Goal: Task Accomplishment & Management: Manage account settings

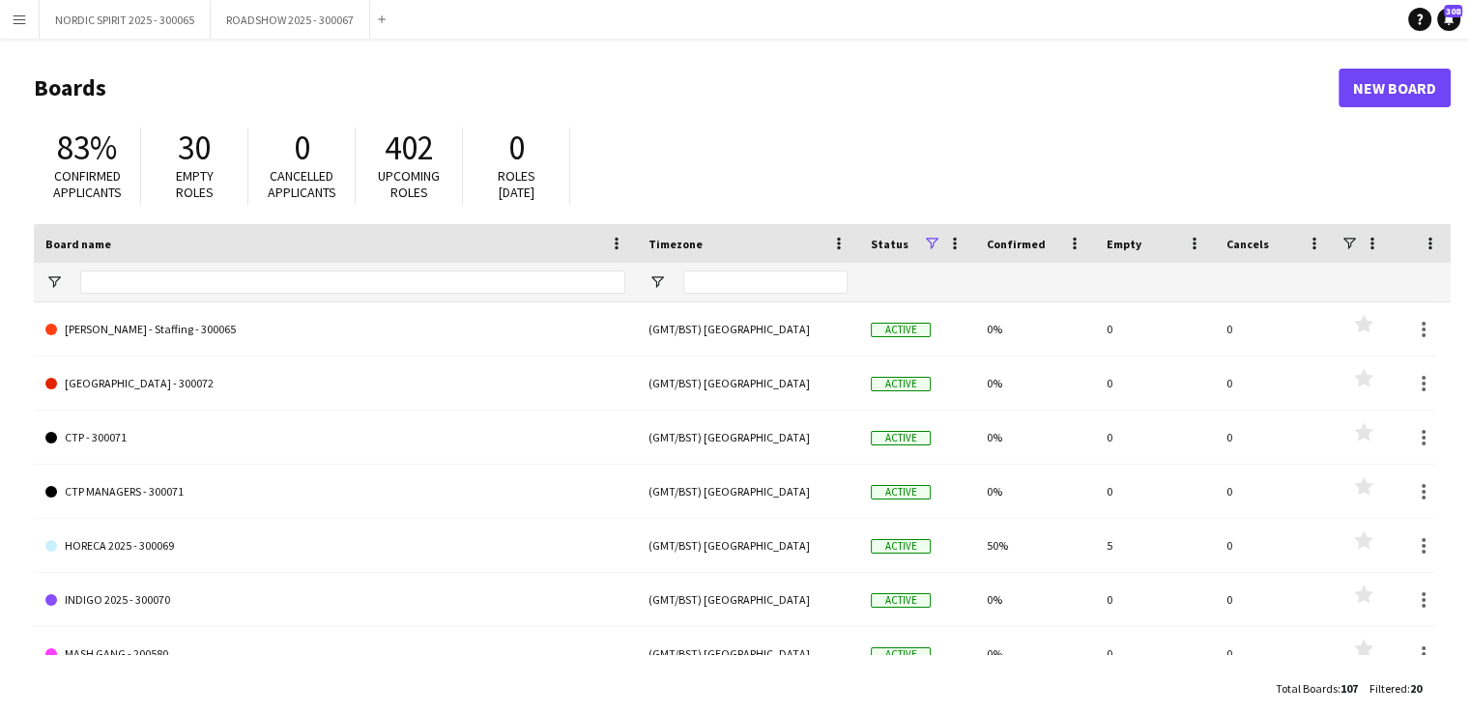
click at [23, 20] on app-icon "Menu" at bounding box center [19, 19] width 15 height 15
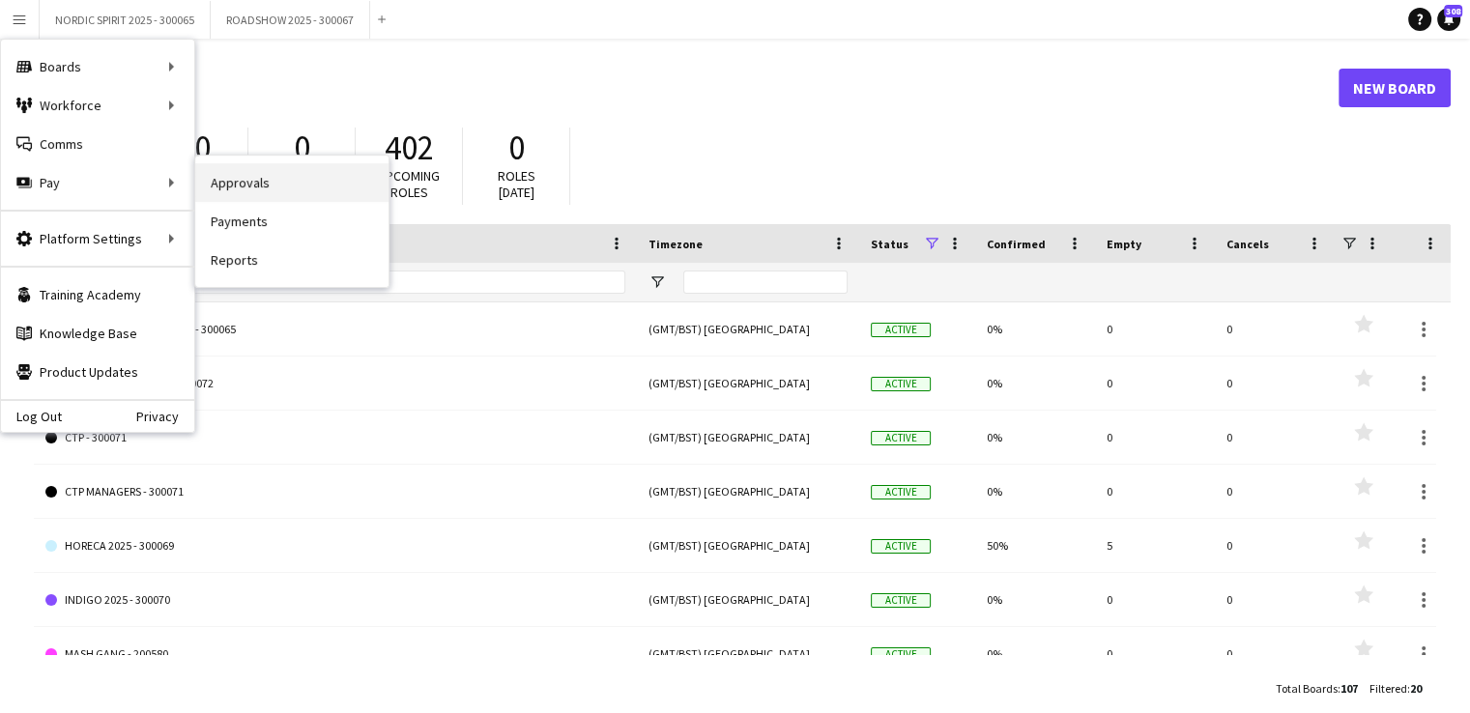
click at [246, 187] on link "Approvals" at bounding box center [291, 182] width 193 height 39
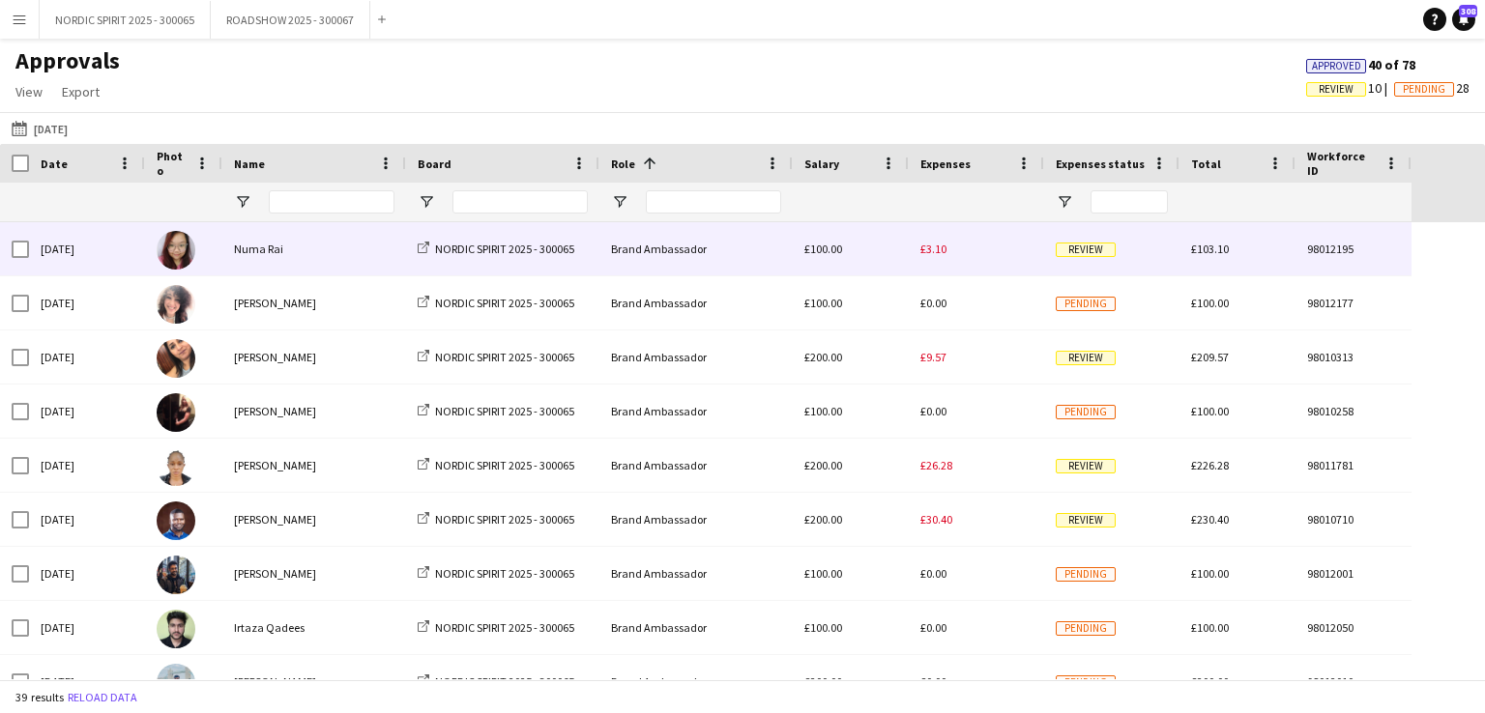
click at [943, 249] on span "£3.10" at bounding box center [933, 249] width 26 height 15
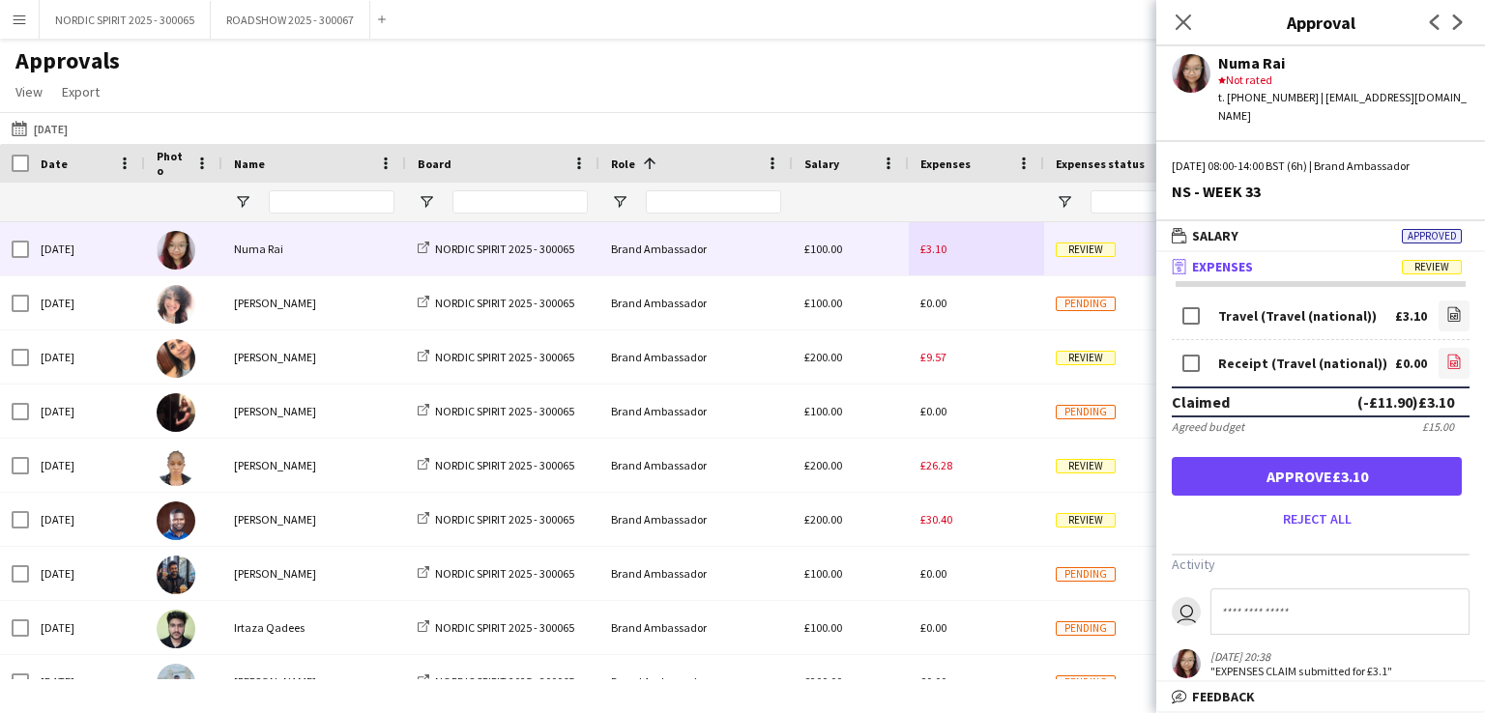
click at [1446, 354] on icon "file-image" at bounding box center [1453, 361] width 15 height 15
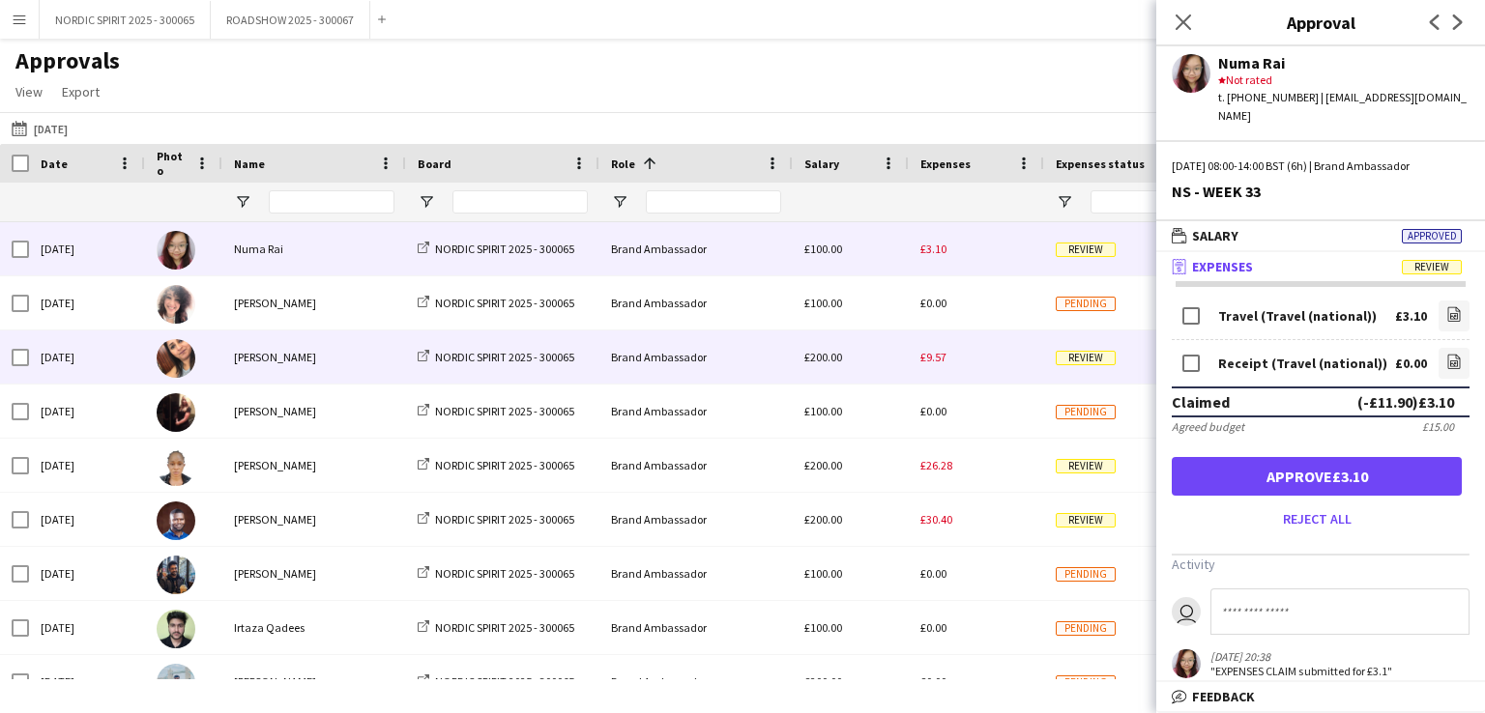
click at [939, 357] on span "£9.57" at bounding box center [933, 357] width 26 height 15
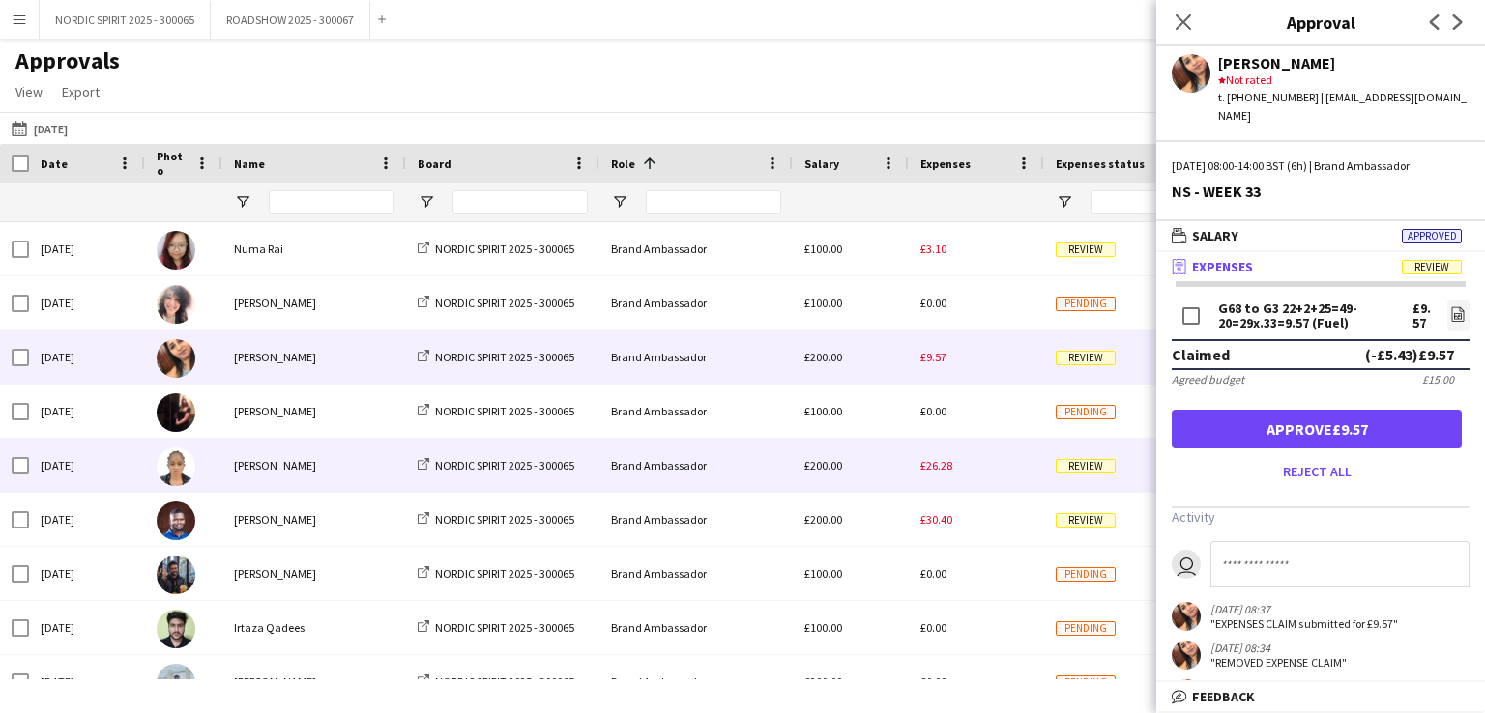
click at [940, 466] on span "£26.28" at bounding box center [936, 465] width 32 height 15
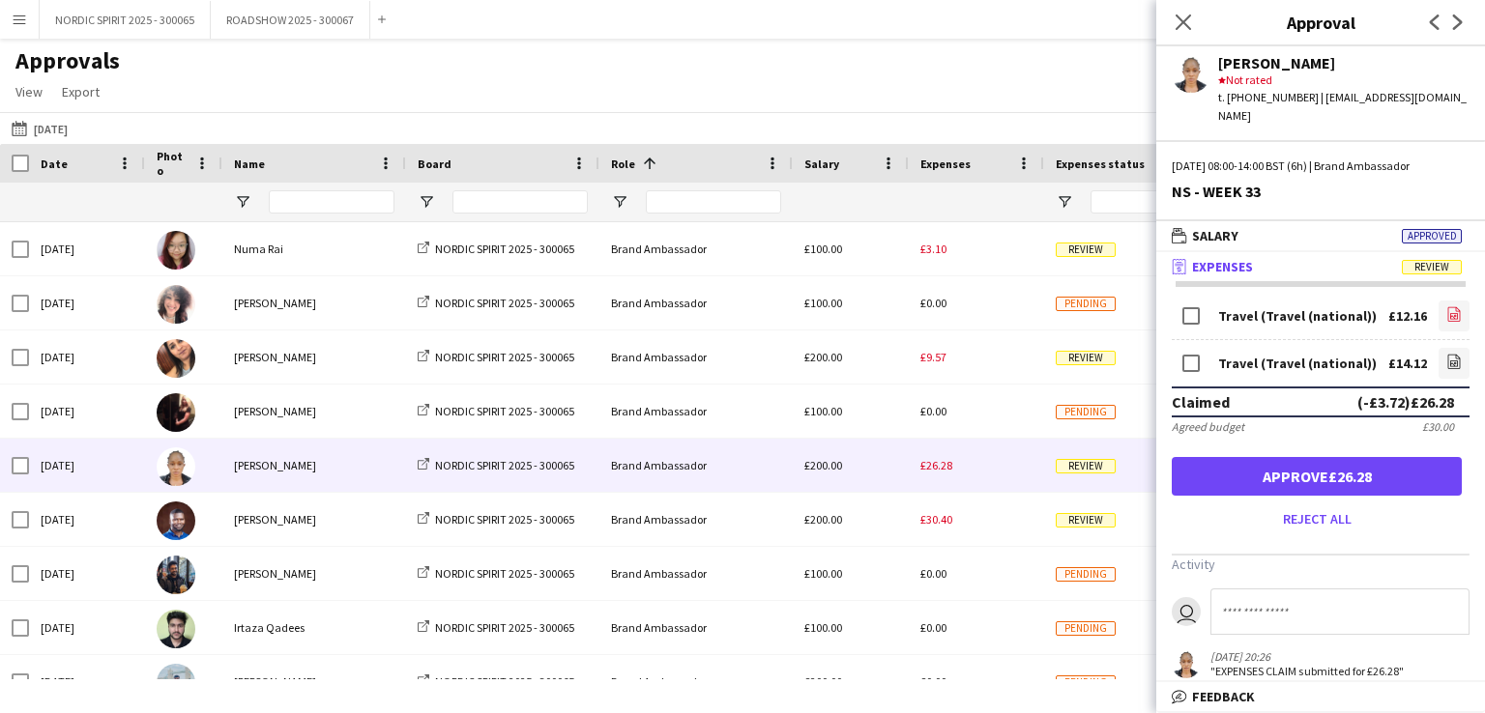
click at [1448, 307] on icon at bounding box center [1454, 314] width 13 height 15
click at [1448, 355] on icon at bounding box center [1454, 362] width 13 height 15
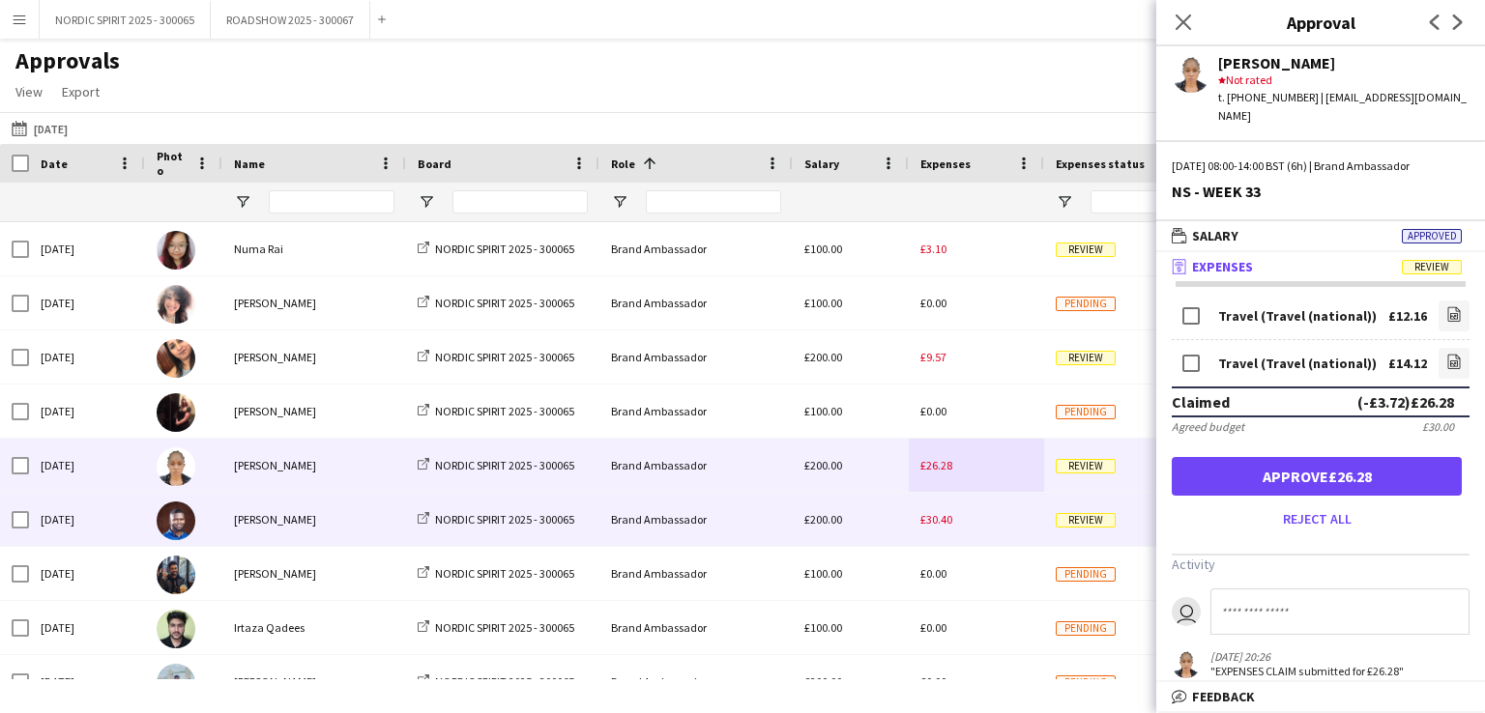
click at [928, 531] on div "£30.40" at bounding box center [976, 519] width 135 height 53
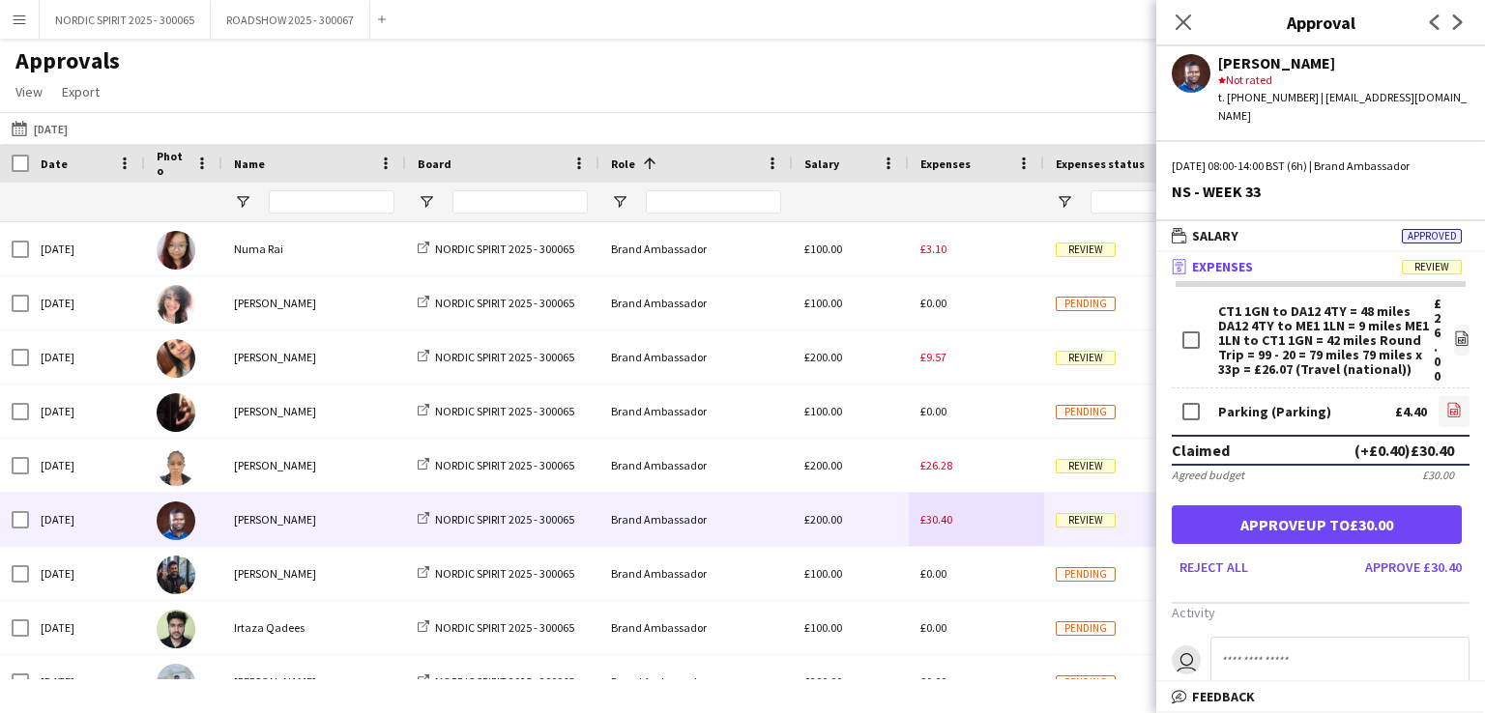
click at [1450, 409] on icon at bounding box center [1454, 412] width 8 height 6
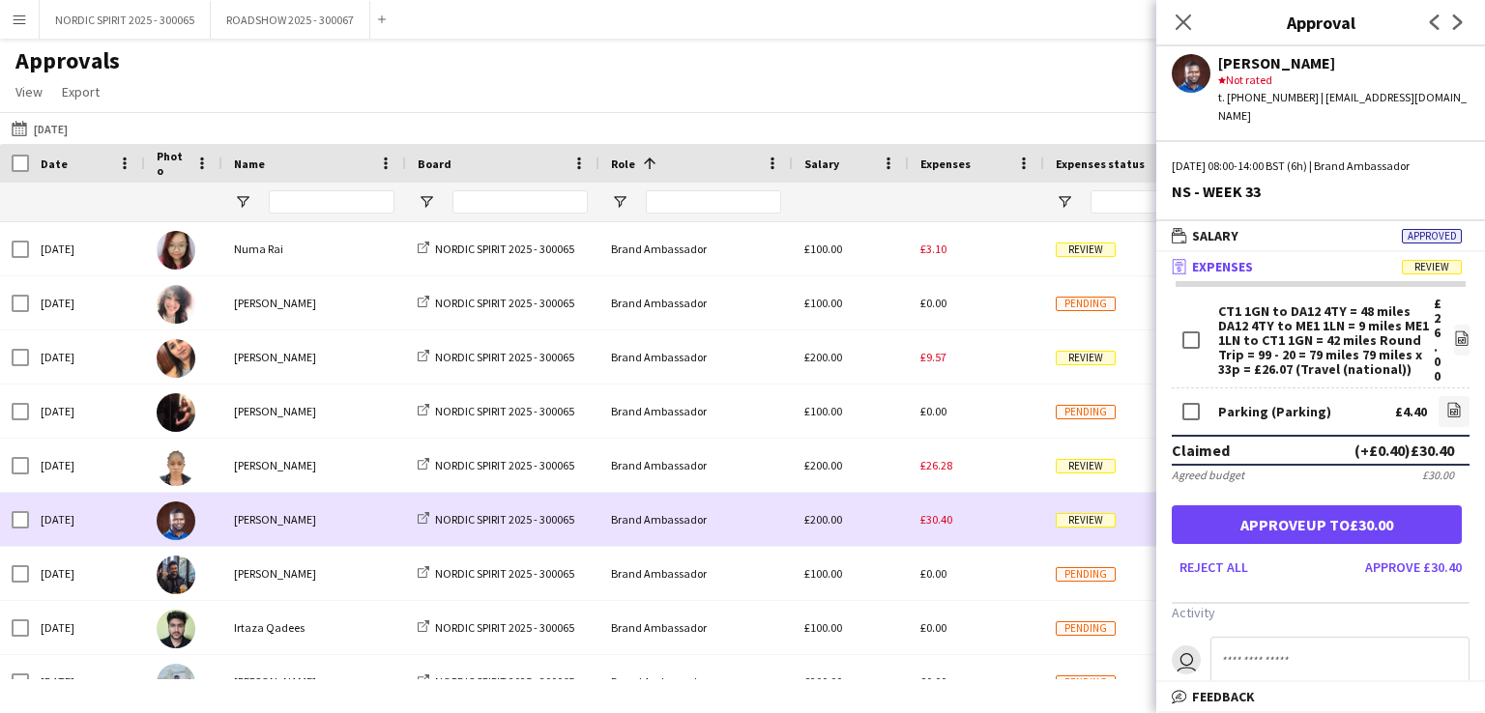
click at [986, 524] on div "£30.40" at bounding box center [976, 519] width 135 height 53
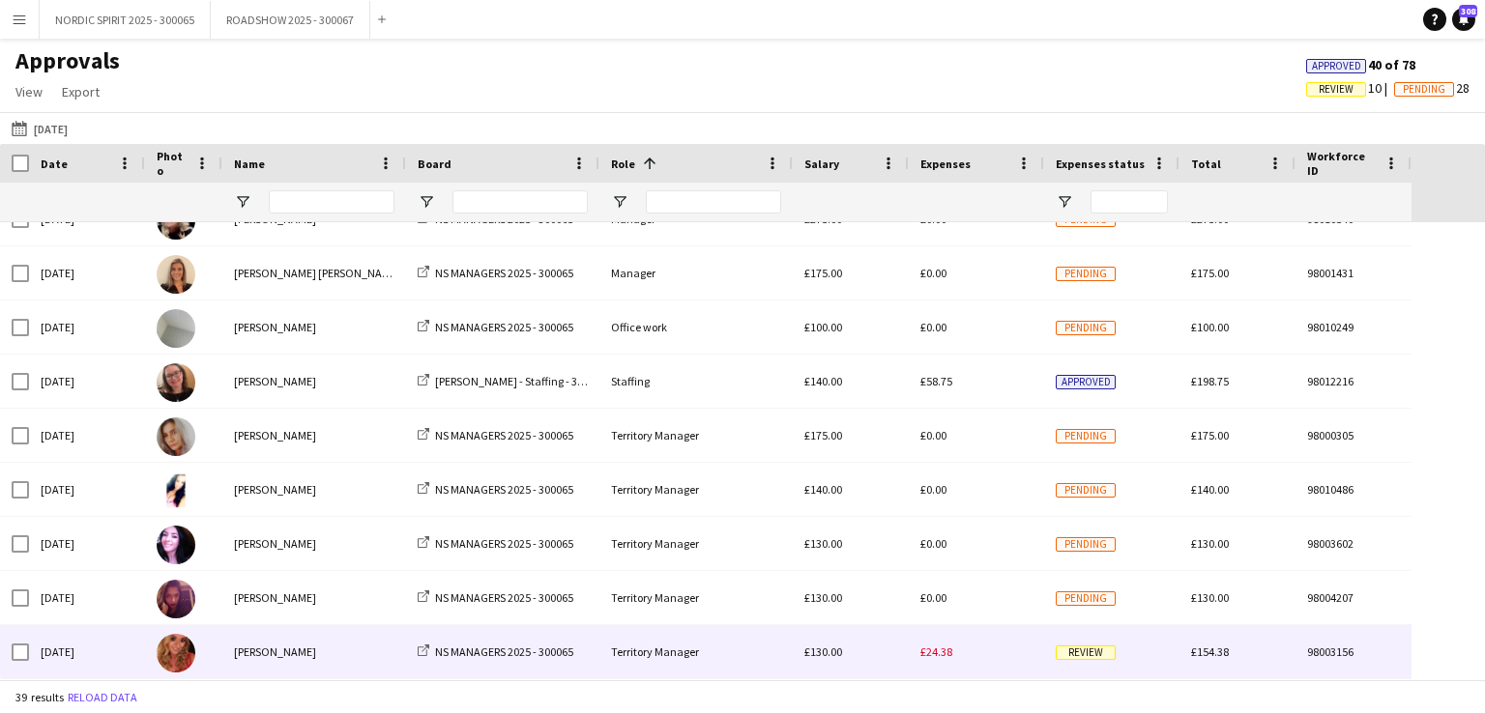
click at [944, 655] on span "£24.38" at bounding box center [936, 652] width 32 height 15
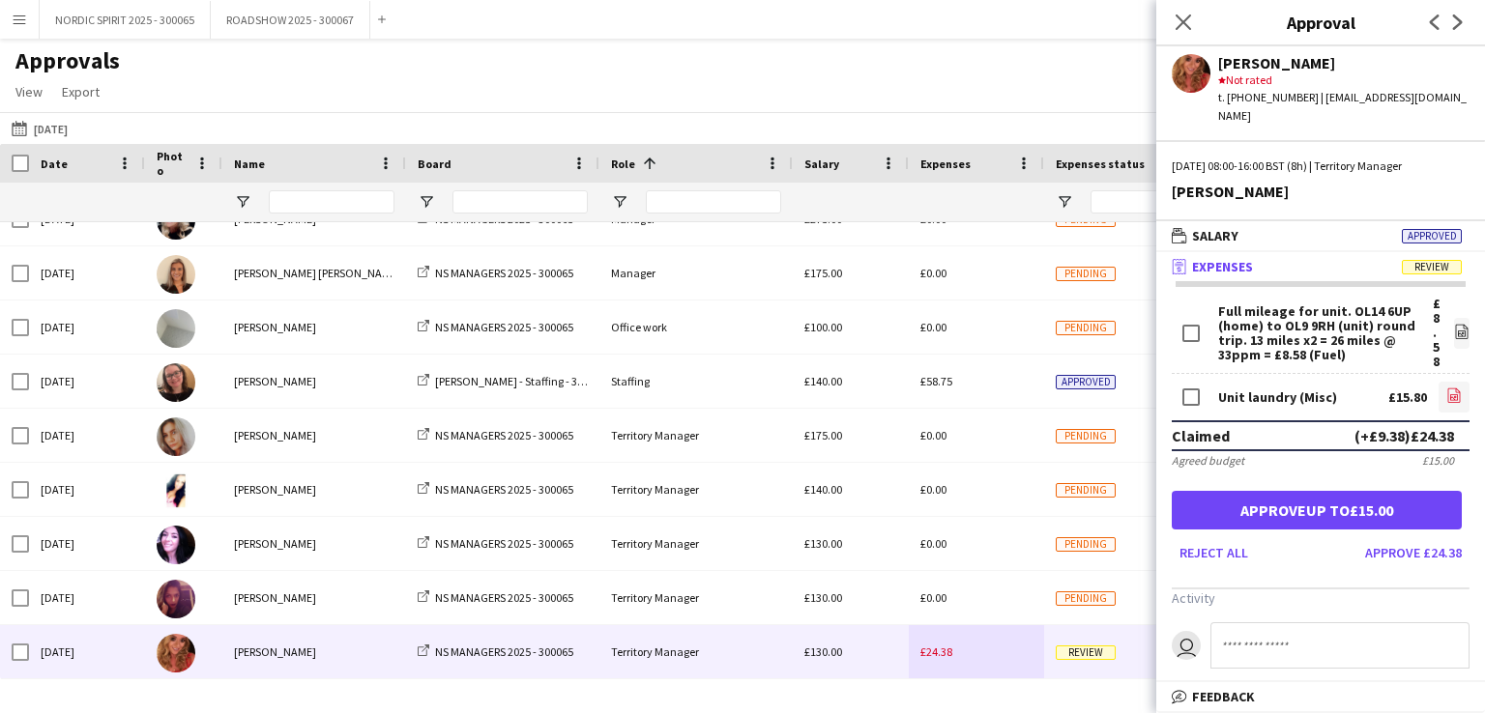
click at [1450, 394] on icon at bounding box center [1454, 397] width 8 height 6
click at [72, 128] on button "[DATE] [DATE]" at bounding box center [40, 128] width 64 height 23
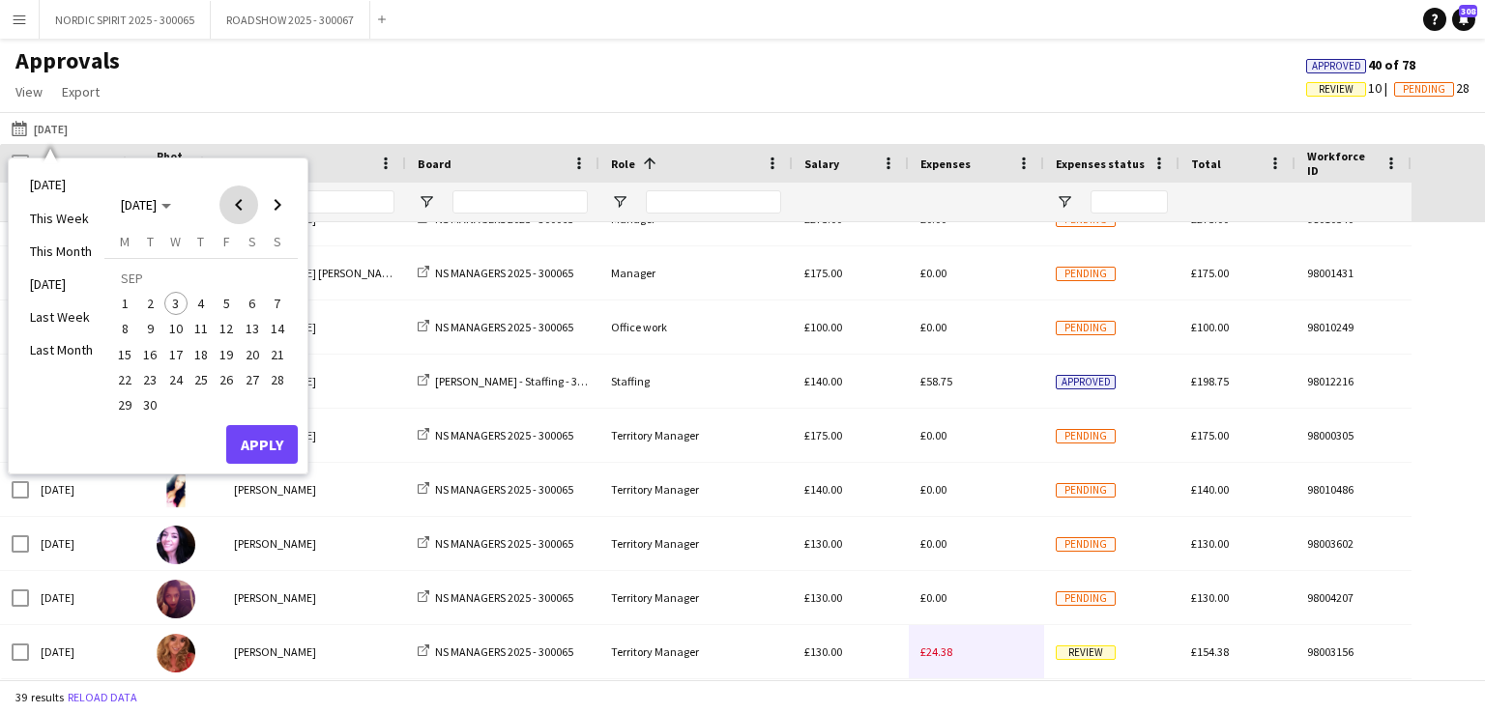
click at [236, 203] on span "Previous month" at bounding box center [238, 205] width 39 height 39
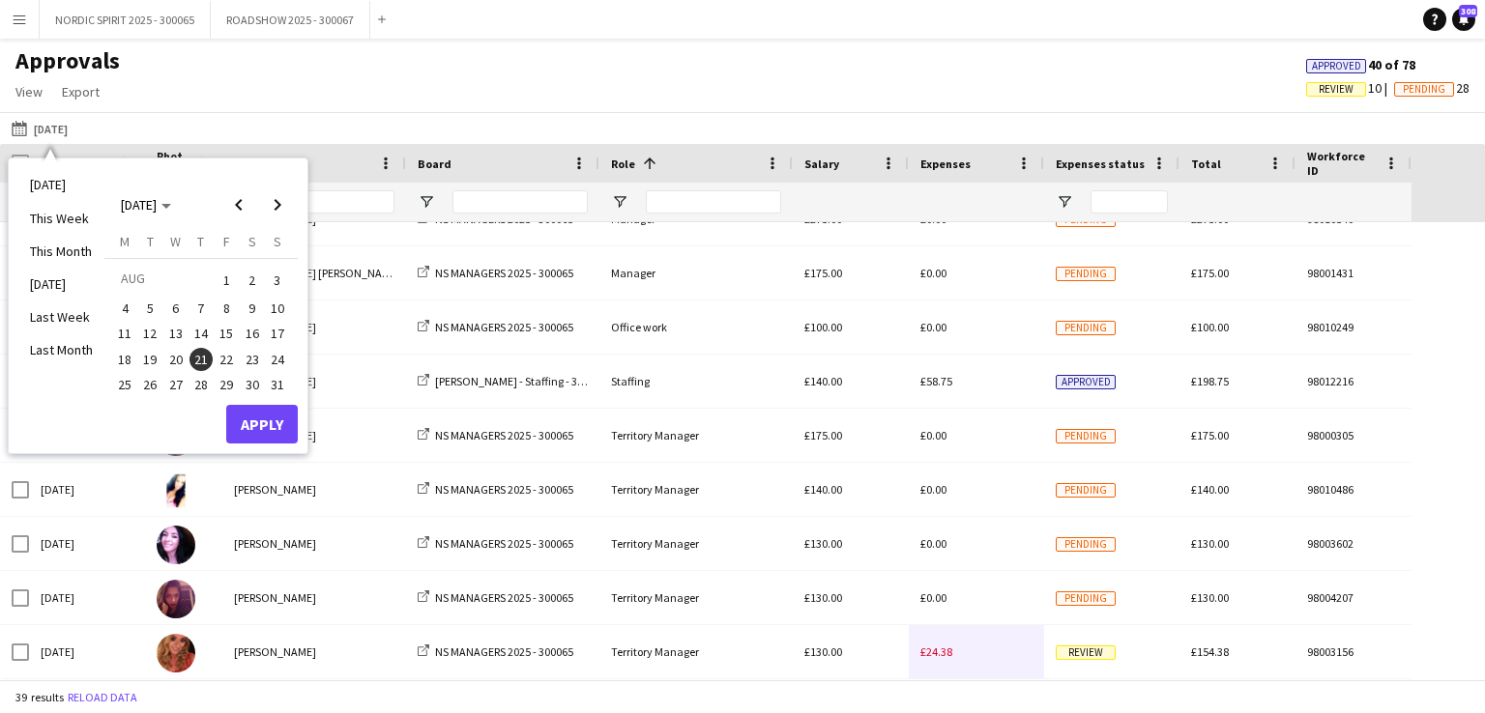
click at [226, 360] on span "22" at bounding box center [226, 359] width 23 height 23
click at [270, 422] on button "Apply" at bounding box center [262, 424] width 72 height 39
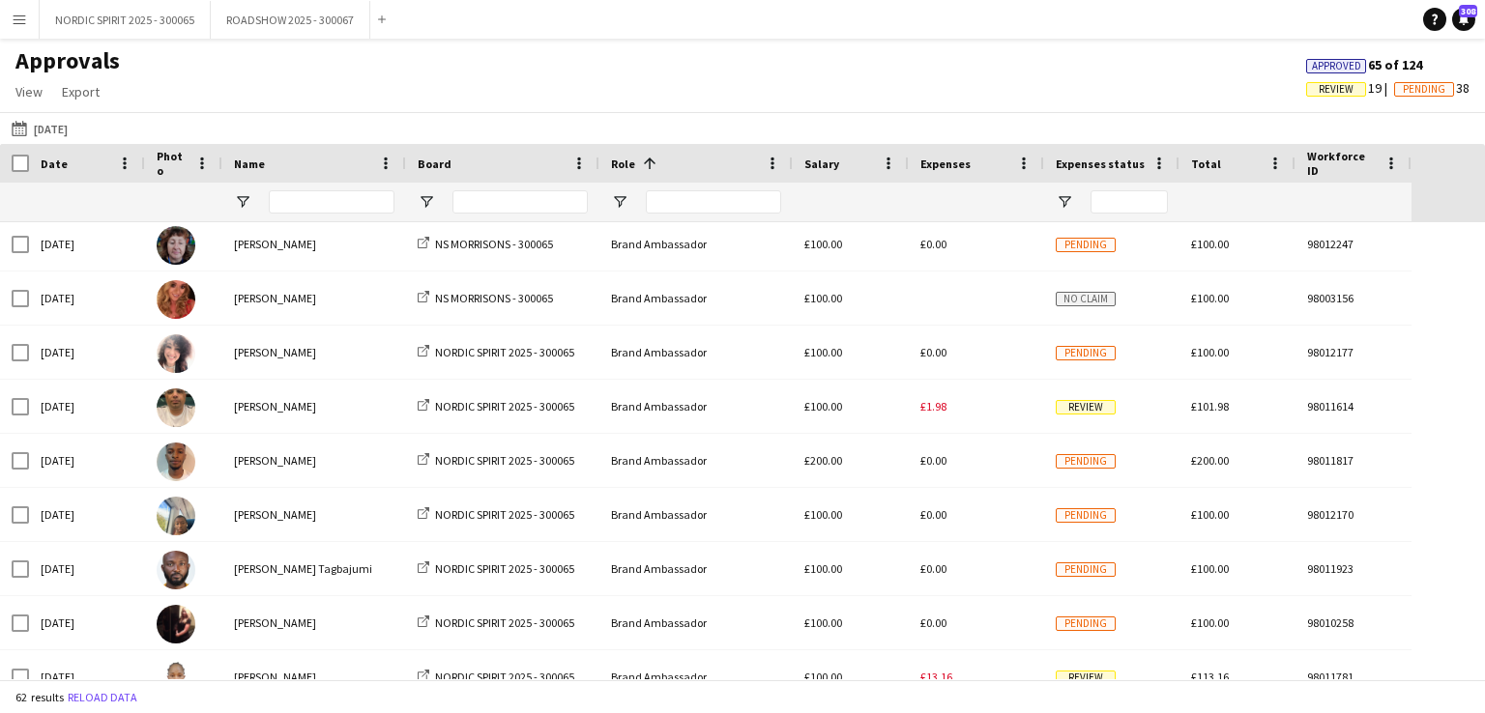
scroll to position [458, 0]
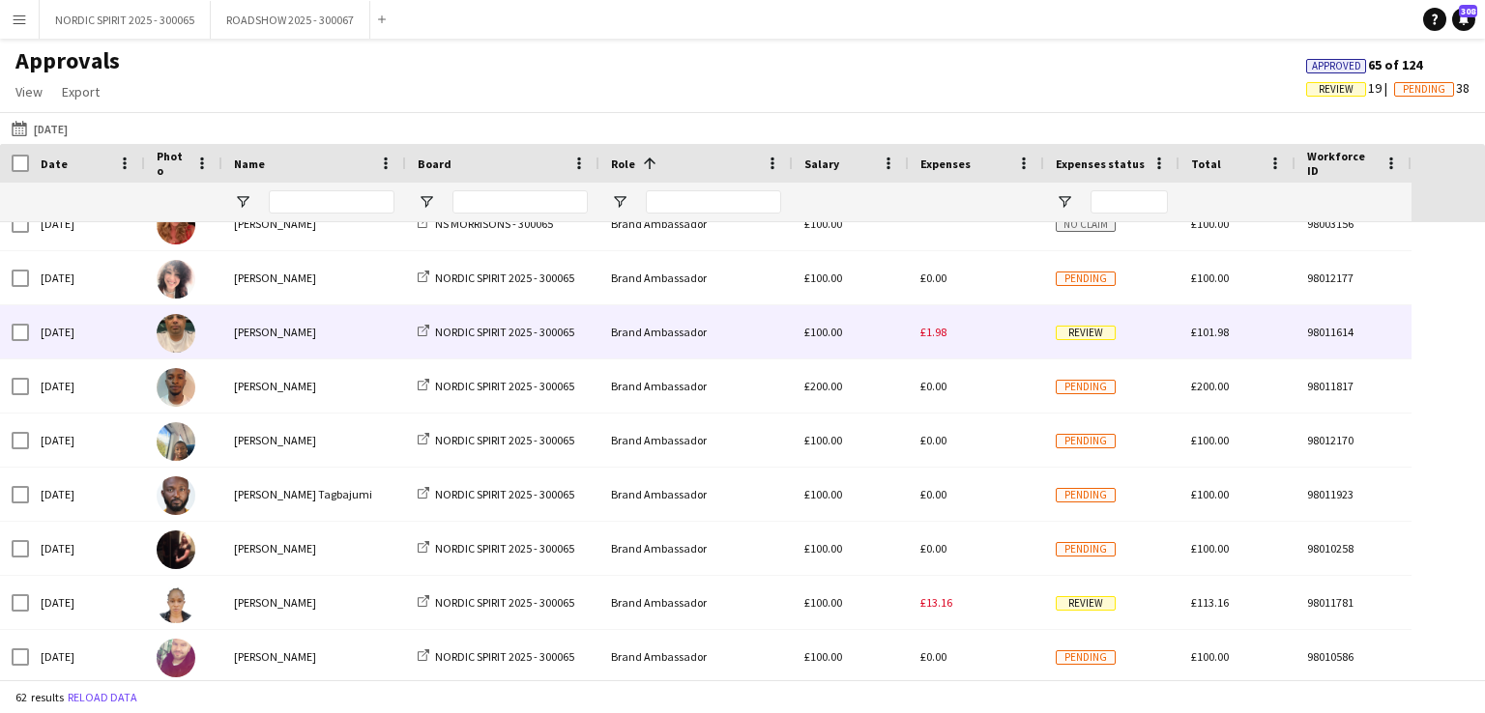
click at [925, 346] on div "£1.98" at bounding box center [976, 331] width 135 height 53
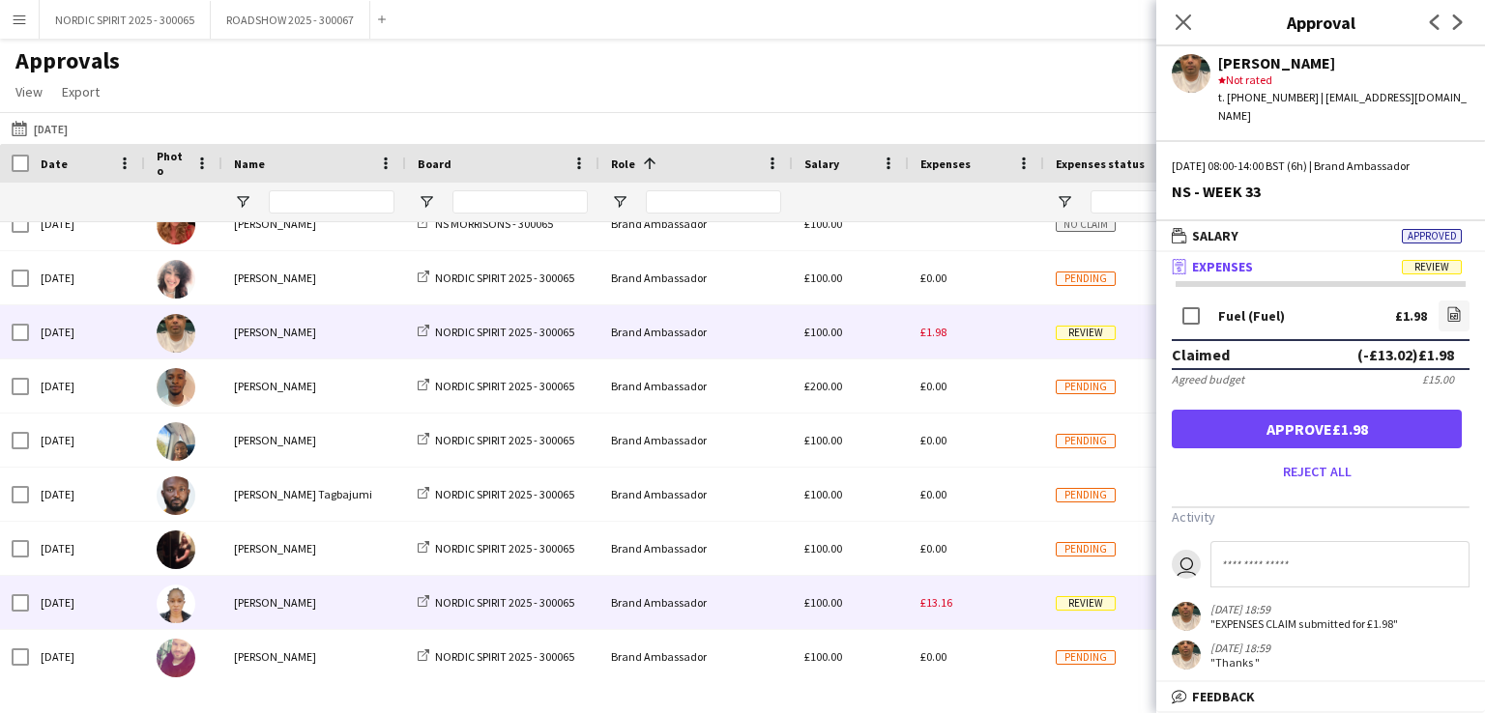
click at [930, 606] on span "£13.16" at bounding box center [936, 603] width 32 height 15
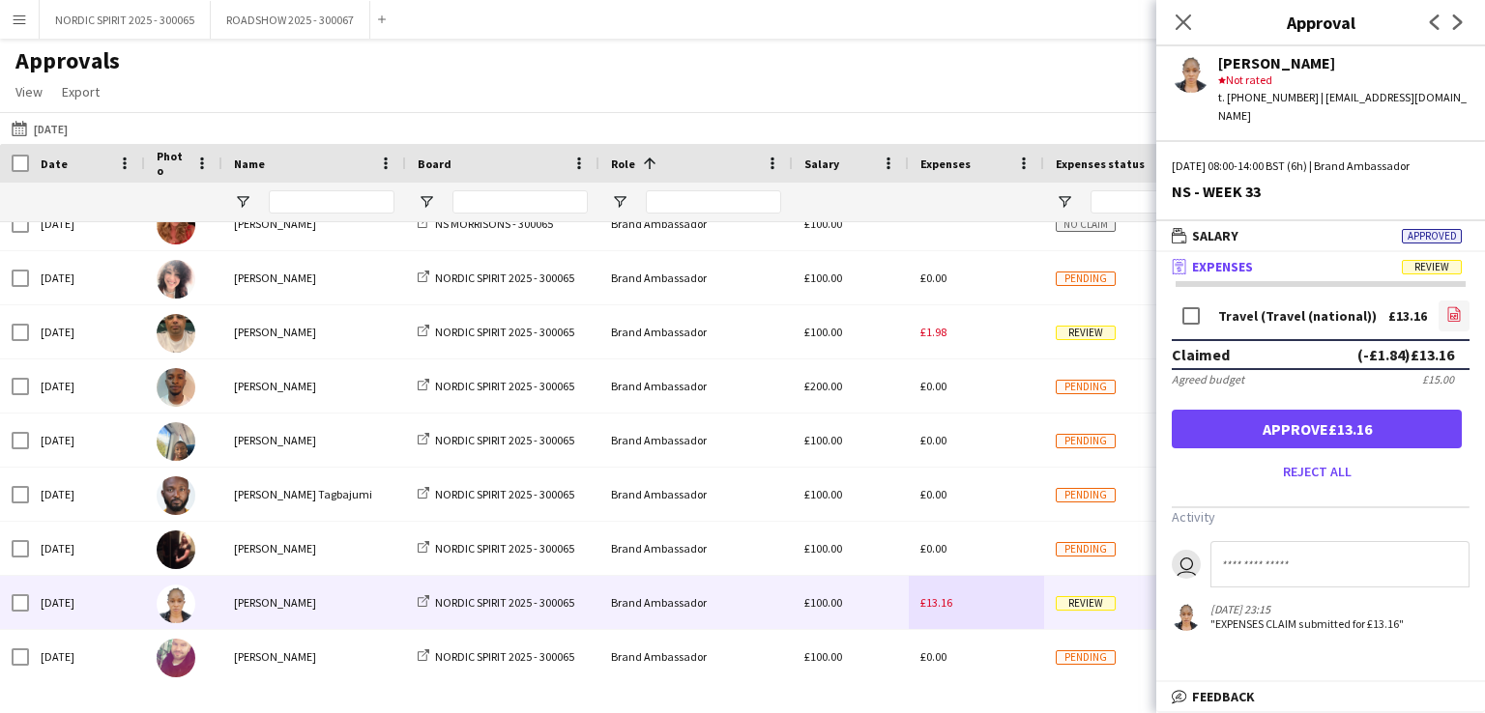
click at [1454, 313] on icon at bounding box center [1454, 316] width 8 height 6
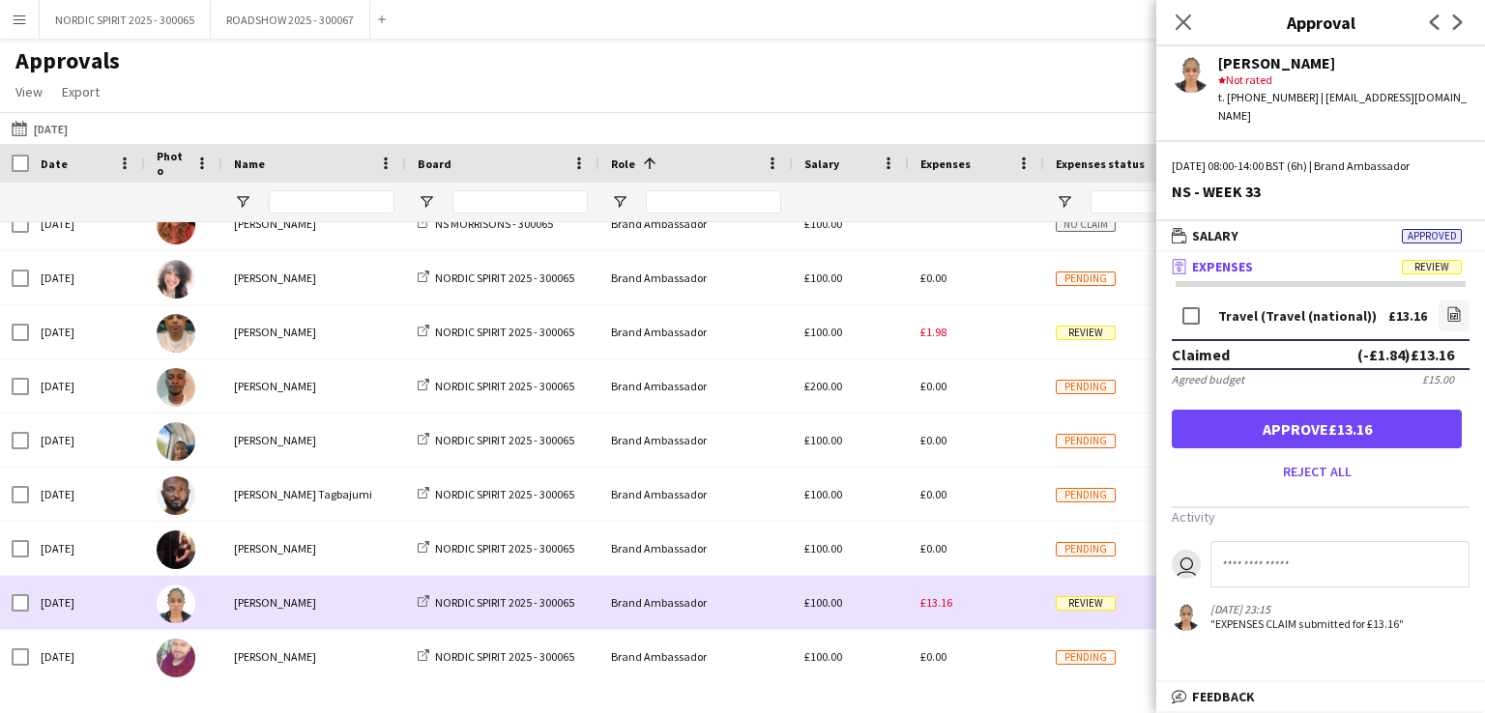
click at [998, 606] on div "£13.16" at bounding box center [976, 602] width 135 height 53
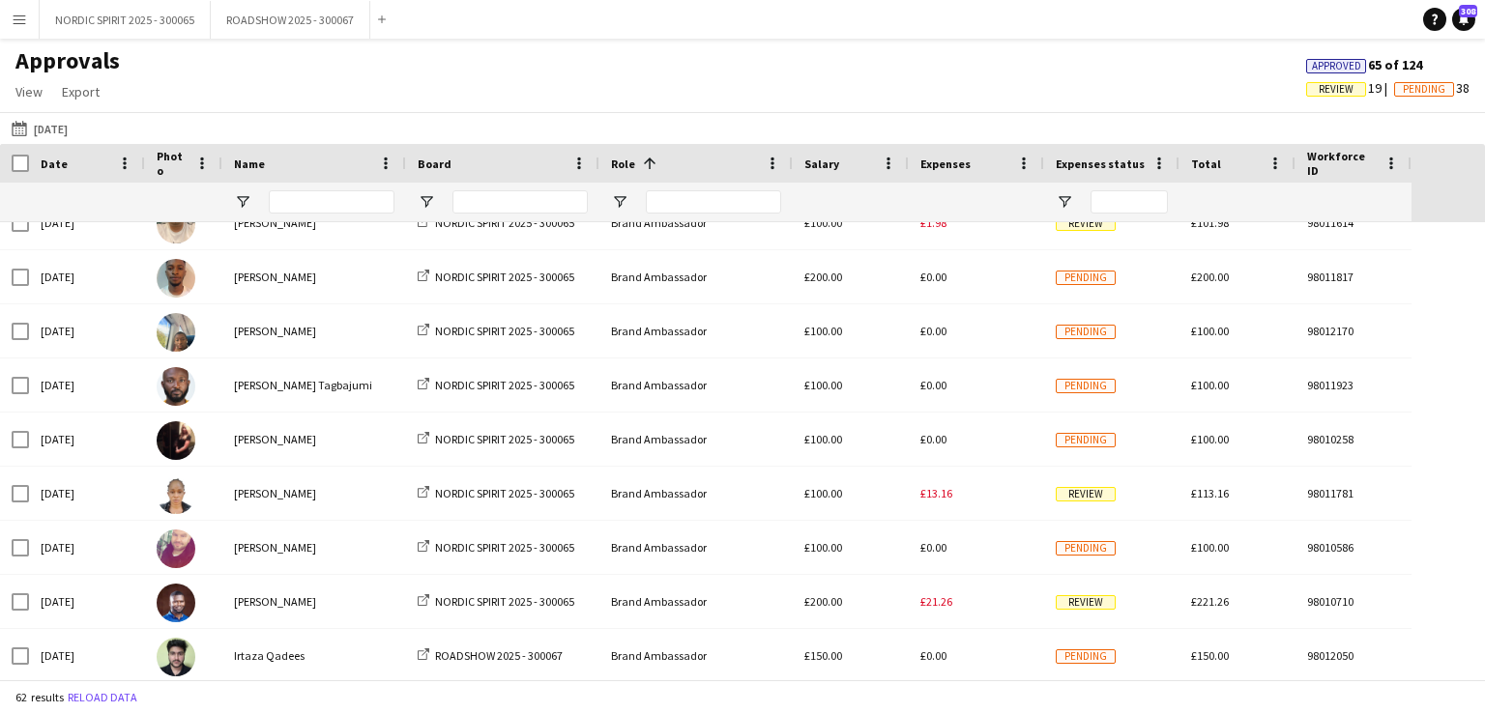
scroll to position [642, 0]
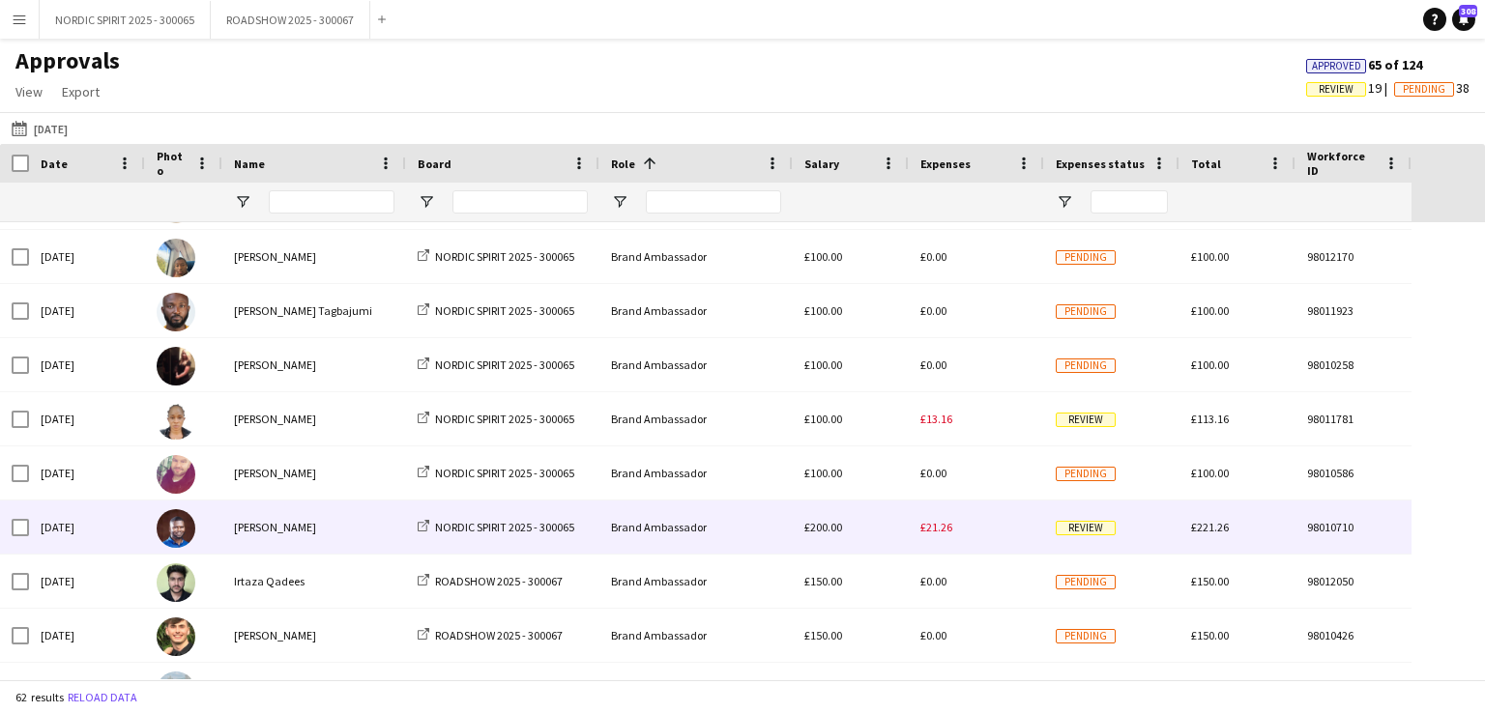
click at [954, 535] on div "£21.26" at bounding box center [976, 527] width 135 height 53
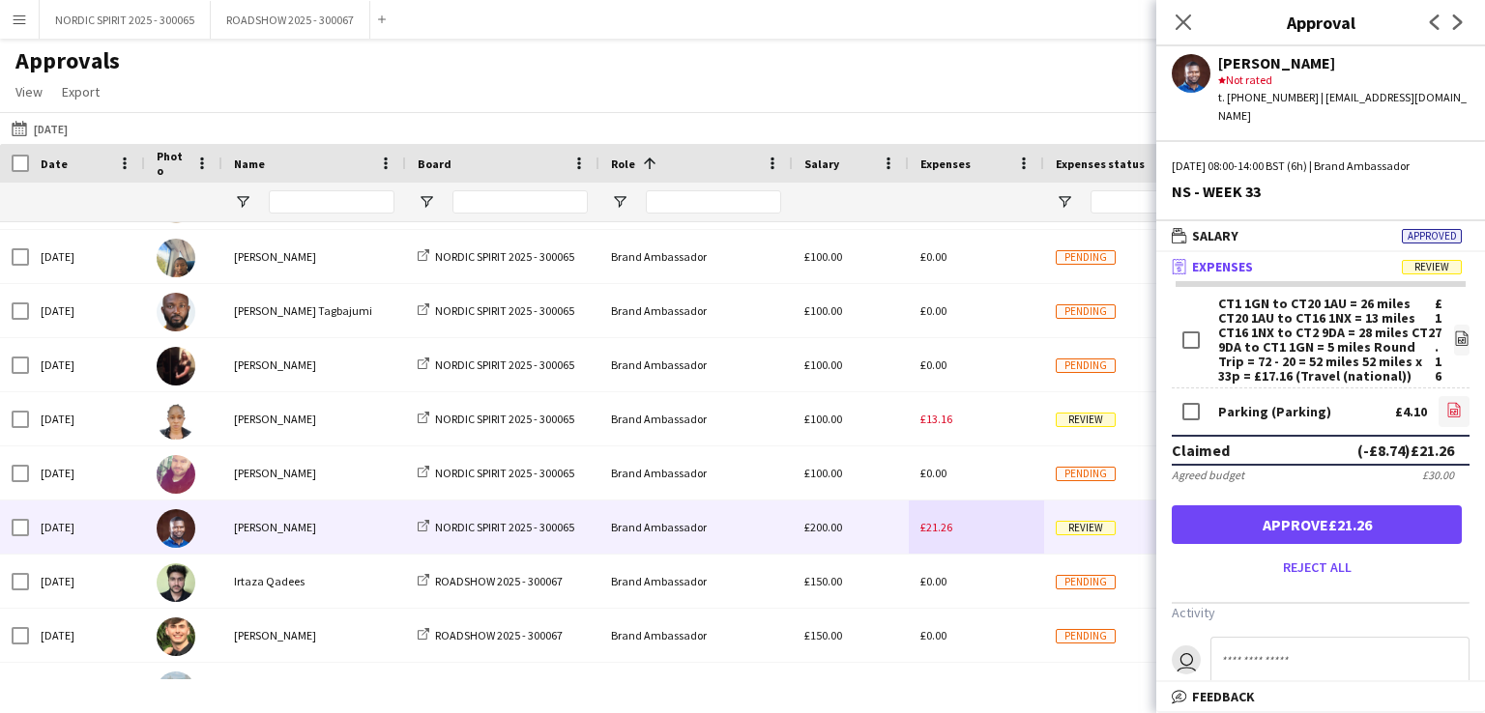
click at [1446, 403] on icon "file-image" at bounding box center [1453, 409] width 15 height 15
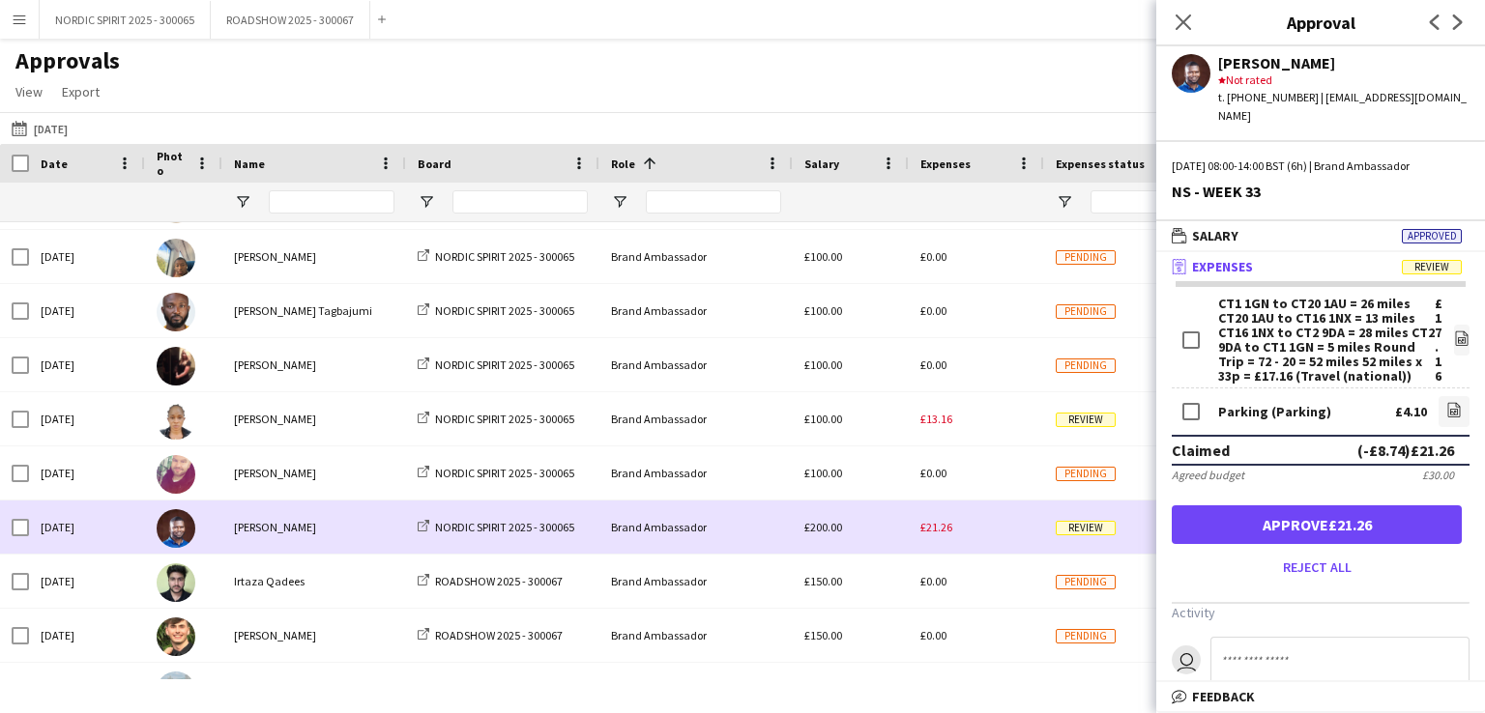
click at [967, 535] on div "£21.26" at bounding box center [976, 527] width 135 height 53
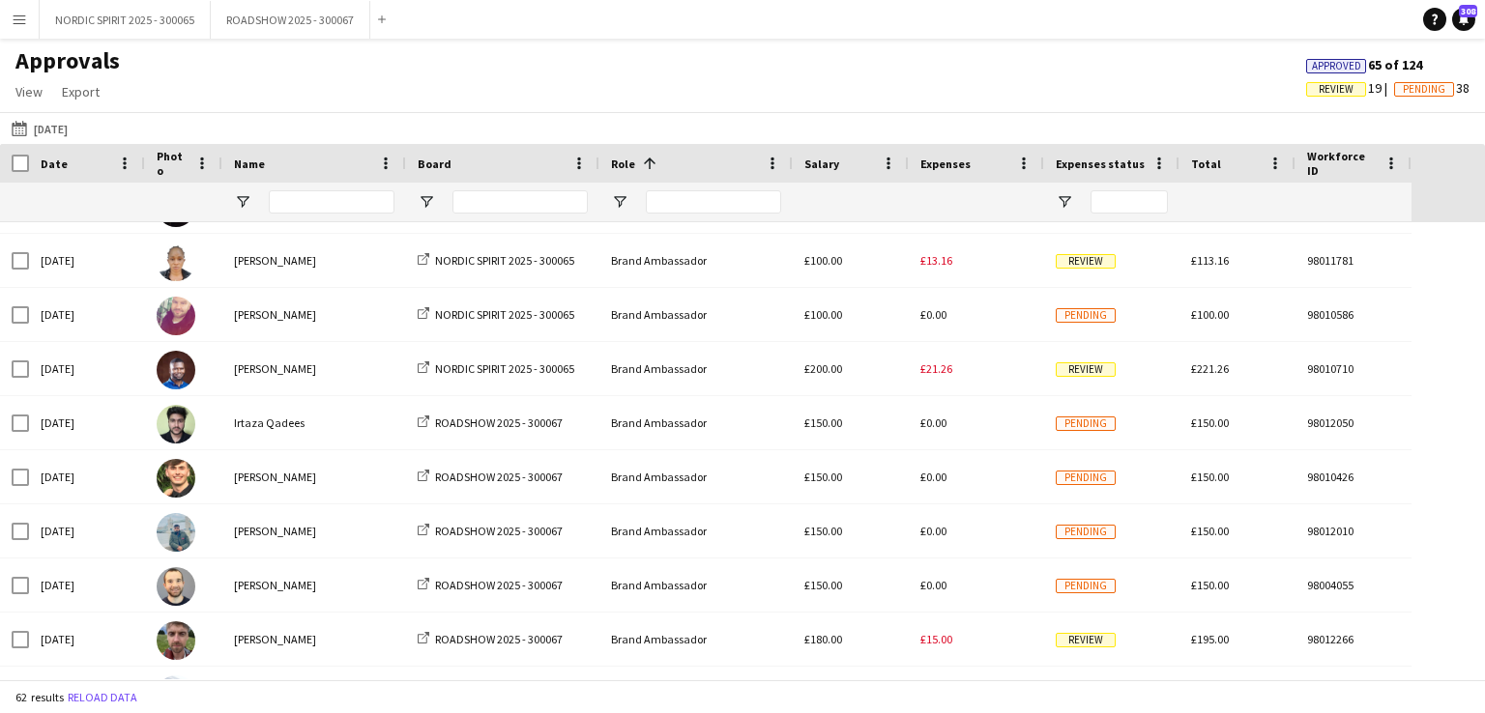
scroll to position [843, 0]
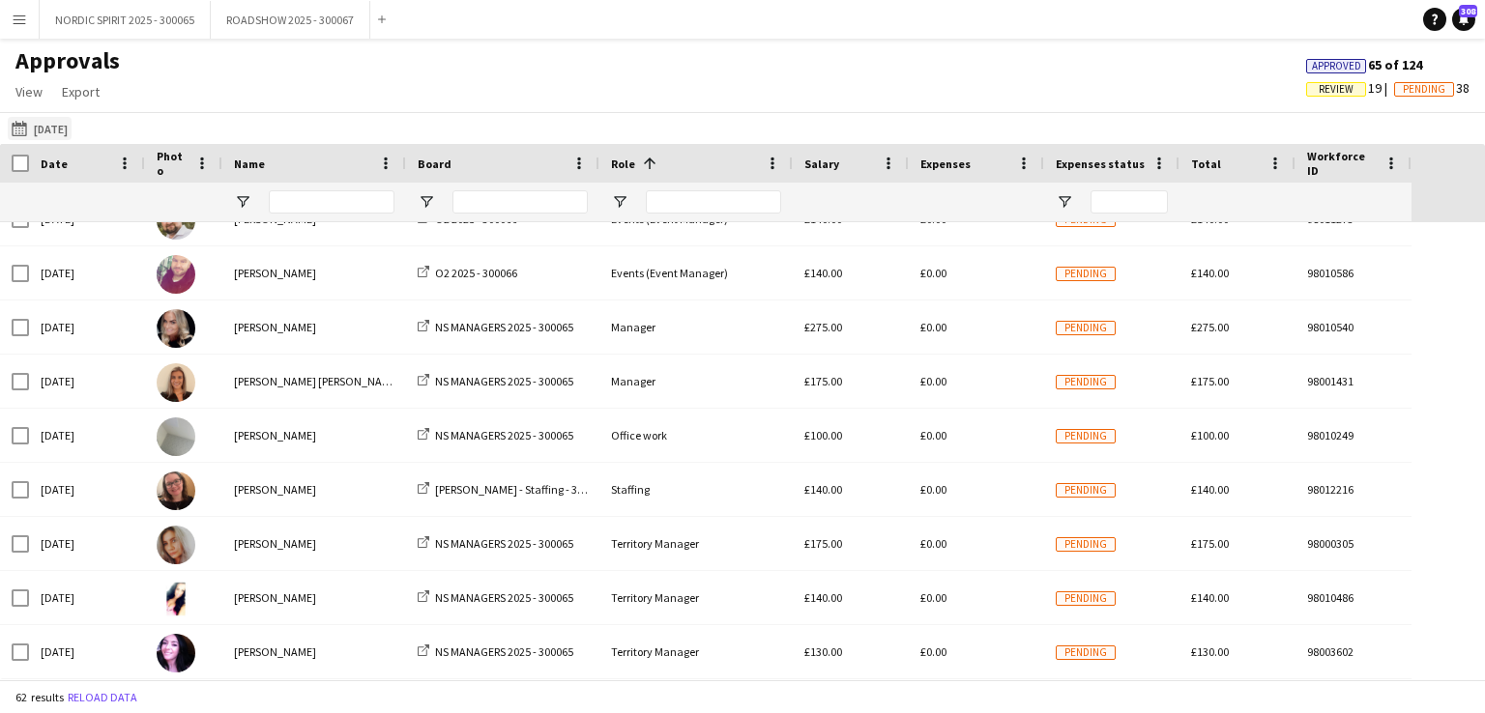
click at [44, 131] on button "[DATE] [DATE]" at bounding box center [40, 128] width 64 height 23
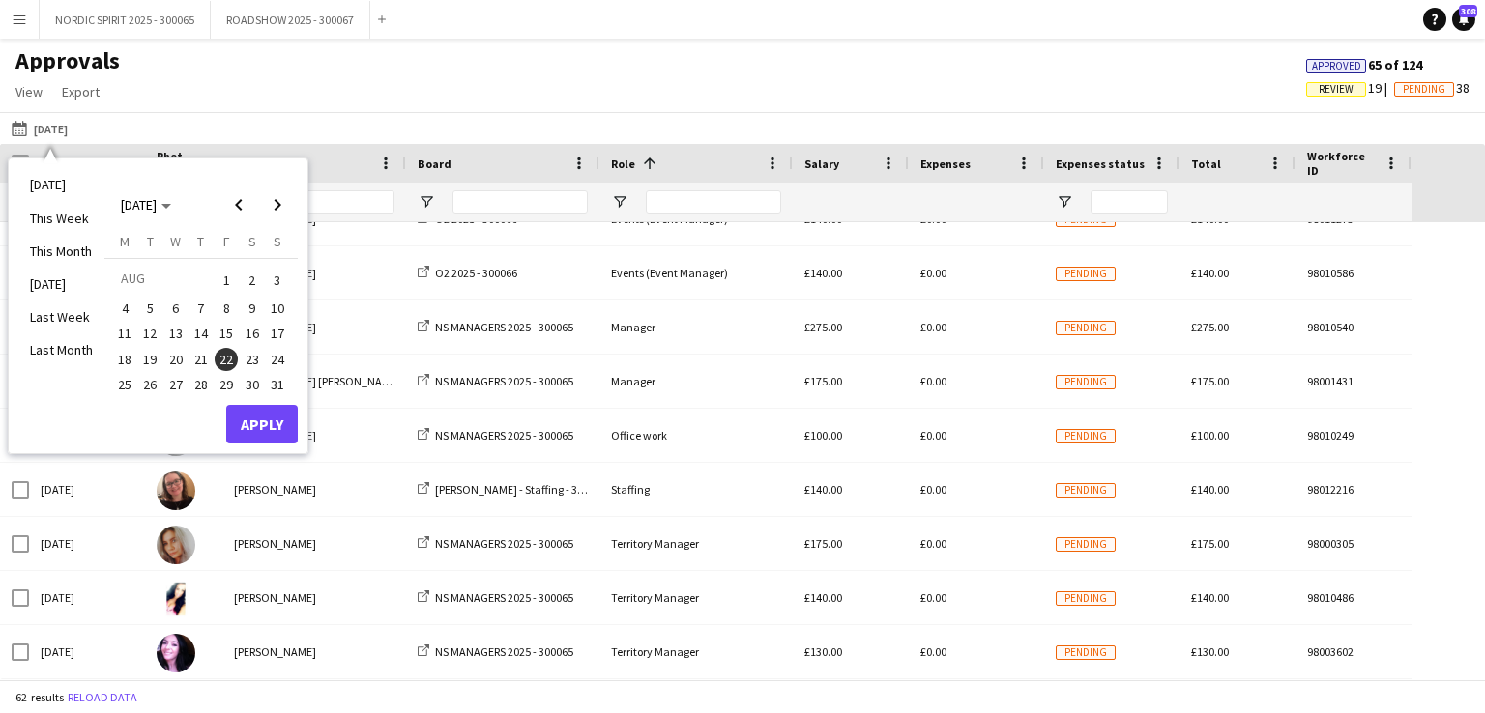
click at [251, 358] on span "23" at bounding box center [252, 359] width 23 height 23
click at [282, 426] on button "Apply" at bounding box center [262, 424] width 72 height 39
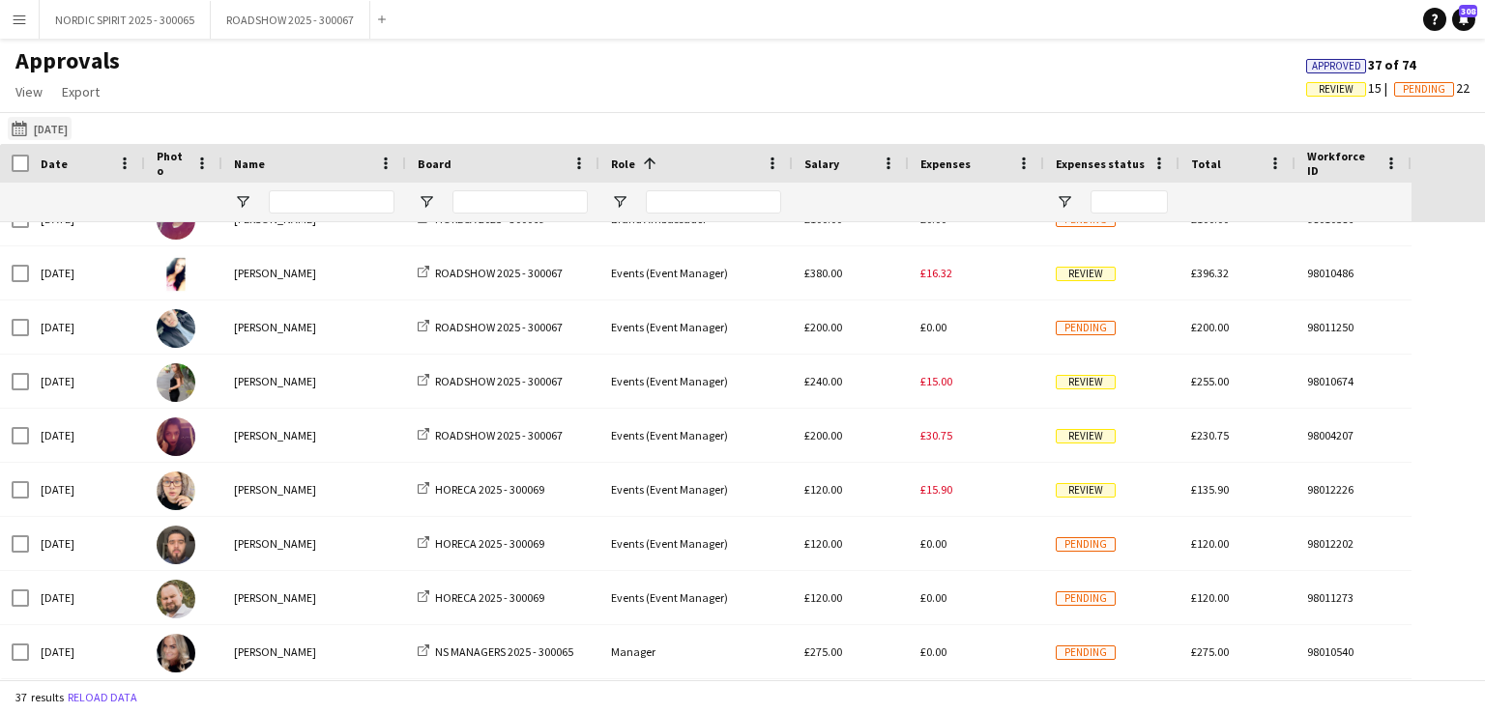
click at [70, 132] on button "[DATE] [DATE]" at bounding box center [40, 128] width 64 height 23
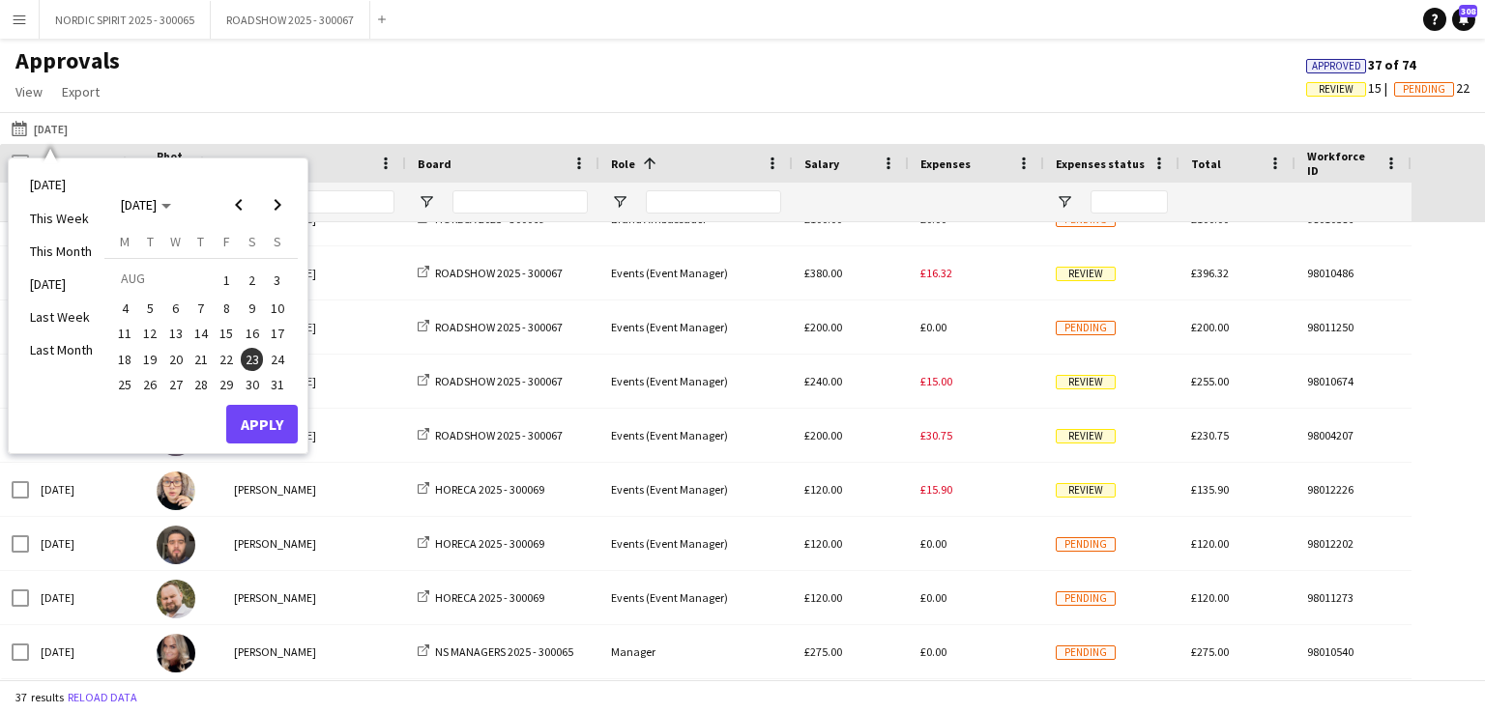
click at [276, 359] on span "24" at bounding box center [277, 359] width 23 height 23
click at [275, 421] on button "Apply" at bounding box center [262, 424] width 72 height 39
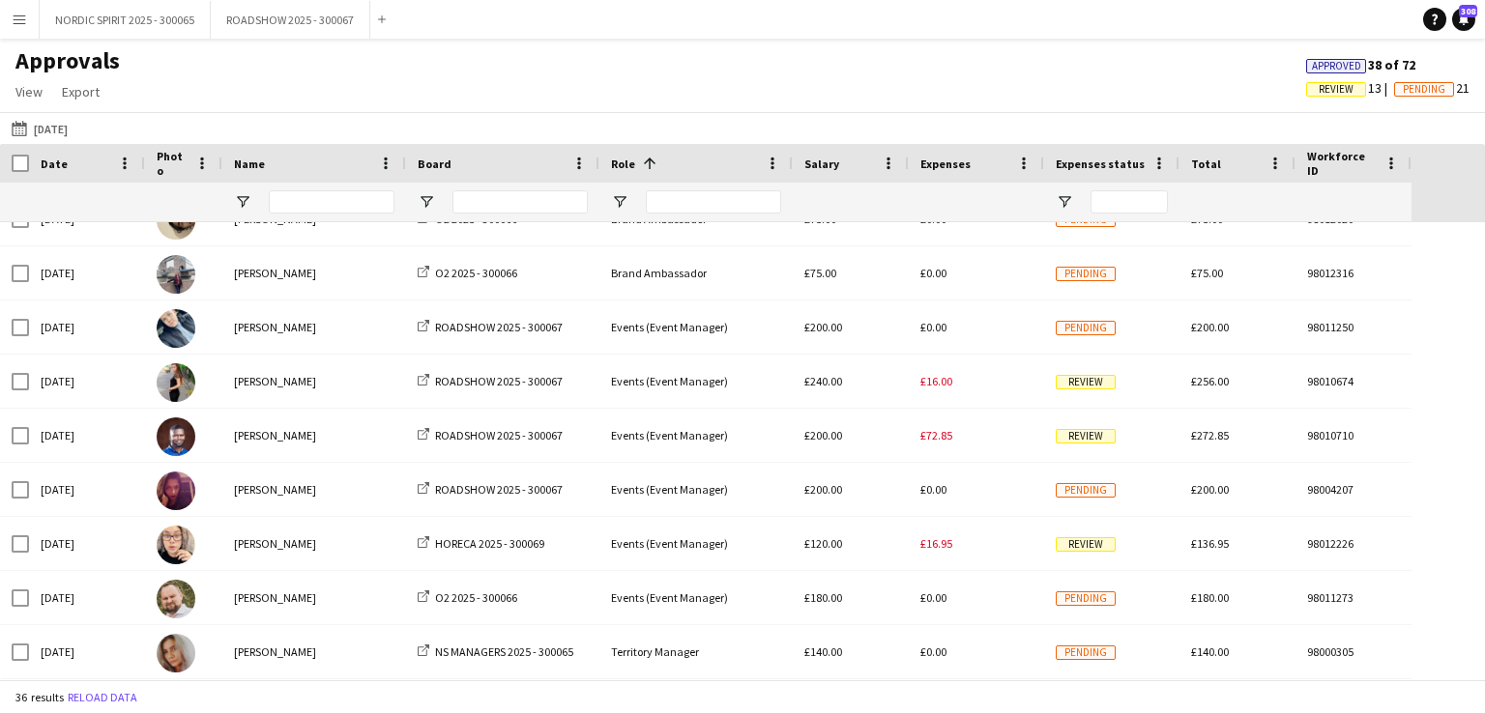
click at [19, 20] on app-icon "Menu" at bounding box center [19, 19] width 15 height 15
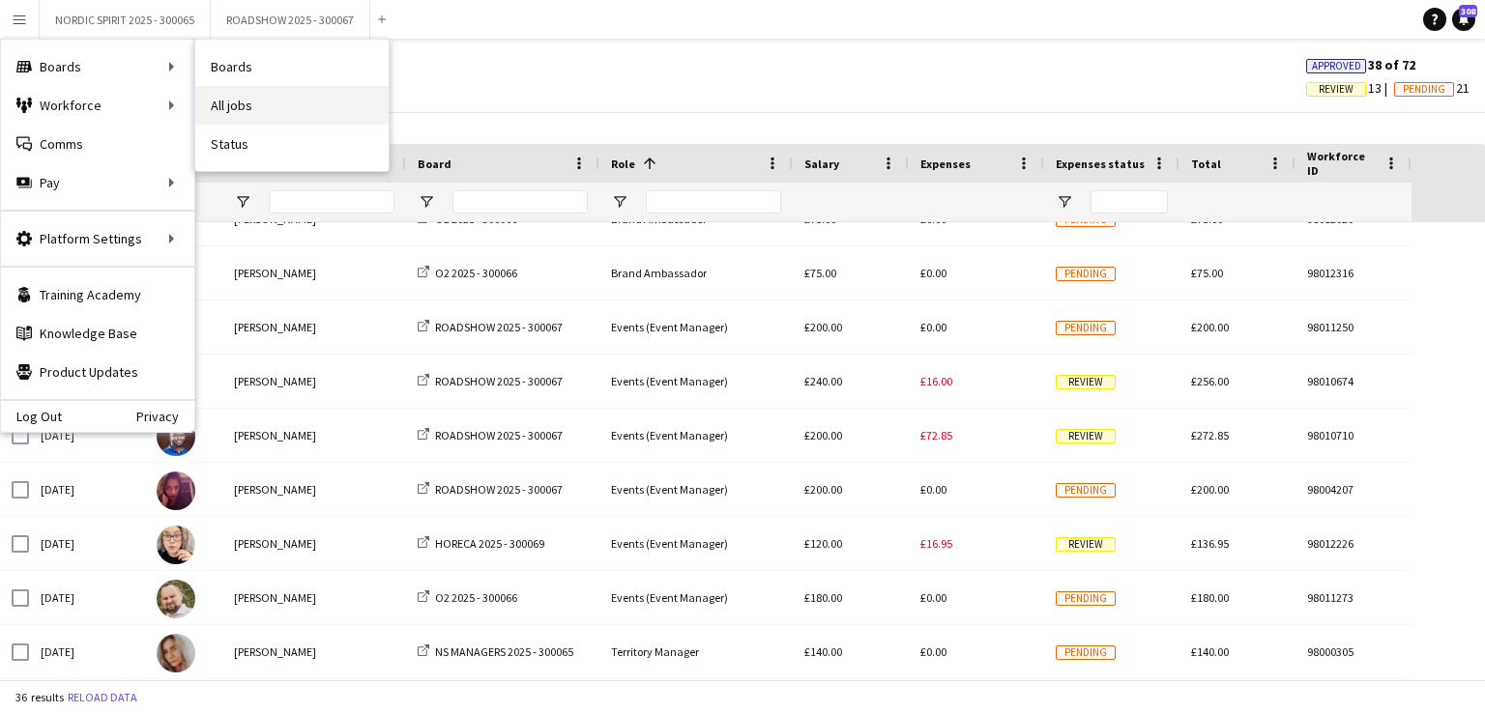
click at [232, 103] on link "All jobs" at bounding box center [291, 105] width 193 height 39
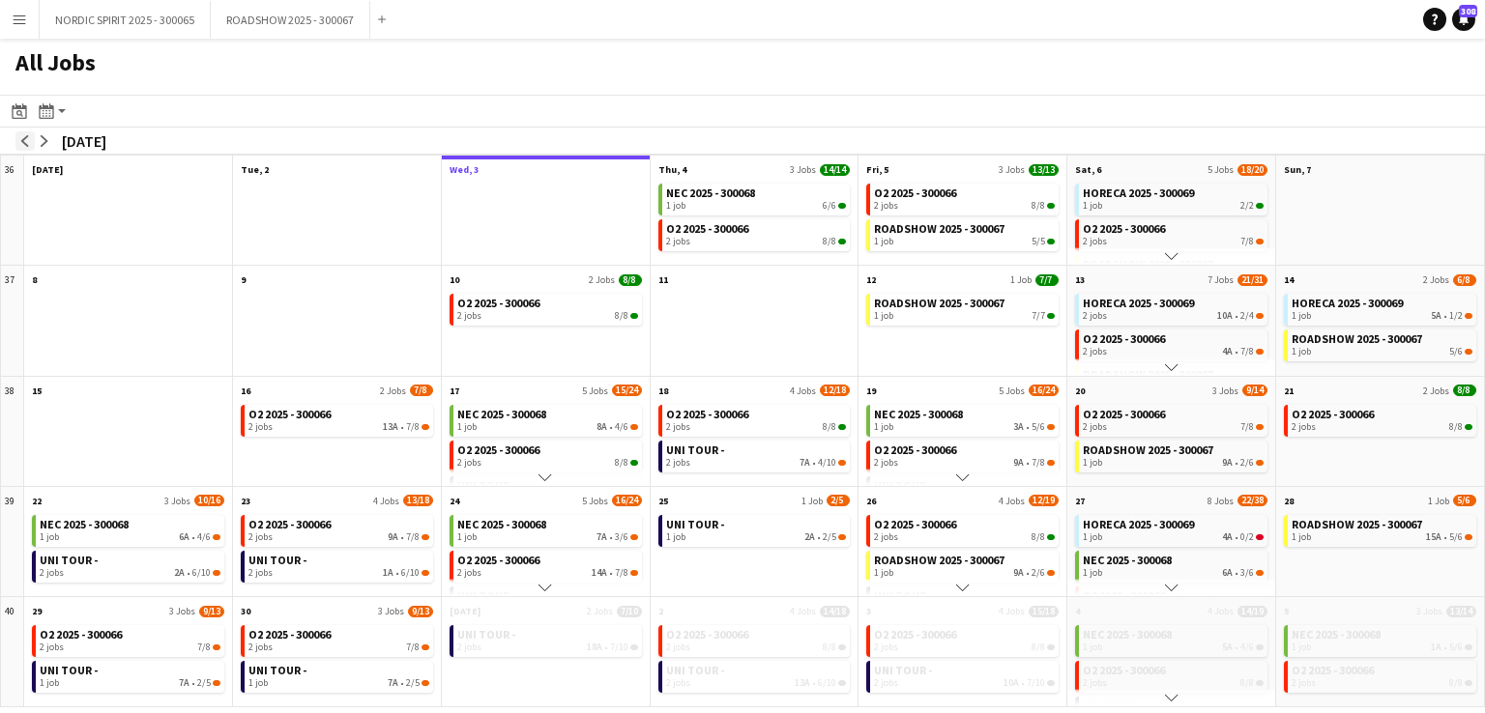
click at [29, 148] on button "arrow-left" at bounding box center [24, 140] width 19 height 19
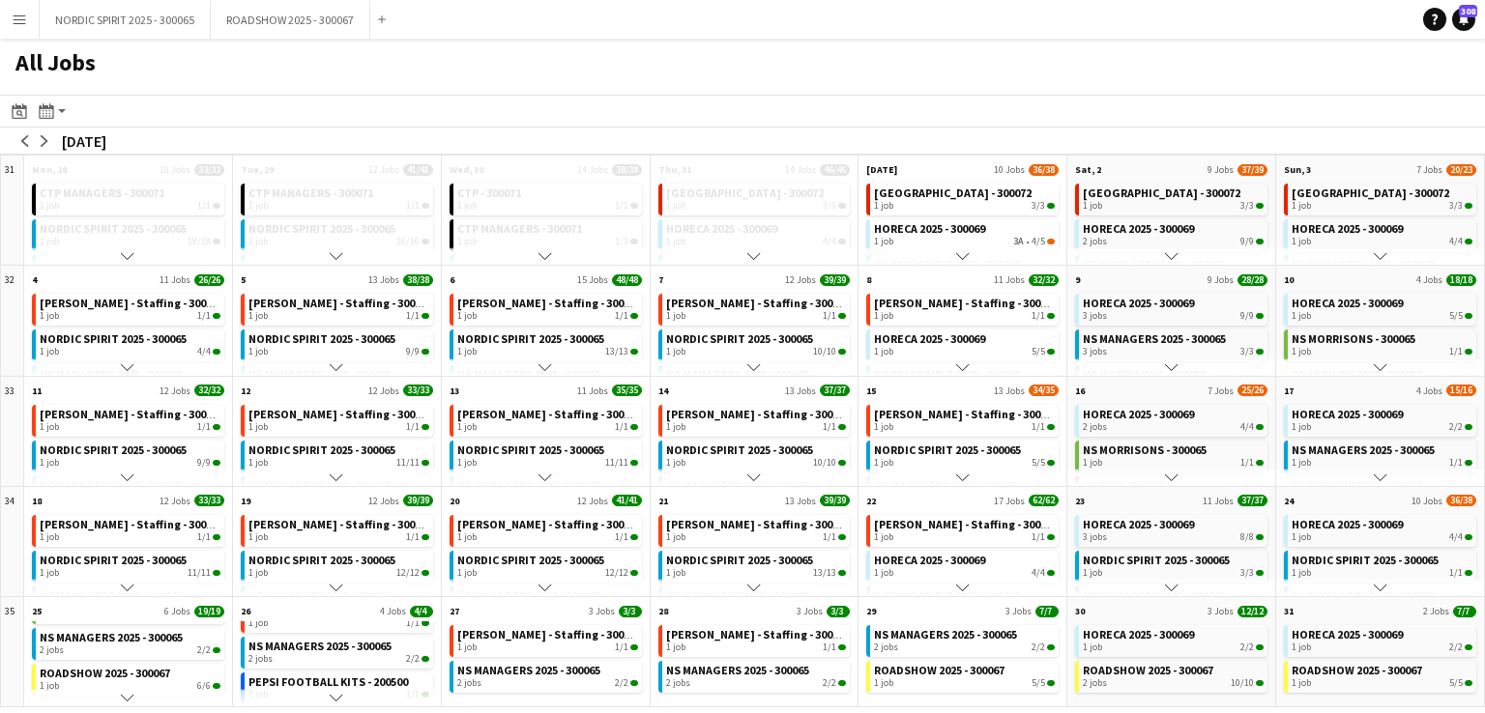
click at [15, 12] on app-icon "Menu" at bounding box center [19, 19] width 15 height 15
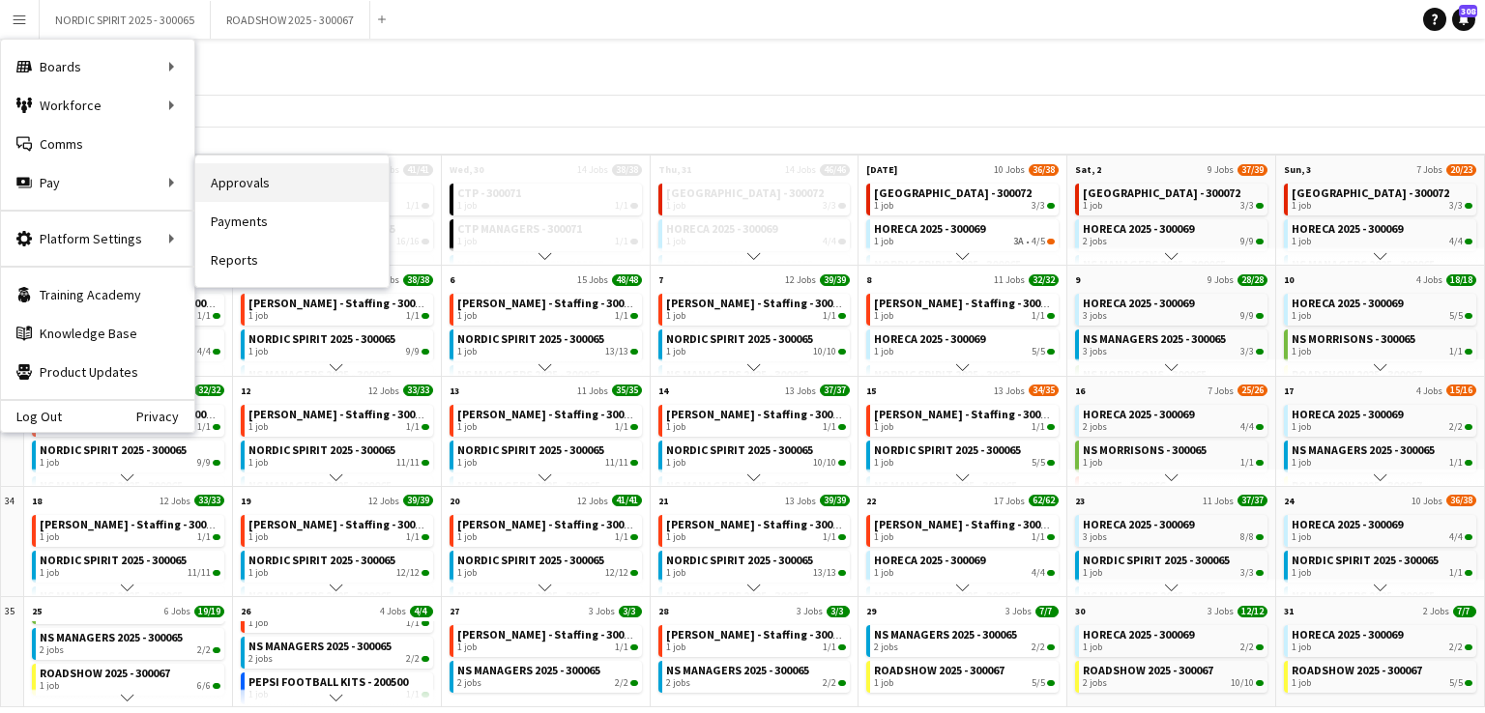
click at [226, 188] on link "Approvals" at bounding box center [291, 182] width 193 height 39
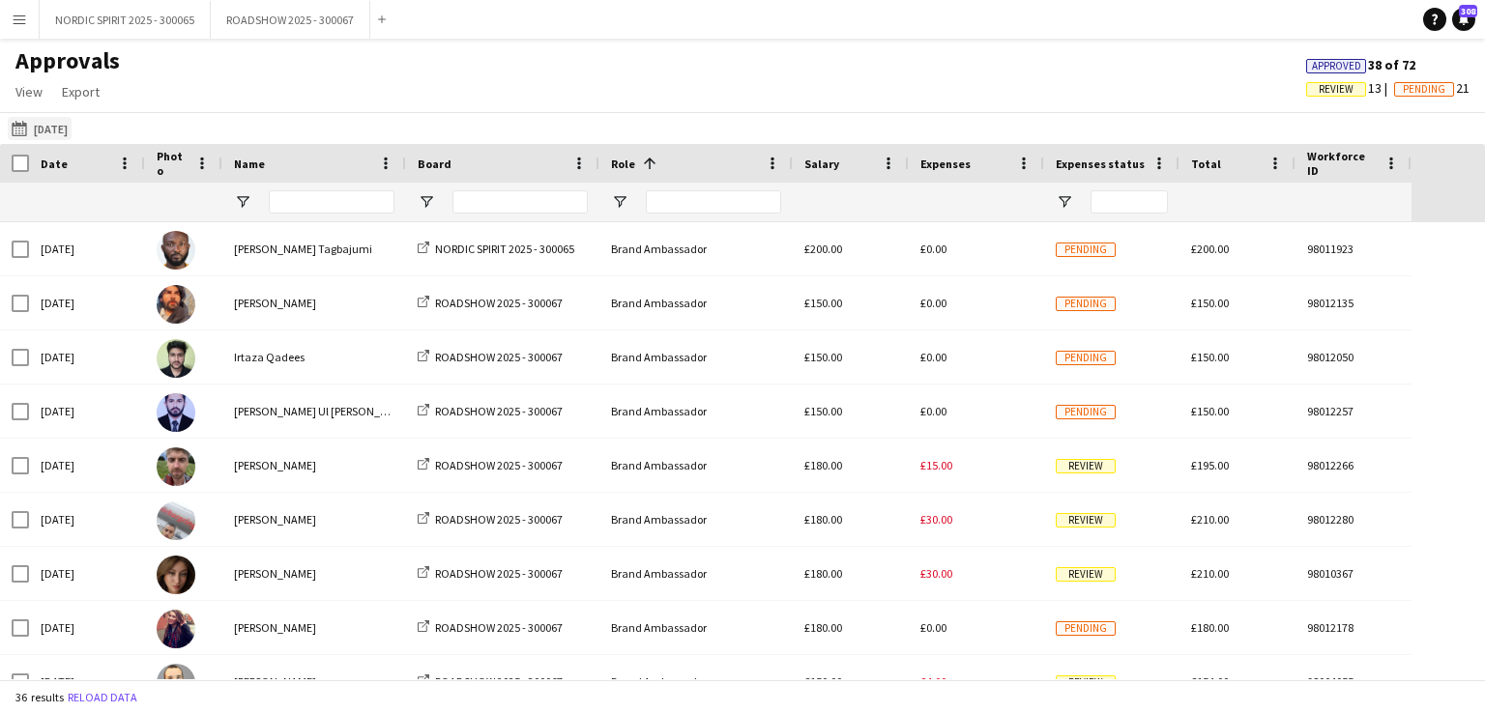
click at [65, 129] on button "[DATE] [DATE]" at bounding box center [40, 128] width 64 height 23
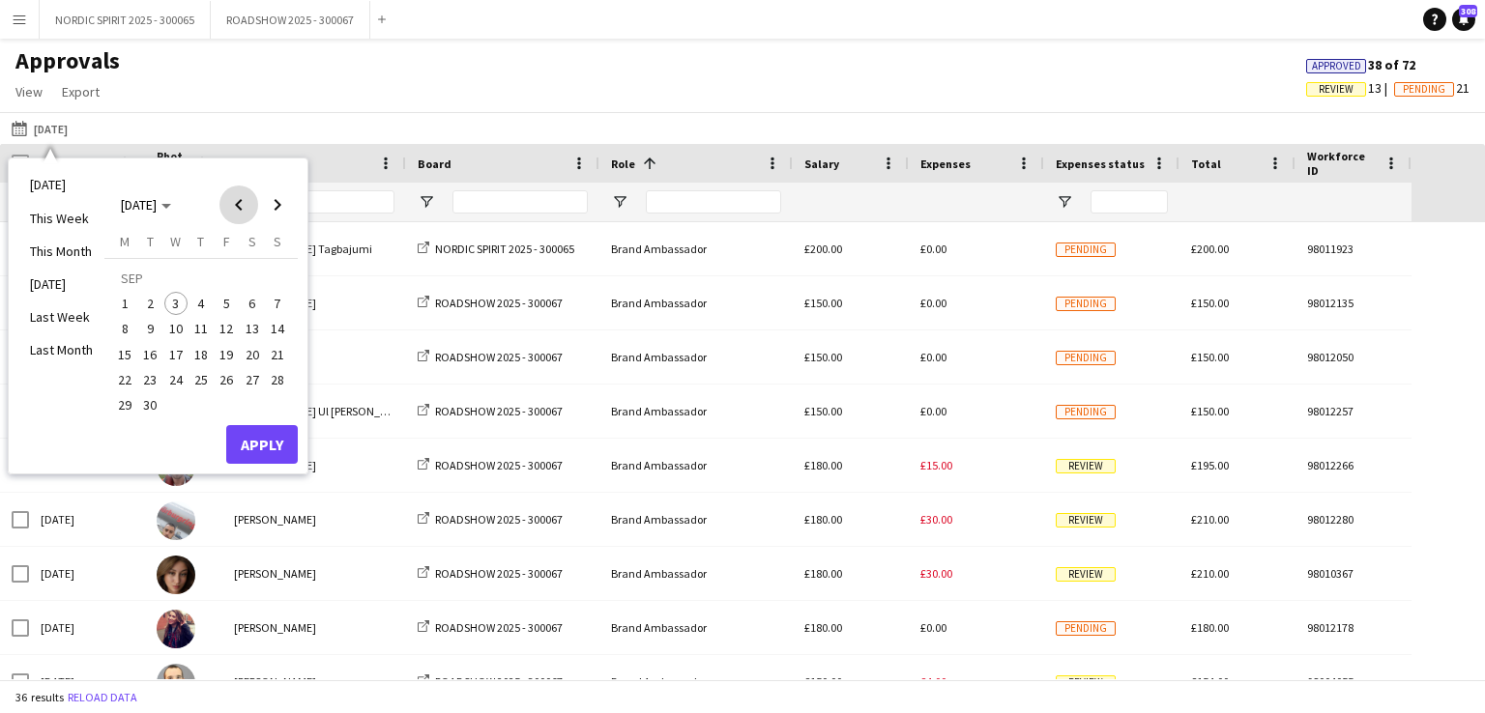
click at [237, 204] on span "Previous month" at bounding box center [238, 205] width 39 height 39
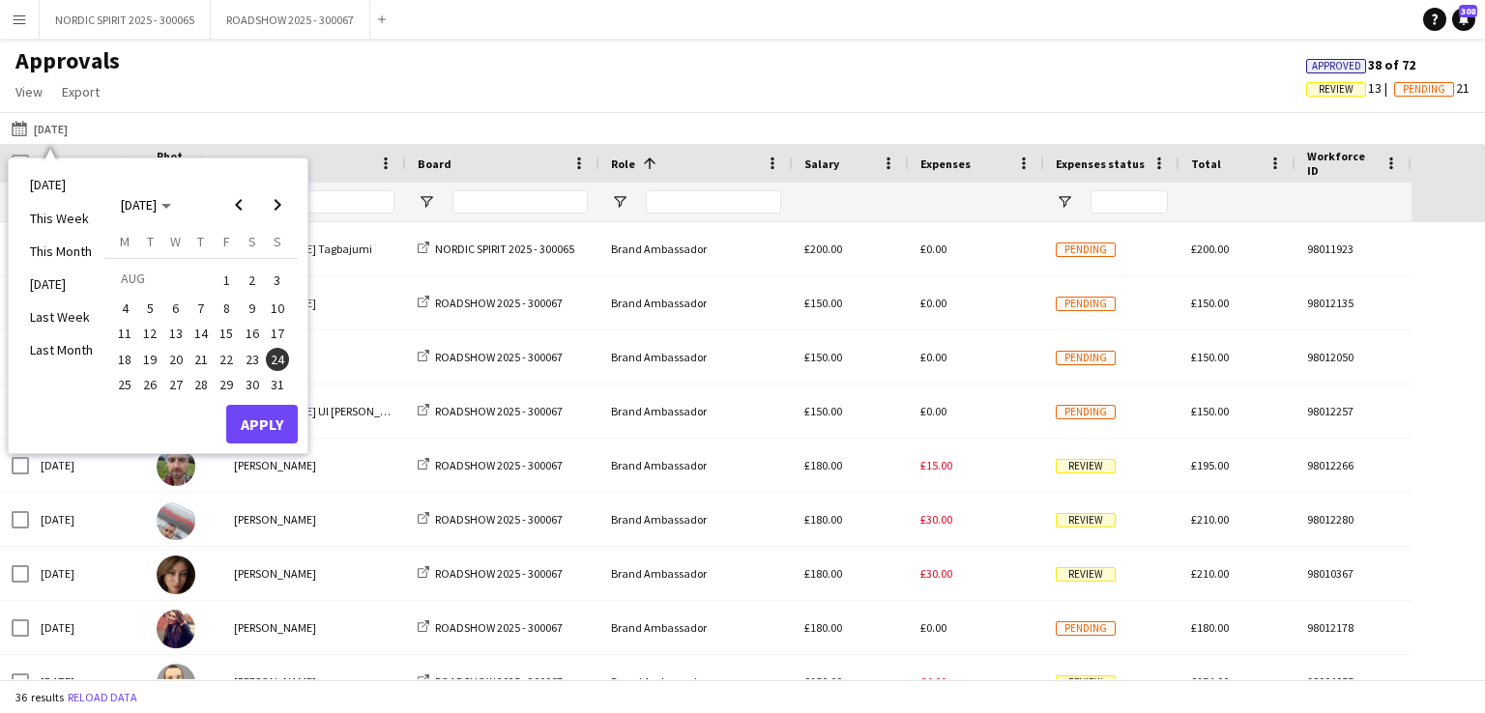
click at [125, 384] on span "25" at bounding box center [124, 384] width 23 height 23
click at [266, 418] on button "Apply" at bounding box center [262, 424] width 72 height 39
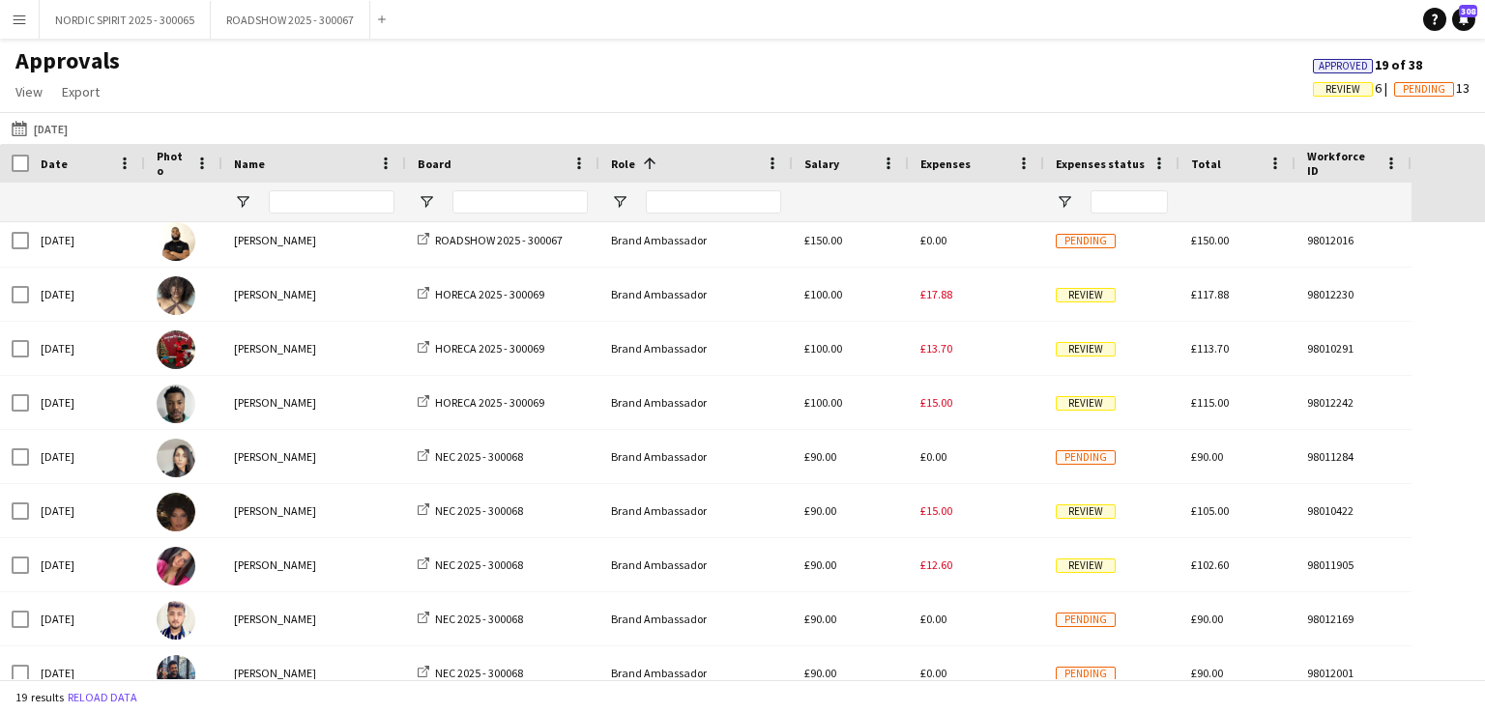
scroll to position [244, 0]
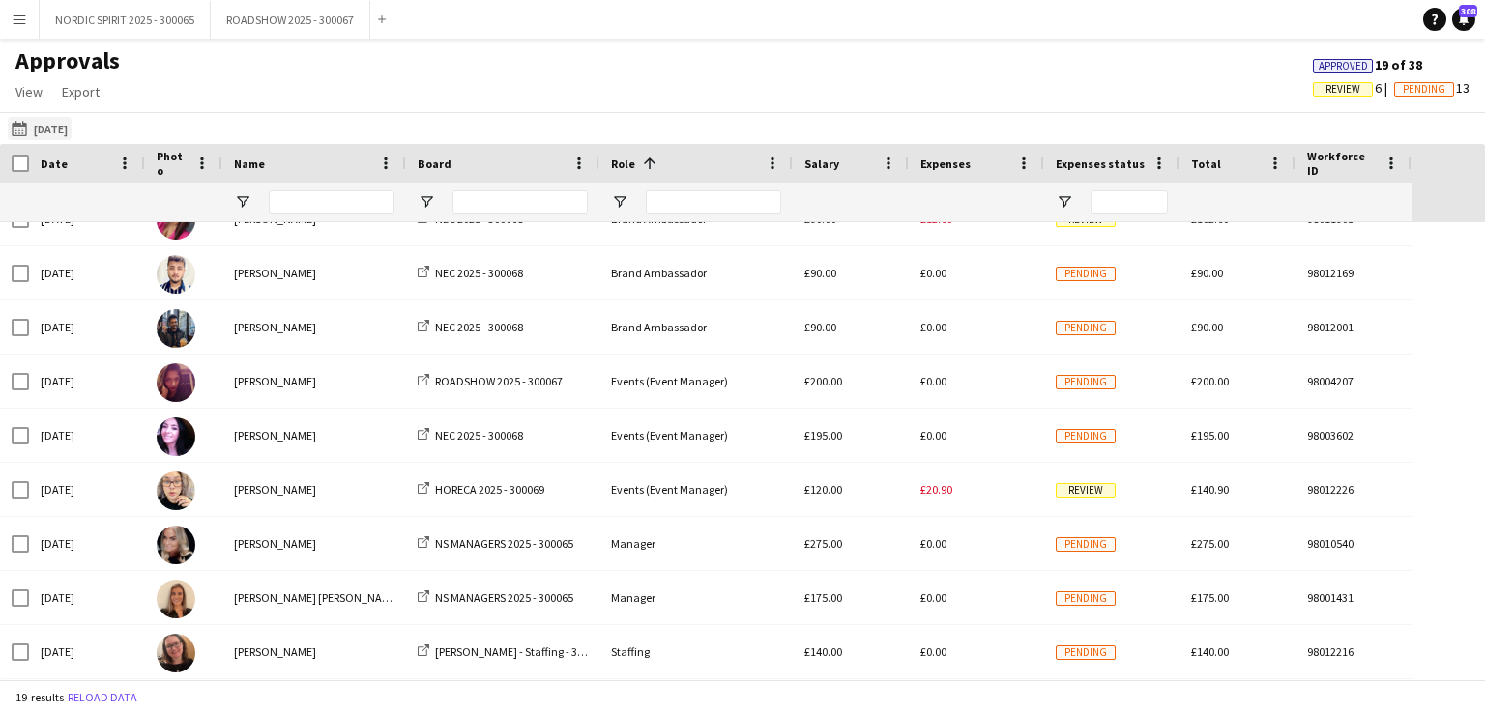
click at [71, 126] on button "[DATE] [DATE]" at bounding box center [40, 128] width 64 height 23
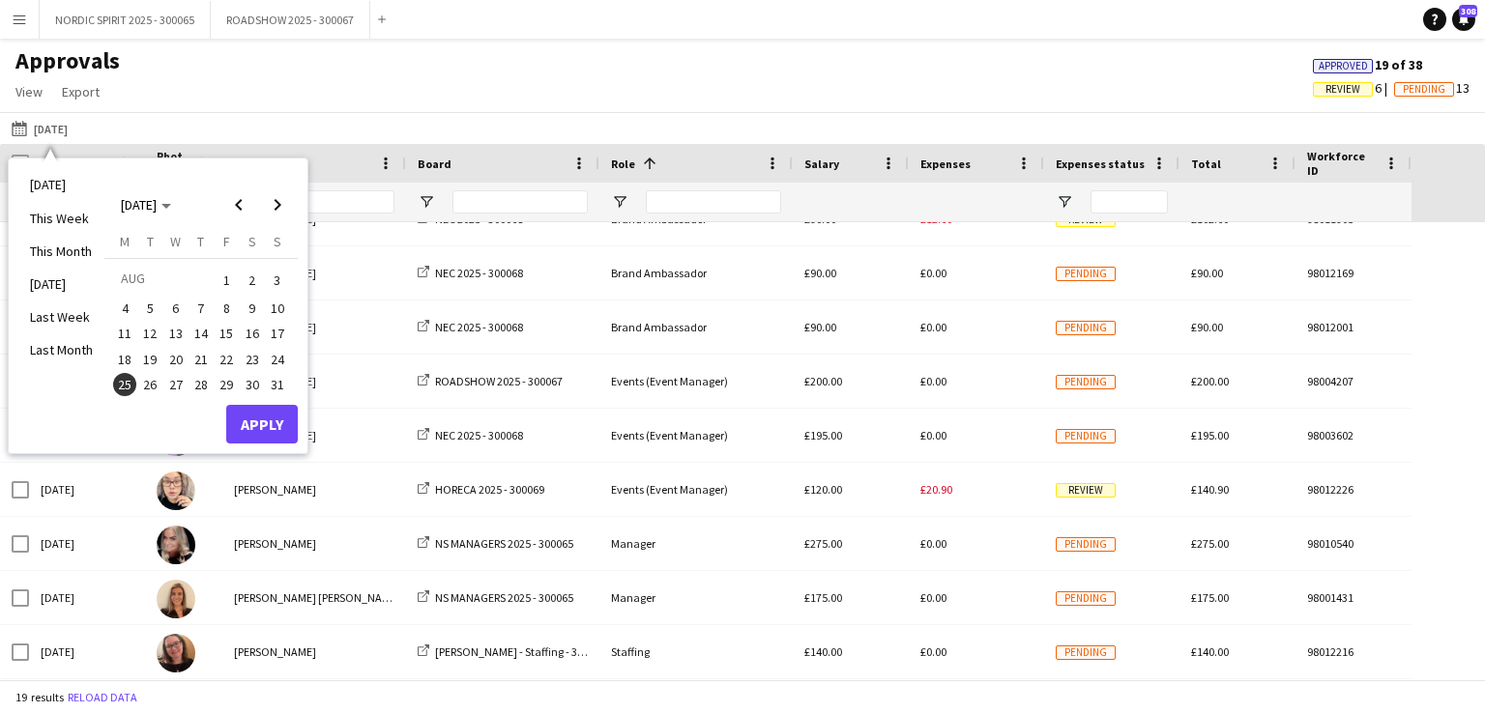
click at [144, 385] on span "26" at bounding box center [150, 384] width 23 height 23
click at [238, 422] on button "Apply" at bounding box center [262, 424] width 72 height 39
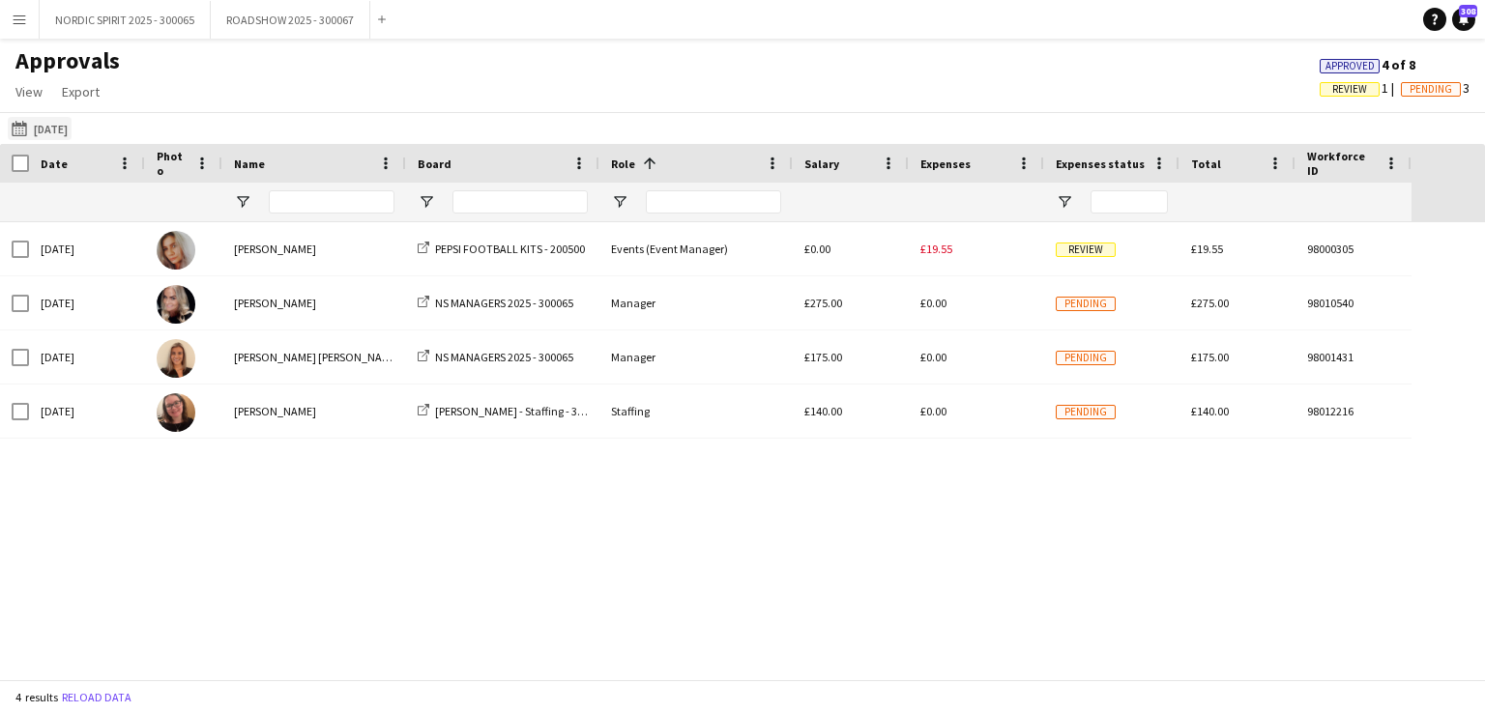
click at [58, 133] on button "[DATE] [DATE]" at bounding box center [40, 128] width 64 height 23
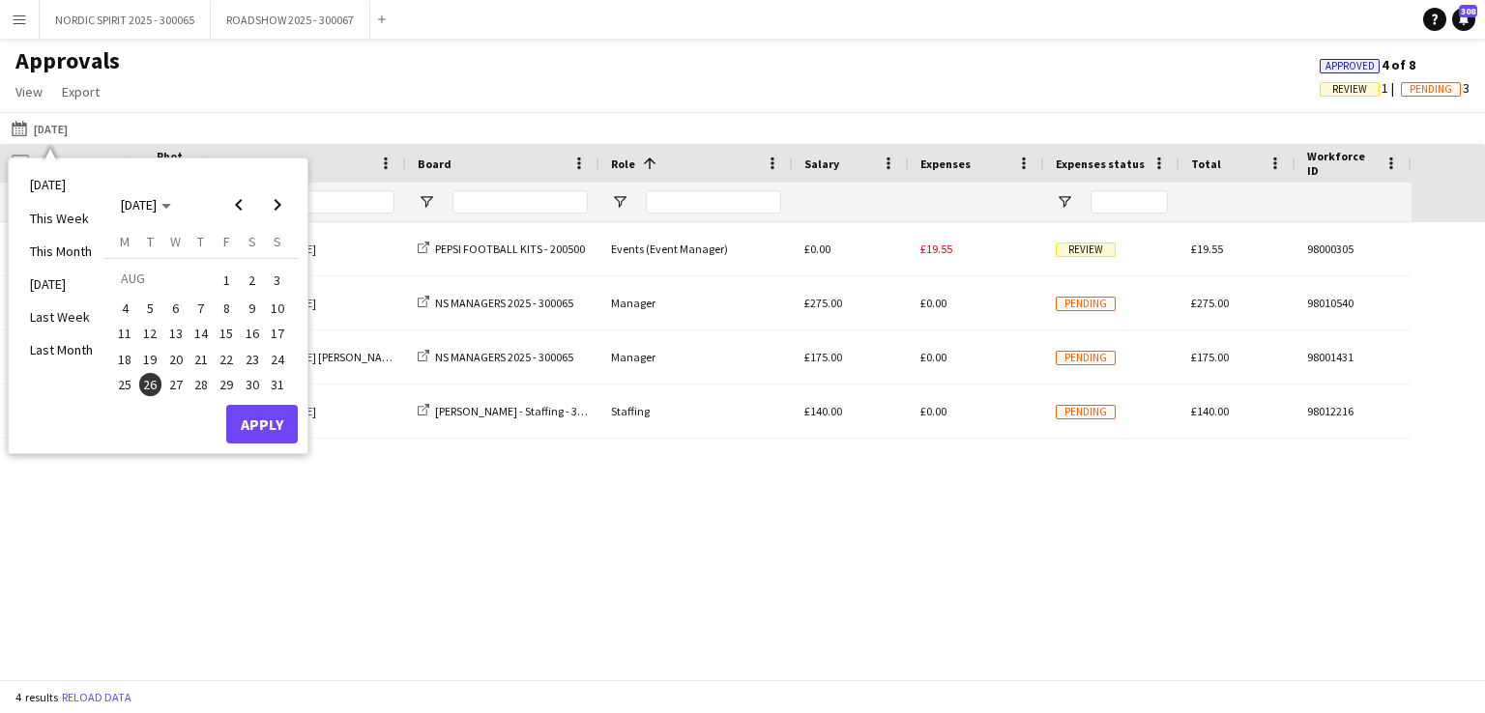
click at [175, 388] on span "27" at bounding box center [175, 384] width 23 height 23
click at [246, 422] on button "Apply" at bounding box center [262, 424] width 72 height 39
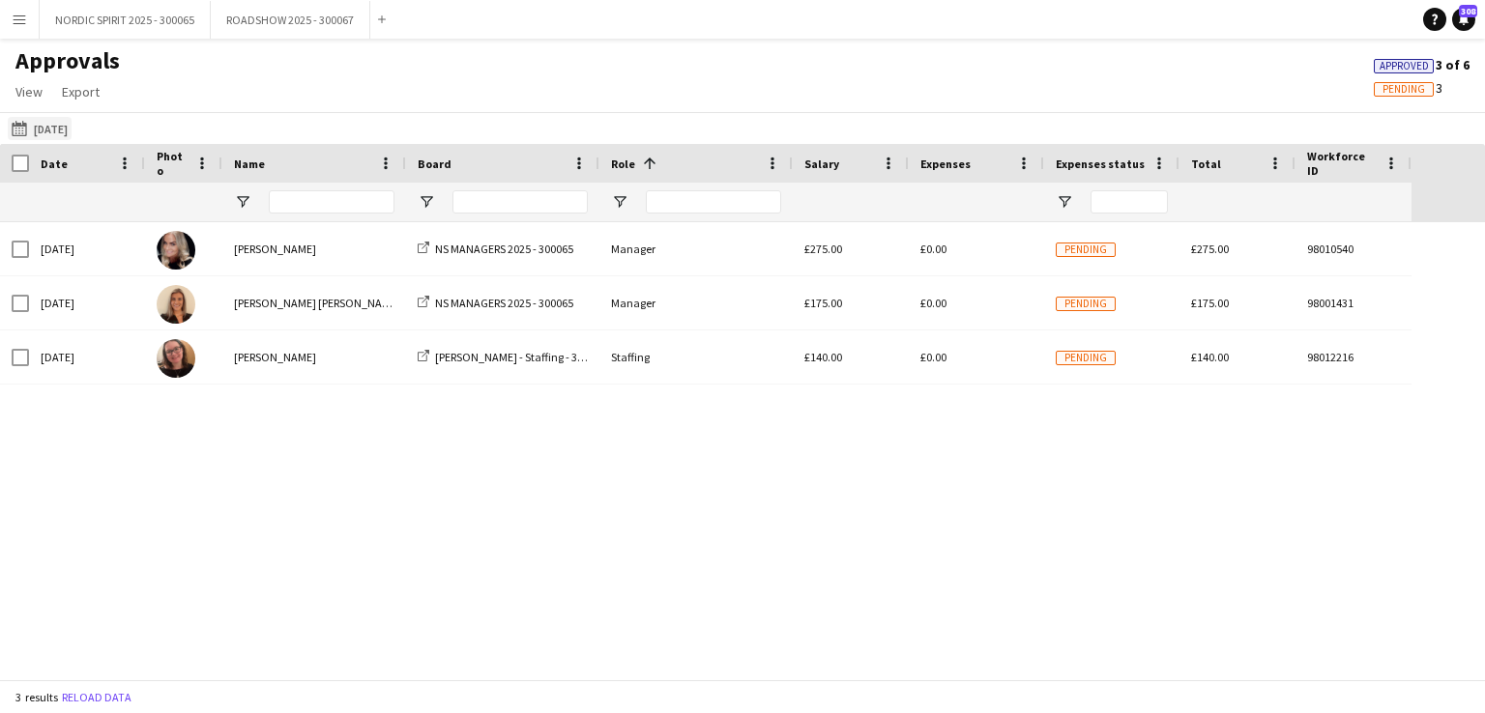
click at [59, 131] on button "[DATE] [DATE]" at bounding box center [40, 128] width 64 height 23
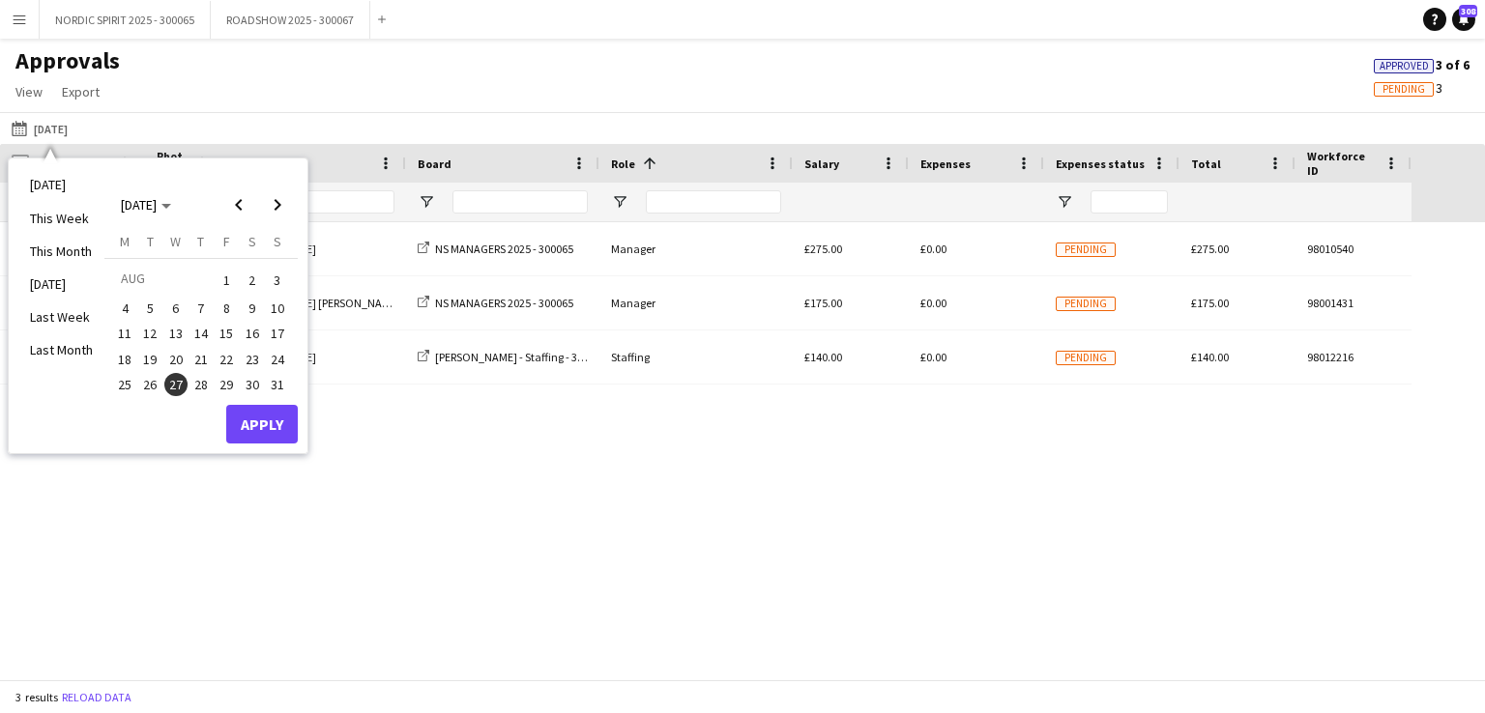
click at [205, 382] on span "28" at bounding box center [200, 384] width 23 height 23
click at [263, 422] on button "Apply" at bounding box center [262, 424] width 72 height 39
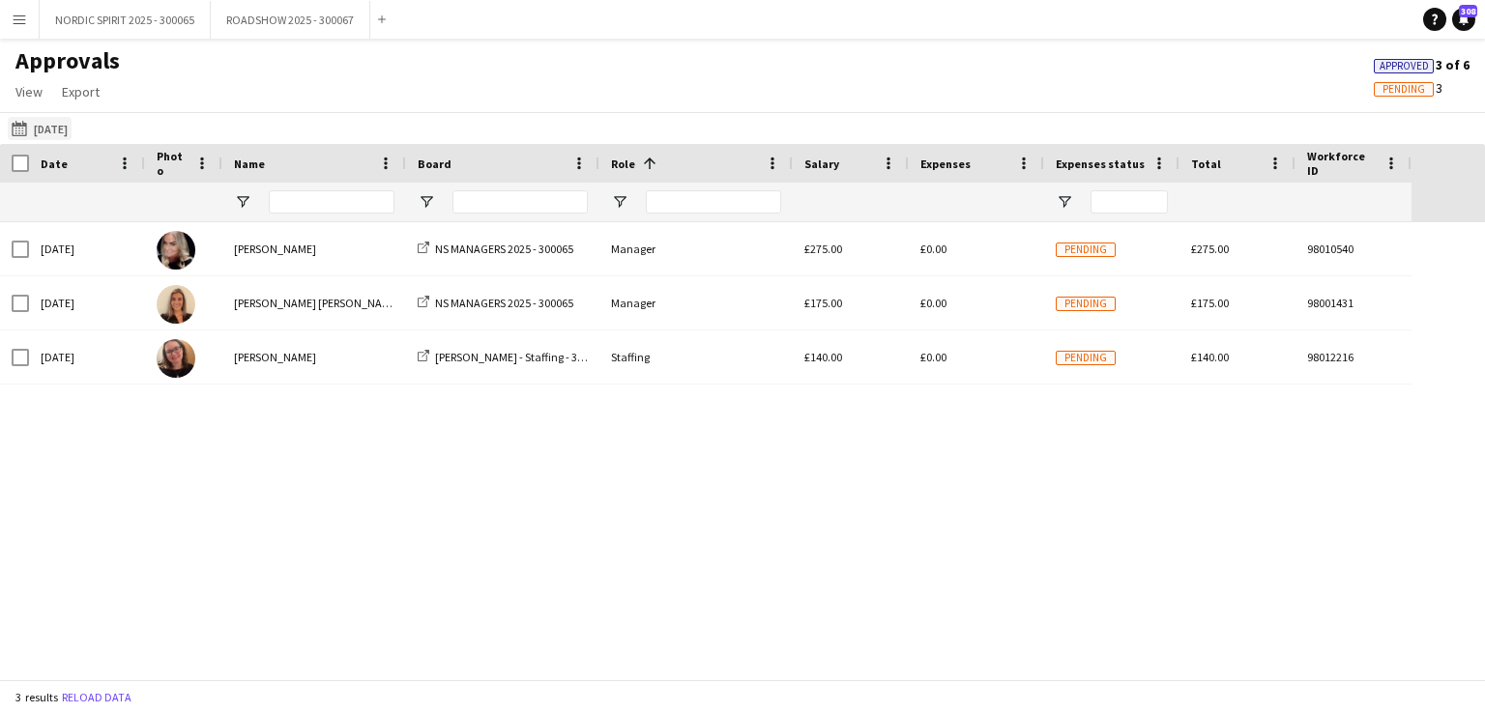
click at [48, 134] on button "[DATE] [DATE]" at bounding box center [40, 128] width 64 height 23
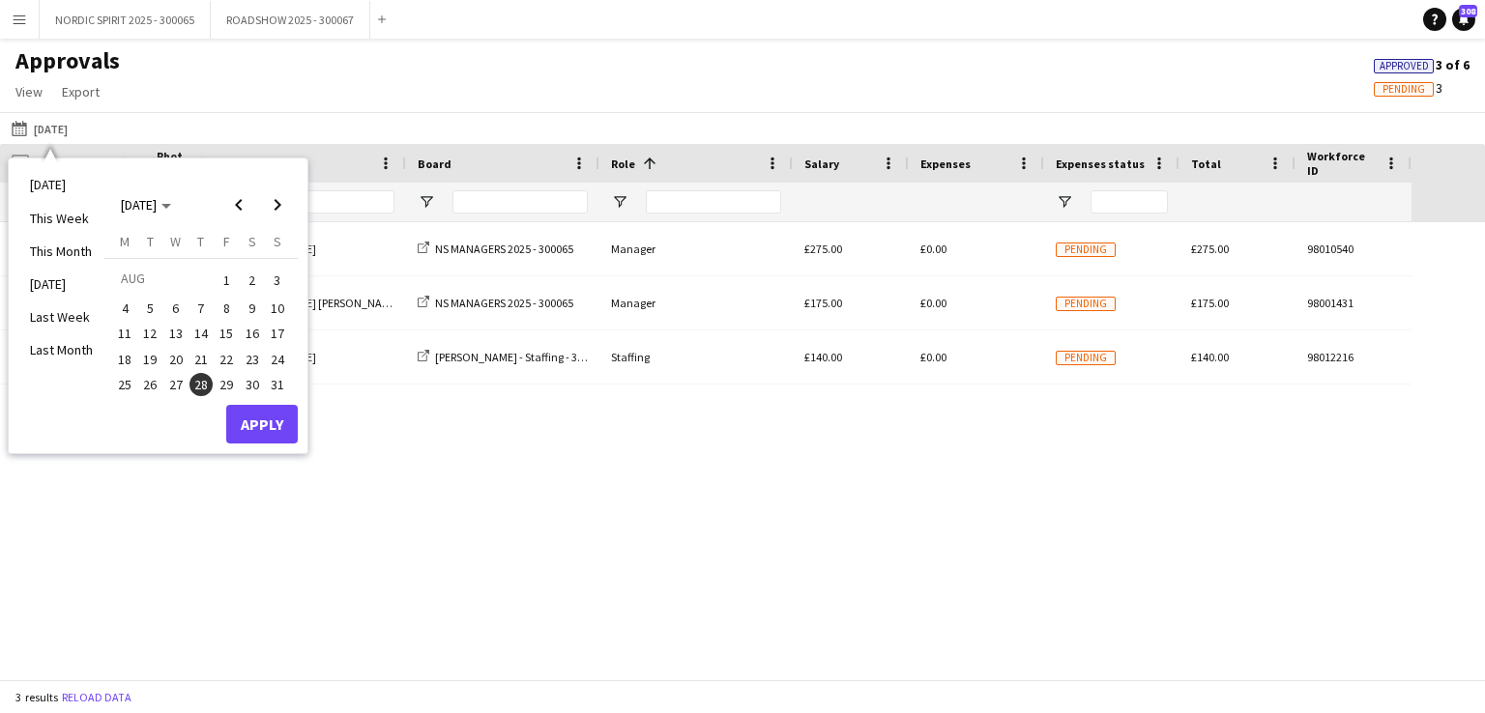
click at [230, 382] on span "29" at bounding box center [226, 384] width 23 height 23
click at [261, 422] on button "Apply" at bounding box center [262, 424] width 72 height 39
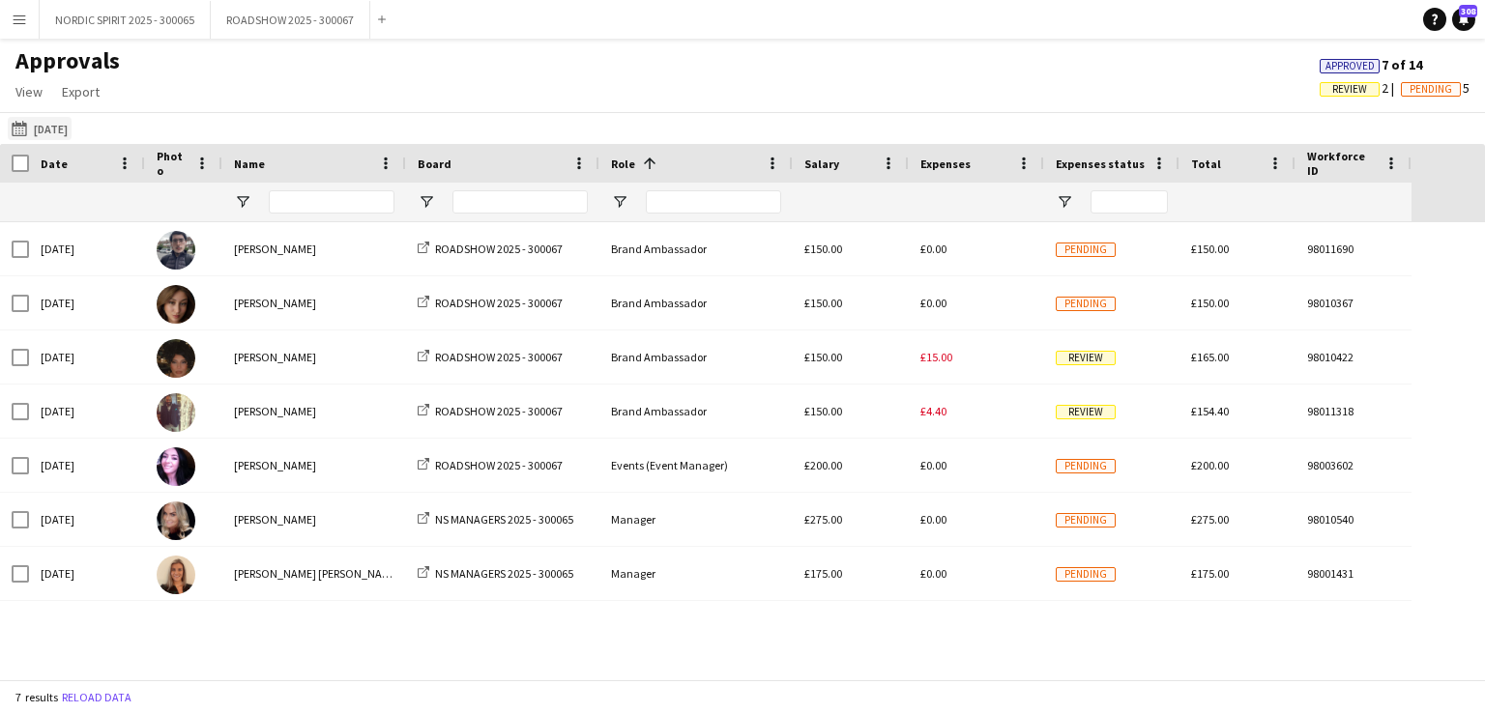
click at [42, 130] on button "[DATE] [DATE]" at bounding box center [40, 128] width 64 height 23
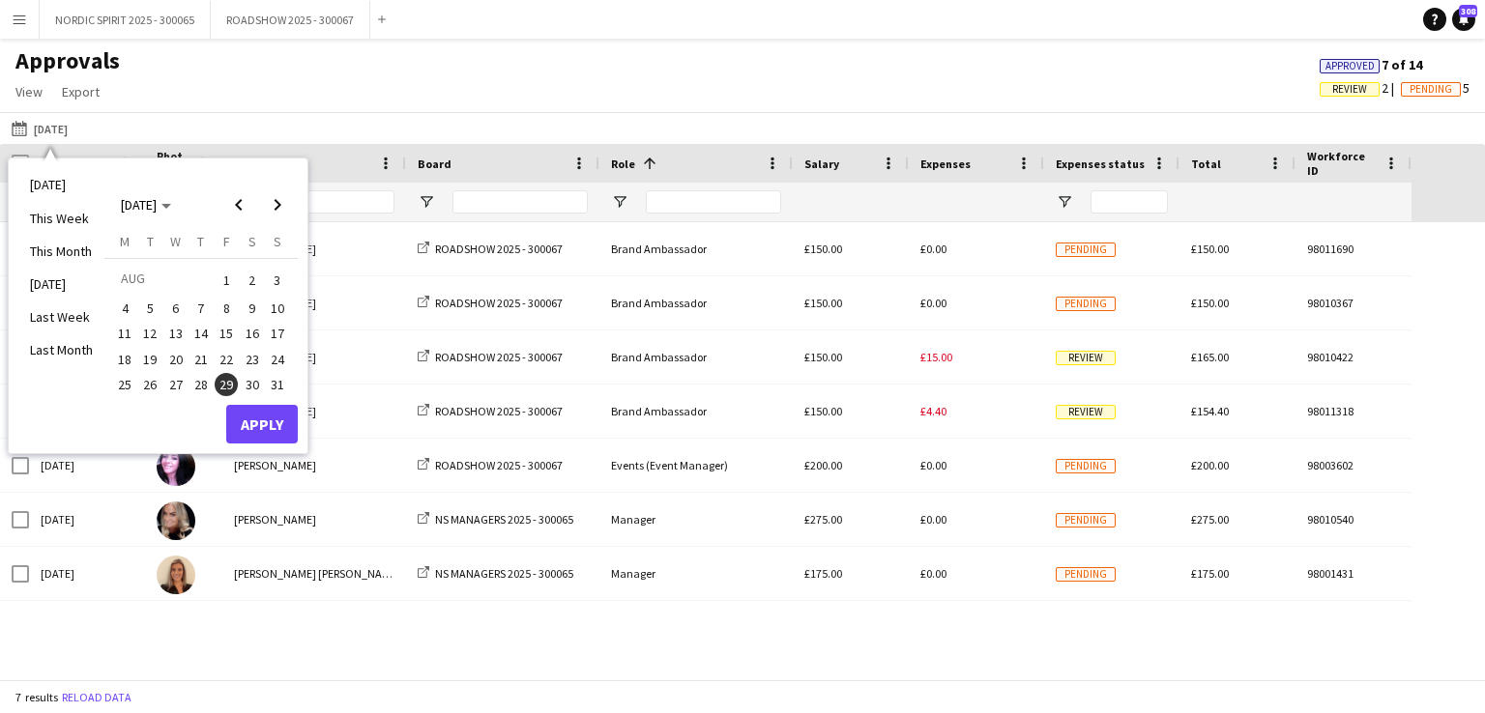
click at [274, 357] on span "24" at bounding box center [277, 359] width 23 height 23
click at [255, 418] on button "Apply" at bounding box center [262, 424] width 72 height 39
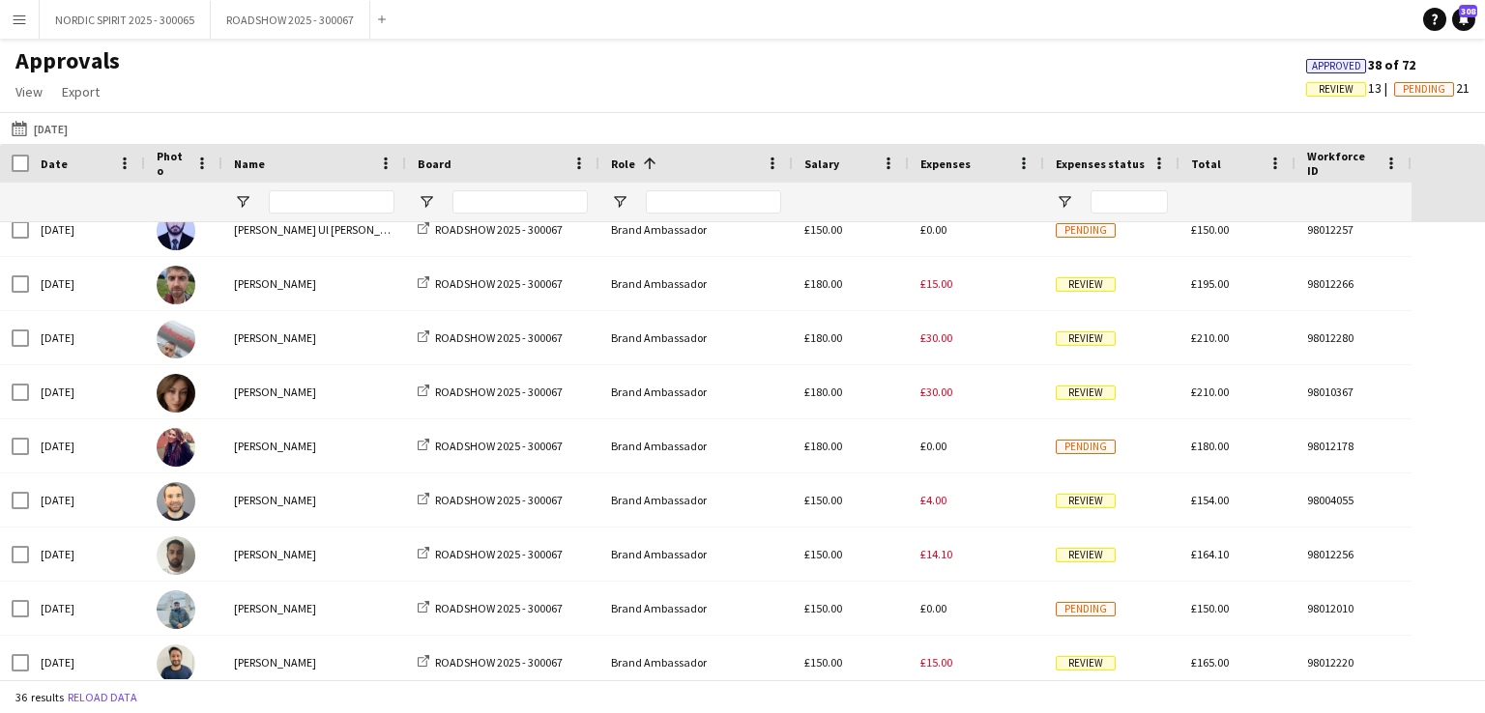
scroll to position [203, 0]
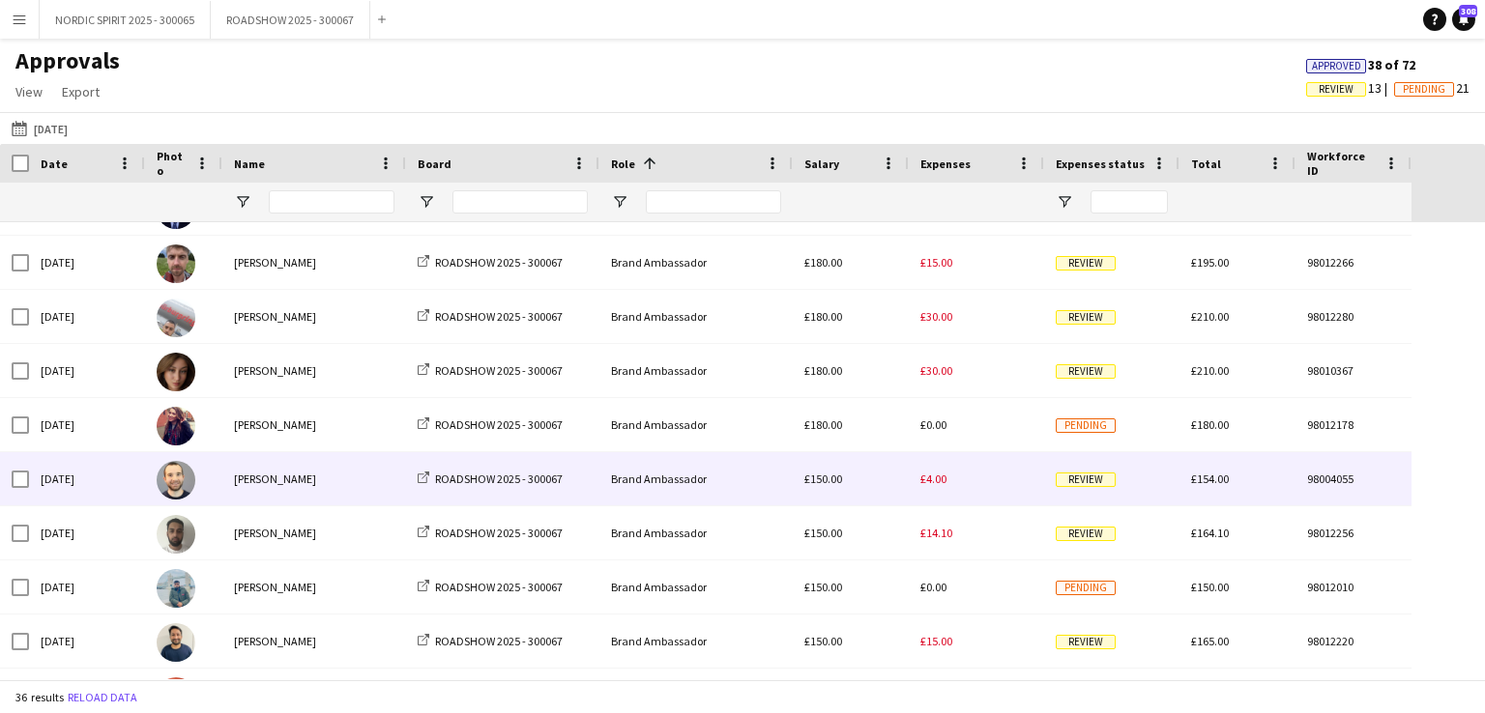
click at [945, 480] on span "£4.00" at bounding box center [933, 479] width 26 height 15
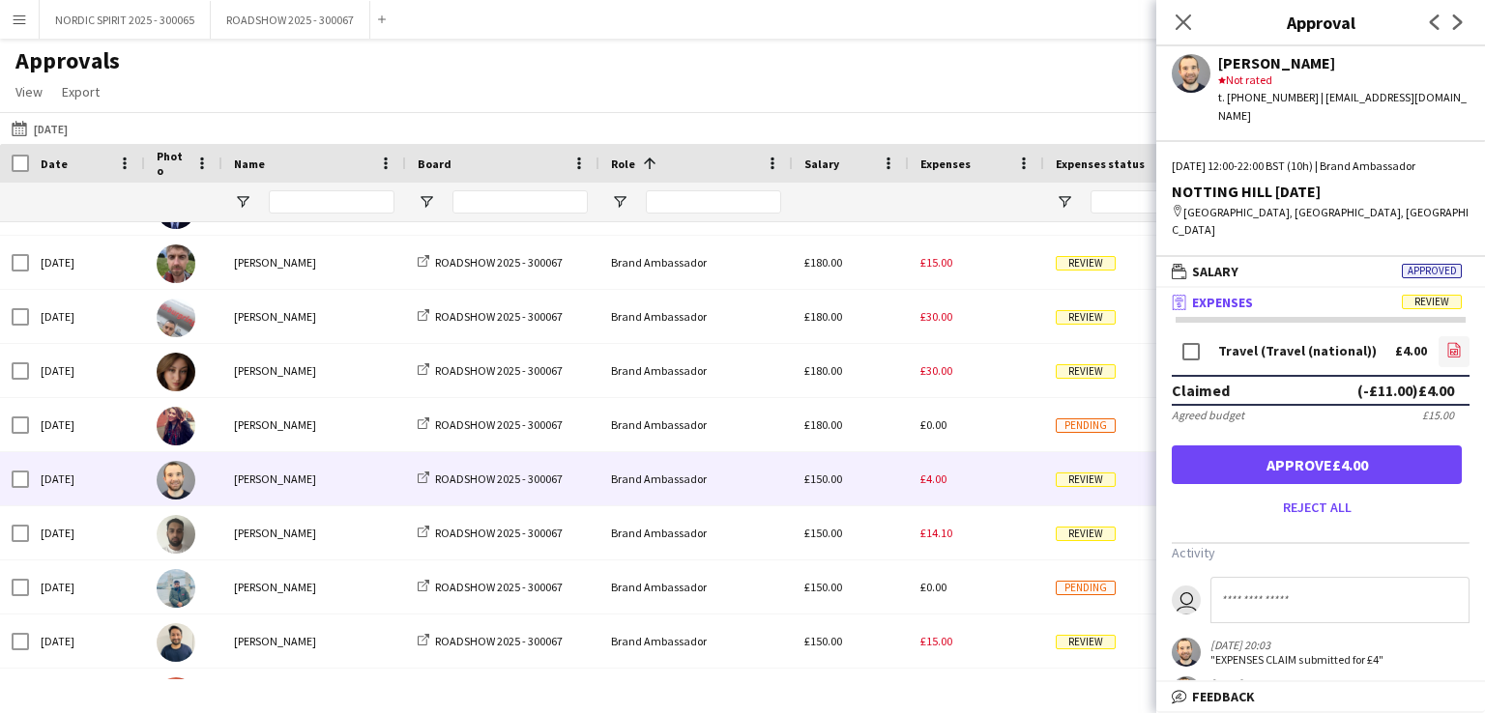
click at [1446, 342] on icon "file-image" at bounding box center [1453, 349] width 15 height 15
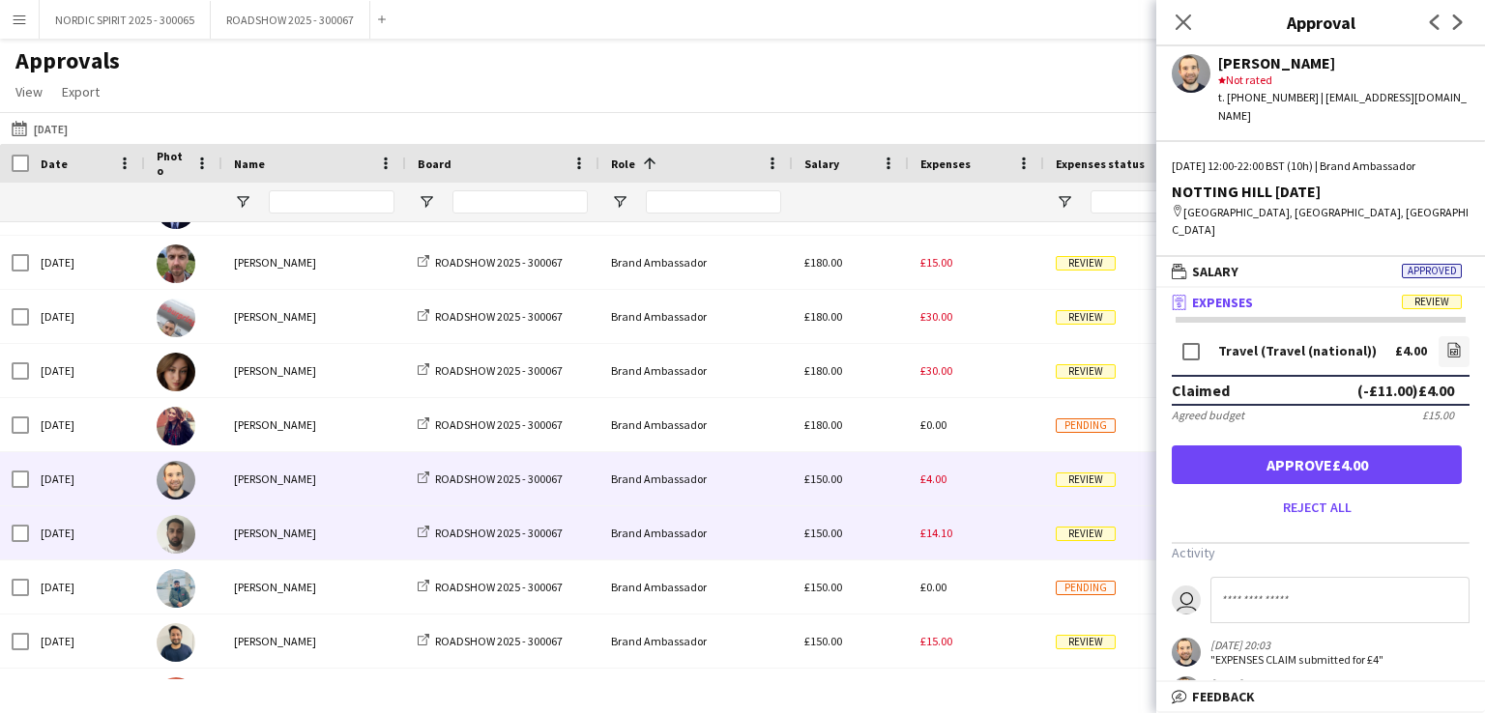
click at [934, 532] on span "£14.10" at bounding box center [936, 533] width 32 height 15
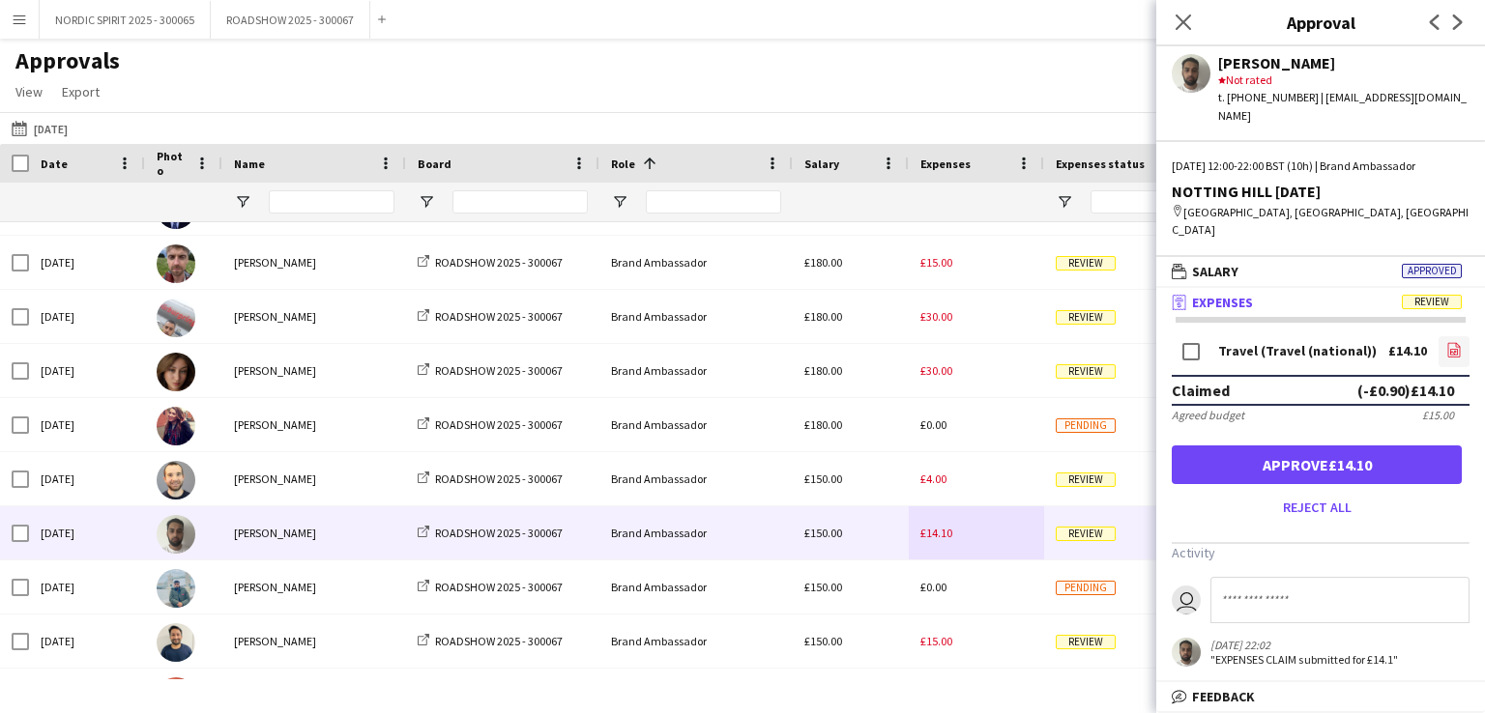
click at [1456, 342] on icon at bounding box center [1454, 349] width 13 height 15
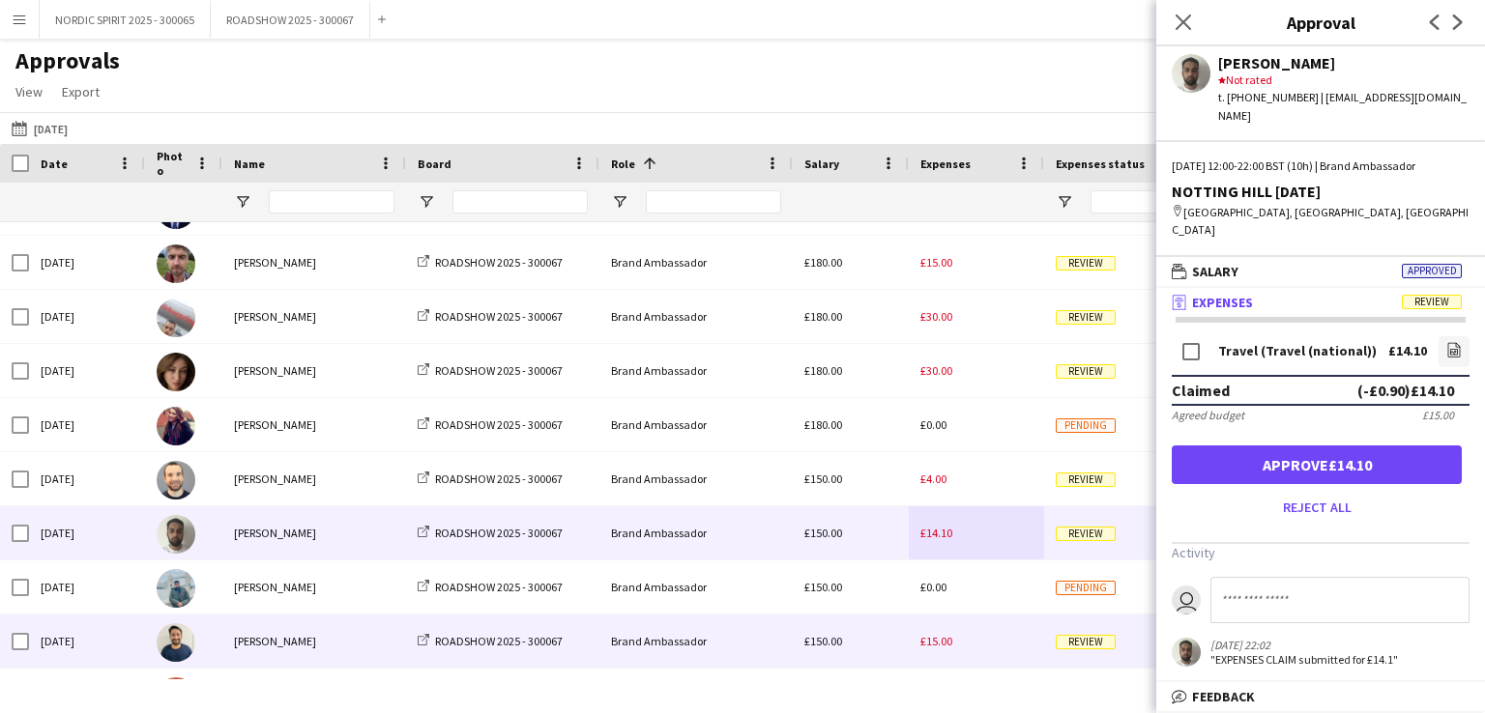
click at [931, 643] on span "£15.00" at bounding box center [936, 641] width 32 height 15
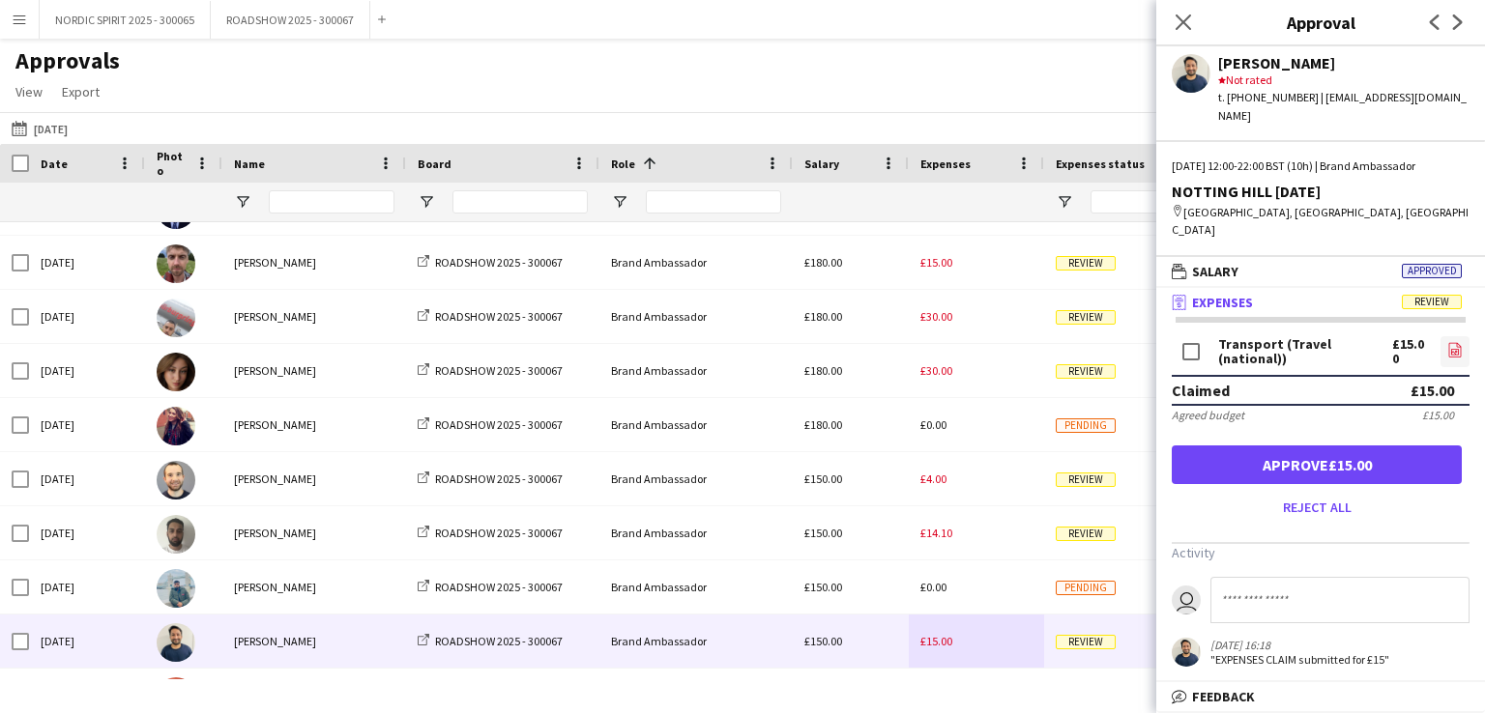
click at [1451, 349] on icon at bounding box center [1455, 352] width 8 height 6
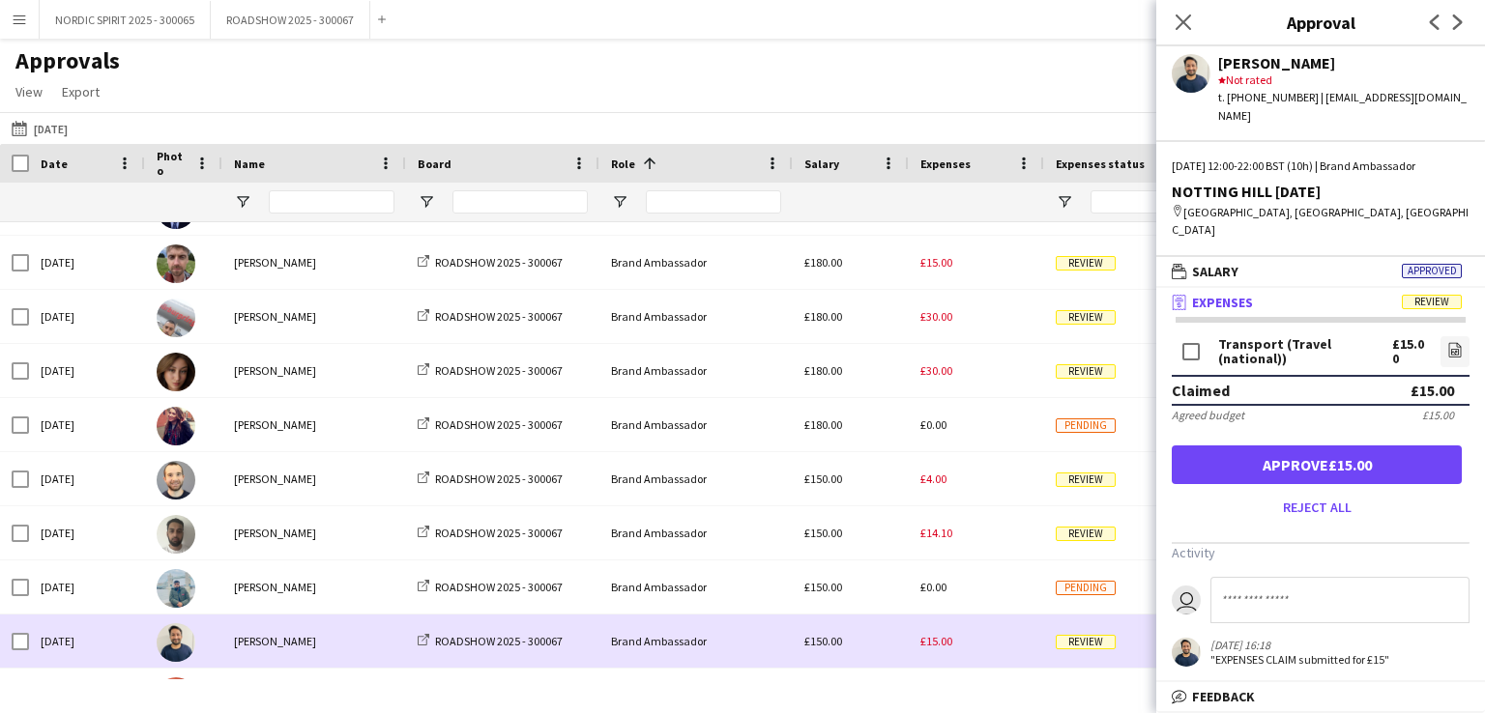
click at [970, 629] on div "£15.00" at bounding box center [976, 641] width 135 height 53
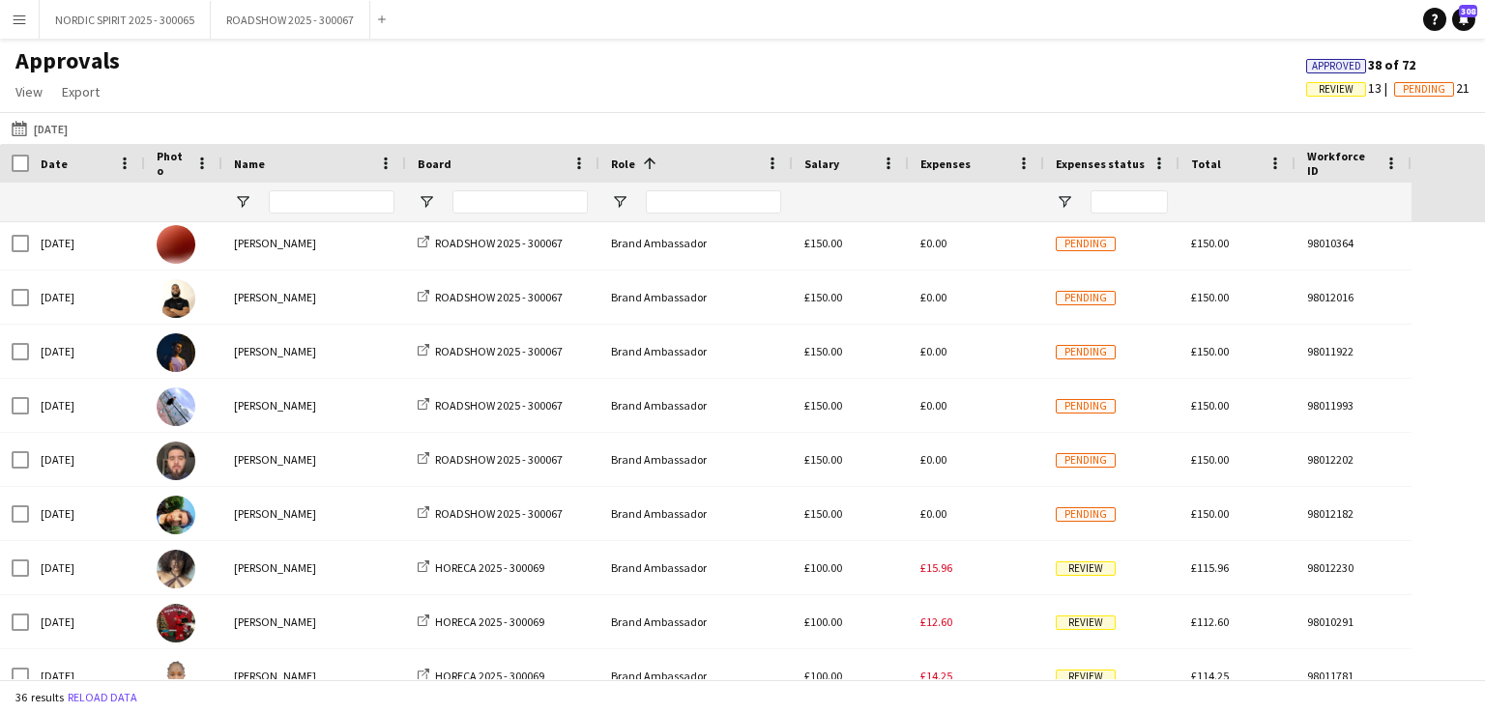
scroll to position [677, 0]
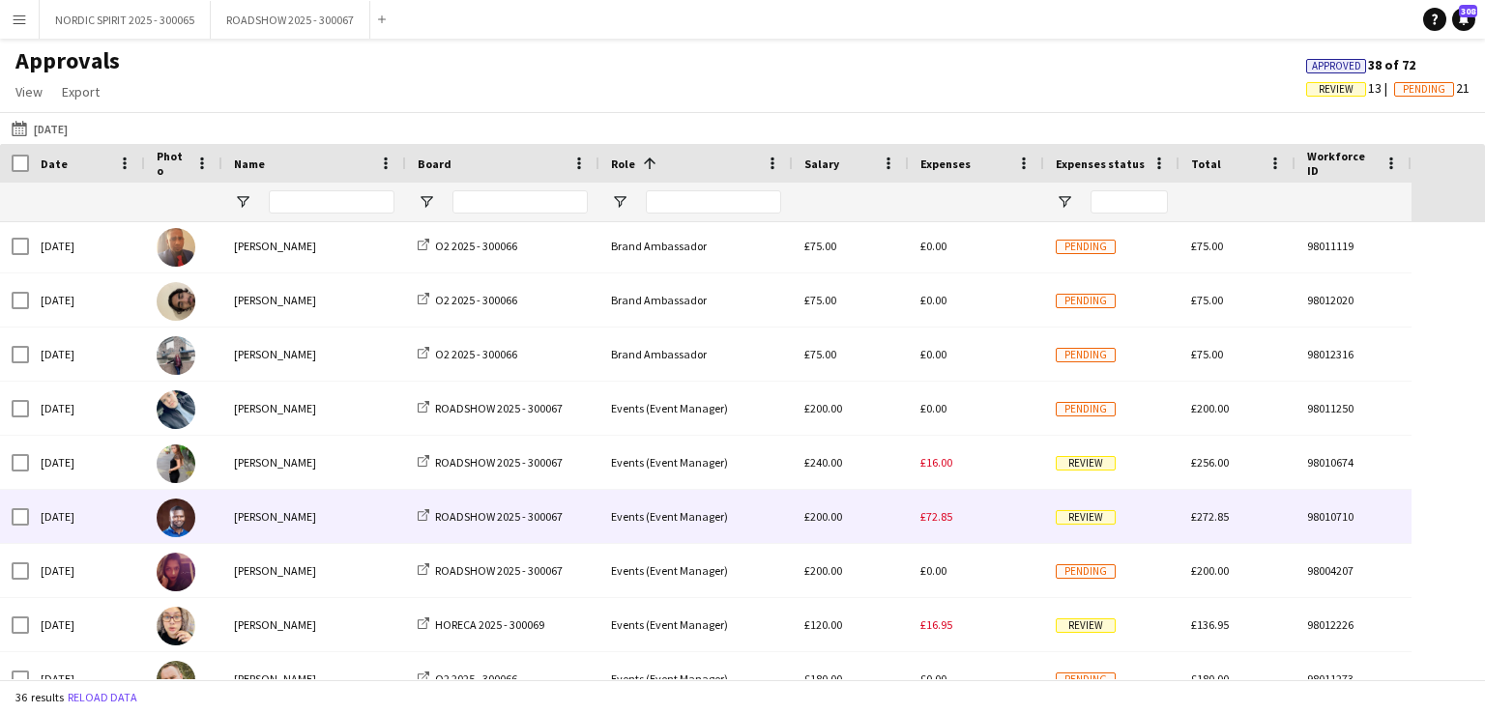
click at [929, 517] on span "£72.85" at bounding box center [936, 516] width 32 height 15
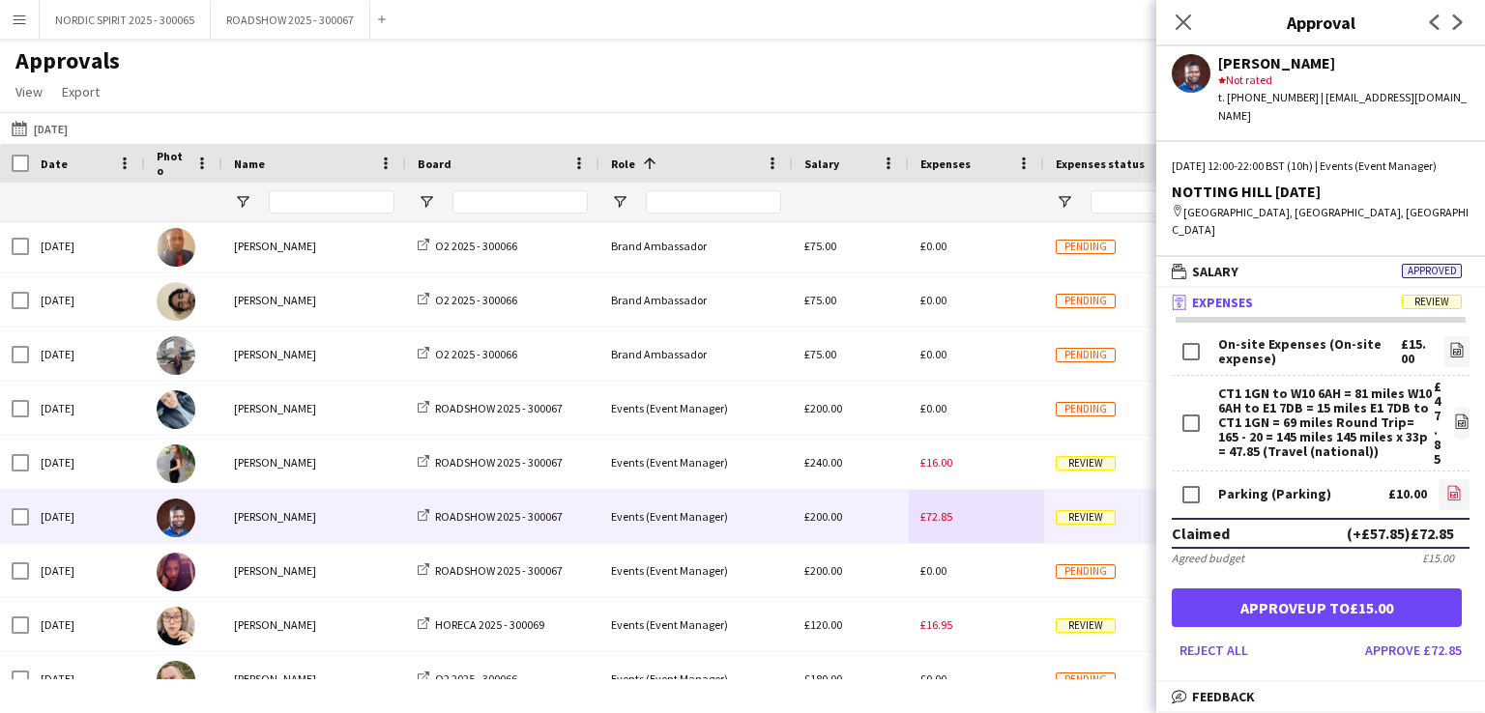
click at [1446, 485] on icon "file-image" at bounding box center [1453, 492] width 15 height 15
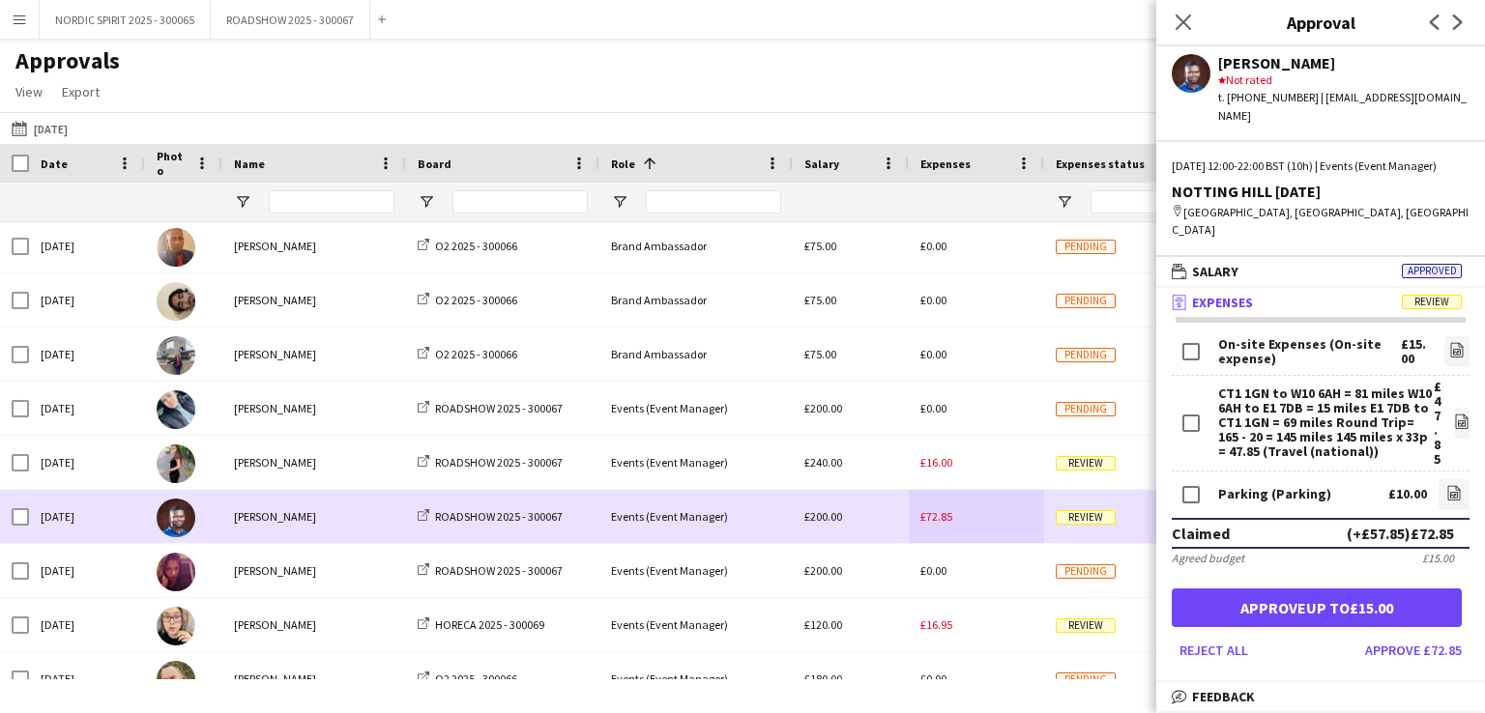
click at [983, 511] on div "£72.85" at bounding box center [976, 516] width 135 height 53
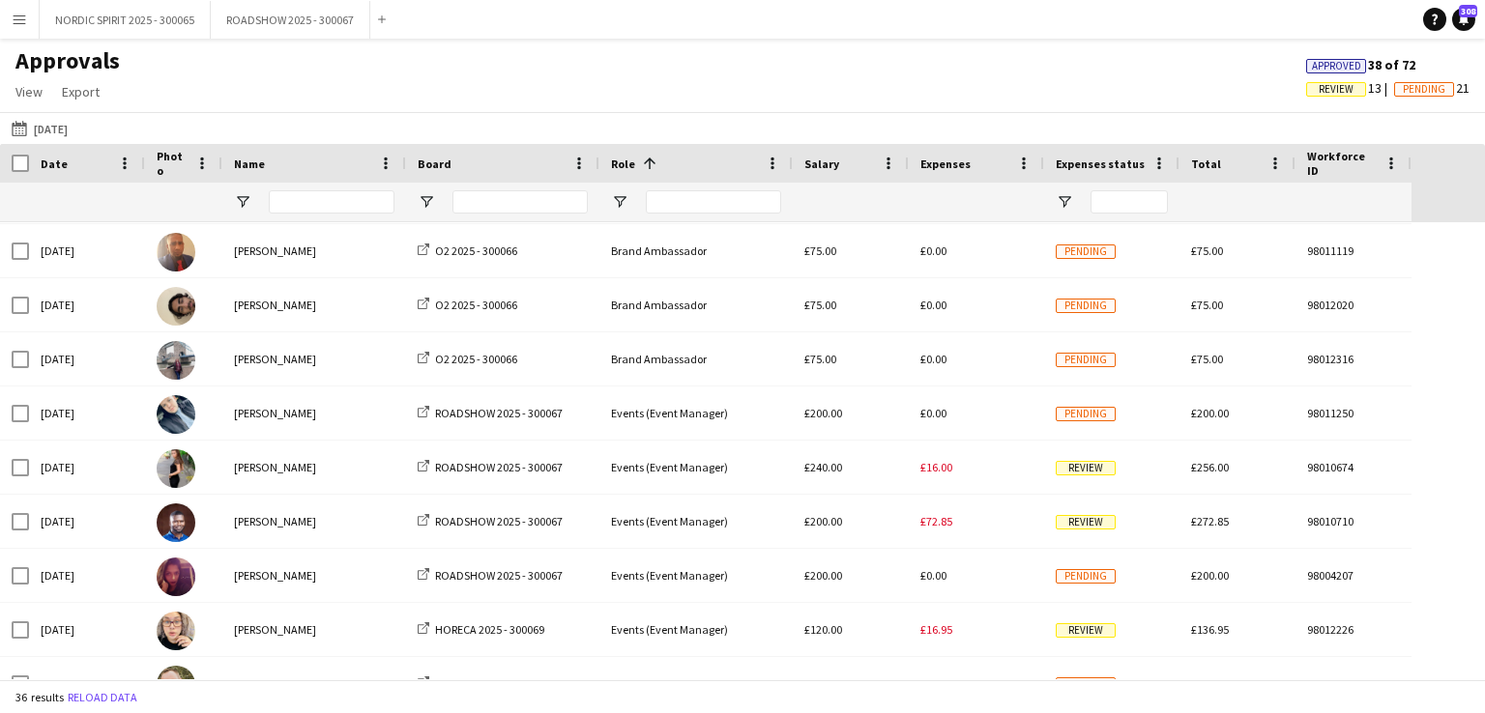
scroll to position [1492, 0]
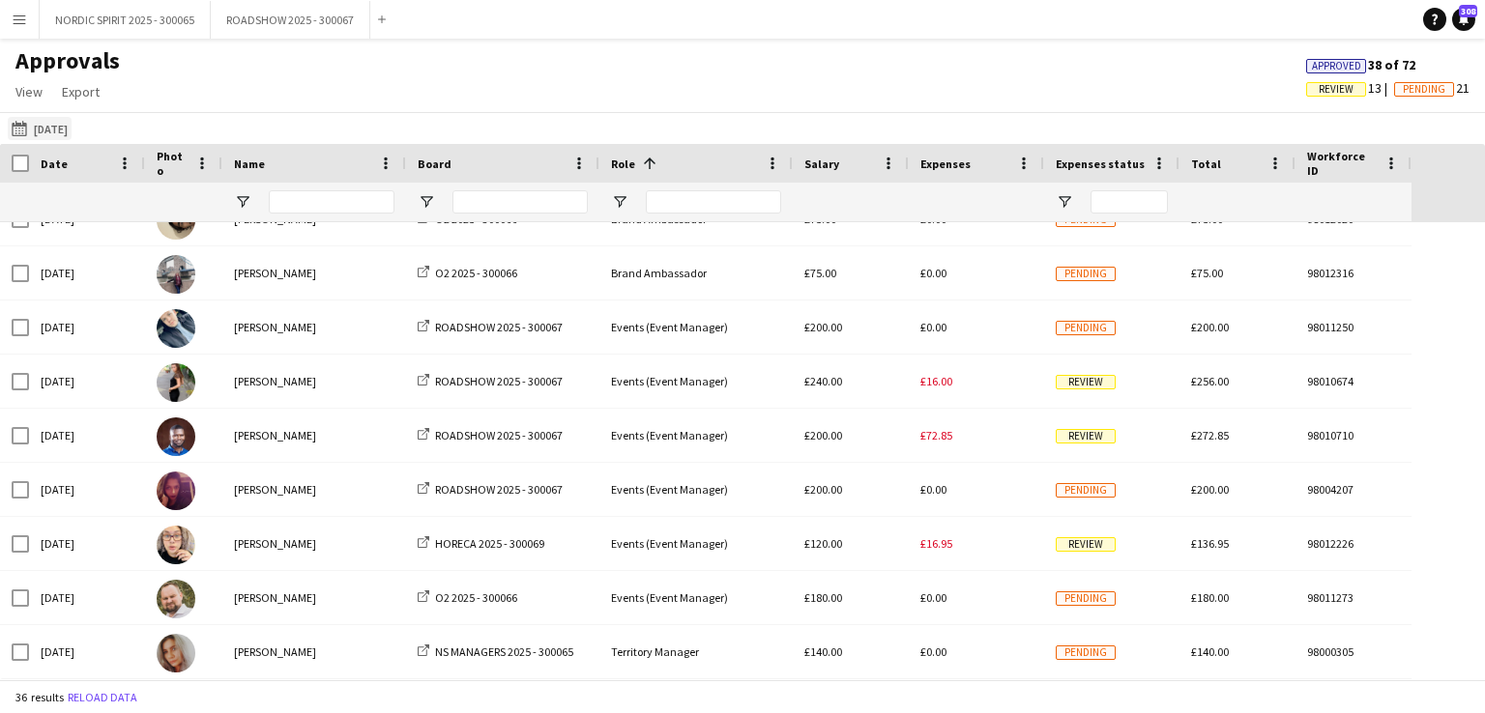
click at [57, 130] on button "[DATE] [DATE]" at bounding box center [40, 128] width 64 height 23
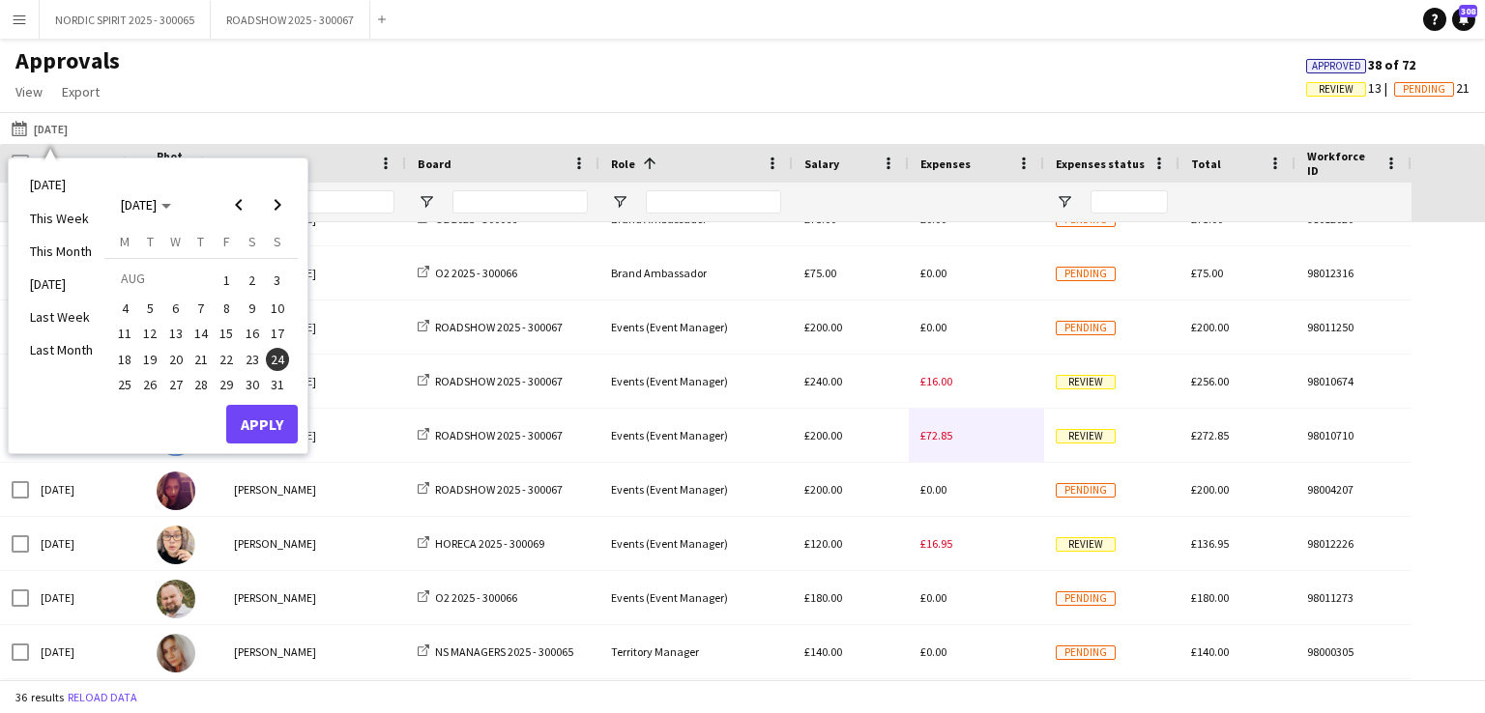
click at [123, 380] on span "25" at bounding box center [124, 384] width 23 height 23
click at [263, 417] on button "Apply" at bounding box center [262, 424] width 72 height 39
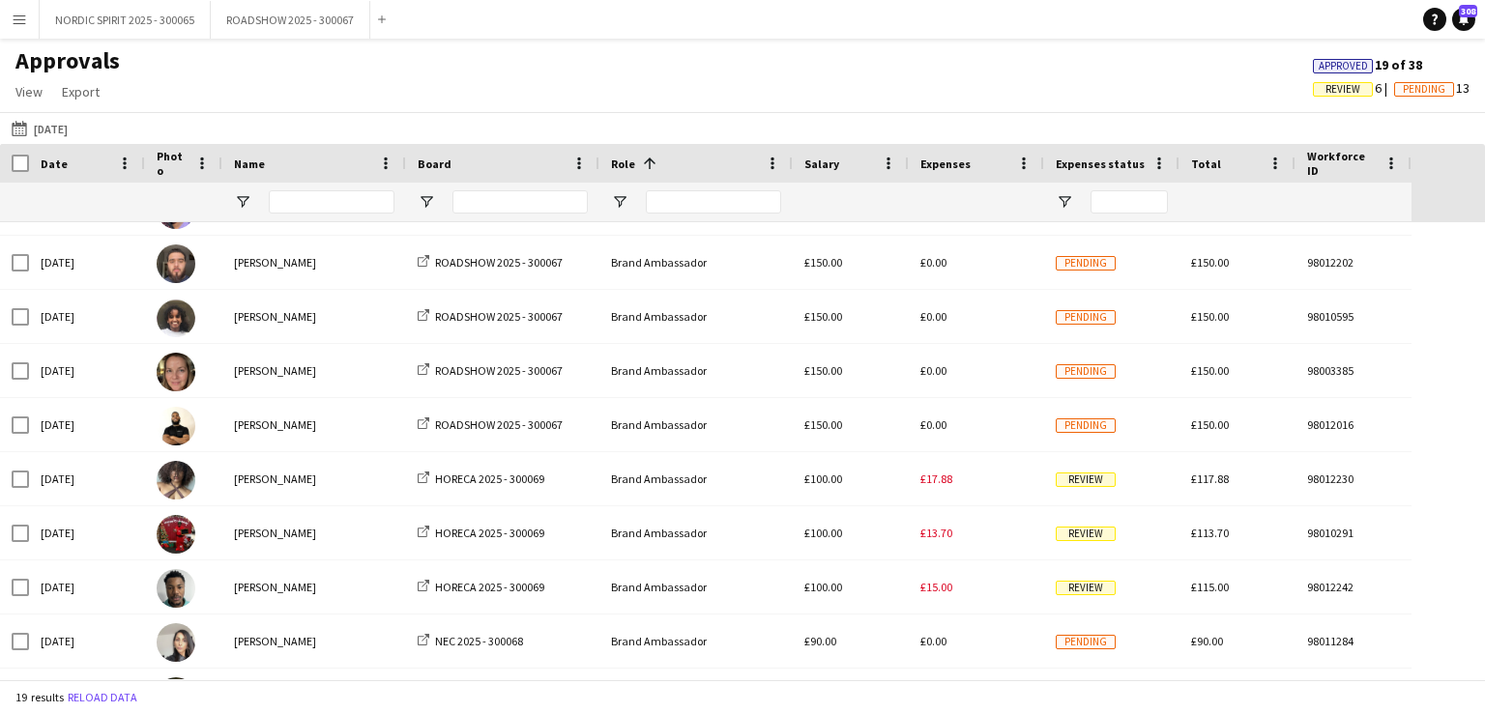
scroll to position [0, 0]
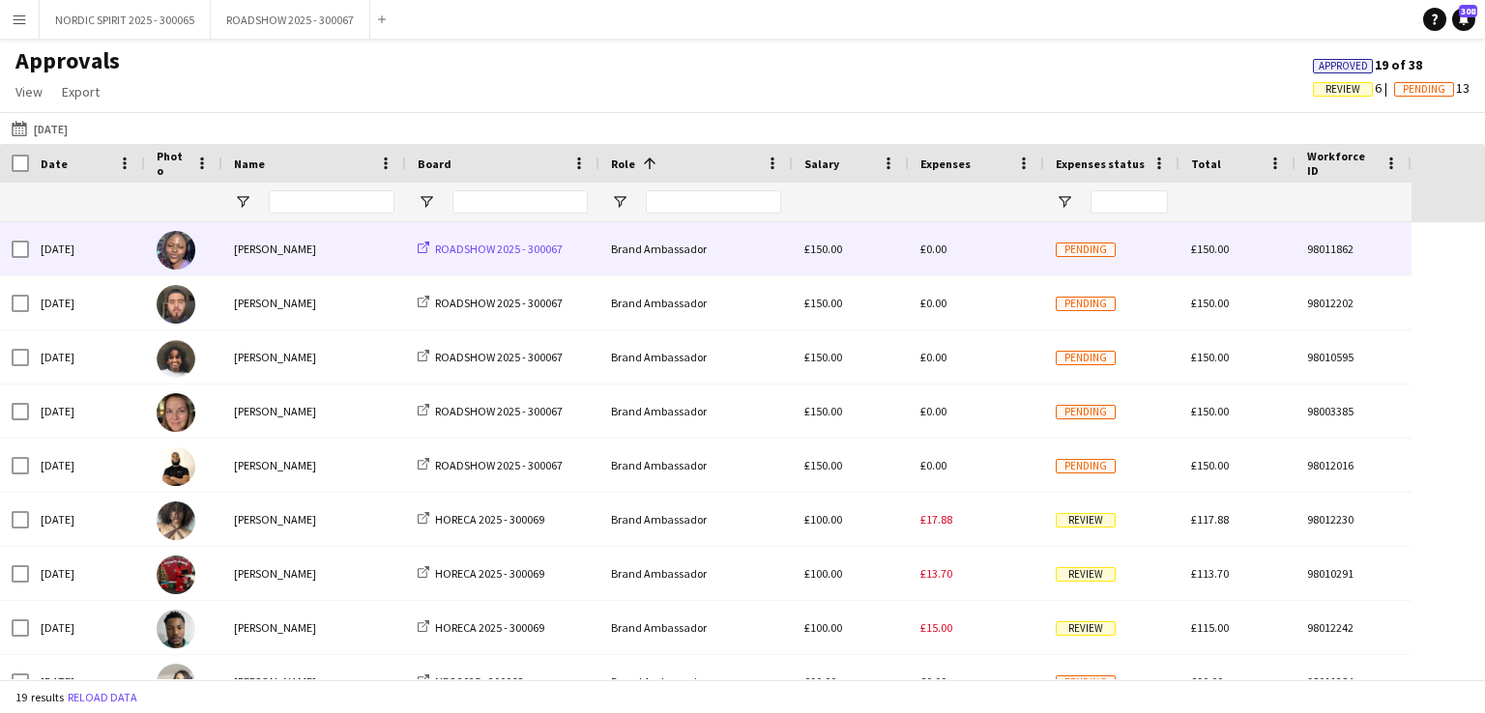
click at [488, 248] on span "ROADSHOW 2025 - 300067" at bounding box center [499, 249] width 128 height 15
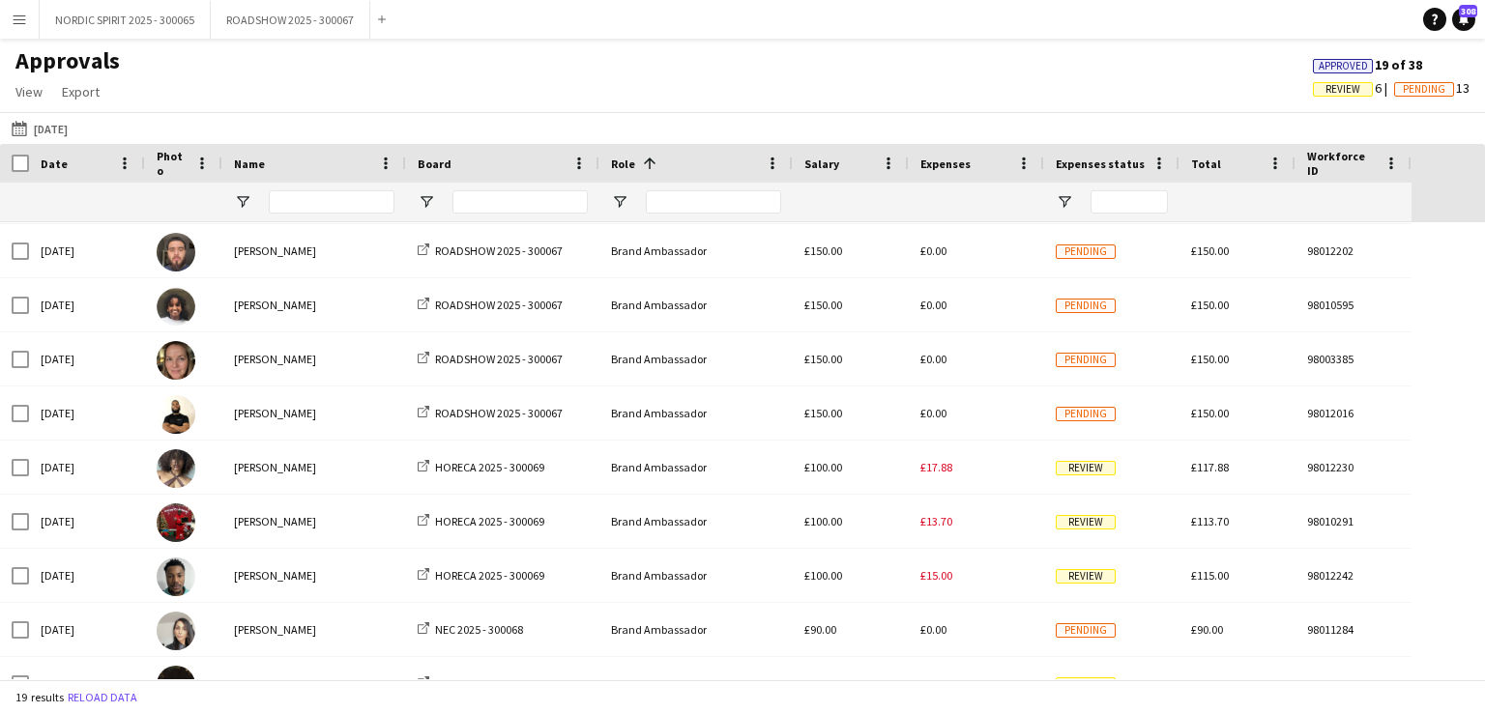
scroll to position [70, 0]
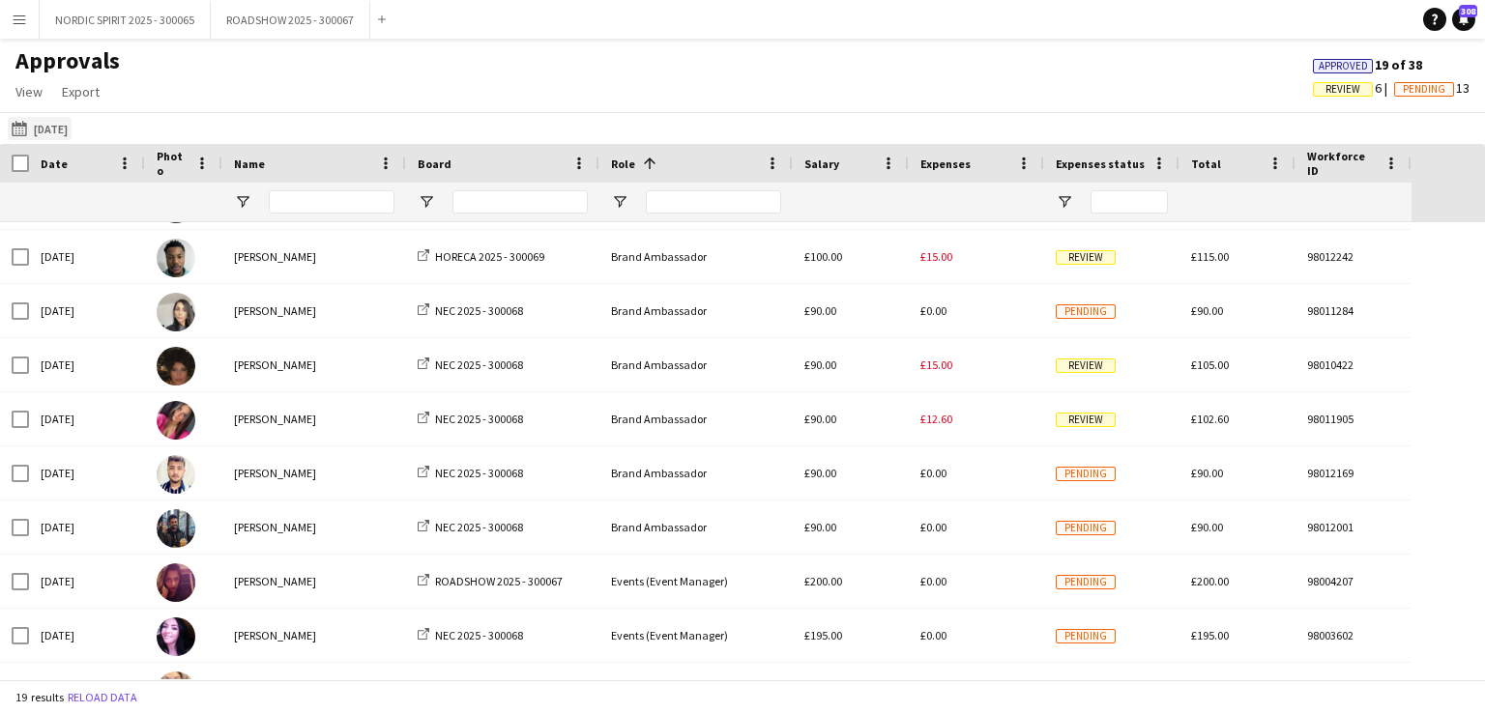
click at [58, 125] on button "[DATE] [DATE]" at bounding box center [40, 128] width 64 height 23
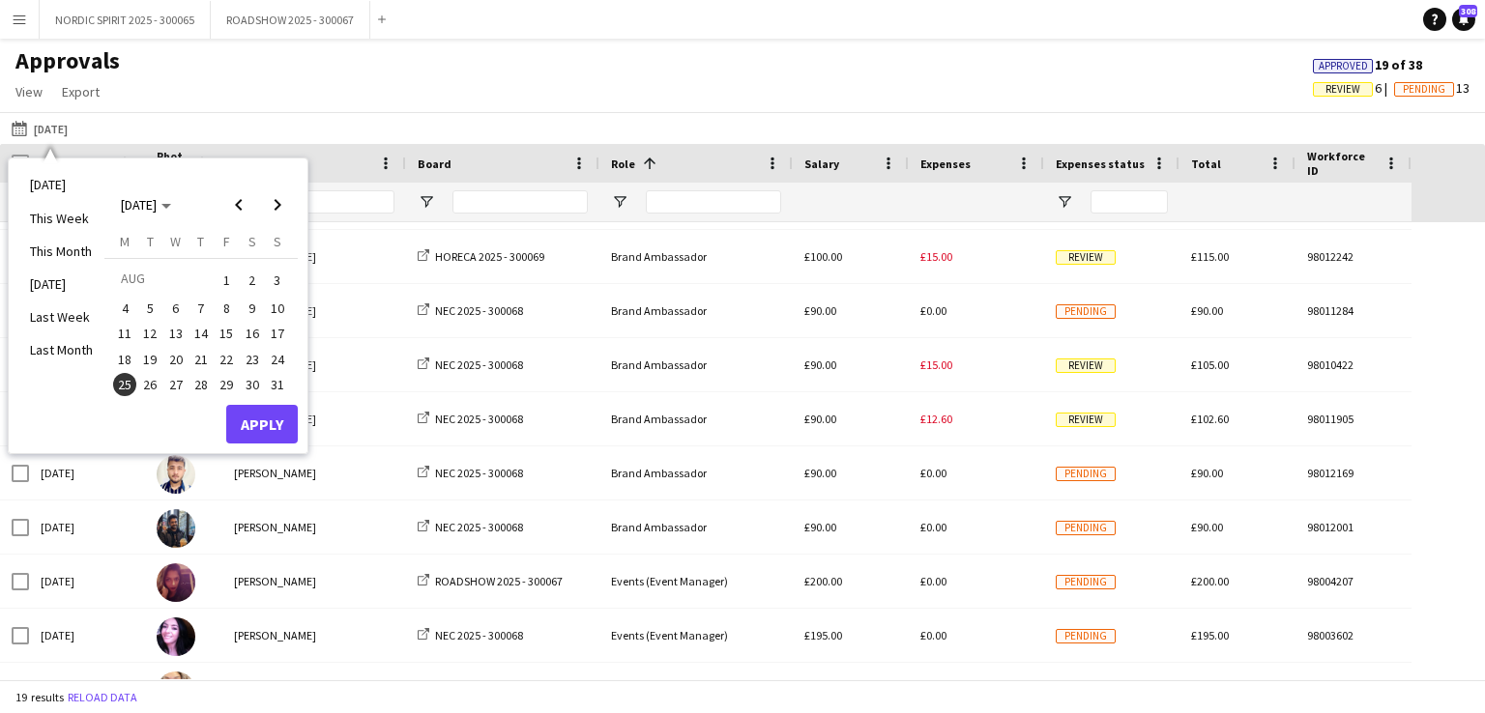
click at [223, 382] on span "29" at bounding box center [226, 384] width 23 height 23
click at [274, 422] on button "Apply" at bounding box center [262, 424] width 72 height 39
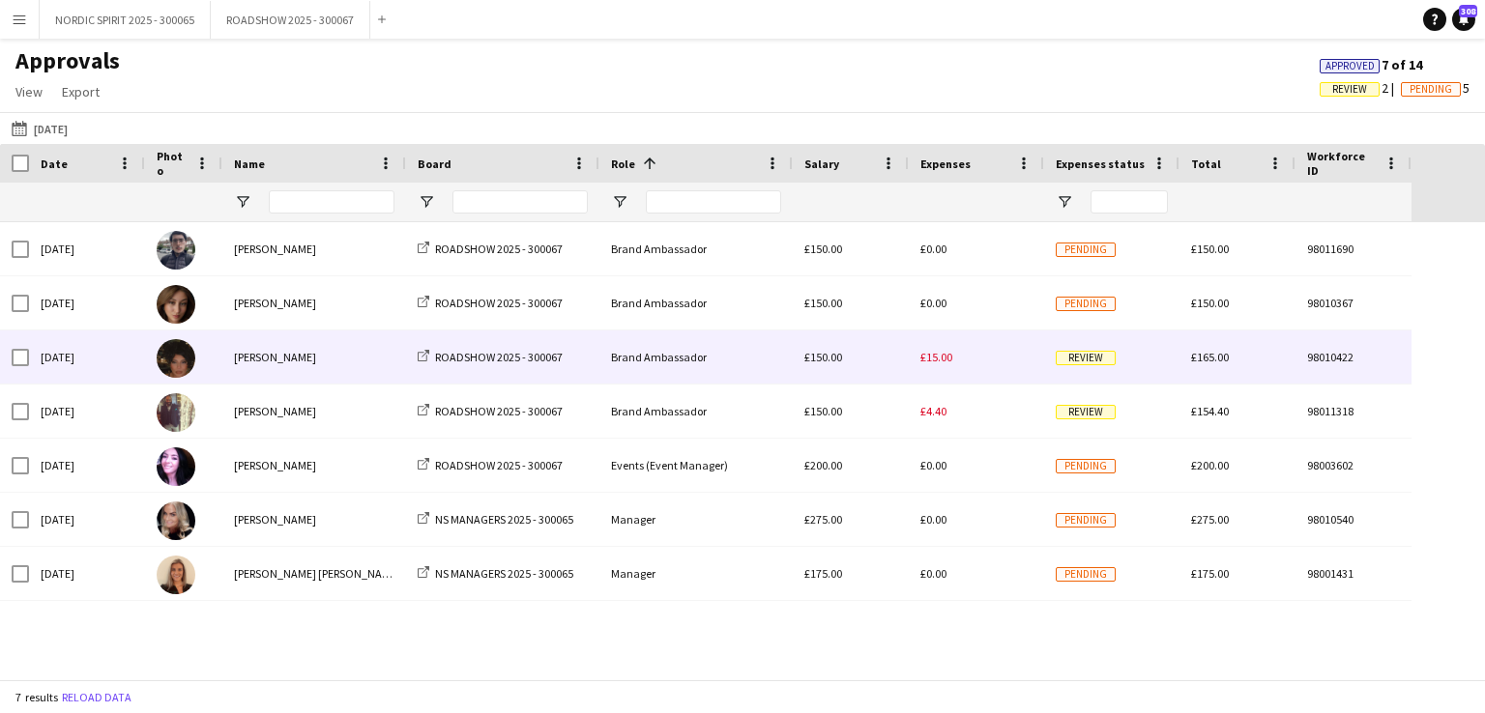
click at [940, 363] on span "£15.00" at bounding box center [936, 357] width 32 height 15
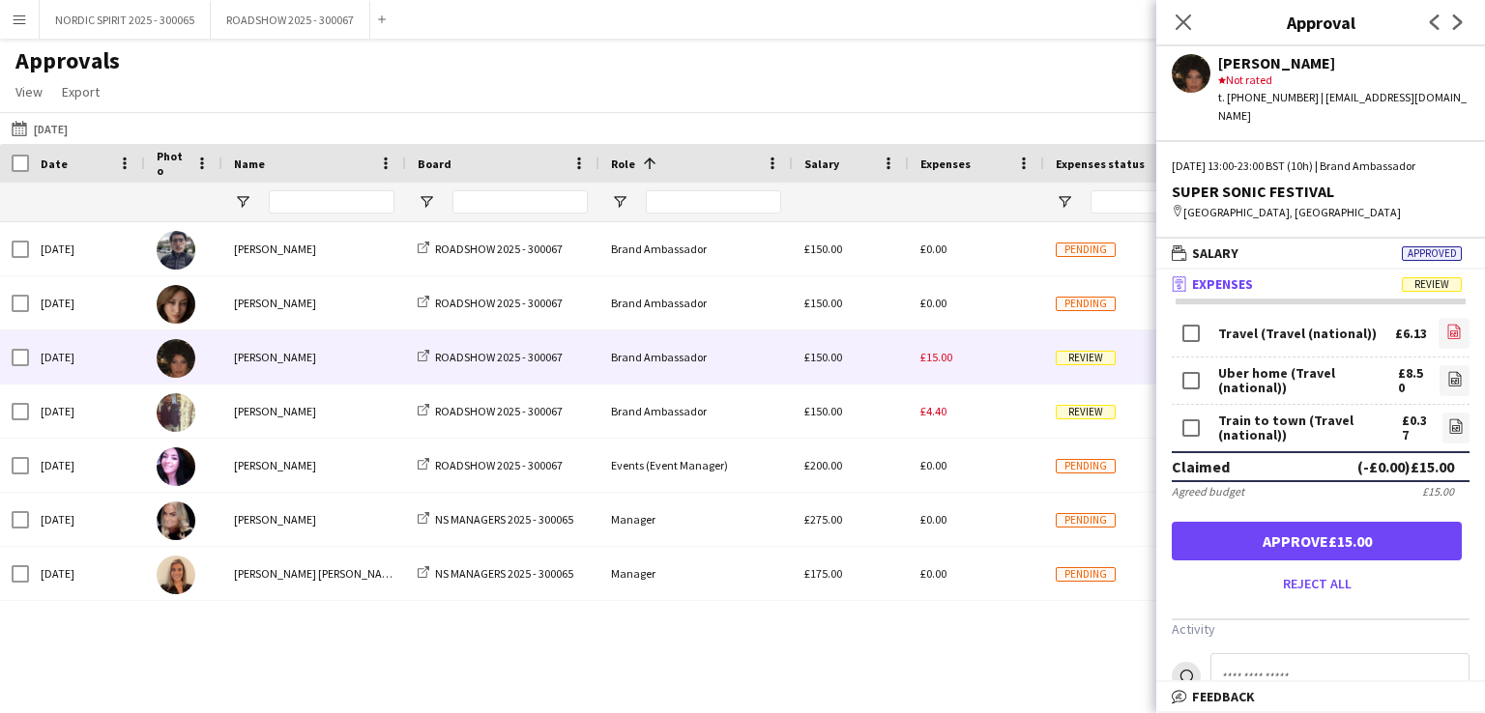
click at [1446, 324] on icon "file-image" at bounding box center [1453, 331] width 15 height 15
click at [1447, 371] on icon "file-image" at bounding box center [1454, 378] width 15 height 15
click at [1452, 426] on icon at bounding box center [1456, 429] width 8 height 6
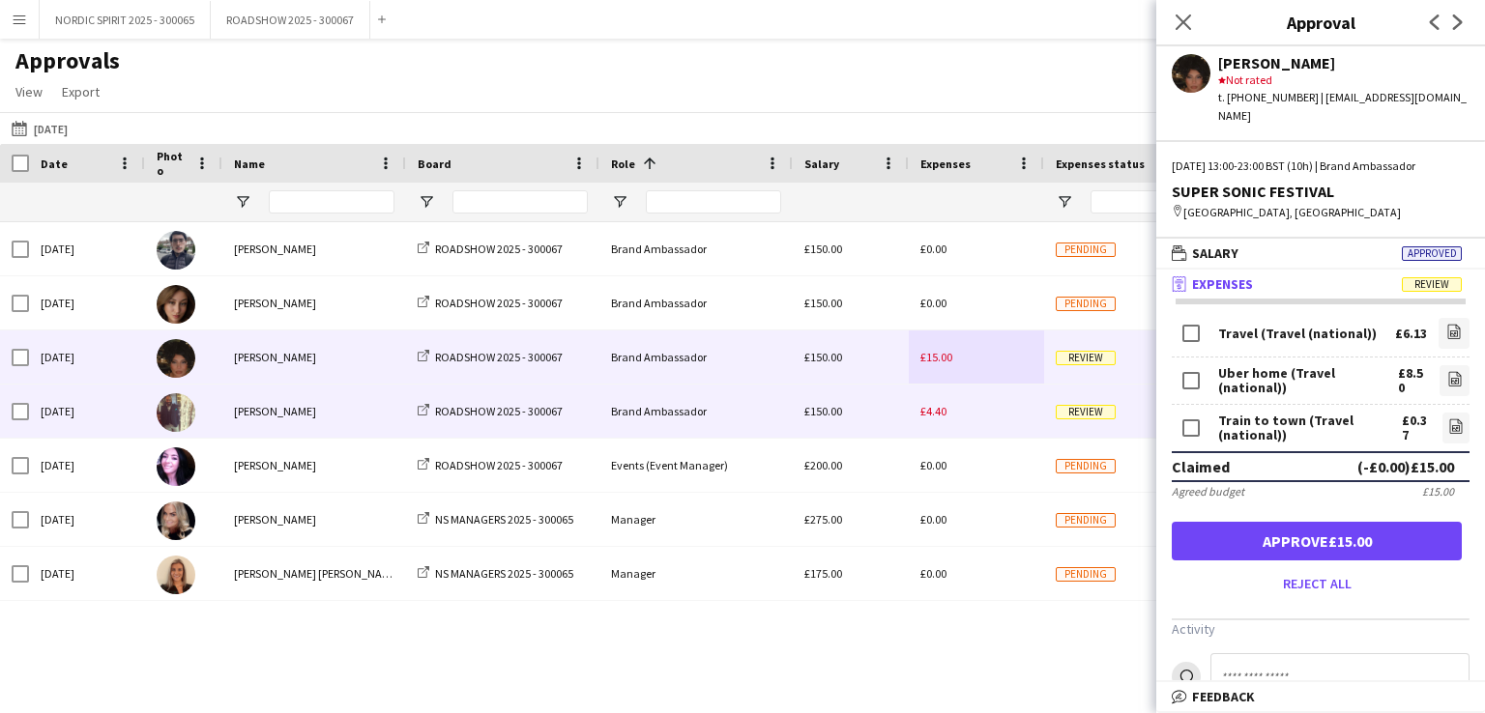
click at [937, 411] on span "£4.40" at bounding box center [933, 411] width 26 height 15
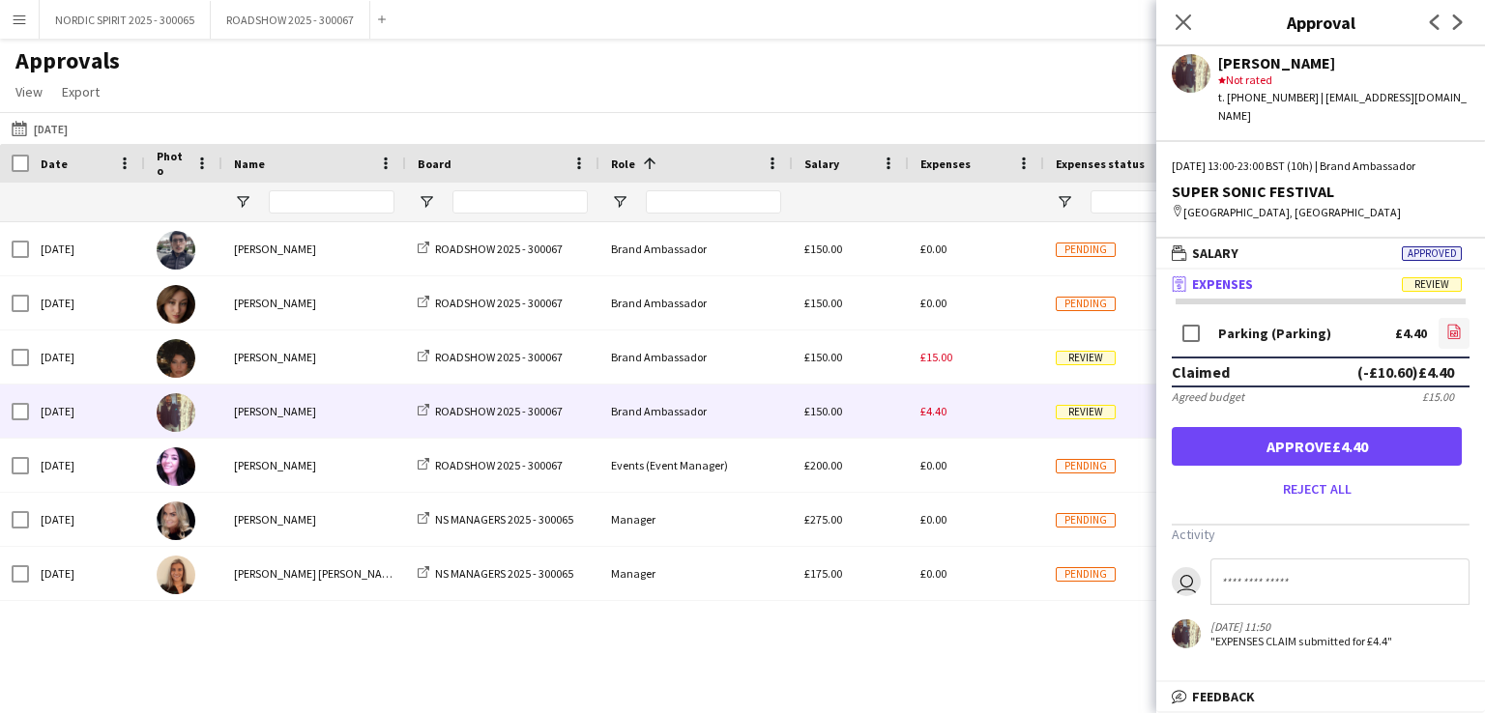
click at [1457, 332] on icon at bounding box center [1454, 335] width 8 height 6
click at [57, 126] on button "[DATE] [DATE]" at bounding box center [40, 128] width 64 height 23
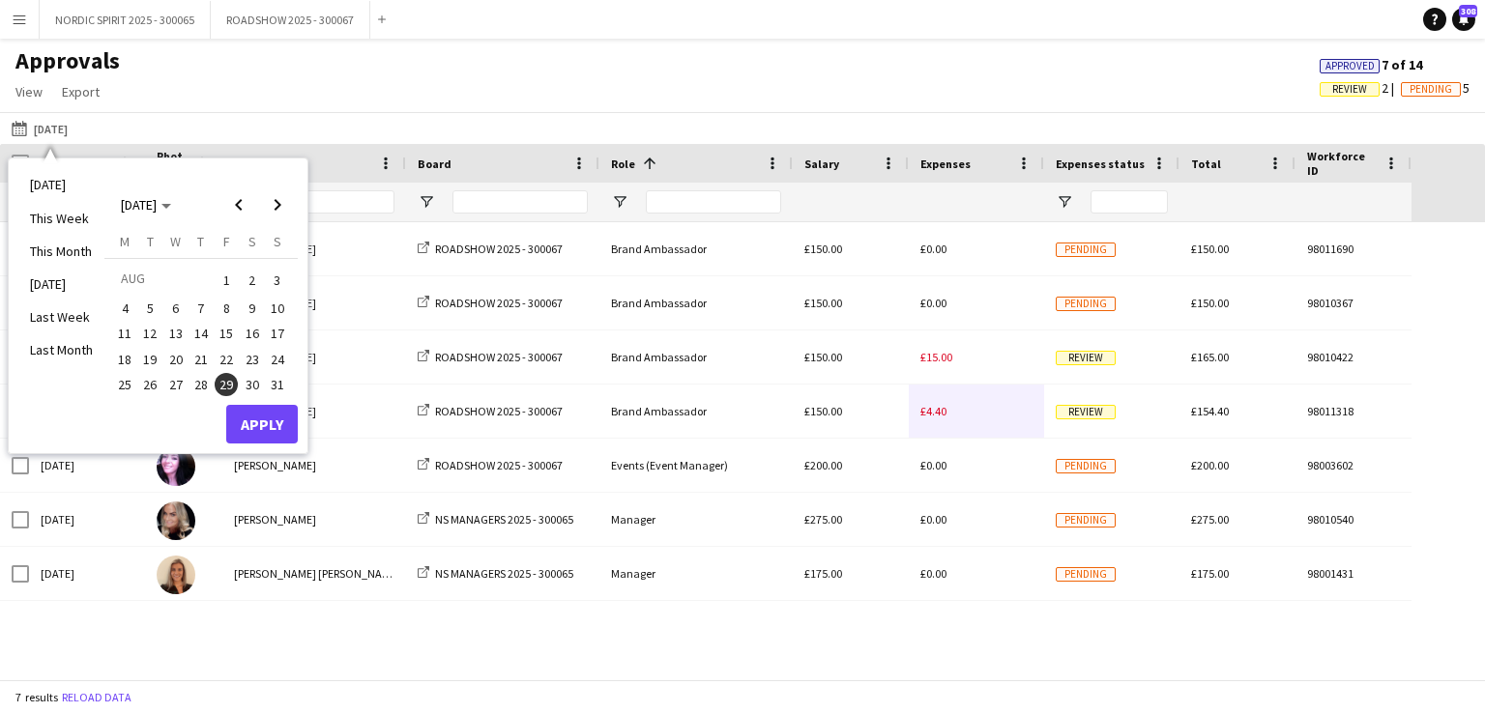
click at [251, 387] on span "30" at bounding box center [252, 384] width 23 height 23
click at [259, 422] on button "Apply" at bounding box center [262, 424] width 72 height 39
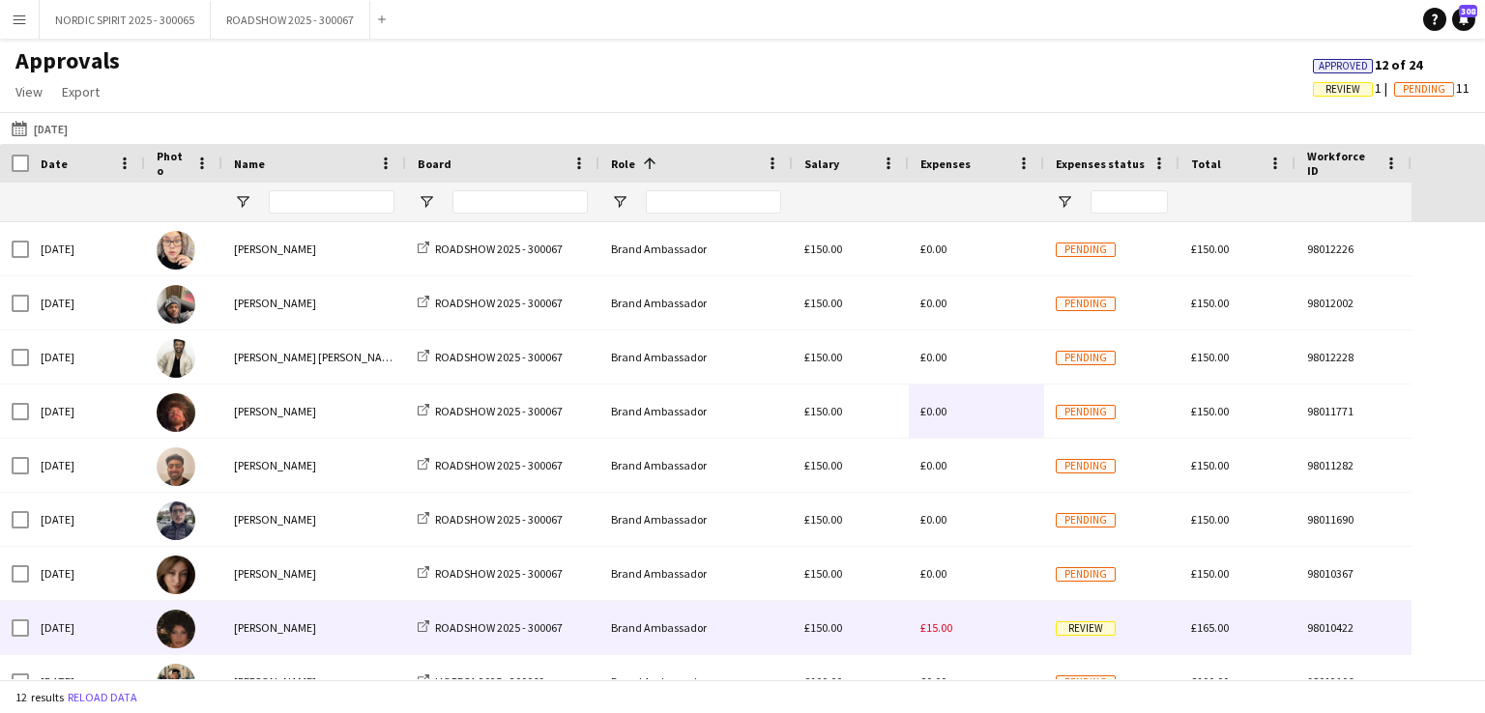
click at [935, 630] on span "£15.00" at bounding box center [936, 628] width 32 height 15
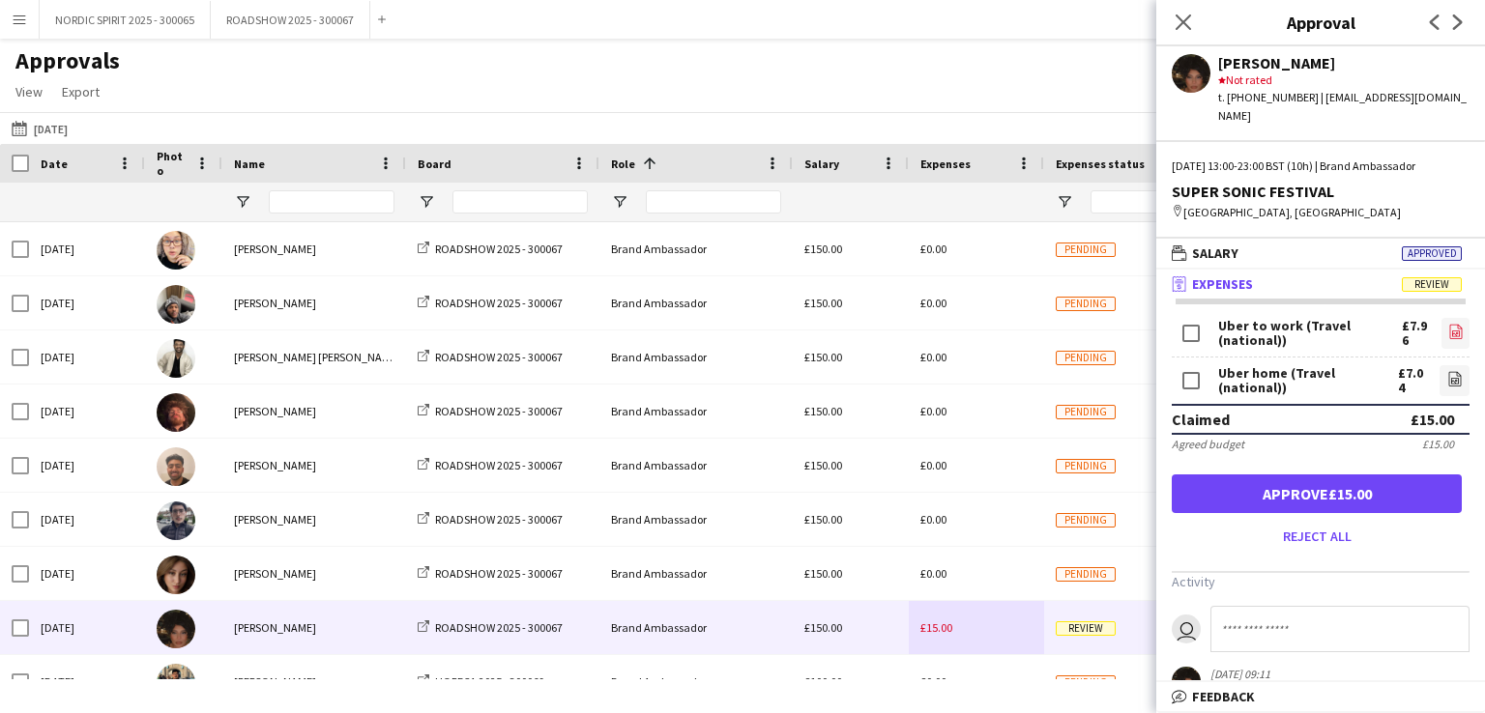
click at [1448, 324] on icon "file-image" at bounding box center [1455, 331] width 15 height 15
click at [1447, 371] on icon "file-image" at bounding box center [1454, 378] width 15 height 15
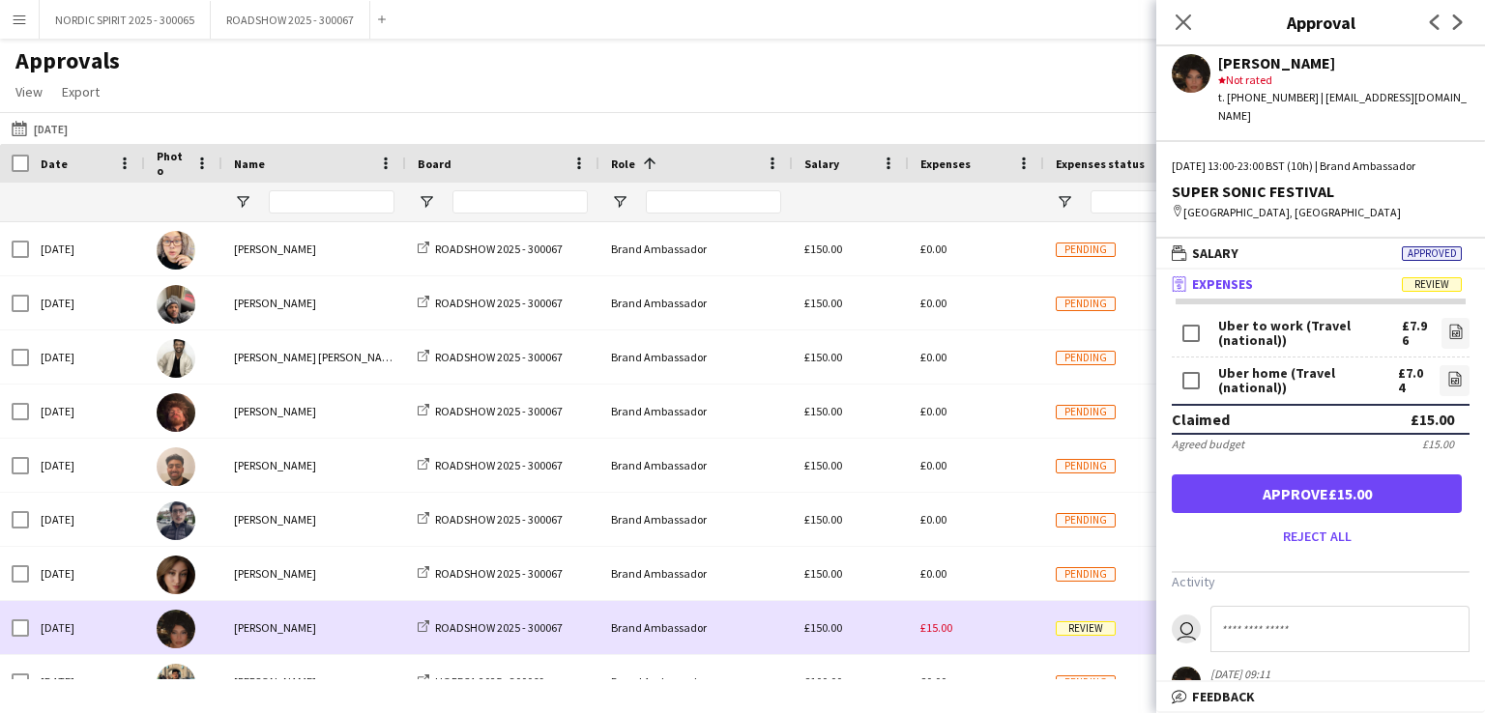
click at [986, 634] on div "£15.00" at bounding box center [976, 627] width 135 height 53
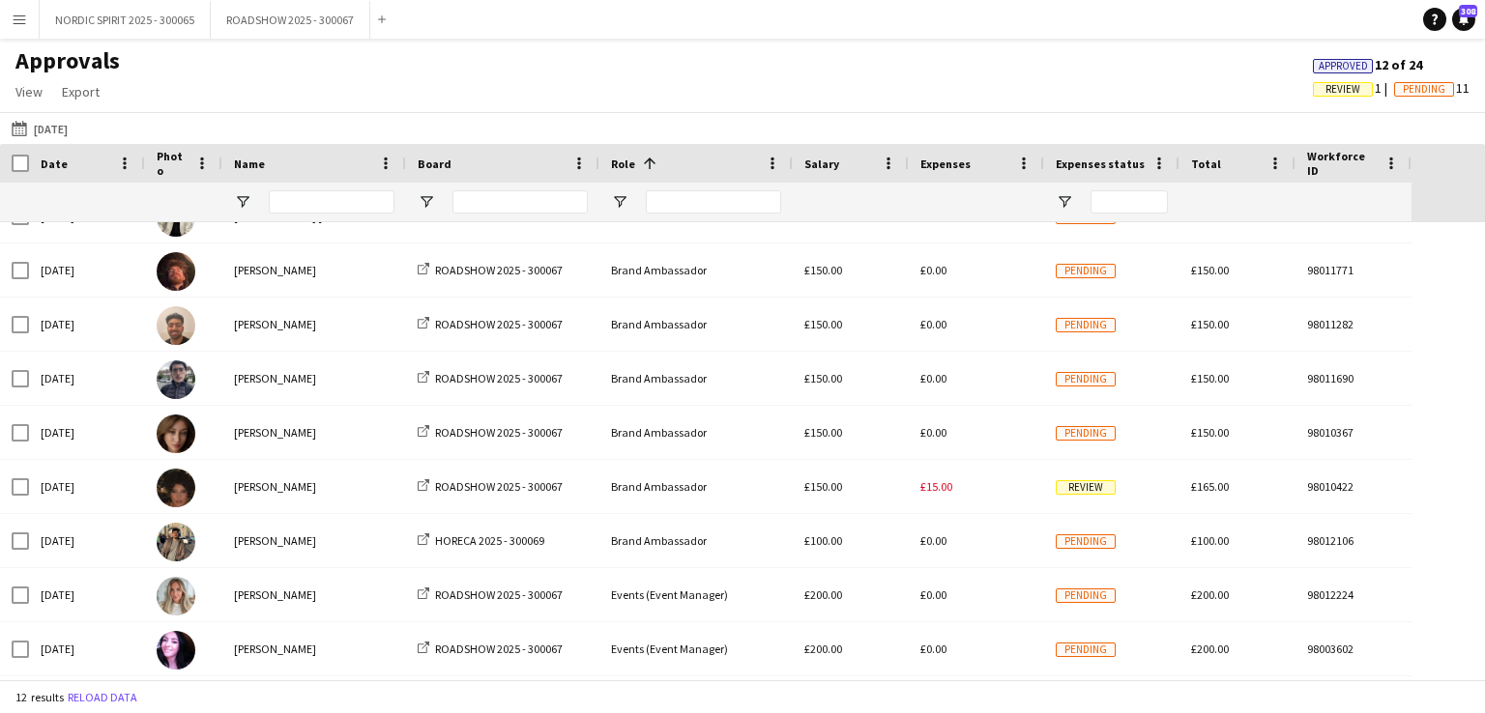
scroll to position [147, 0]
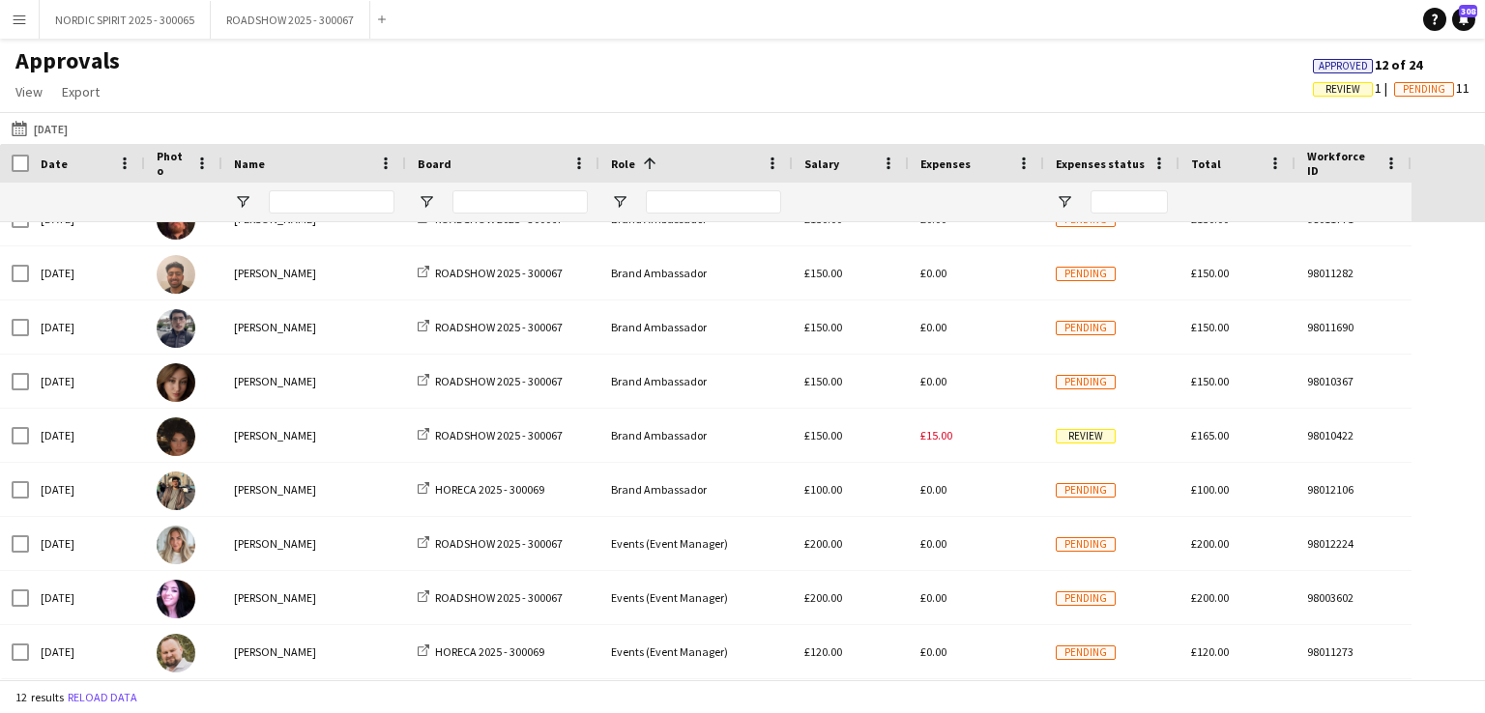
click at [19, 15] on app-icon "Menu" at bounding box center [19, 19] width 15 height 15
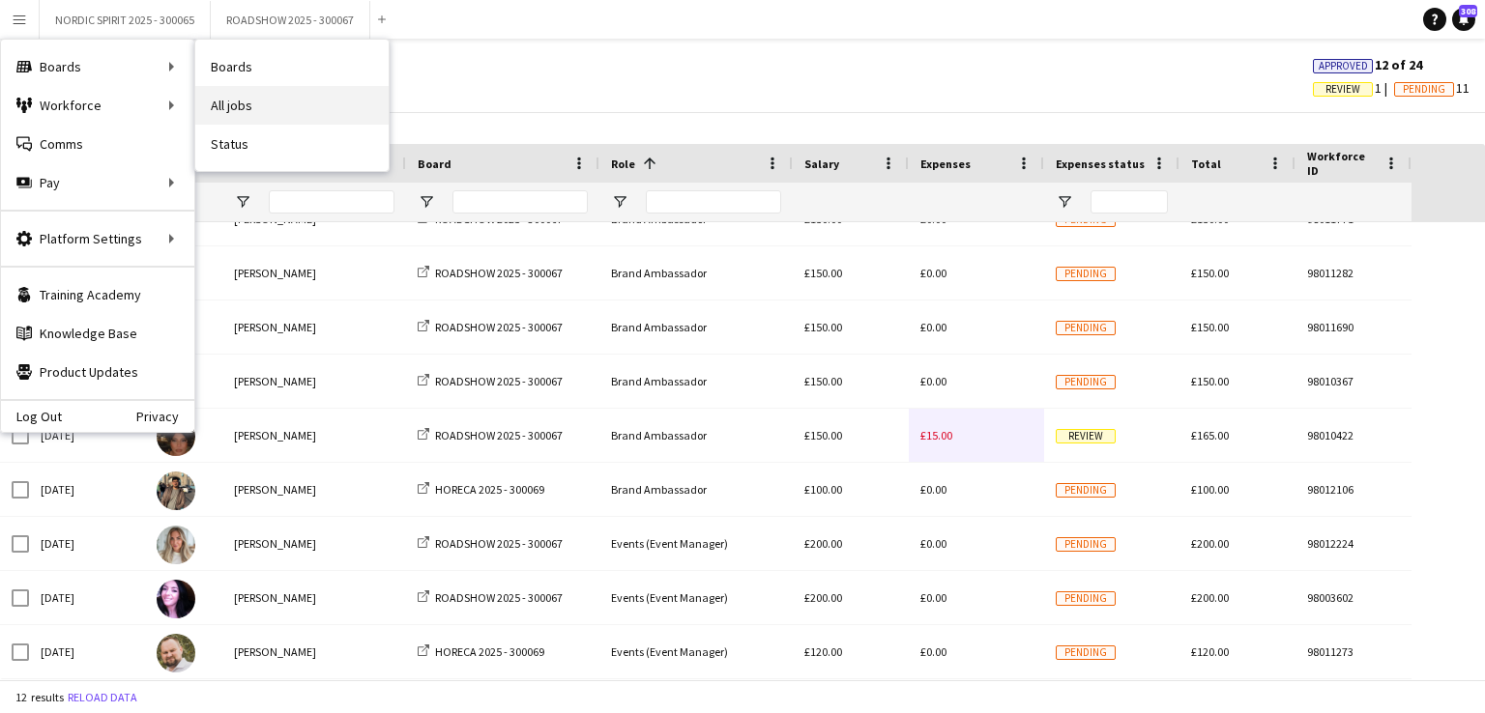
click at [295, 104] on link "All jobs" at bounding box center [291, 105] width 193 height 39
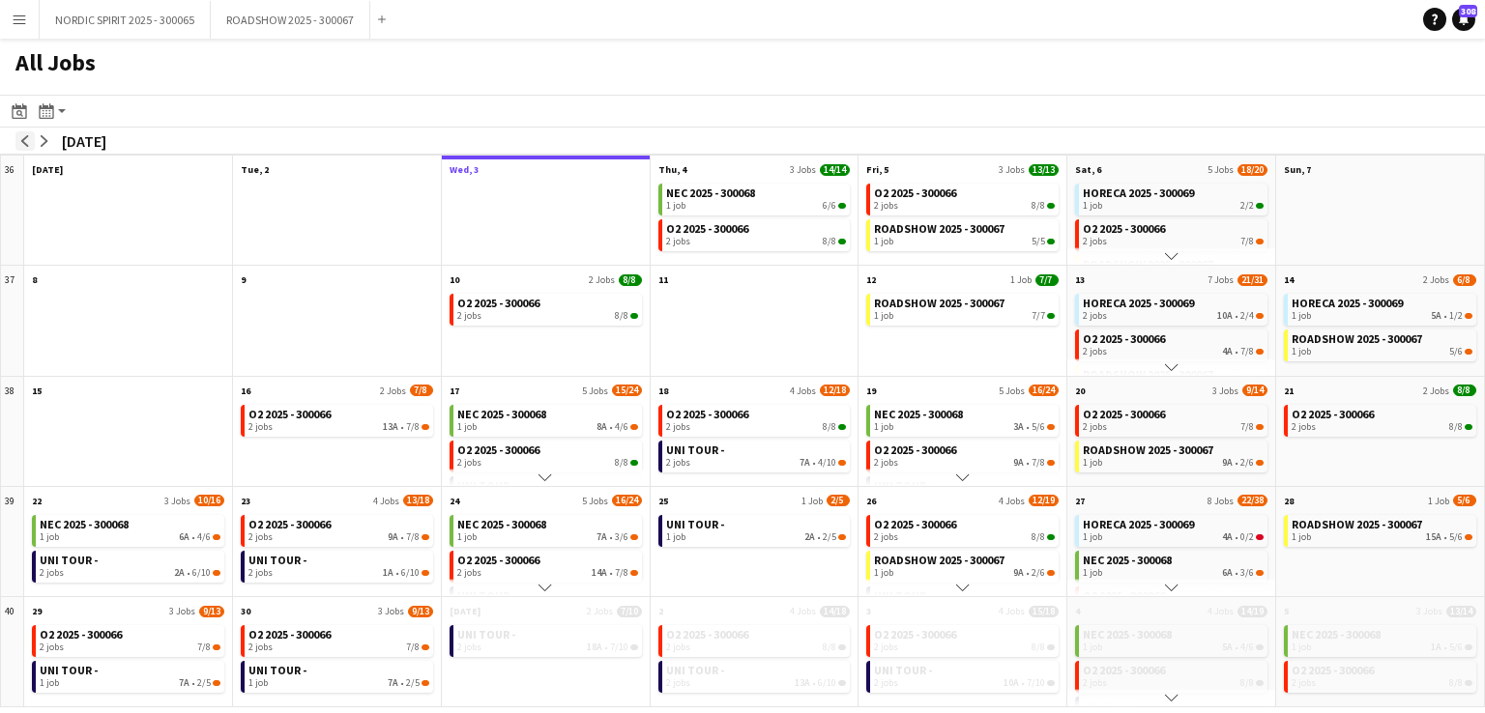
click at [30, 142] on app-icon "arrow-left" at bounding box center [25, 141] width 12 height 12
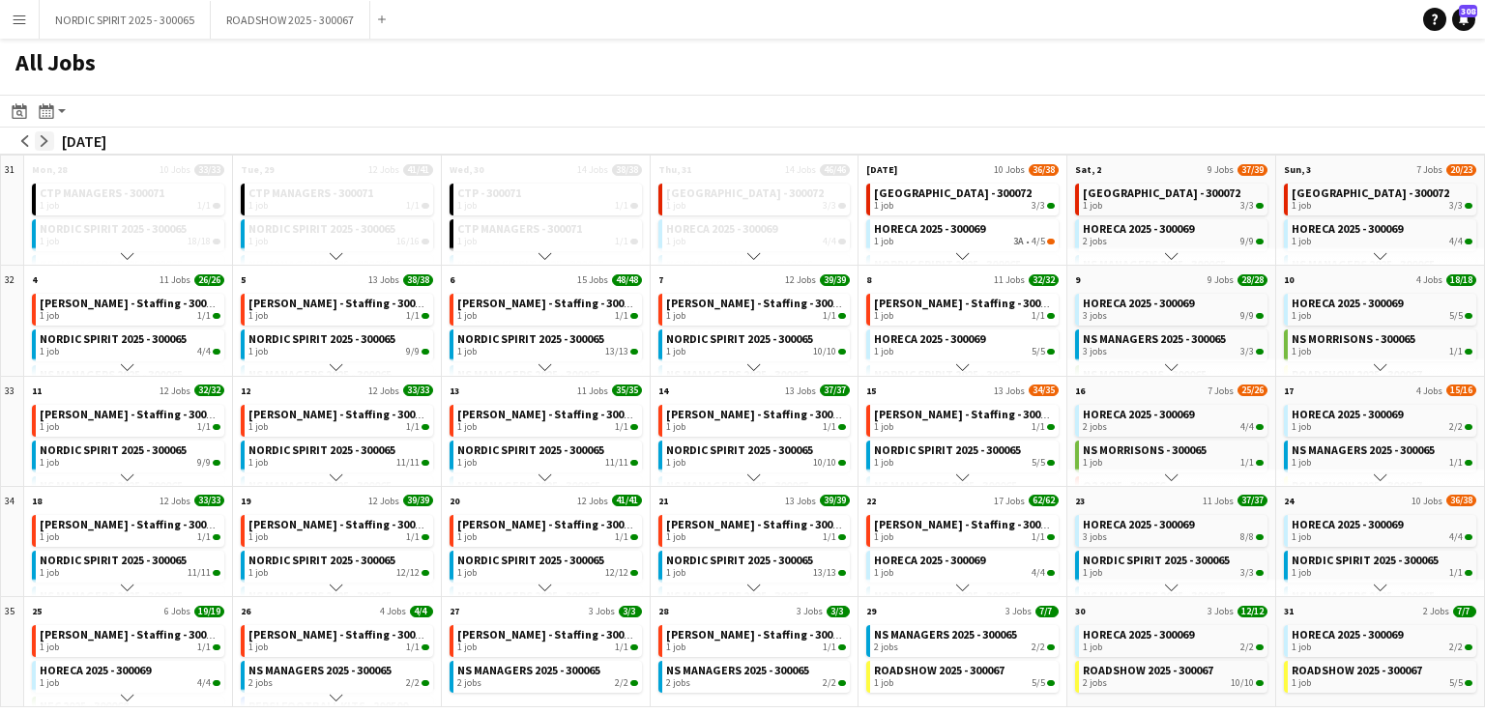
click at [42, 137] on app-icon "arrow-right" at bounding box center [45, 141] width 12 height 12
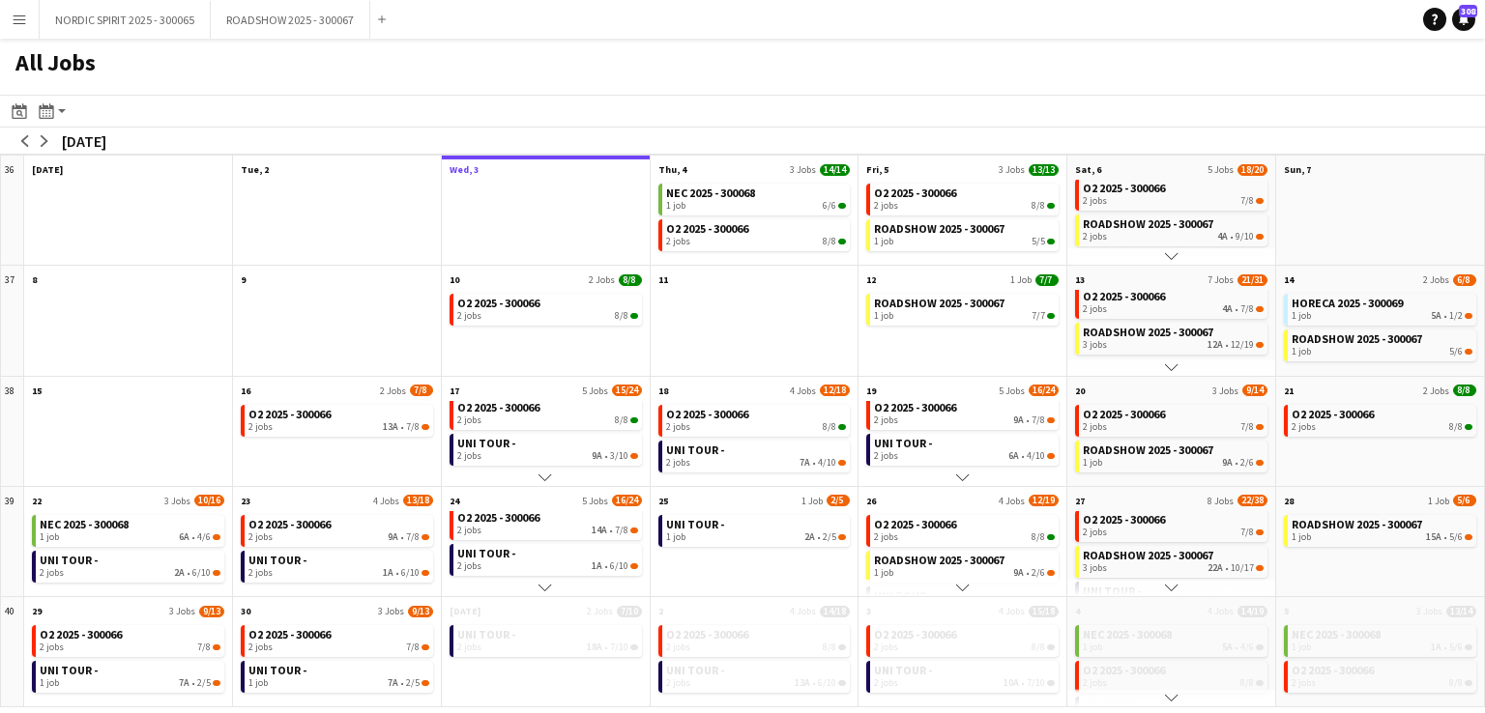
scroll to position [79, 0]
click at [18, 23] on app-icon "Menu" at bounding box center [19, 19] width 15 height 15
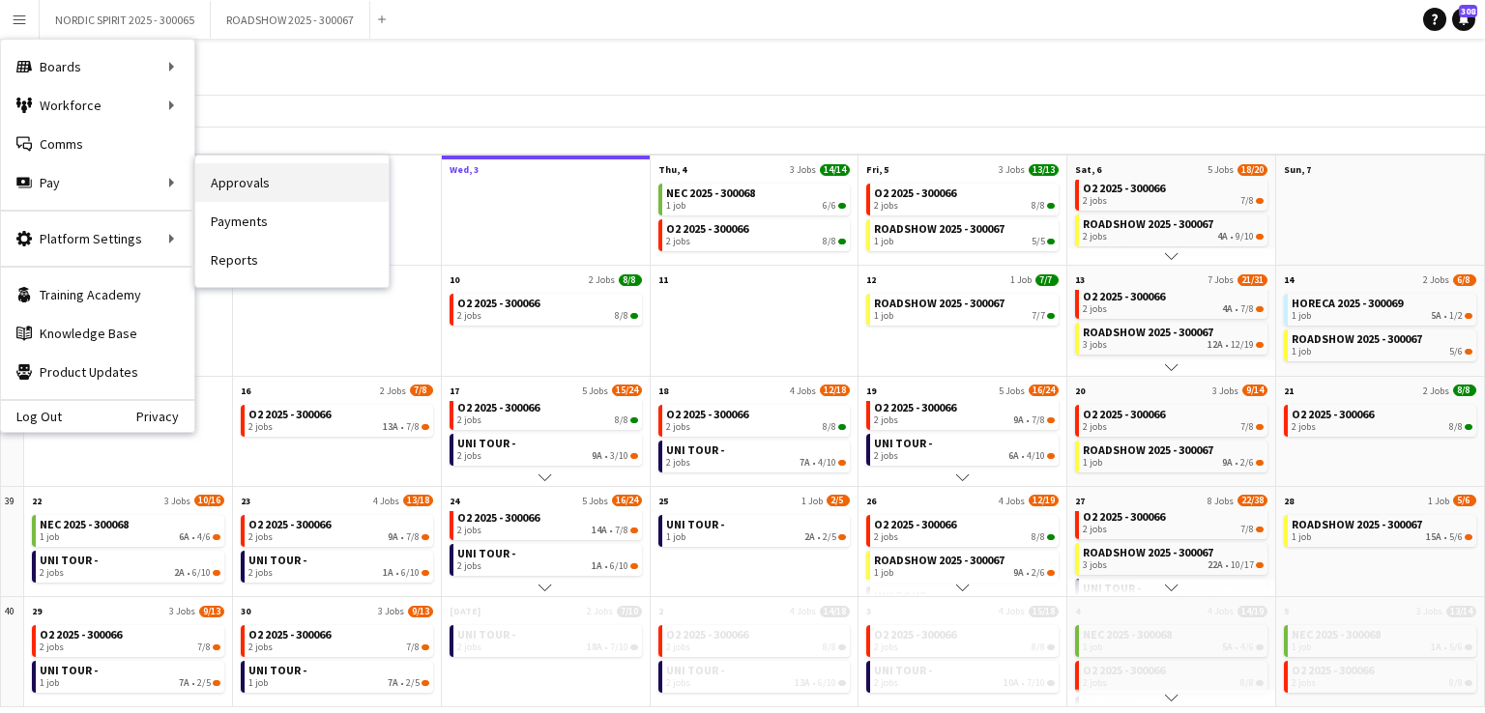
click at [265, 178] on link "Approvals" at bounding box center [291, 182] width 193 height 39
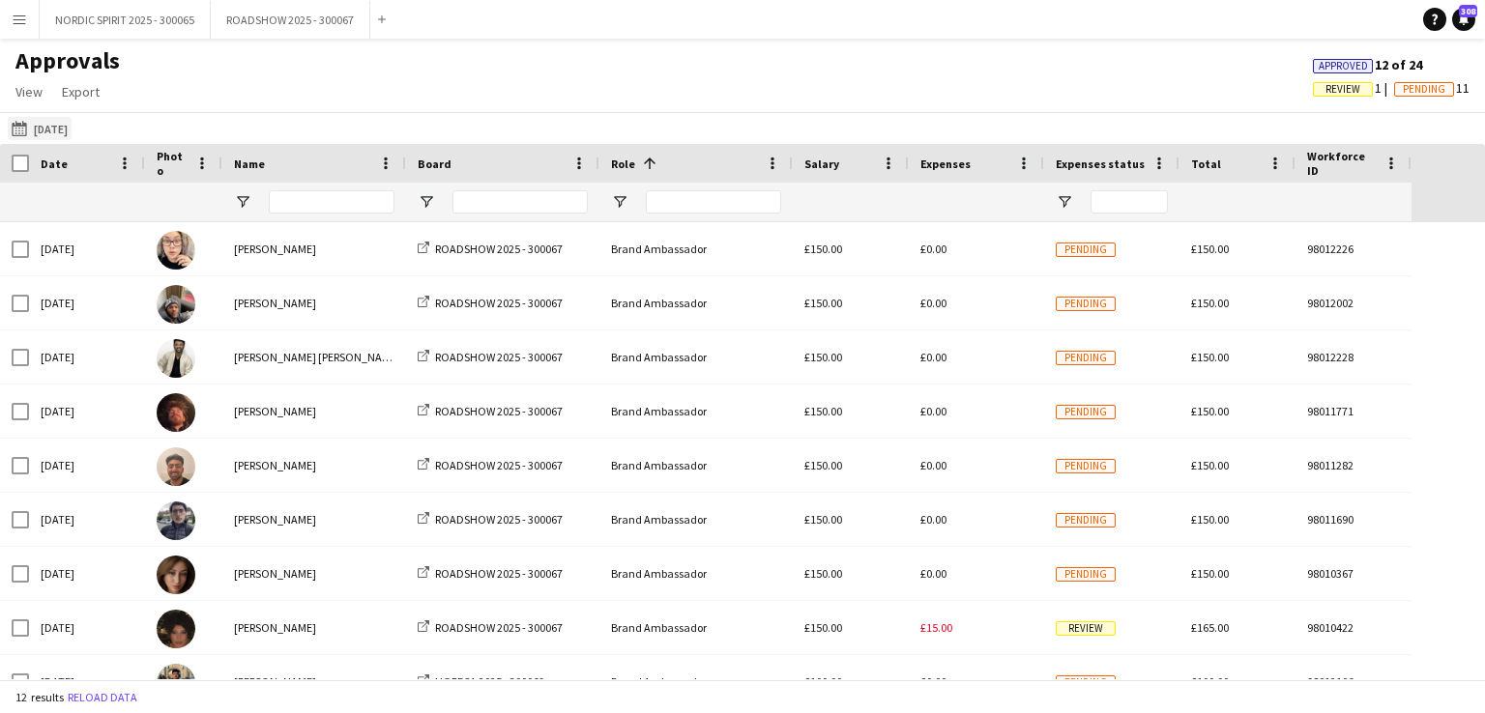
click at [52, 131] on button "[DATE] [DATE]" at bounding box center [40, 128] width 64 height 23
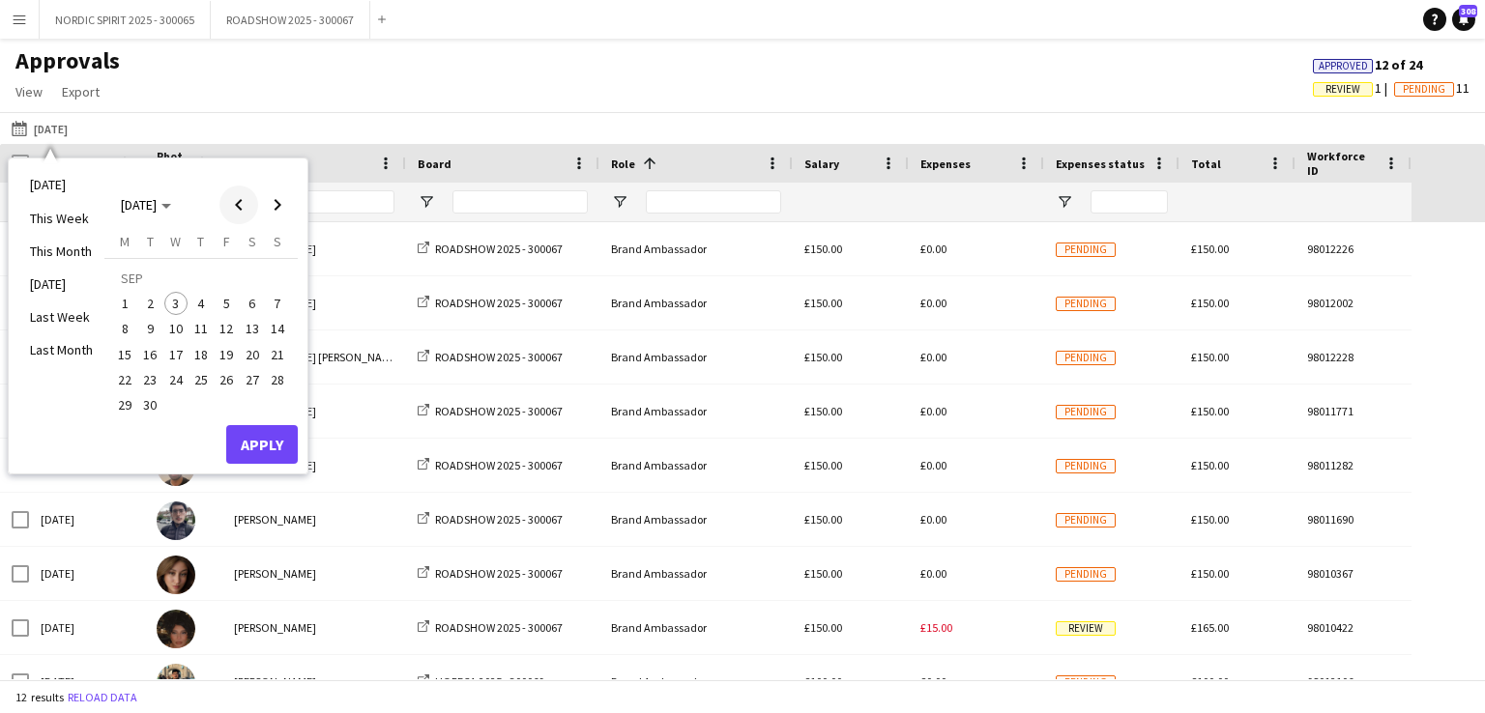
click at [235, 206] on span "Previous month" at bounding box center [238, 205] width 39 height 39
click at [277, 379] on span "31" at bounding box center [277, 384] width 23 height 23
click at [275, 419] on button "Apply" at bounding box center [262, 424] width 72 height 39
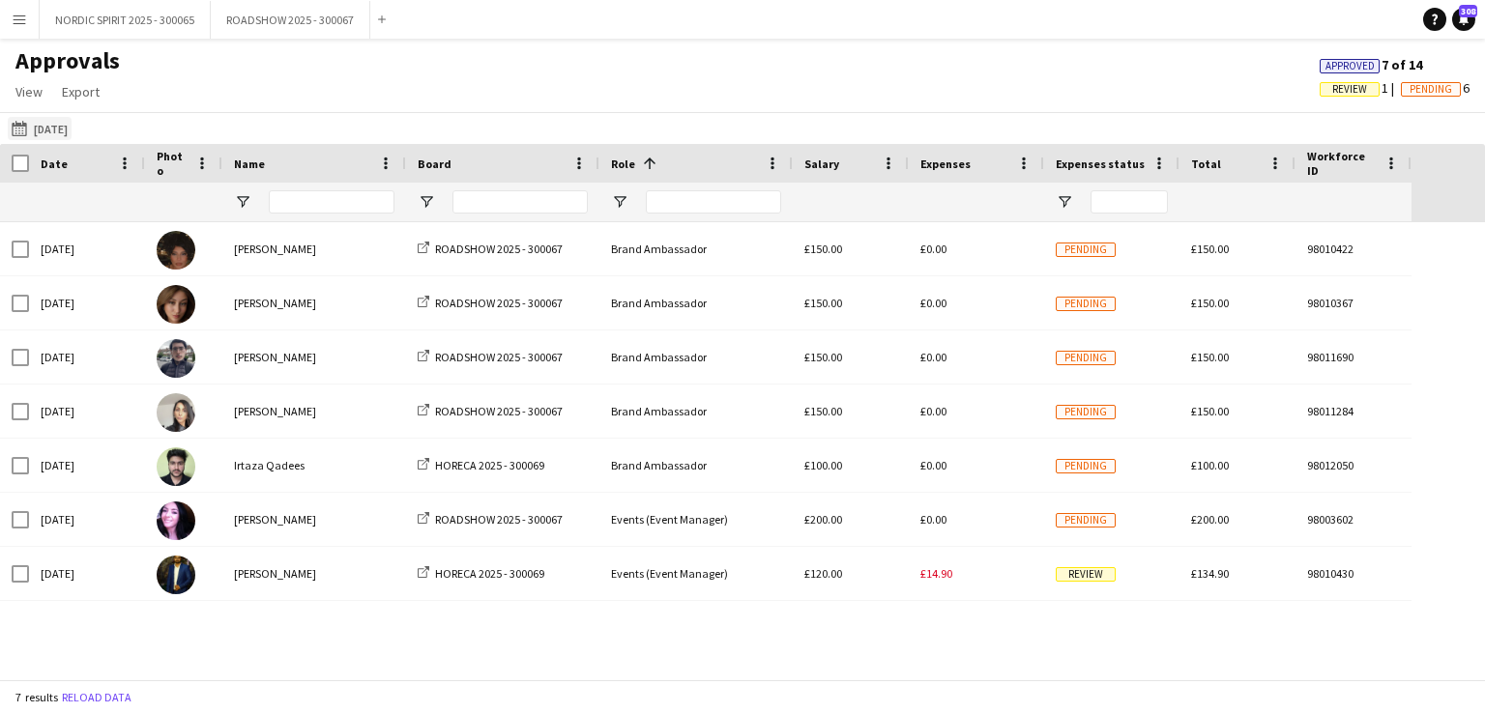
click at [50, 125] on button "[DATE] [DATE]" at bounding box center [40, 128] width 64 height 23
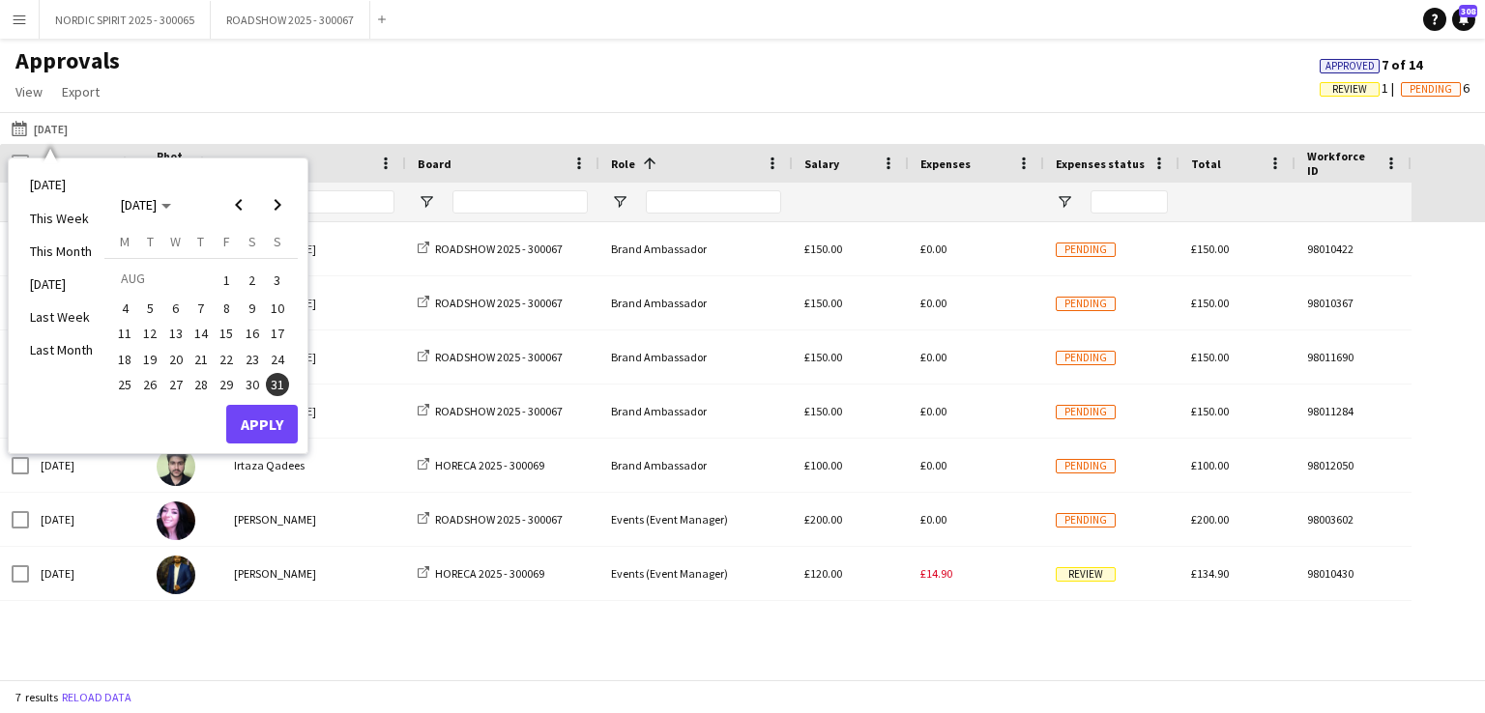
click at [251, 380] on span "30" at bounding box center [252, 384] width 23 height 23
click at [279, 419] on button "Apply" at bounding box center [262, 424] width 72 height 39
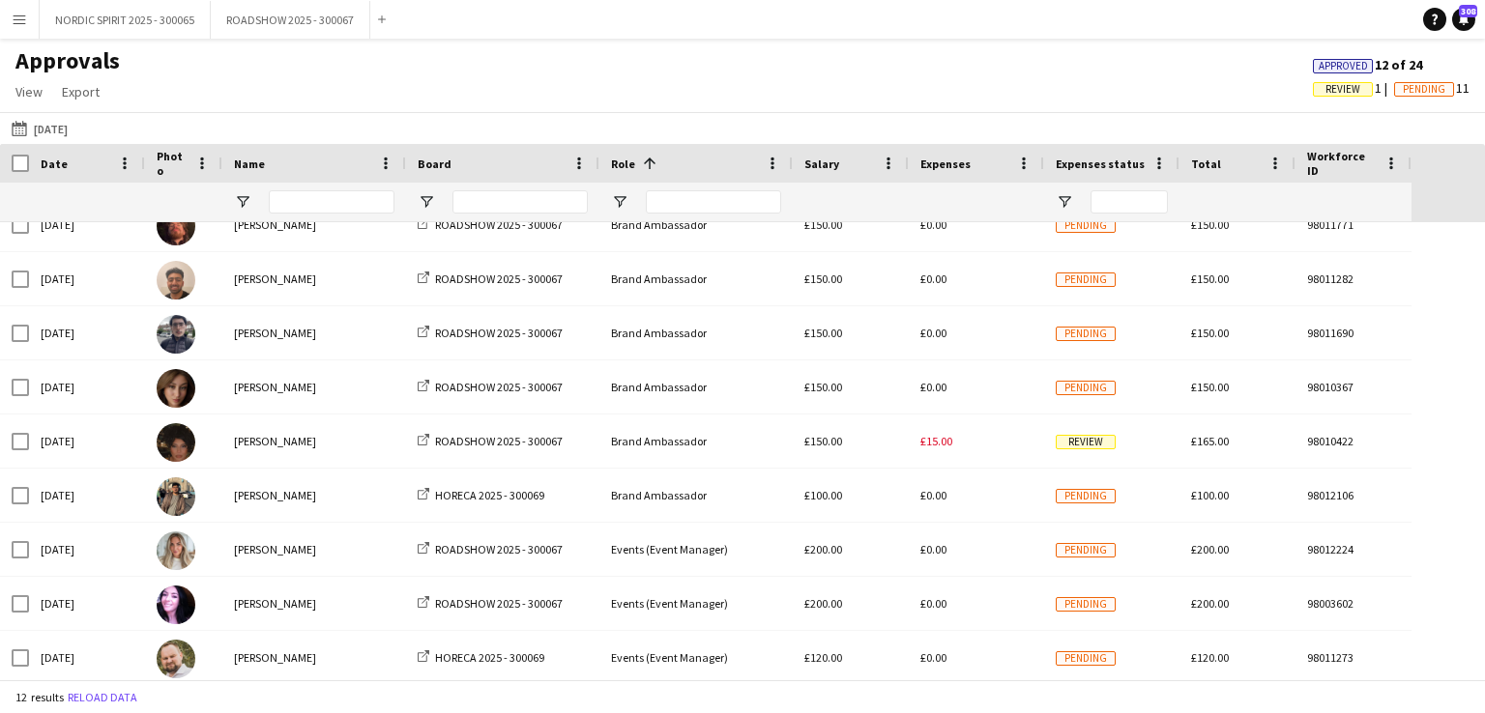
scroll to position [192, 0]
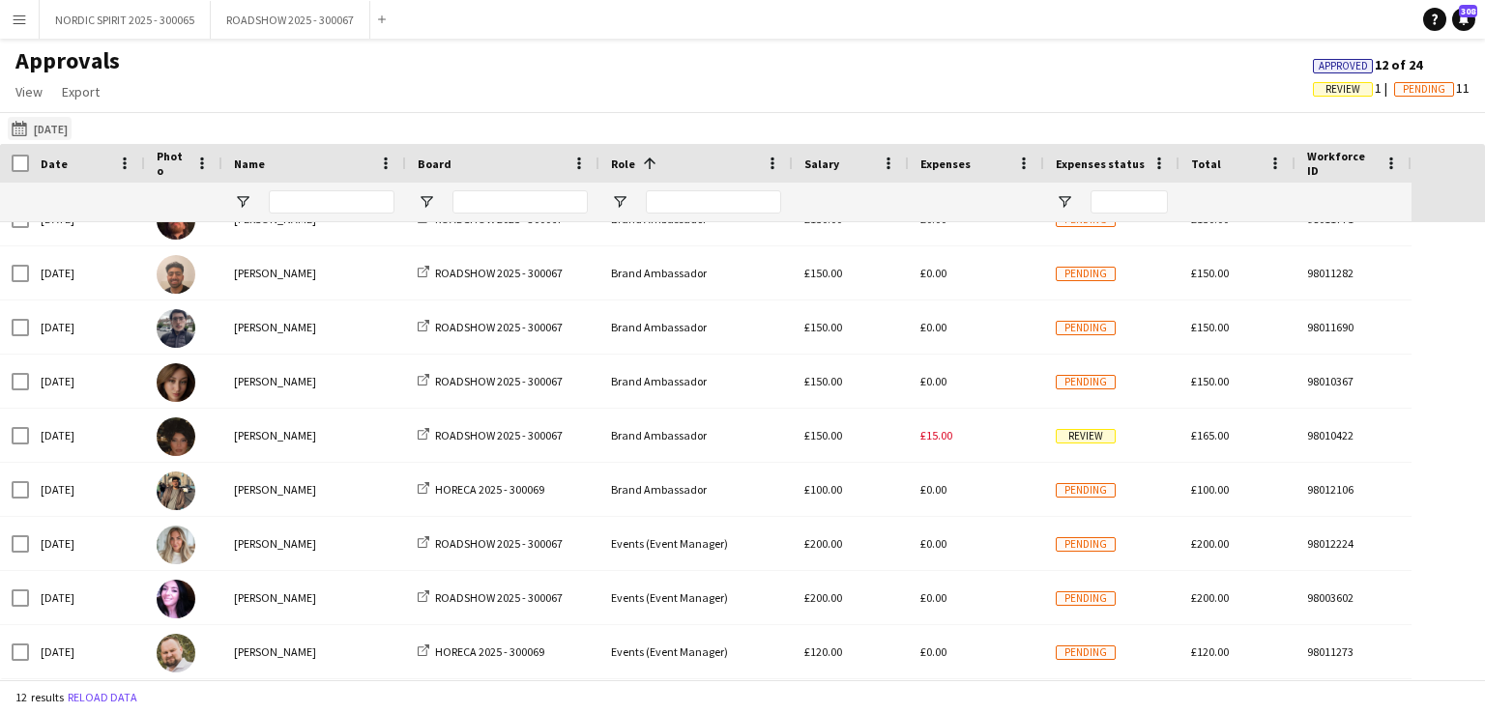
click at [72, 126] on button "[DATE] [DATE]" at bounding box center [40, 128] width 64 height 23
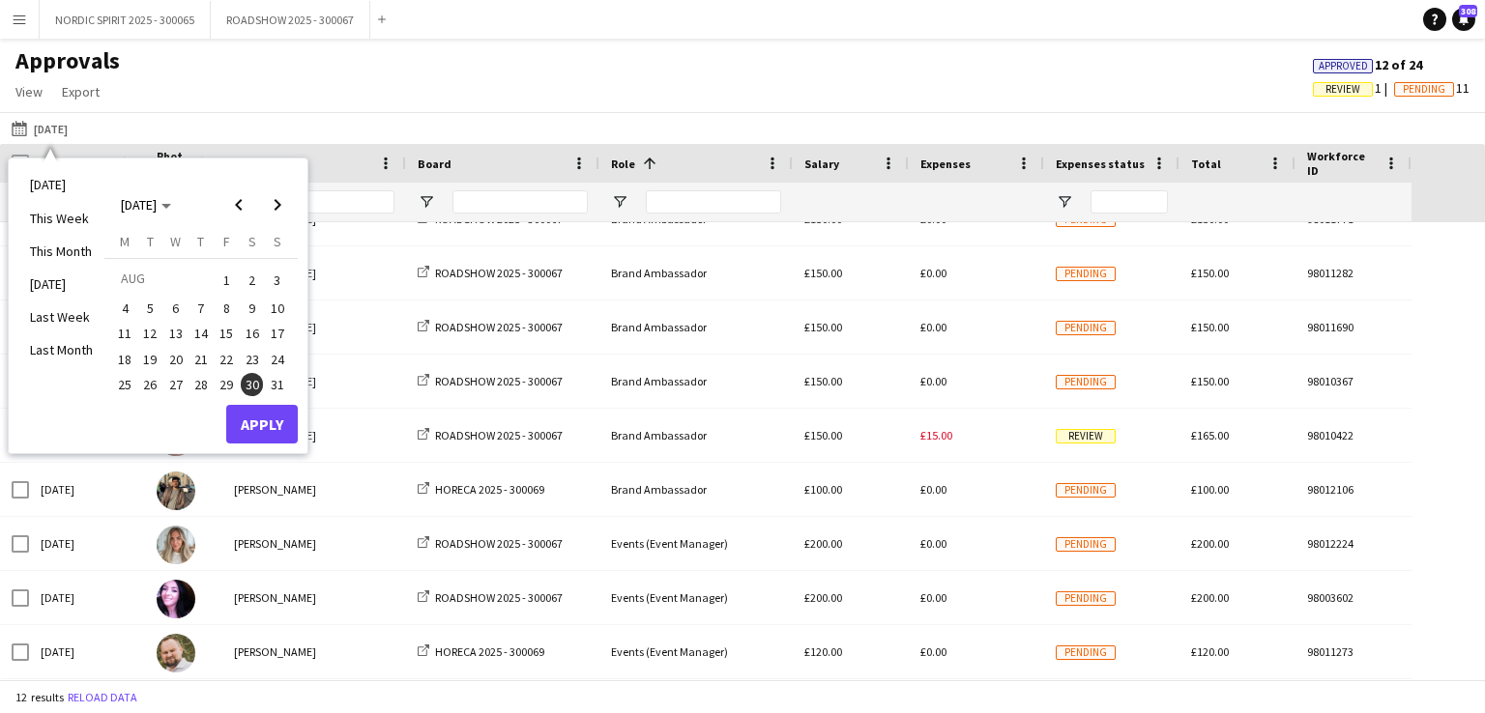
click at [282, 381] on span "31" at bounding box center [277, 384] width 23 height 23
click at [256, 423] on button "Apply" at bounding box center [262, 424] width 72 height 39
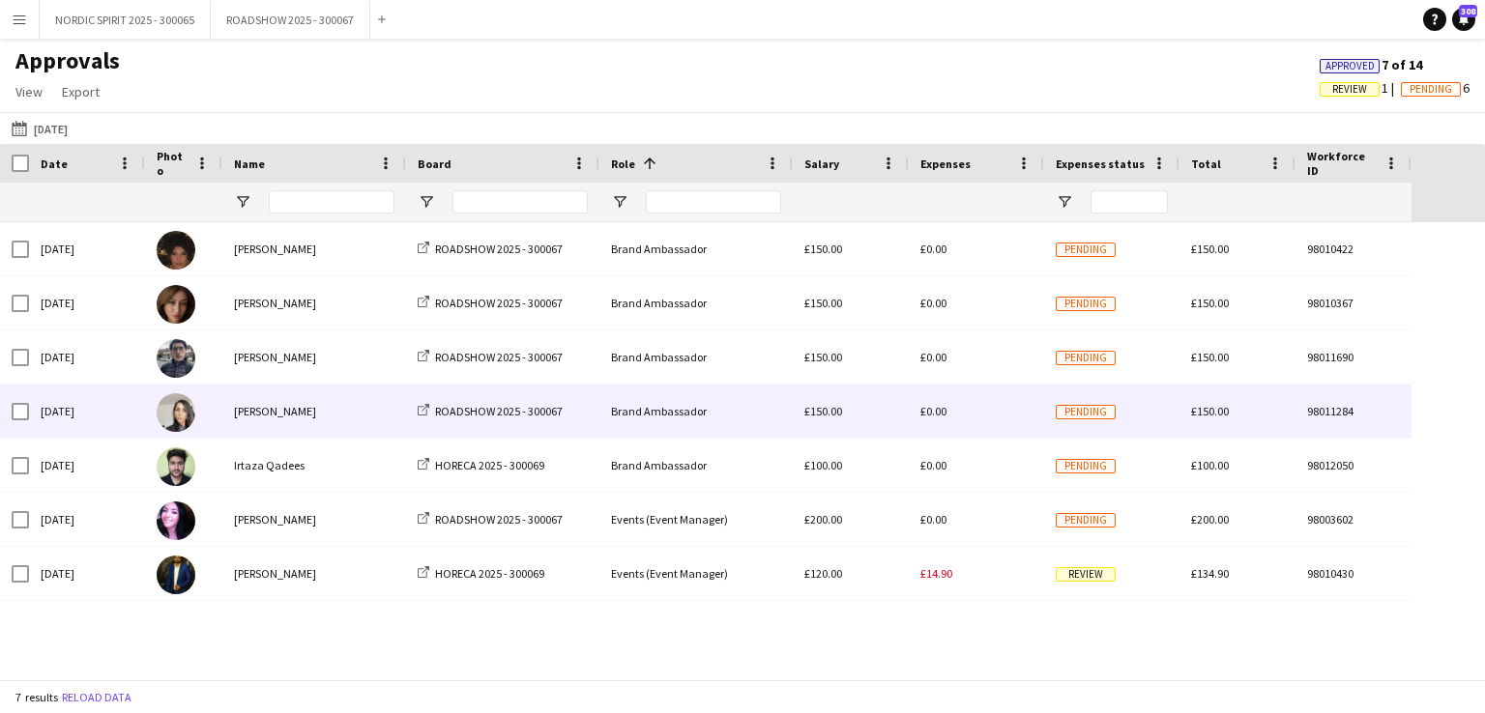
scroll to position [0, 0]
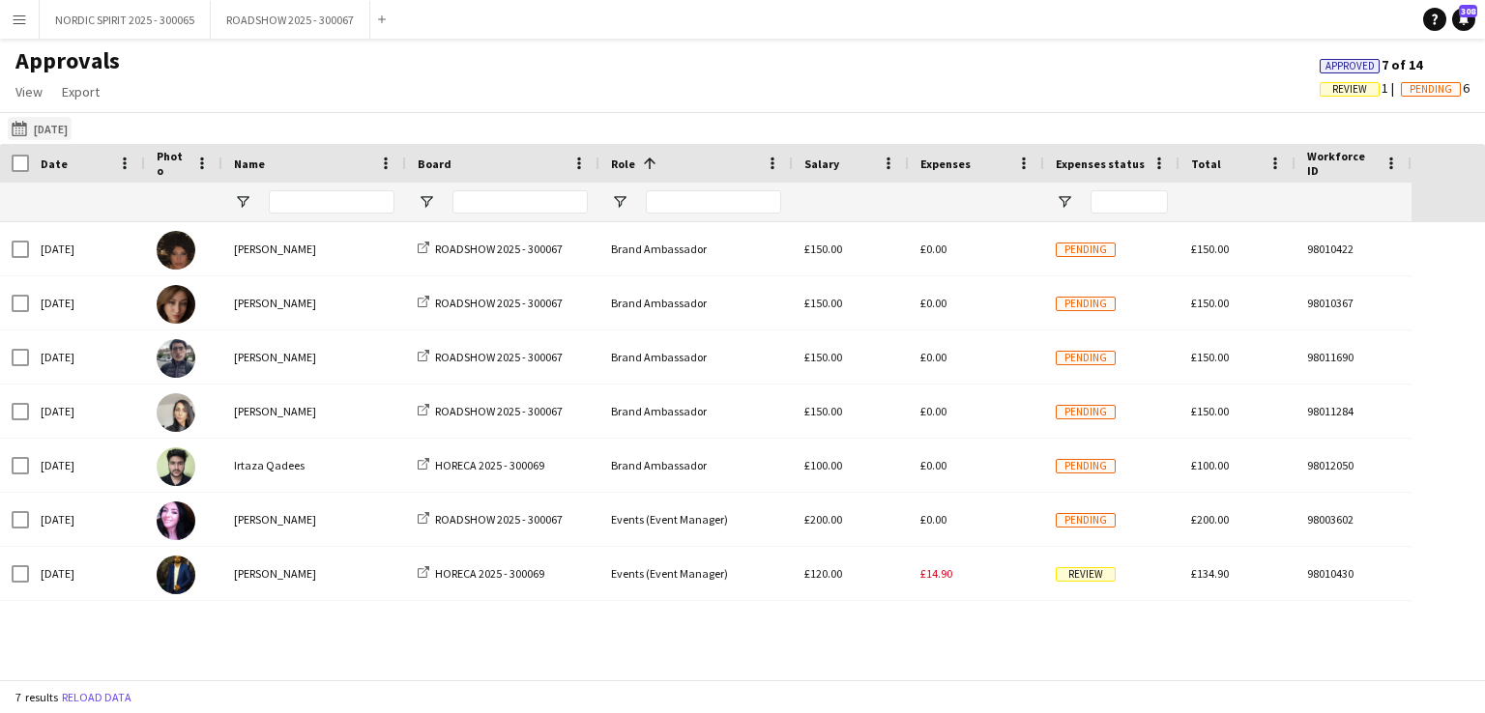
click at [70, 125] on button "[DATE] [DATE]" at bounding box center [40, 128] width 64 height 23
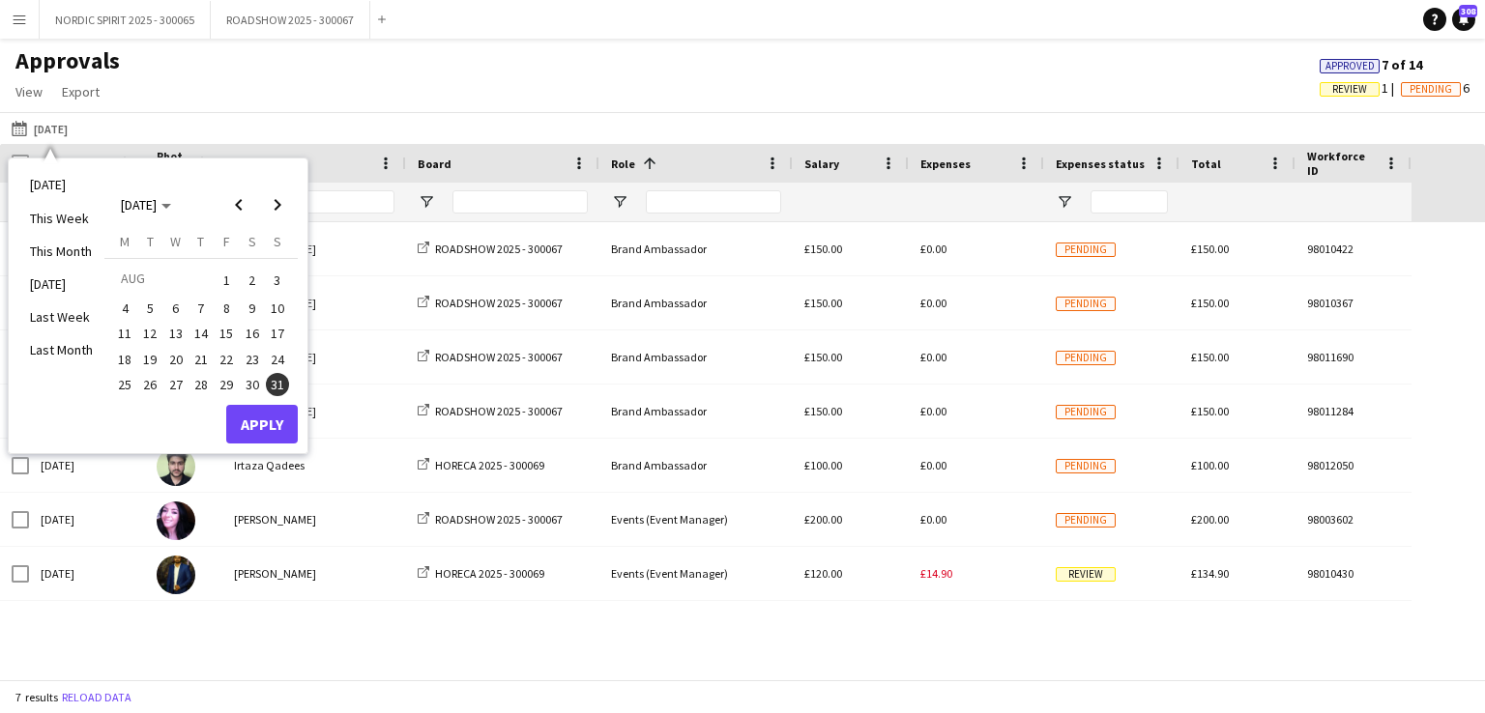
click at [123, 379] on span "25" at bounding box center [124, 384] width 23 height 23
click at [248, 418] on button "Apply" at bounding box center [262, 424] width 72 height 39
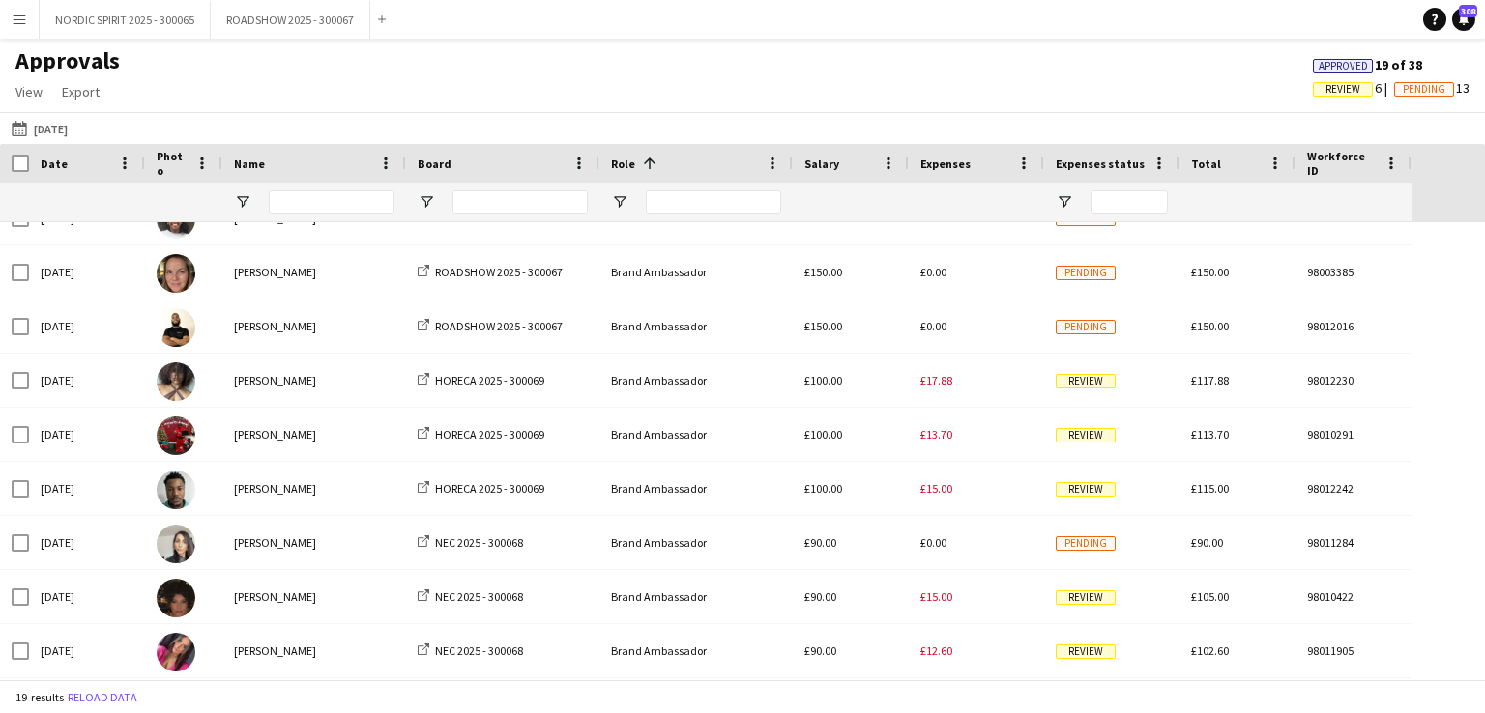
scroll to position [228, 0]
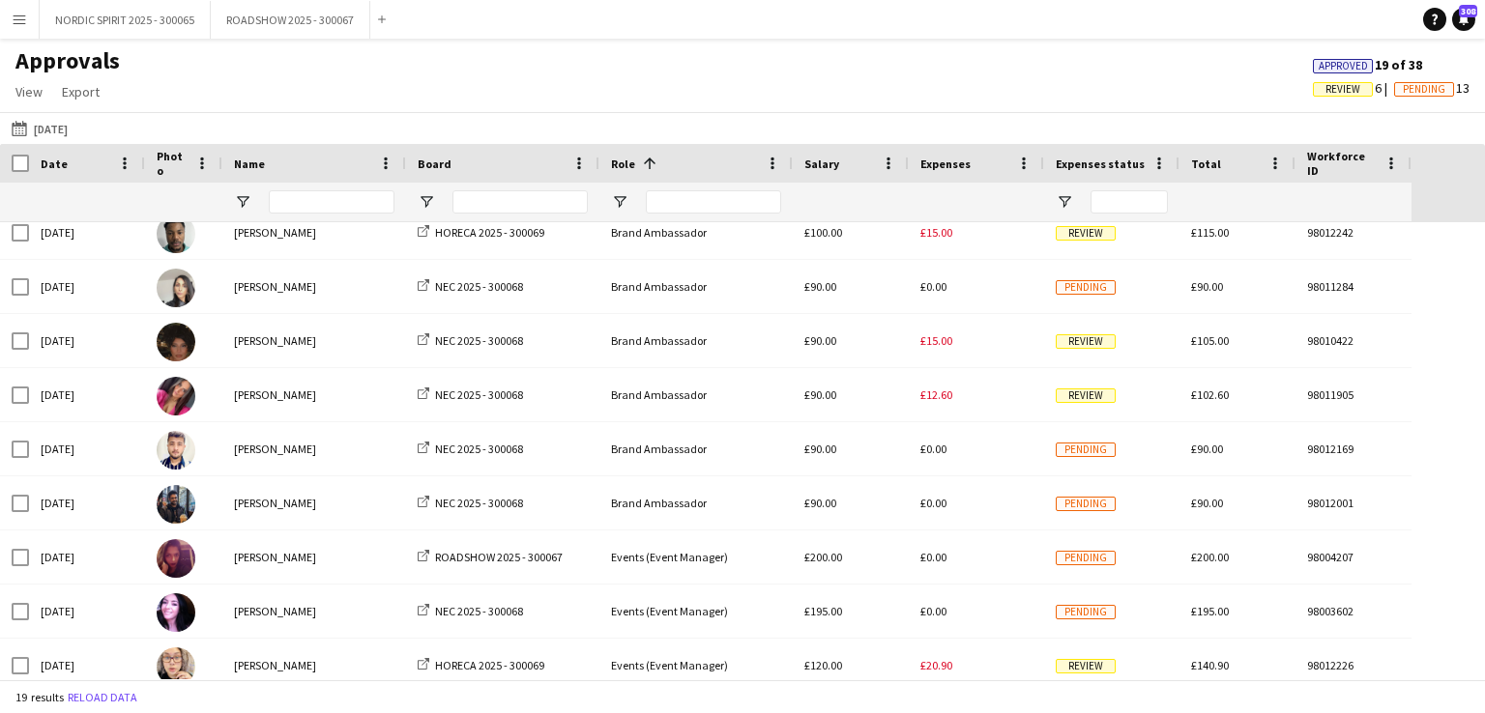
click at [17, 21] on app-icon "Menu" at bounding box center [19, 19] width 15 height 15
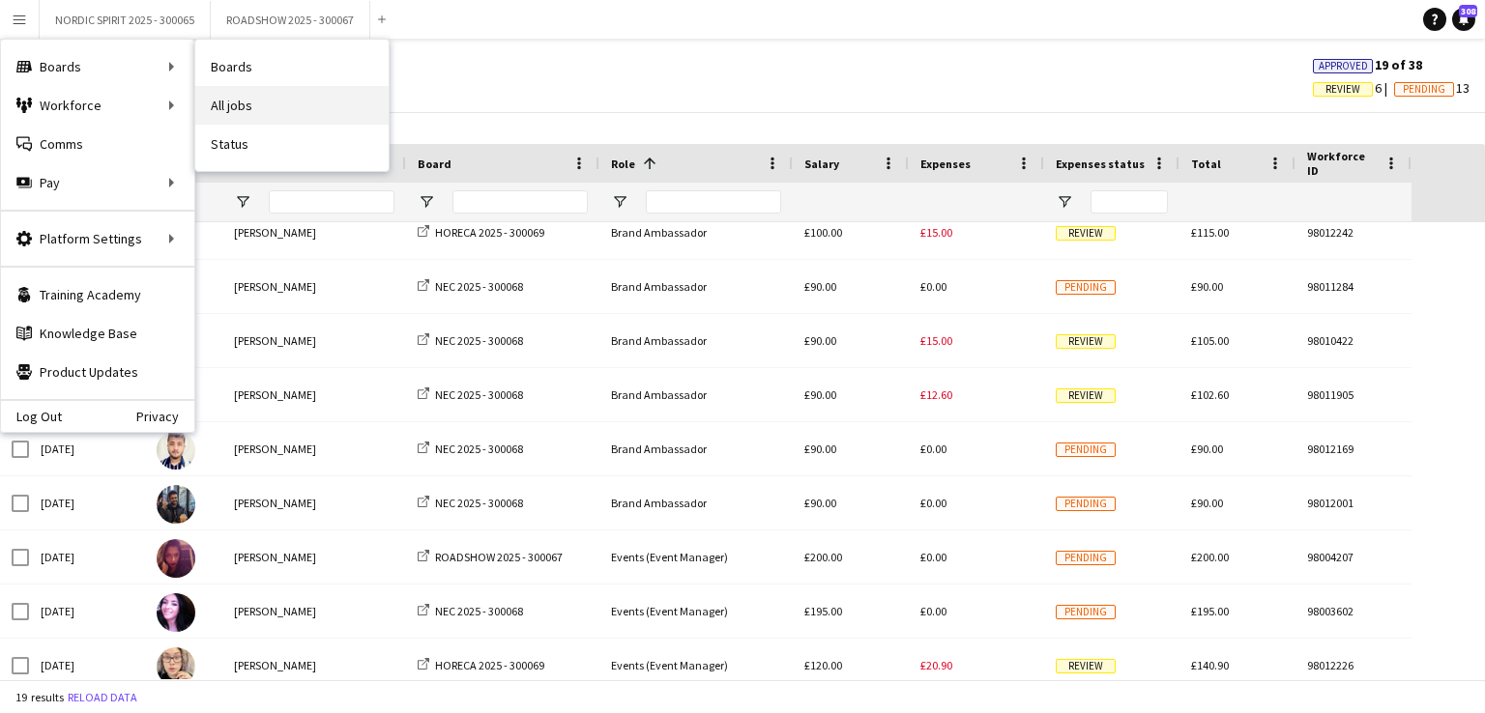
click at [262, 108] on link "All jobs" at bounding box center [291, 105] width 193 height 39
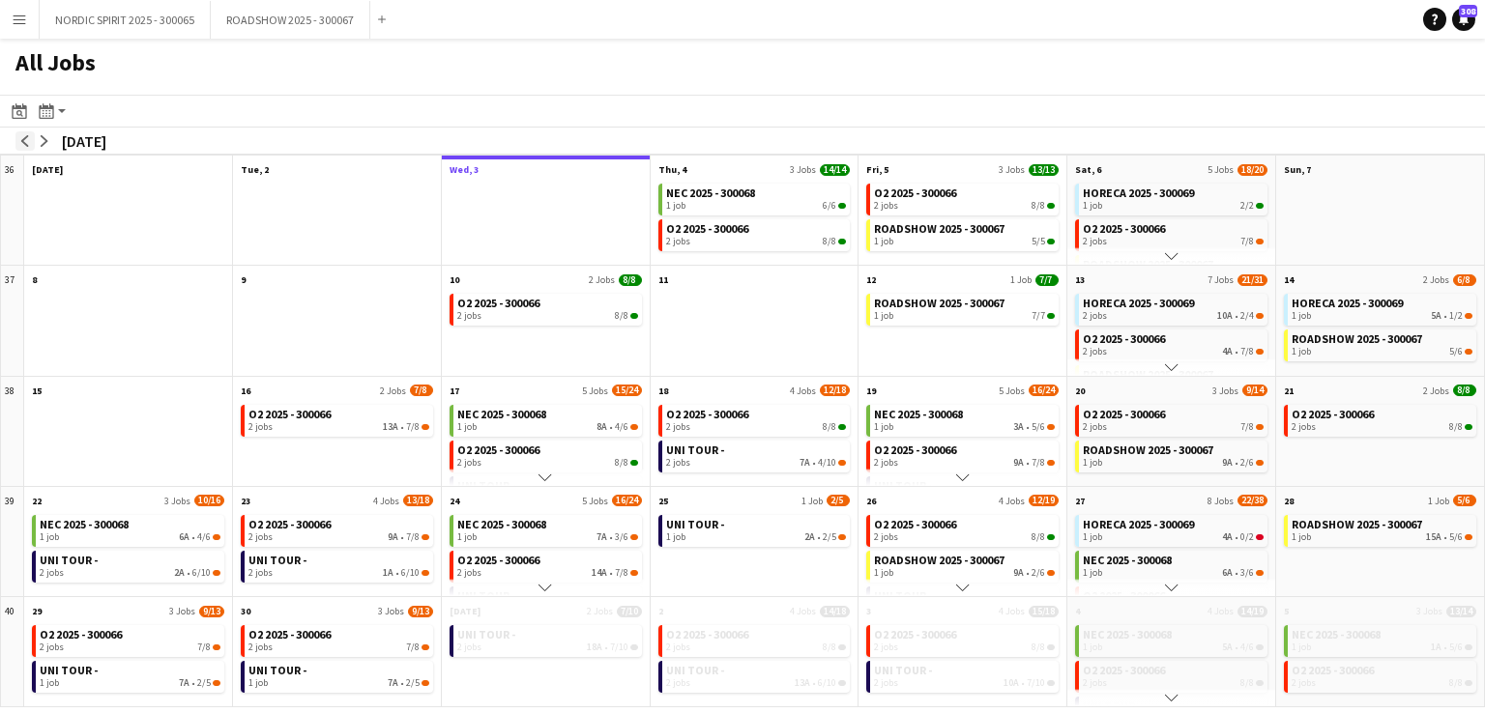
click at [22, 143] on app-icon "arrow-left" at bounding box center [25, 141] width 12 height 12
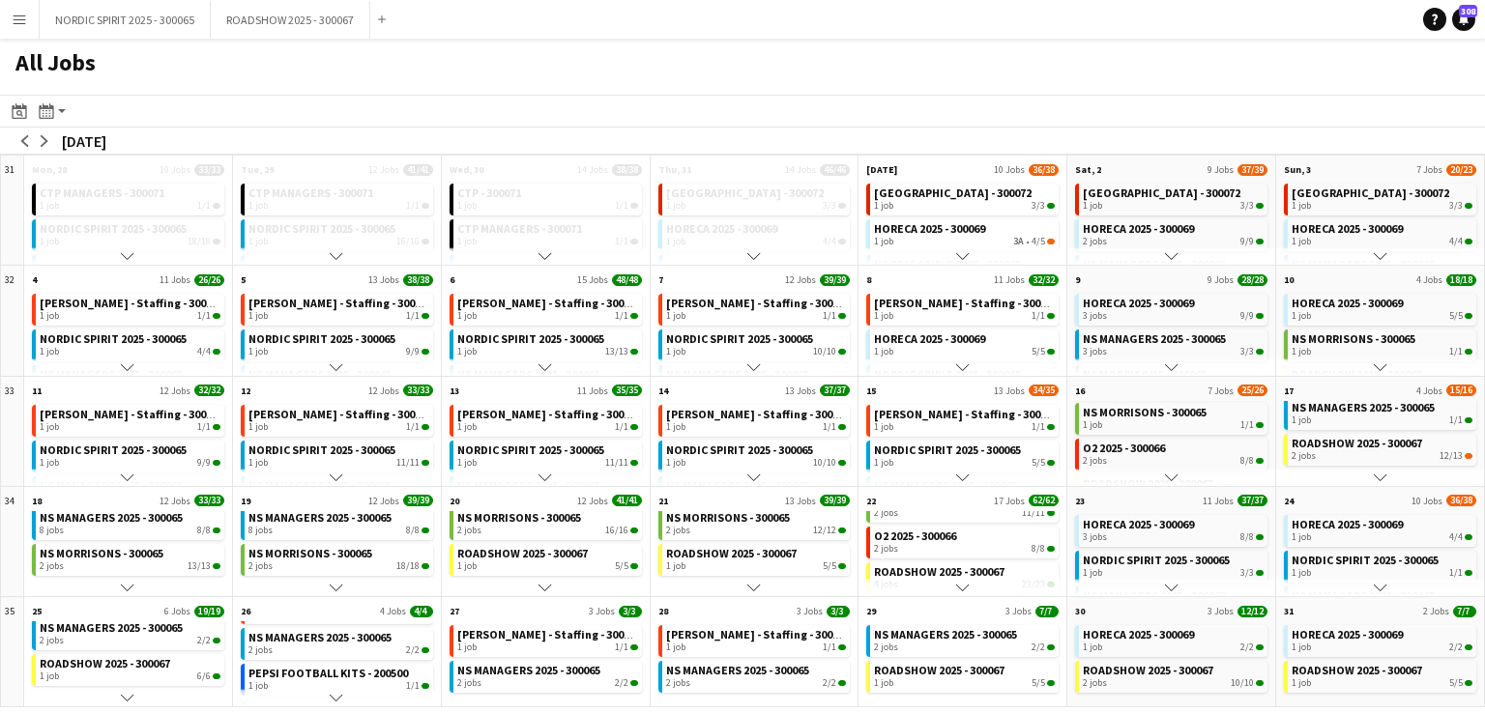
scroll to position [43, 0]
click at [46, 137] on app-icon "arrow-right" at bounding box center [45, 141] width 12 height 12
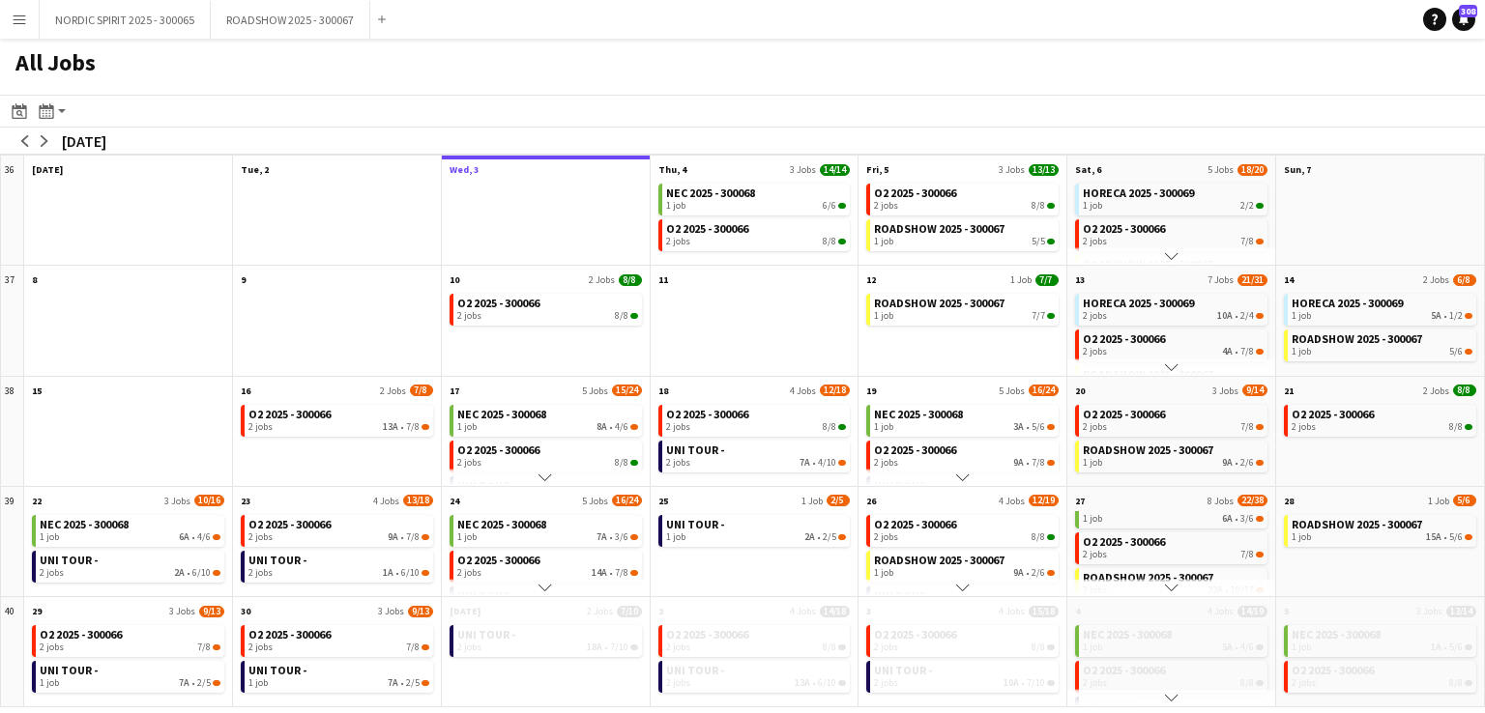
scroll to position [61, 0]
click at [25, 22] on app-icon "Menu" at bounding box center [19, 19] width 15 height 15
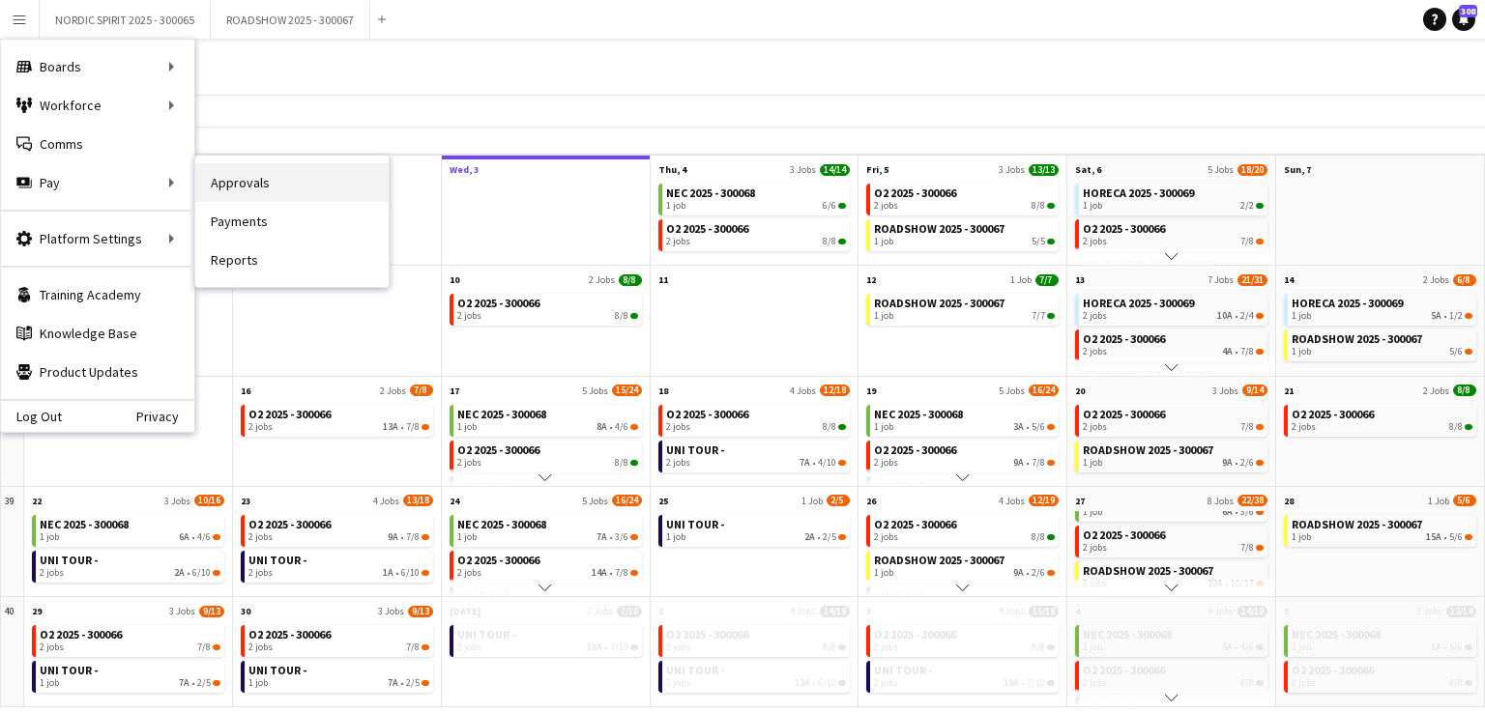
click at [227, 179] on link "Approvals" at bounding box center [291, 182] width 193 height 39
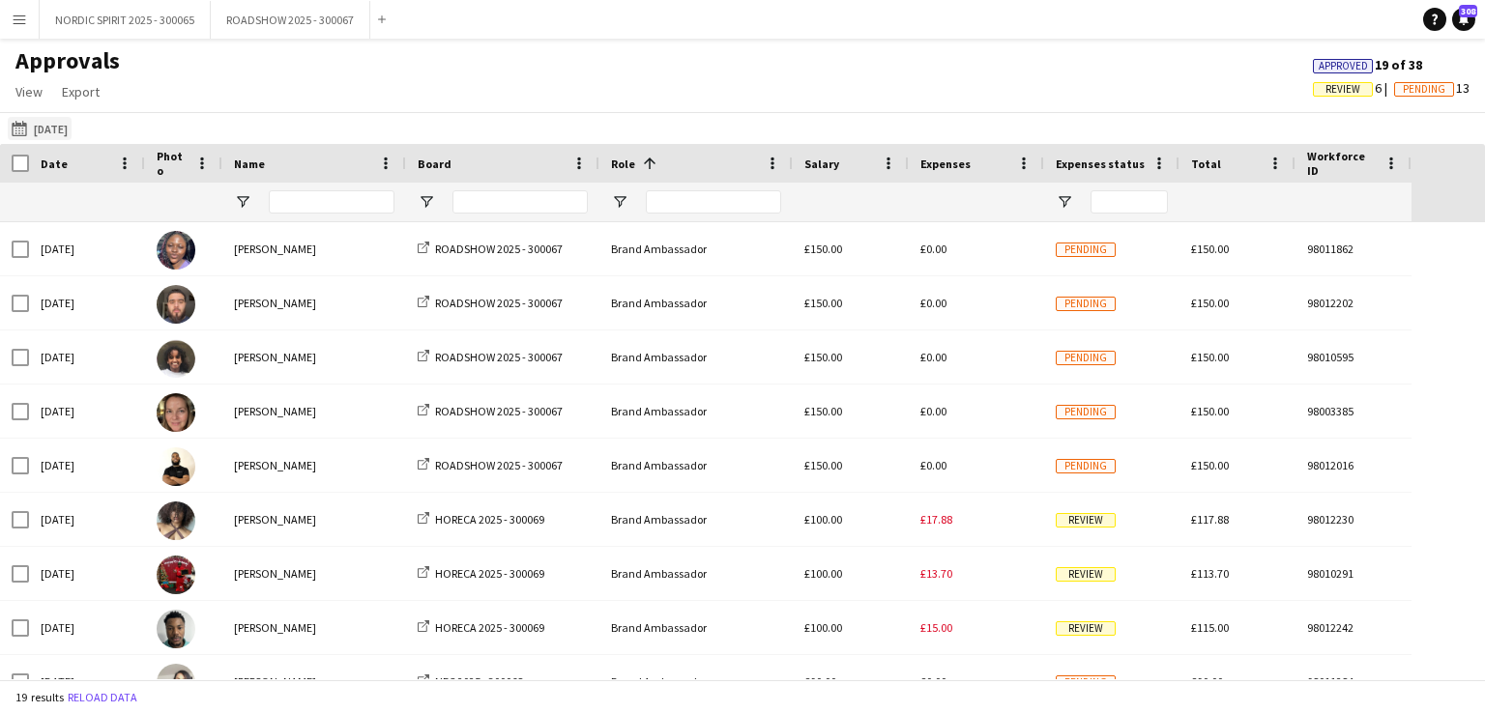
click at [72, 126] on button "[DATE] [DATE]" at bounding box center [40, 128] width 64 height 23
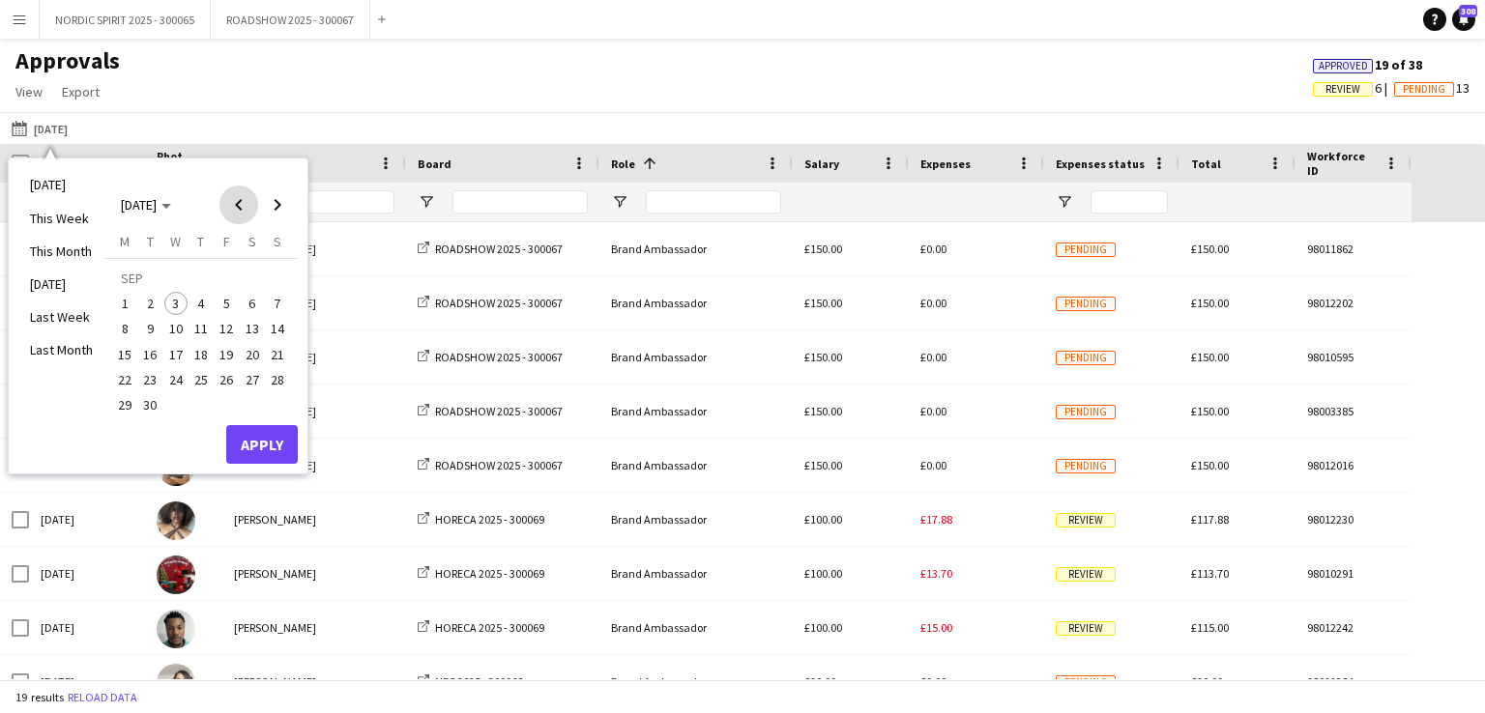
click at [242, 204] on span "Previous month" at bounding box center [238, 205] width 39 height 39
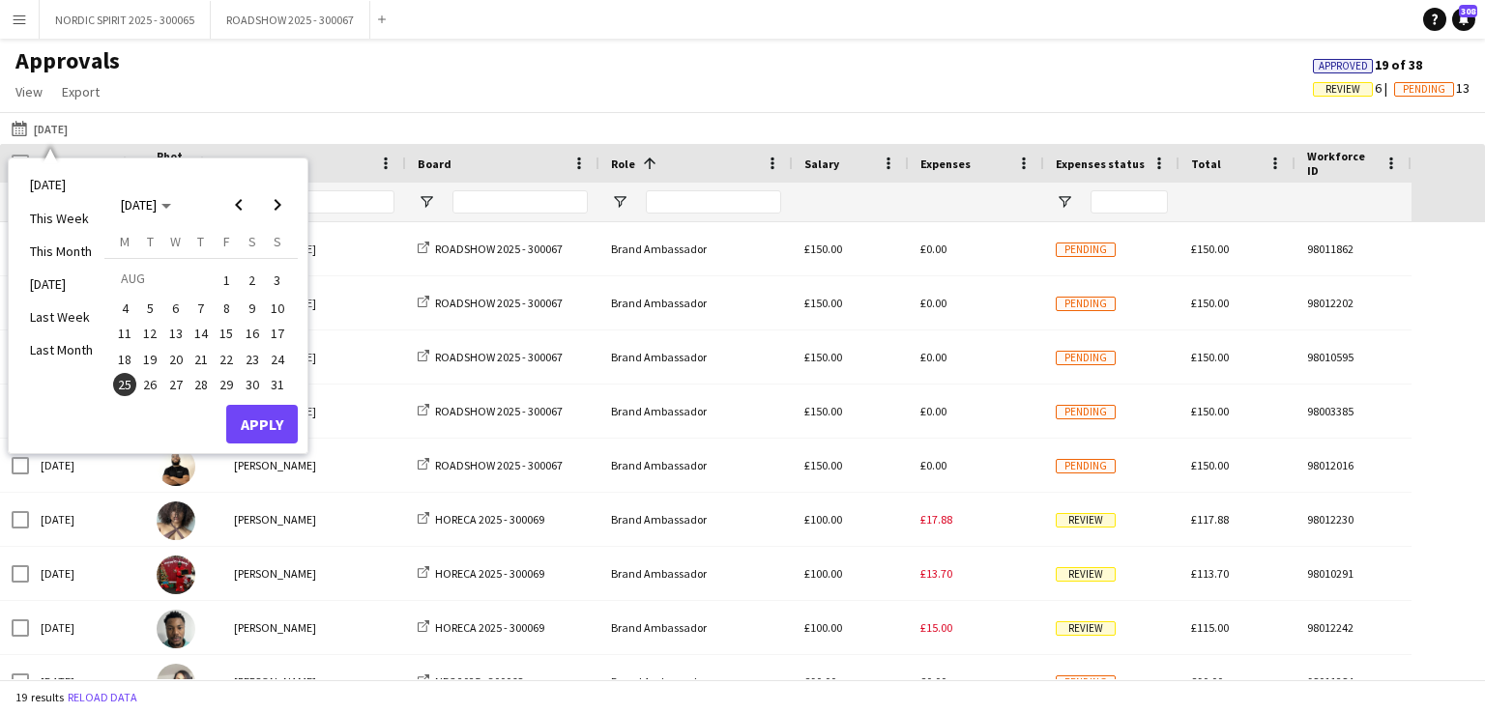
click at [229, 354] on span "22" at bounding box center [226, 359] width 23 height 23
click at [256, 416] on button "Apply" at bounding box center [262, 424] width 72 height 39
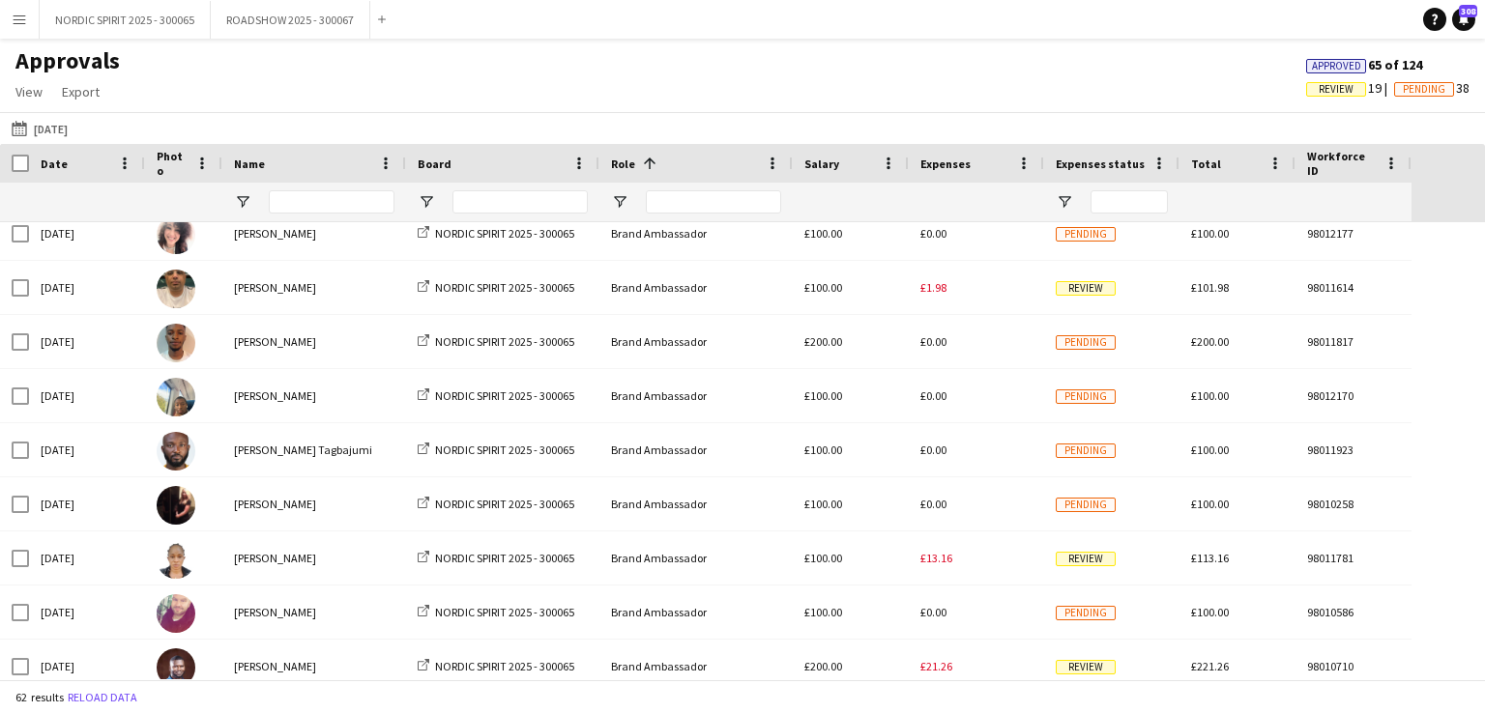
scroll to position [570, 0]
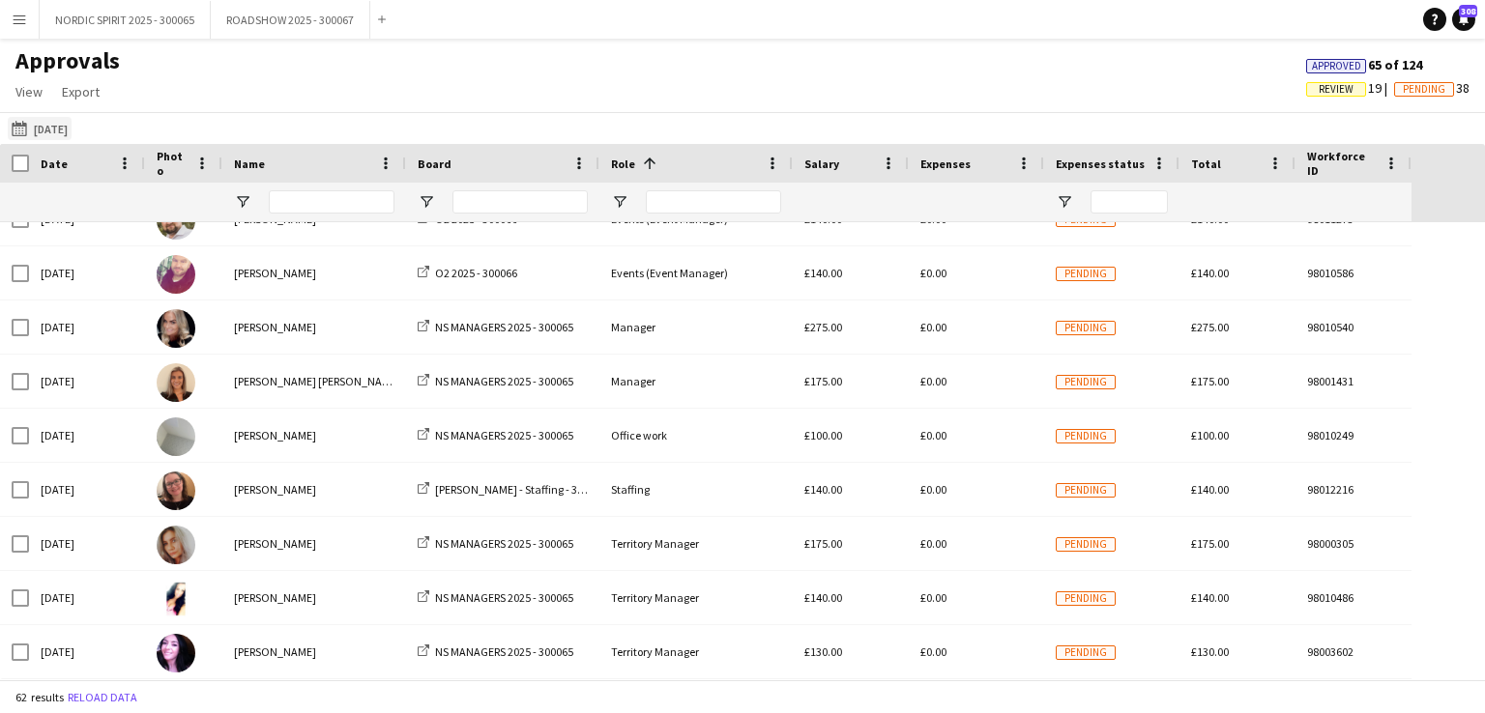
click at [51, 128] on button "[DATE] [DATE]" at bounding box center [40, 128] width 64 height 23
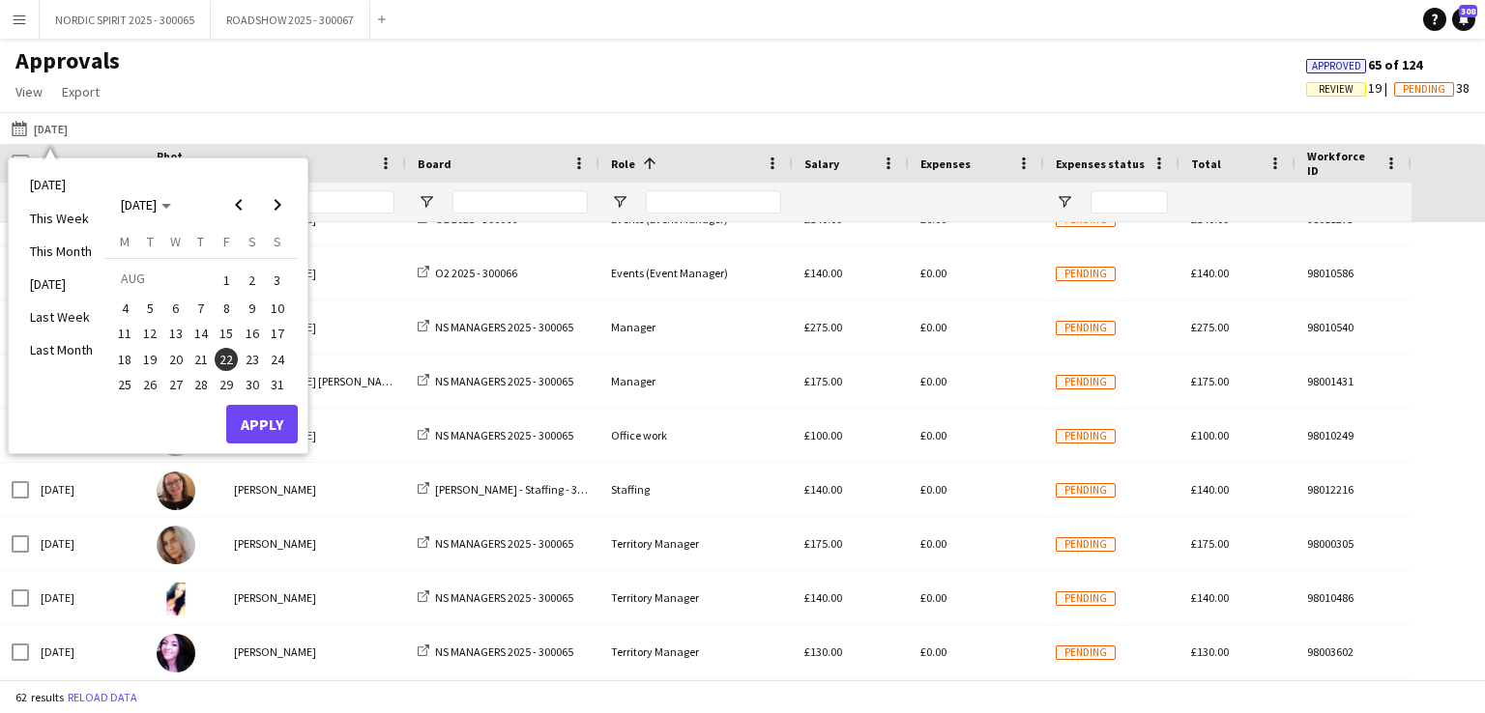
click at [252, 357] on span "23" at bounding box center [252, 359] width 23 height 23
click at [266, 416] on button "Apply" at bounding box center [262, 424] width 72 height 39
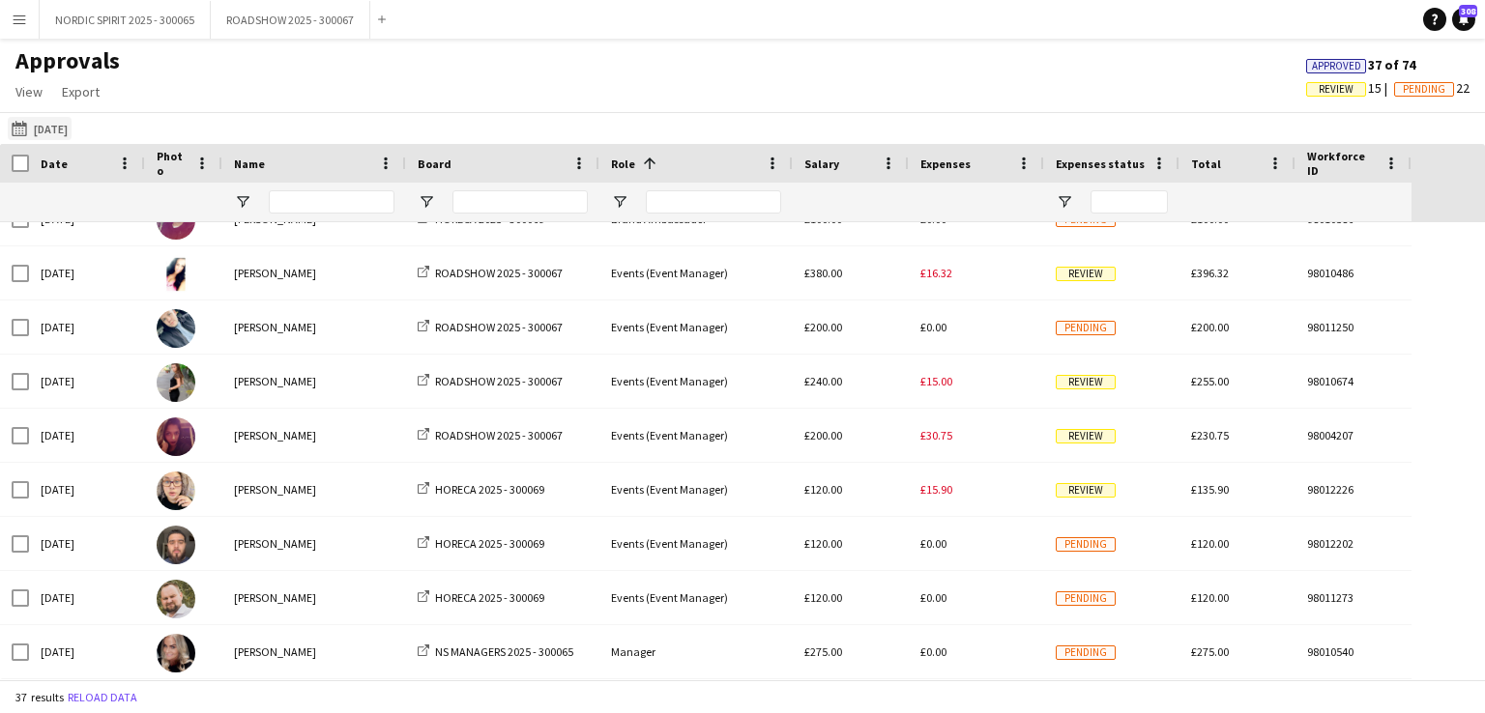
click at [39, 125] on button "[DATE] [DATE]" at bounding box center [40, 128] width 64 height 23
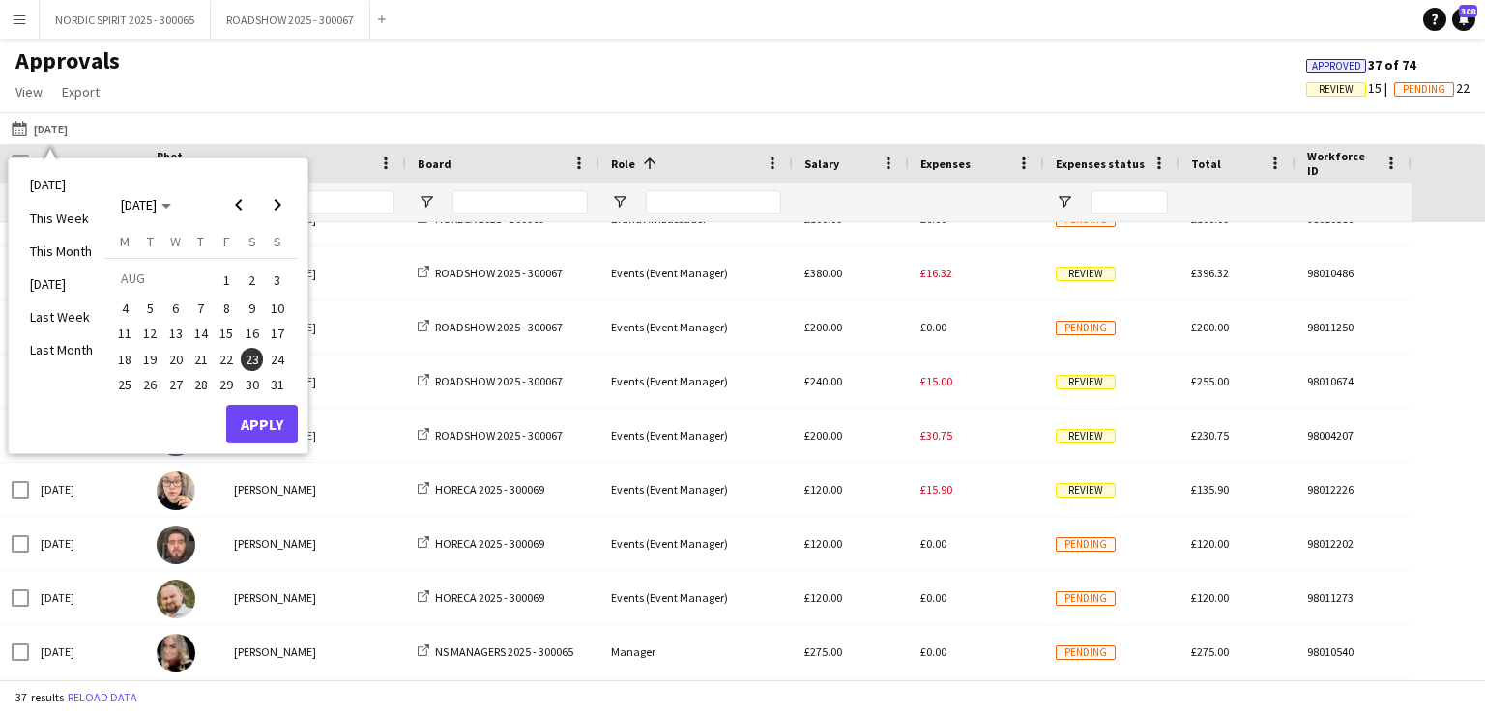
click at [273, 359] on span "24" at bounding box center [277, 359] width 23 height 23
click at [248, 415] on button "Apply" at bounding box center [262, 424] width 72 height 39
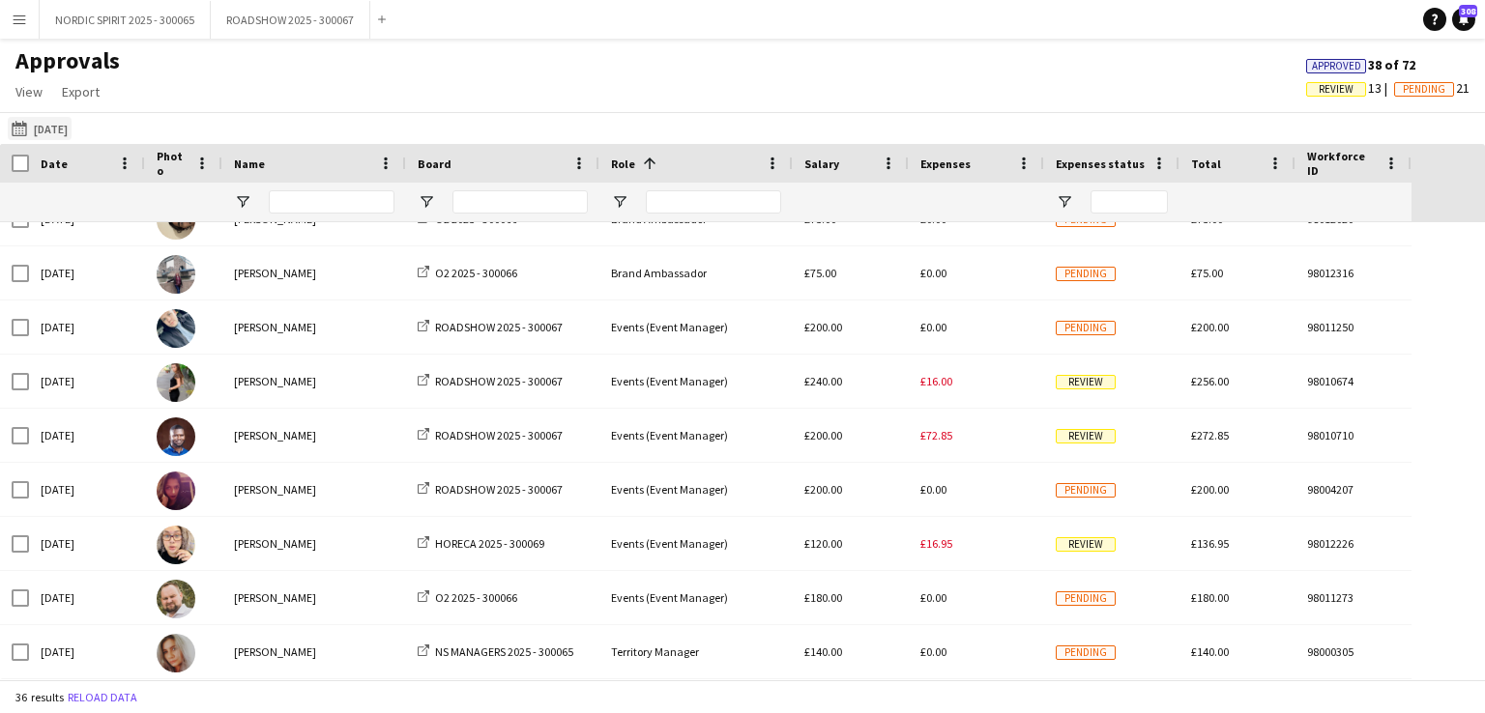
click at [55, 131] on button "[DATE] [DATE]" at bounding box center [40, 128] width 64 height 23
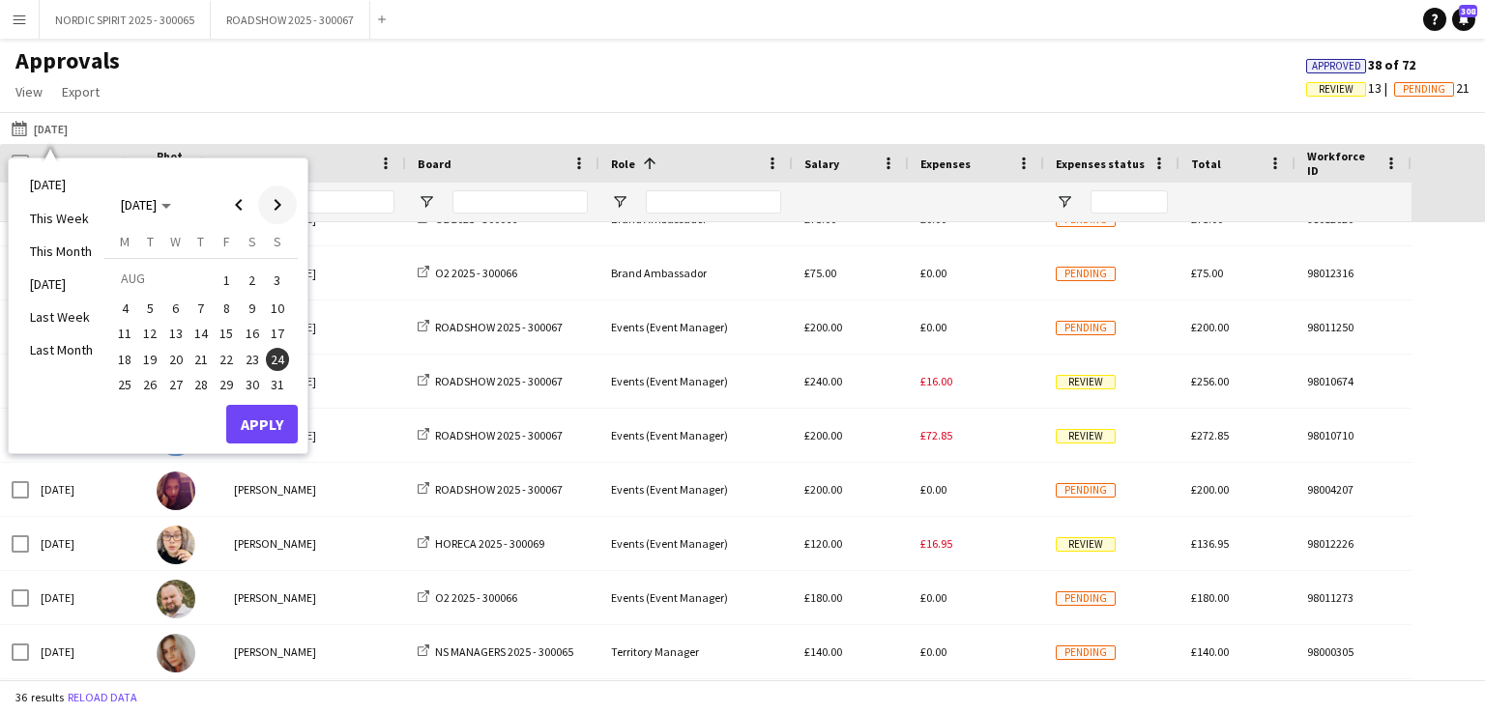
click at [278, 206] on span "Next month" at bounding box center [277, 205] width 39 height 39
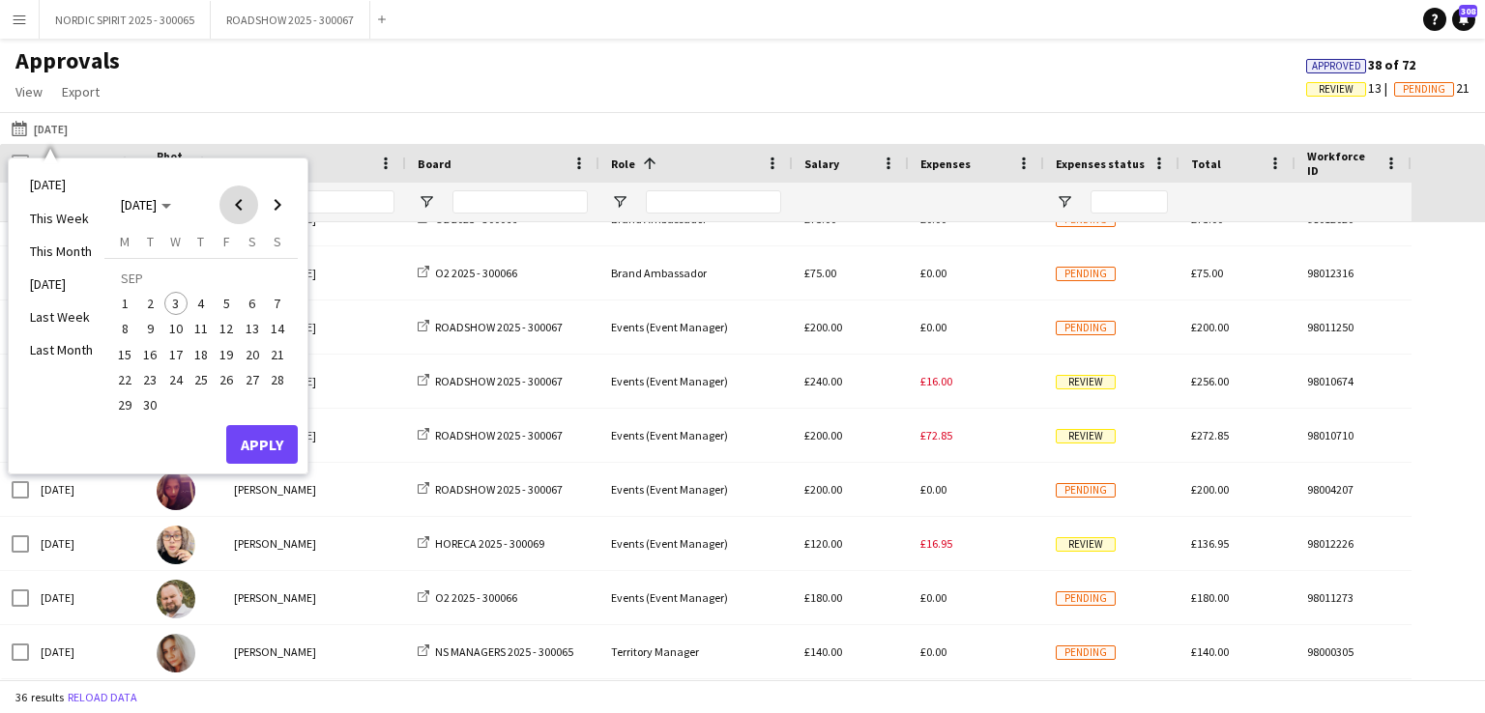
click at [237, 201] on span "Previous month" at bounding box center [238, 205] width 39 height 39
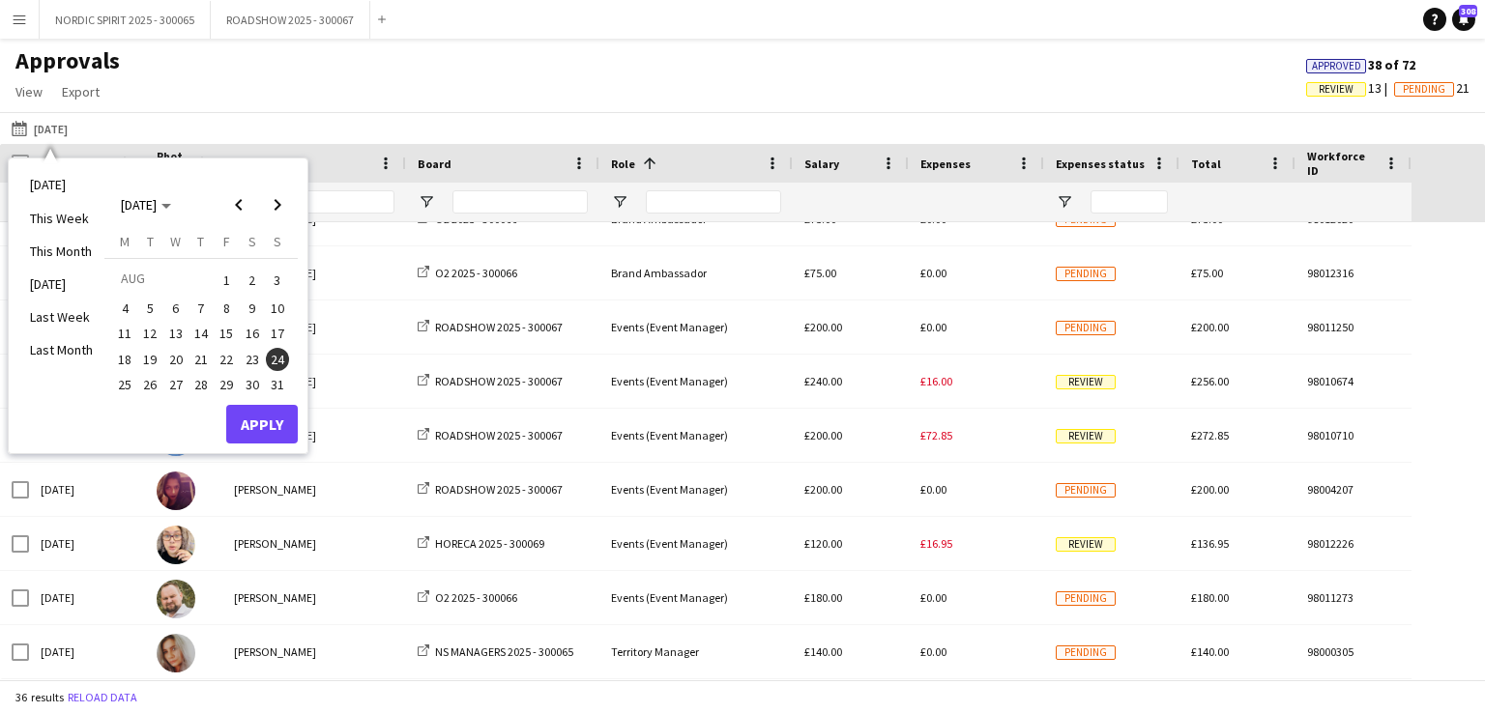
click at [224, 276] on span "1" at bounding box center [226, 280] width 23 height 27
click at [258, 417] on button "Apply" at bounding box center [262, 424] width 72 height 39
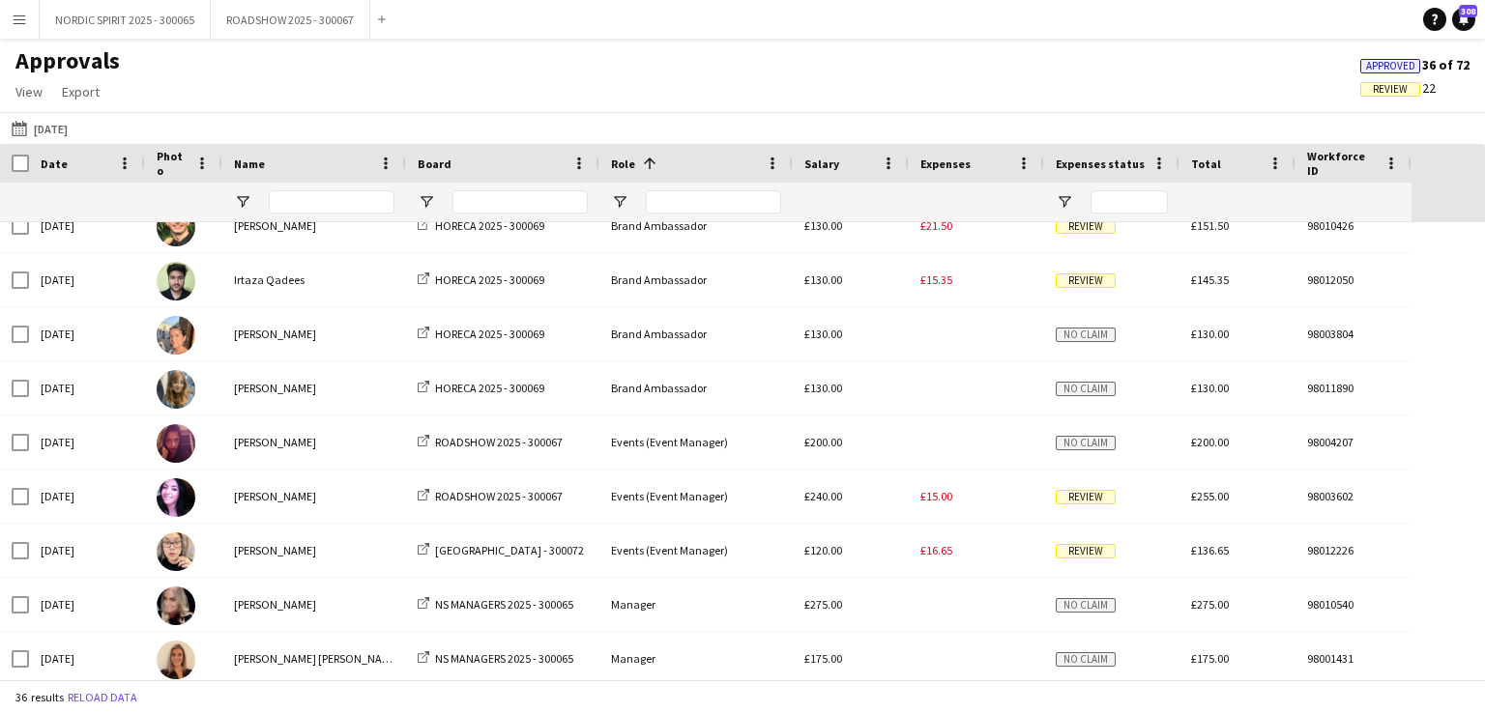
scroll to position [1361, 0]
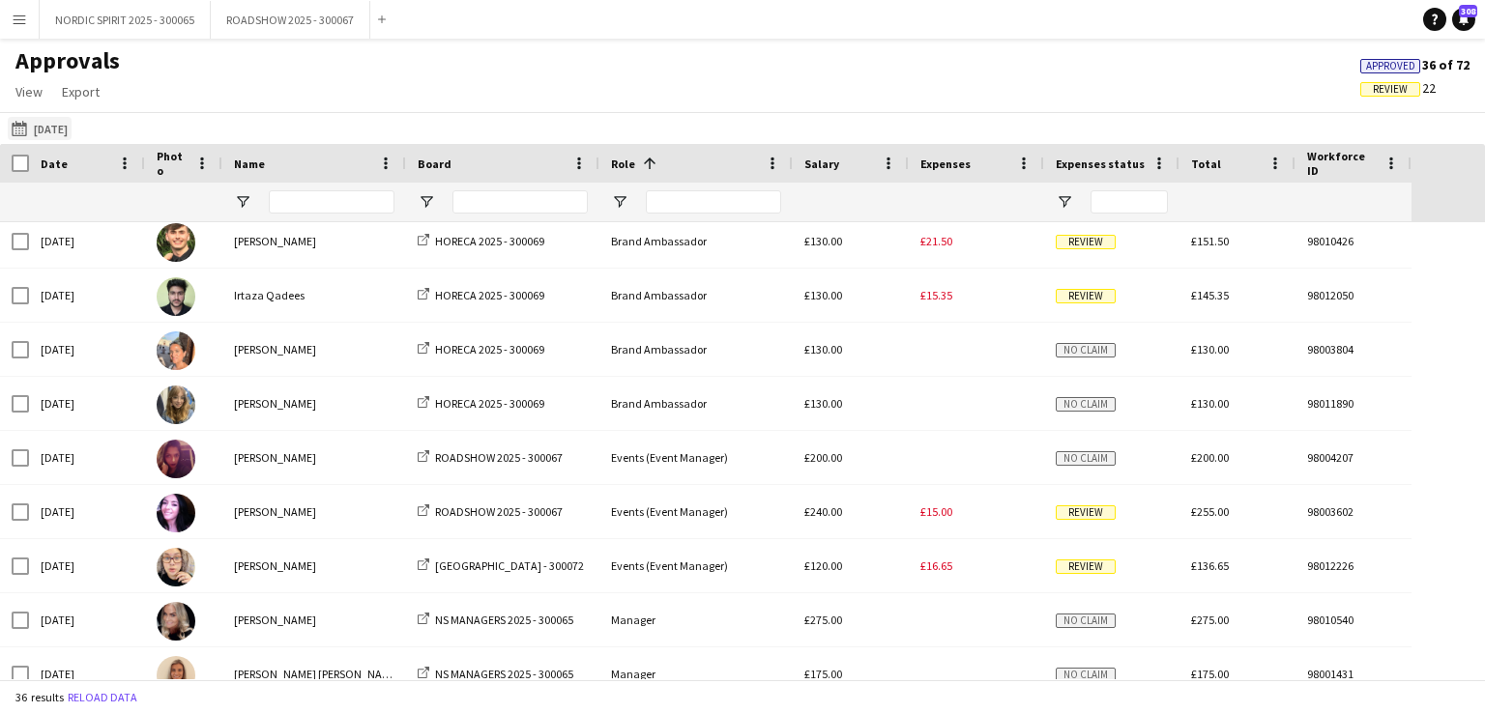
click at [54, 128] on button "[DATE] [DATE]" at bounding box center [40, 128] width 64 height 23
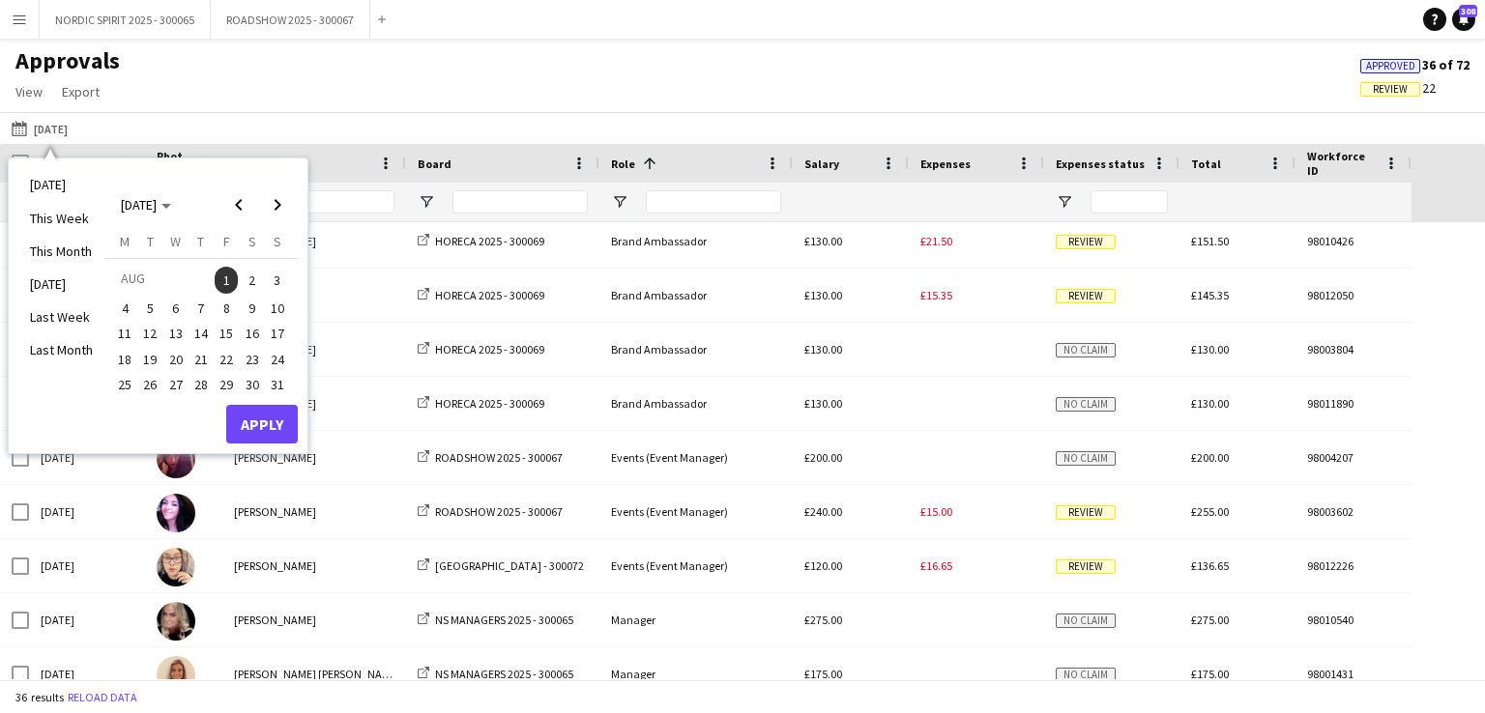
click at [250, 274] on span "2" at bounding box center [252, 280] width 23 height 27
click at [263, 418] on button "Apply" at bounding box center [262, 424] width 72 height 39
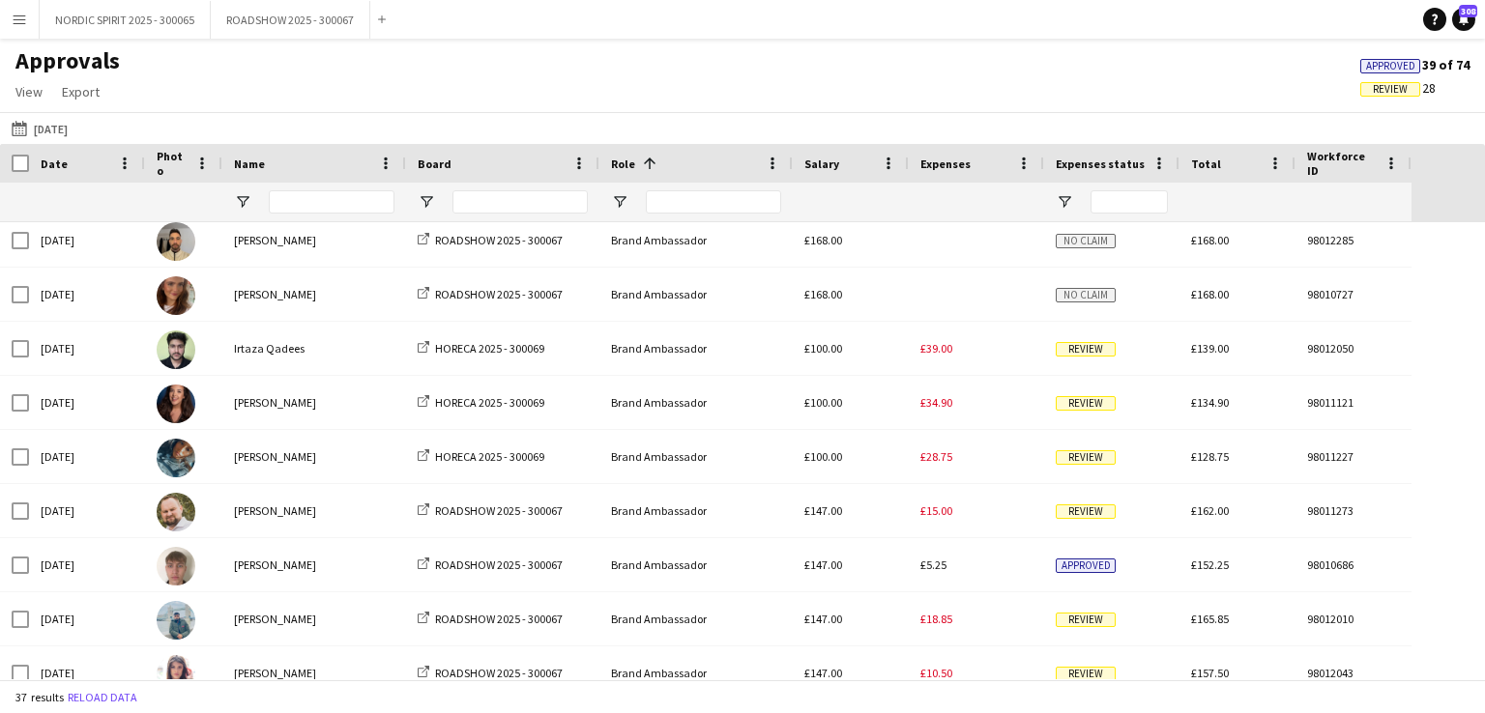
scroll to position [204, 0]
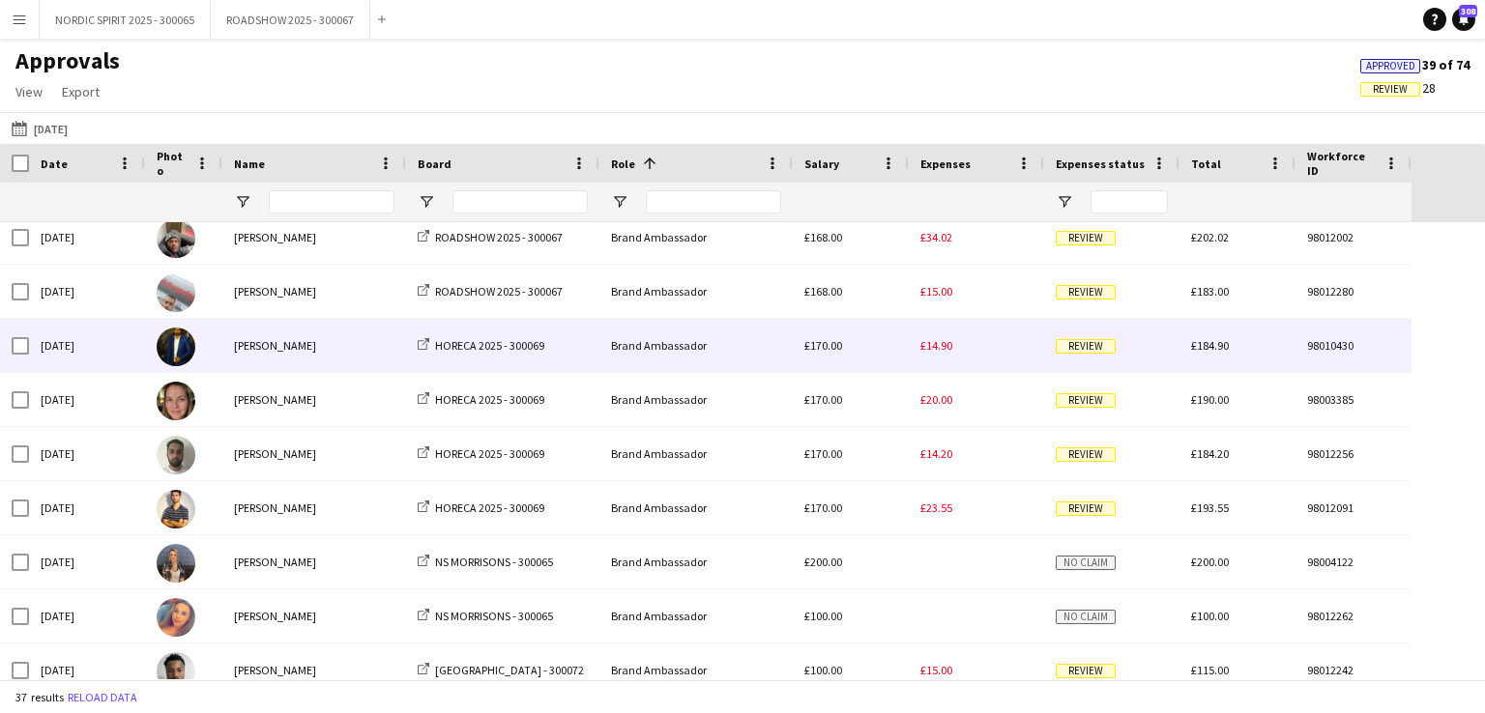
click at [939, 344] on span "£14.90" at bounding box center [936, 345] width 32 height 15
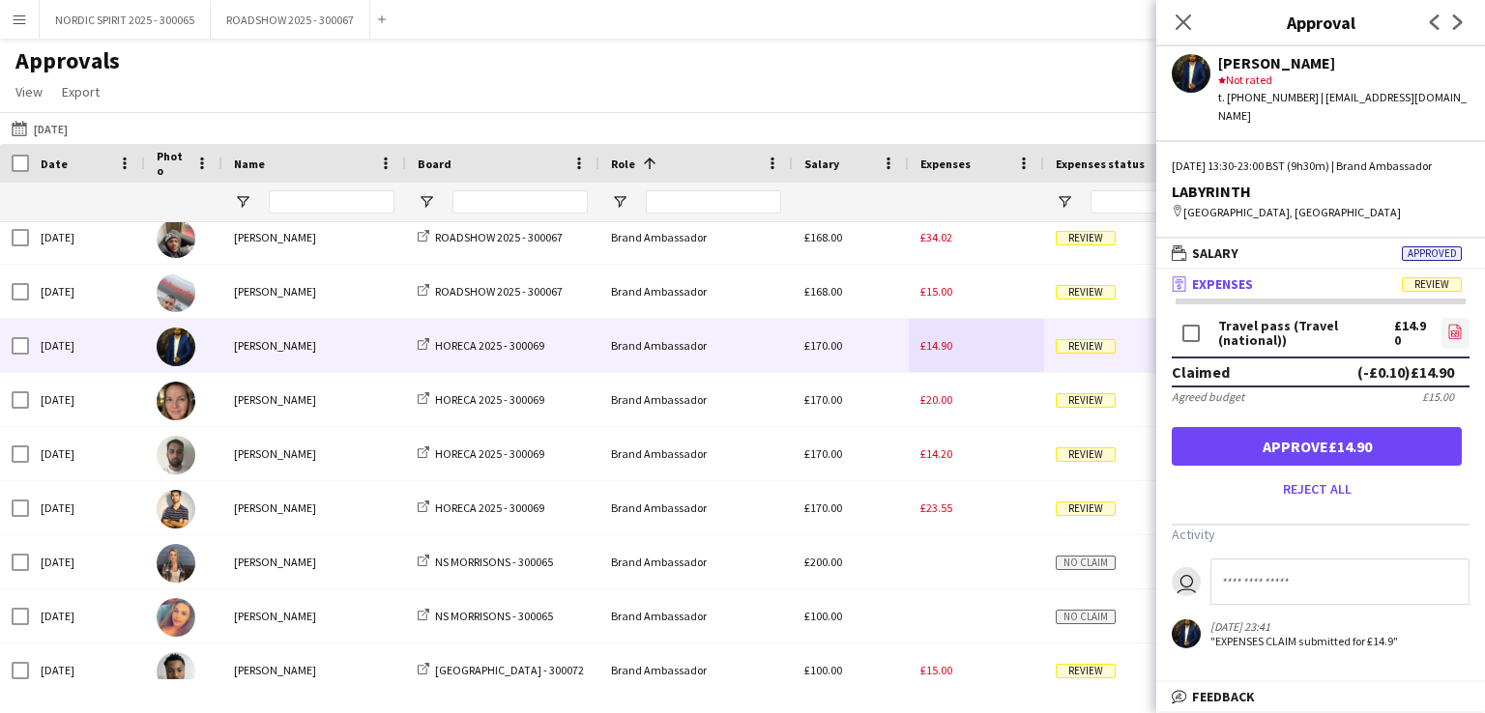
click at [1456, 333] on icon at bounding box center [1456, 334] width 2 height 2
click at [46, 126] on button "[DATE] [DATE]" at bounding box center [40, 128] width 64 height 23
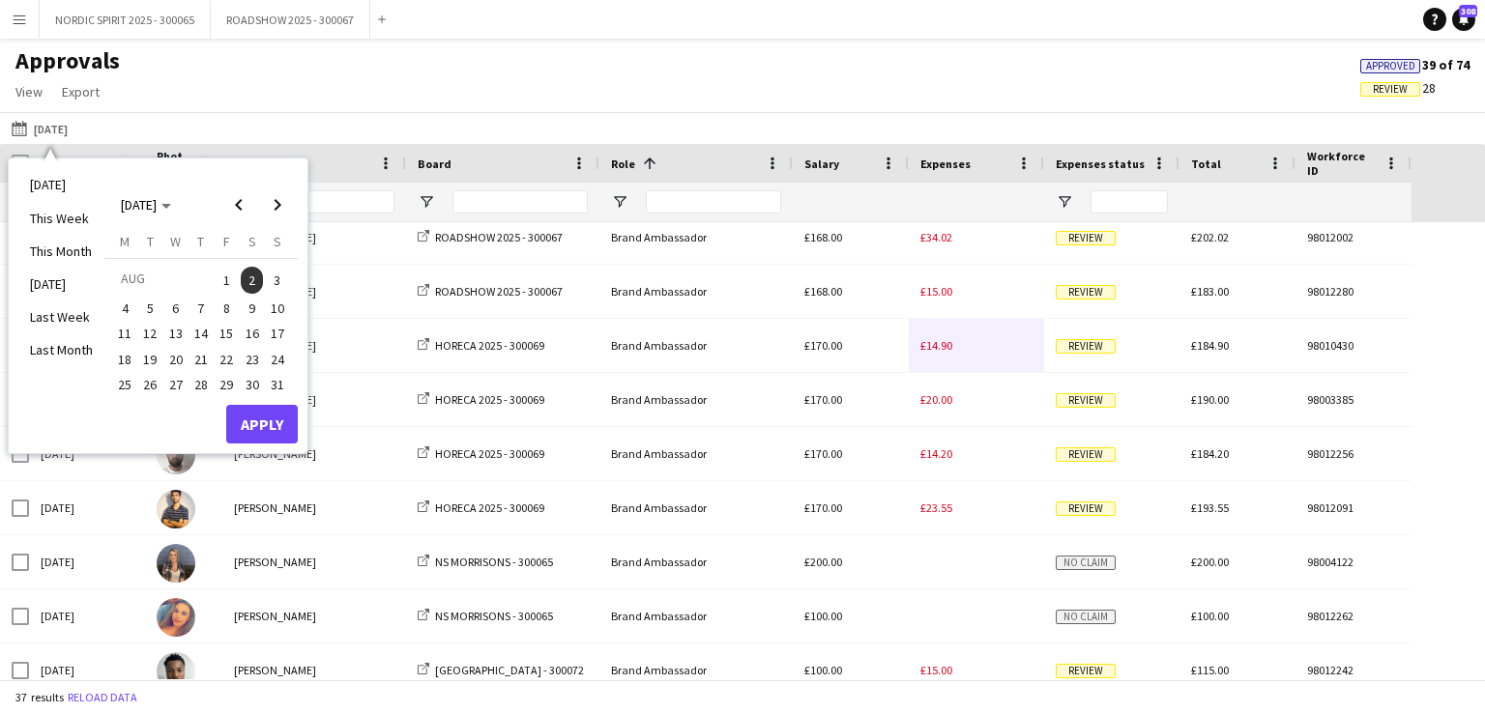
click at [225, 310] on span "8" at bounding box center [226, 308] width 23 height 23
click at [262, 426] on button "Apply" at bounding box center [262, 424] width 72 height 39
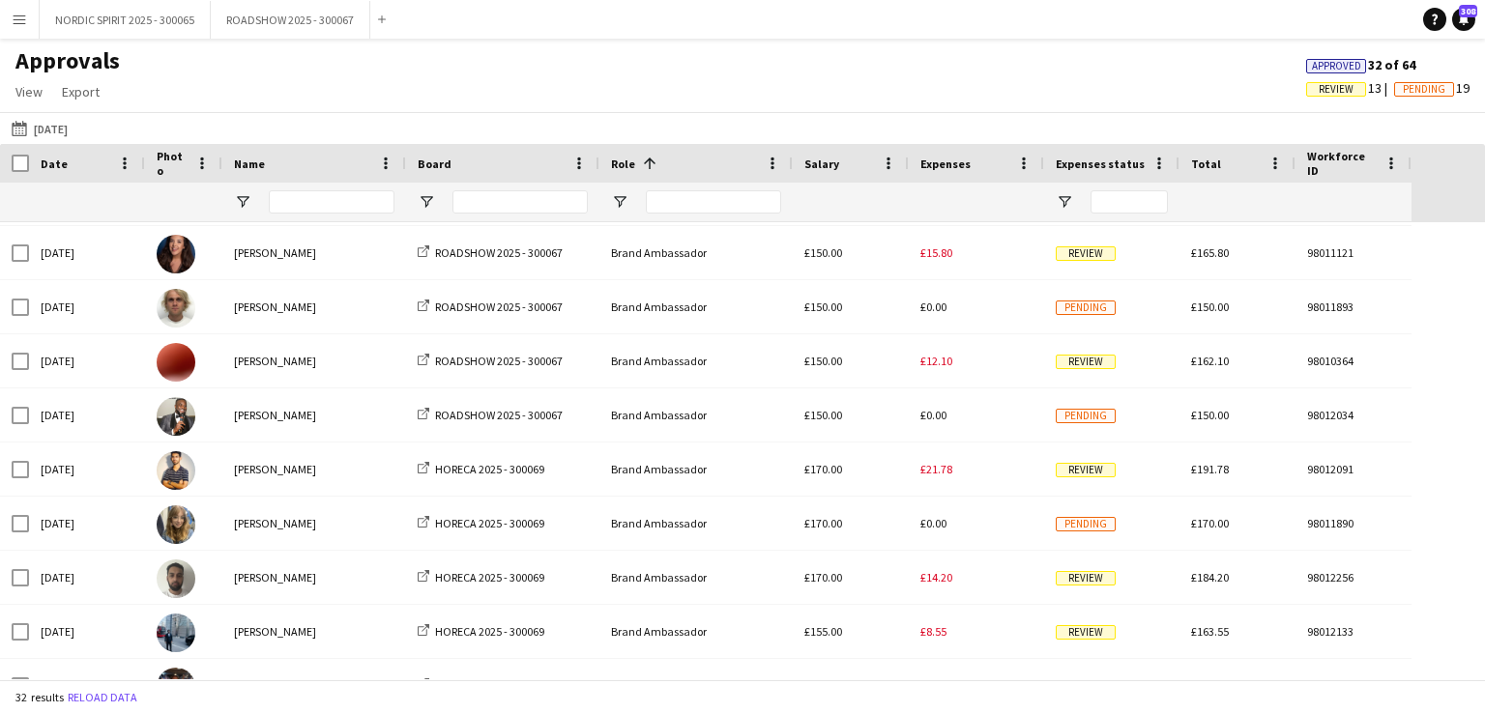
scroll to position [308, 0]
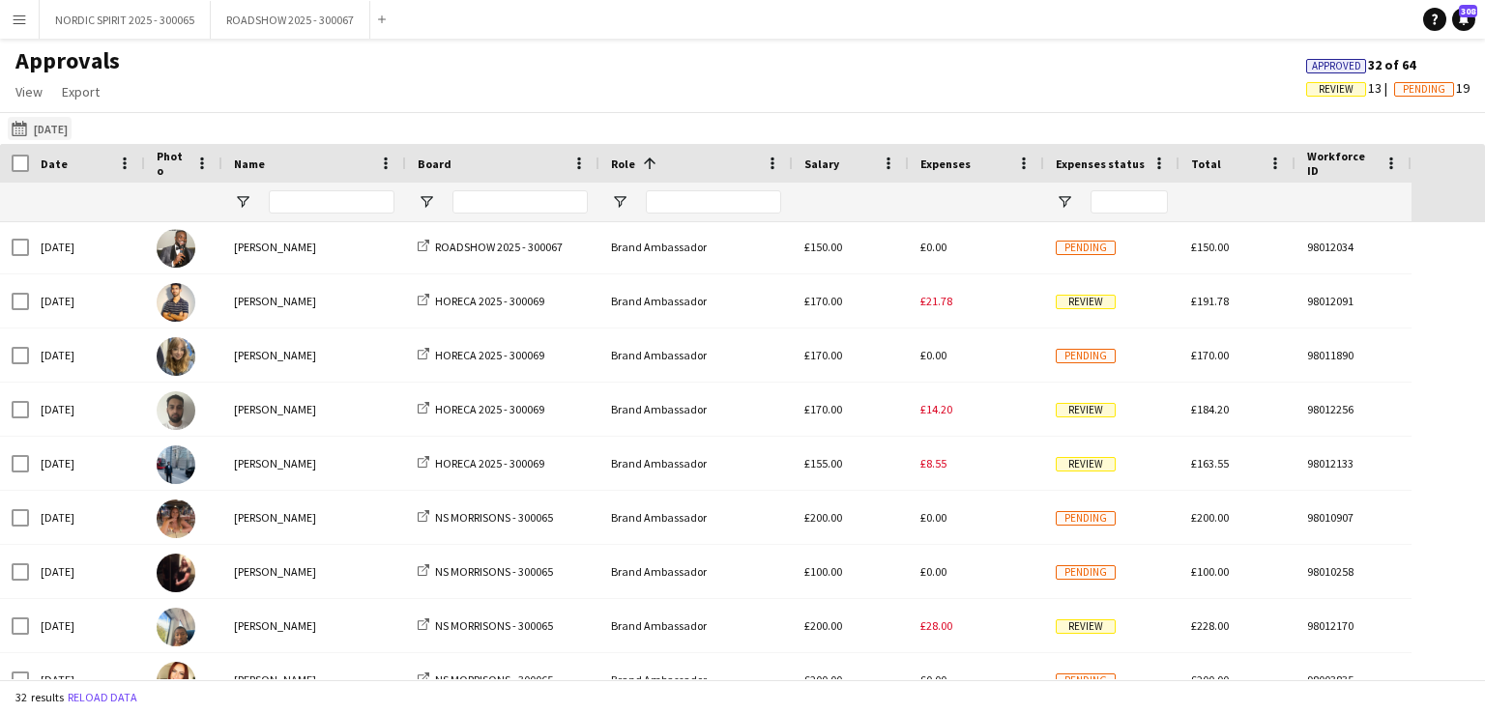
click at [58, 128] on button "[DATE] [DATE]" at bounding box center [40, 128] width 64 height 23
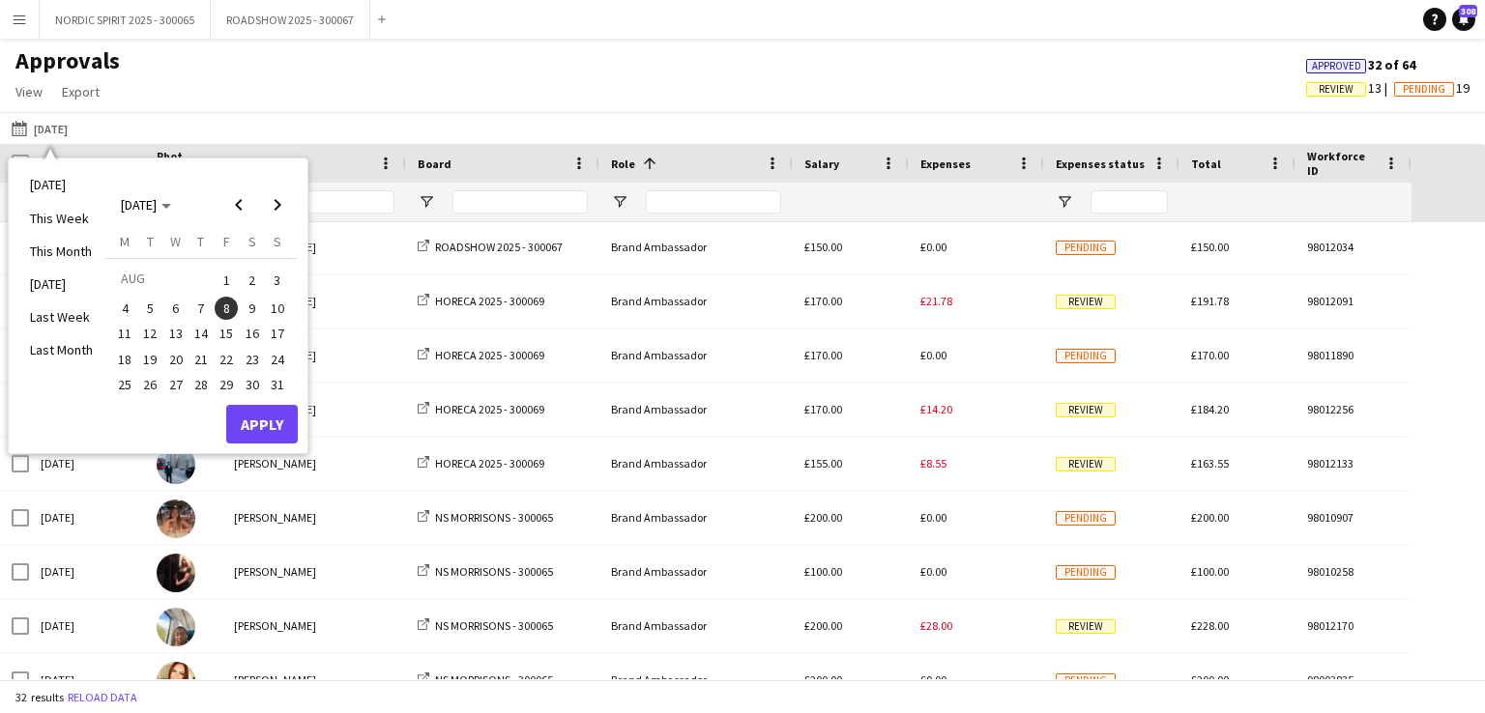
click at [252, 309] on span "9" at bounding box center [252, 308] width 23 height 23
click at [255, 422] on button "Apply" at bounding box center [262, 424] width 72 height 39
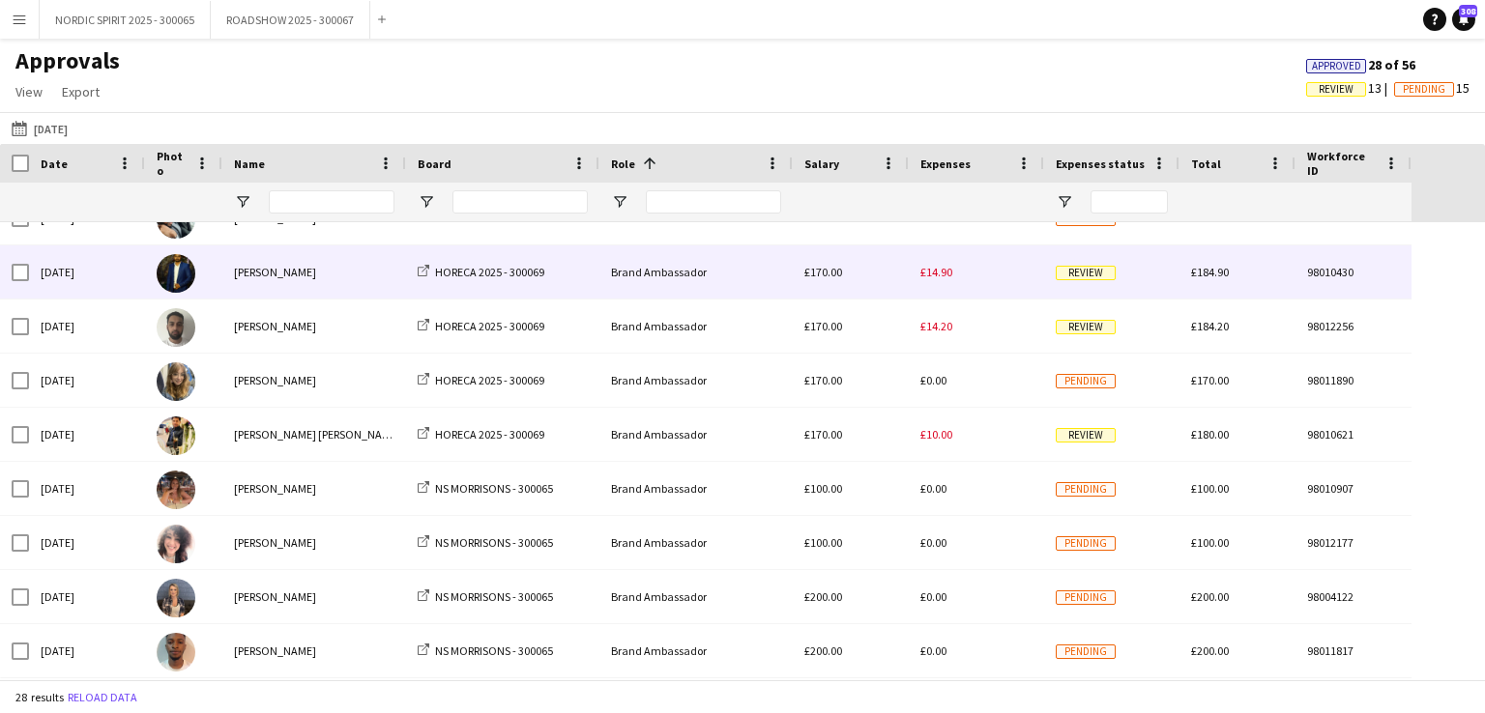
click at [935, 273] on span "£14.90" at bounding box center [936, 272] width 32 height 15
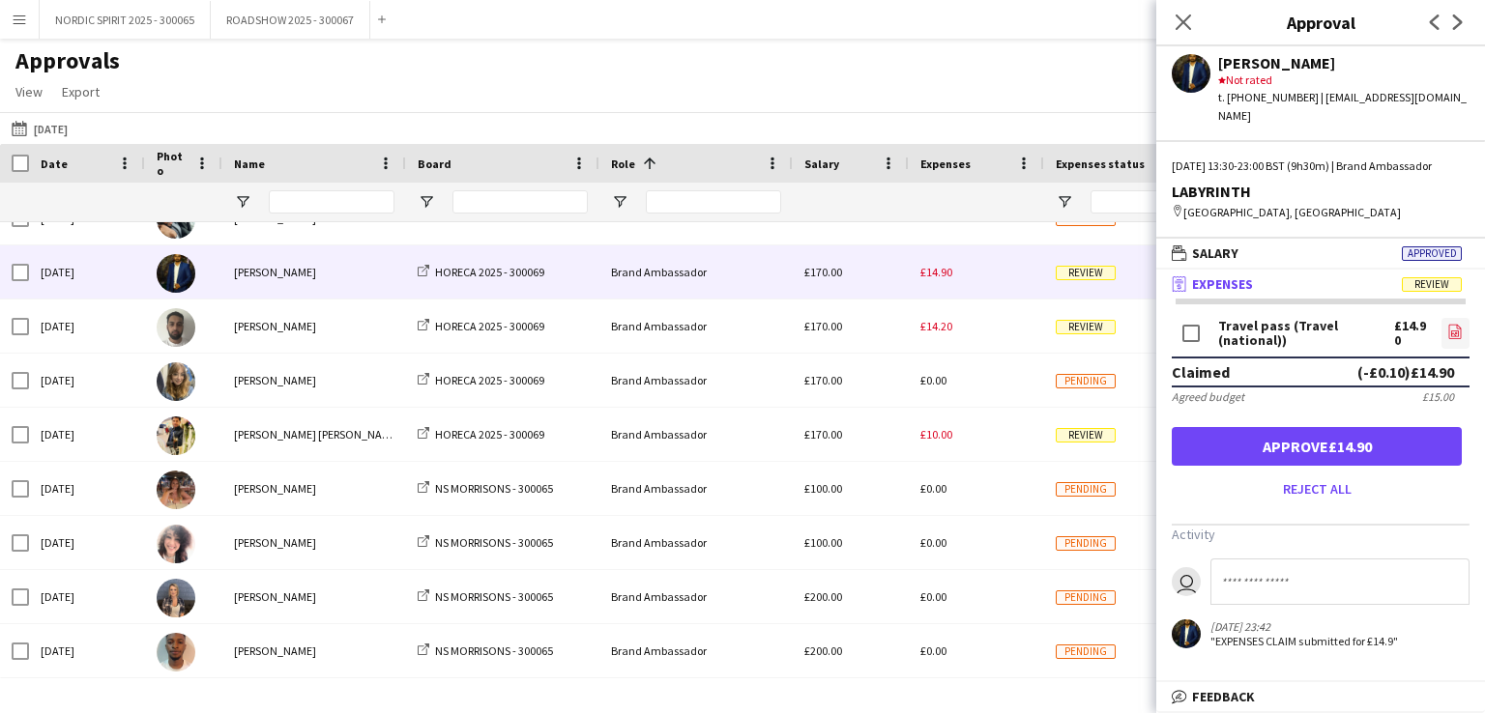
click at [1454, 334] on icon "file-image" at bounding box center [1454, 331] width 15 height 15
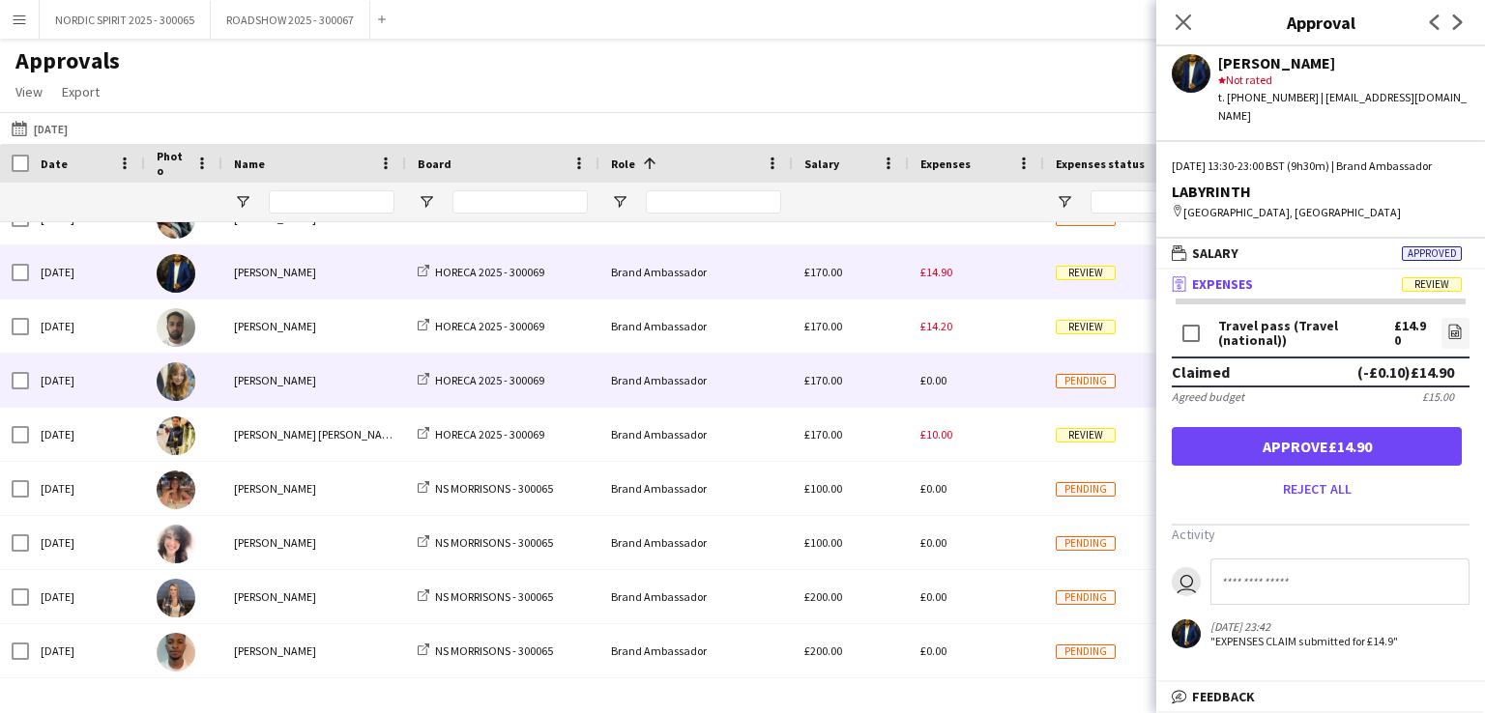
click at [995, 380] on div "£0.00" at bounding box center [976, 380] width 135 height 53
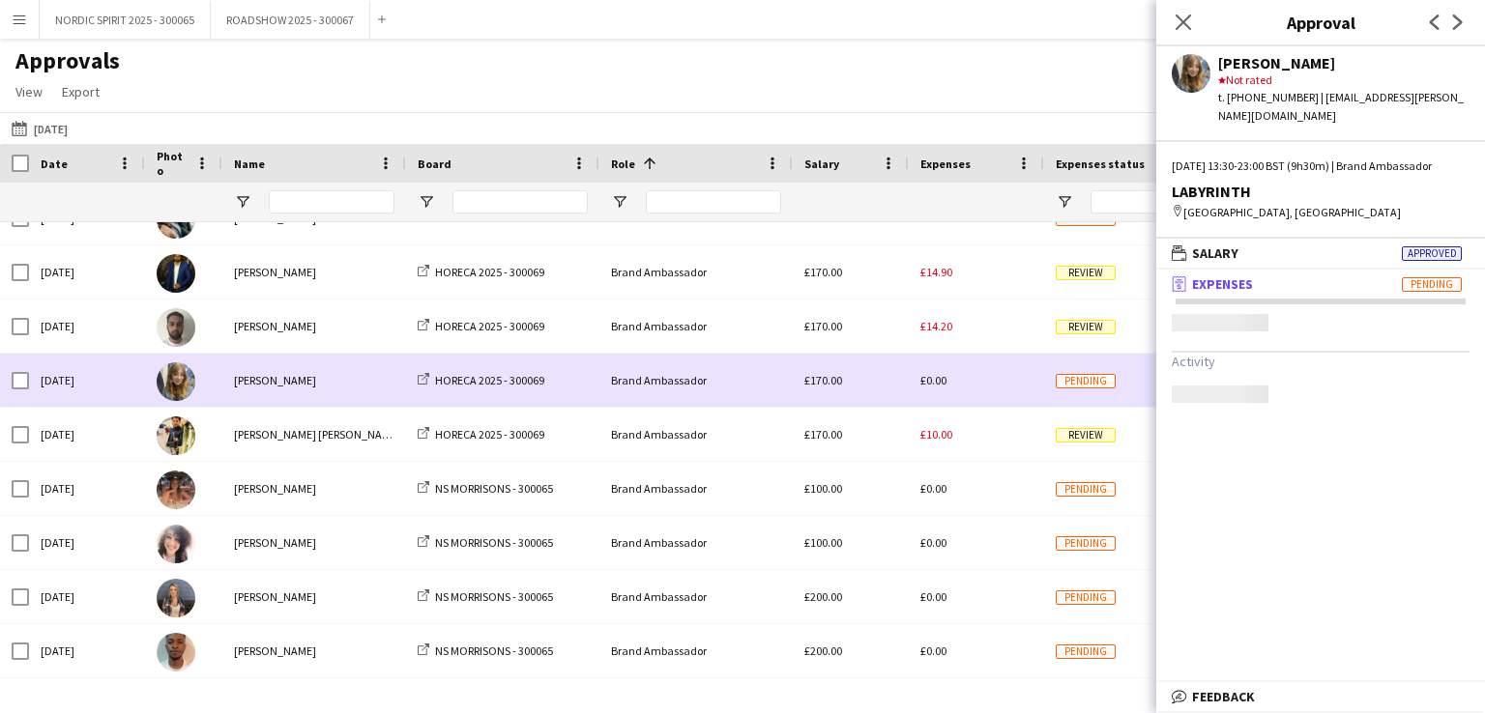
click at [995, 380] on div "£0.00" at bounding box center [976, 380] width 135 height 53
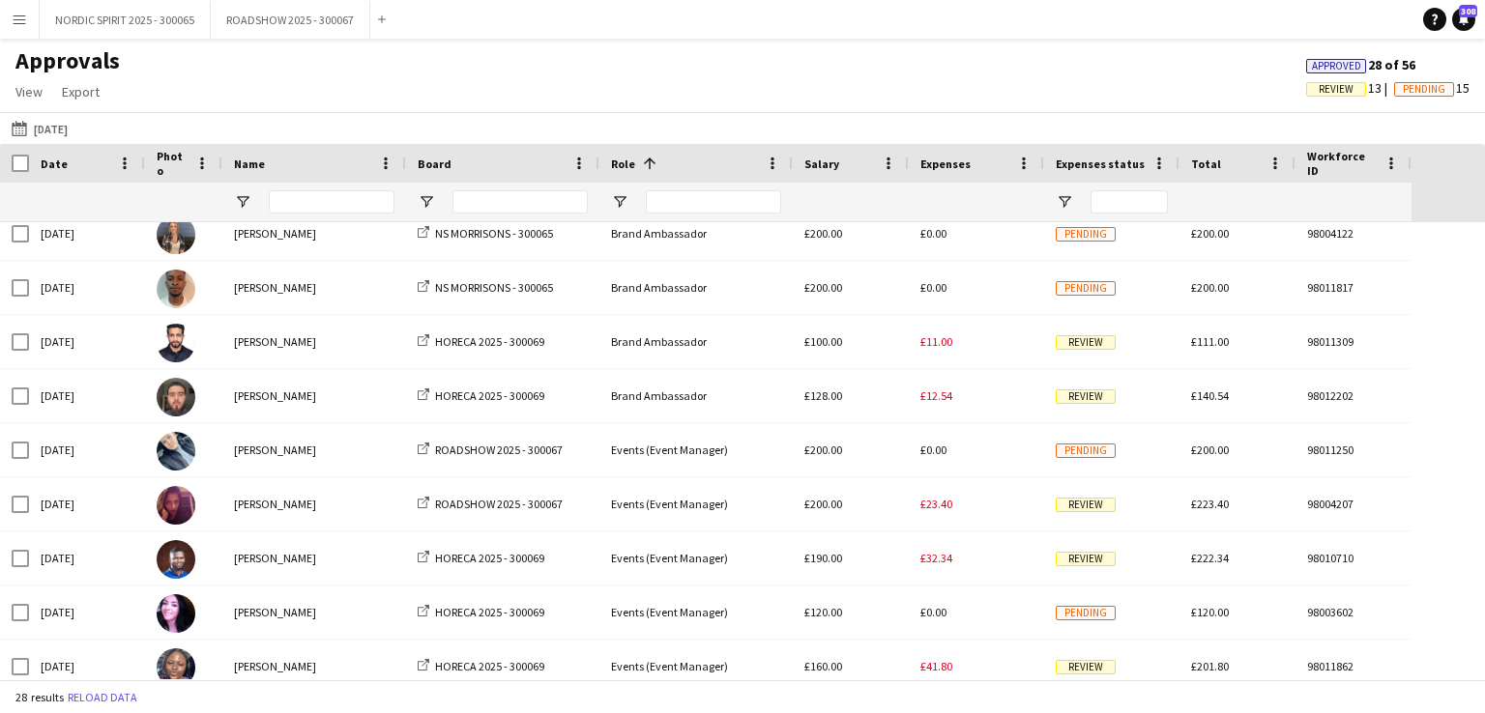
scroll to position [887, 0]
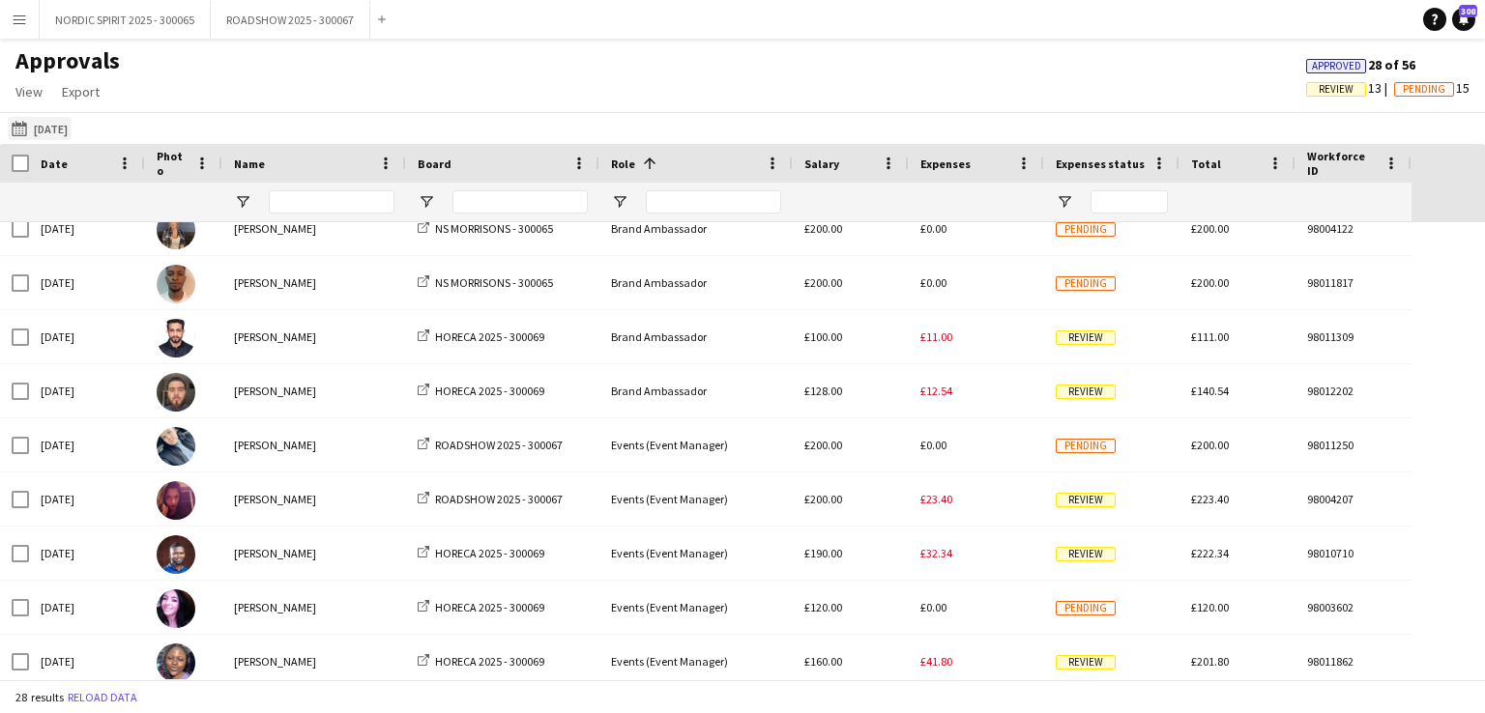
click at [69, 132] on button "[DATE] [DATE]" at bounding box center [40, 128] width 64 height 23
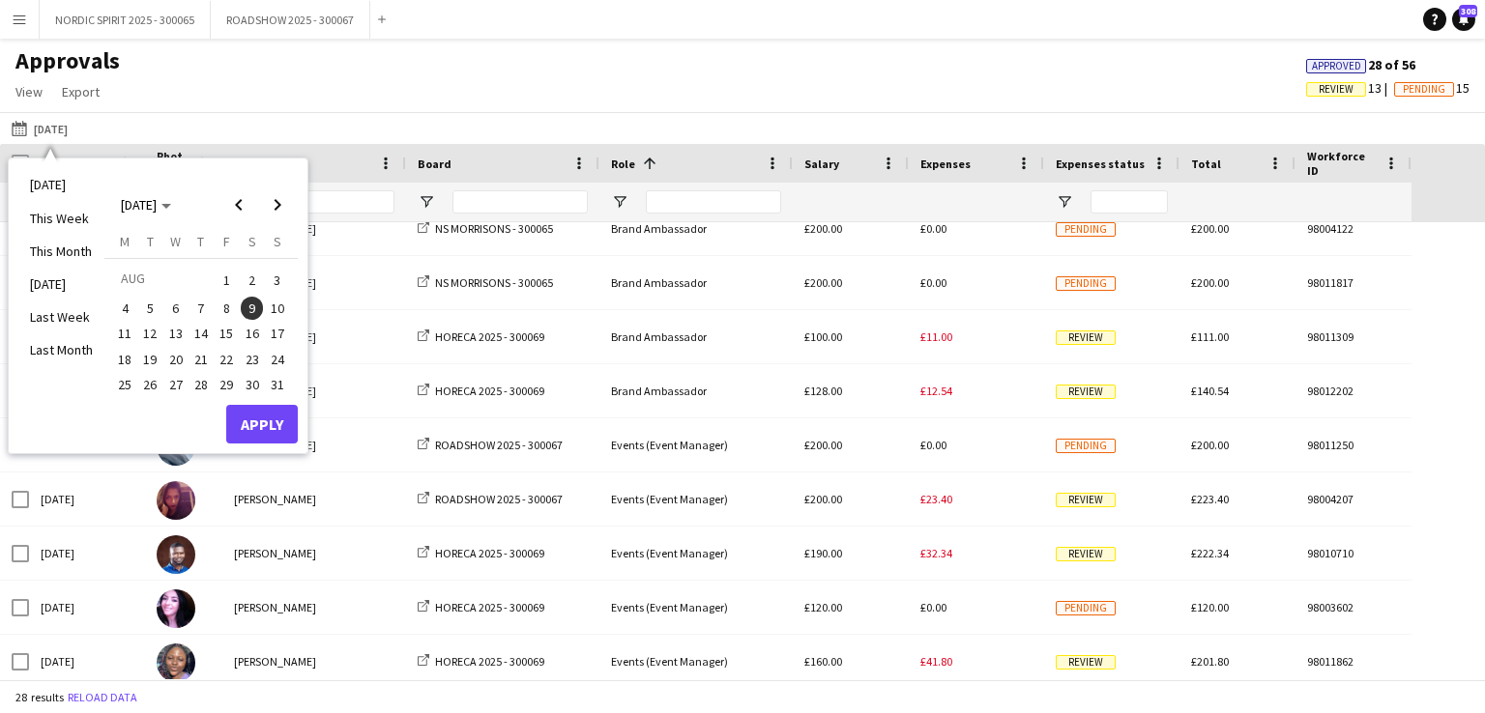
click at [278, 309] on span "10" at bounding box center [277, 308] width 23 height 23
click at [256, 419] on button "Apply" at bounding box center [262, 424] width 72 height 39
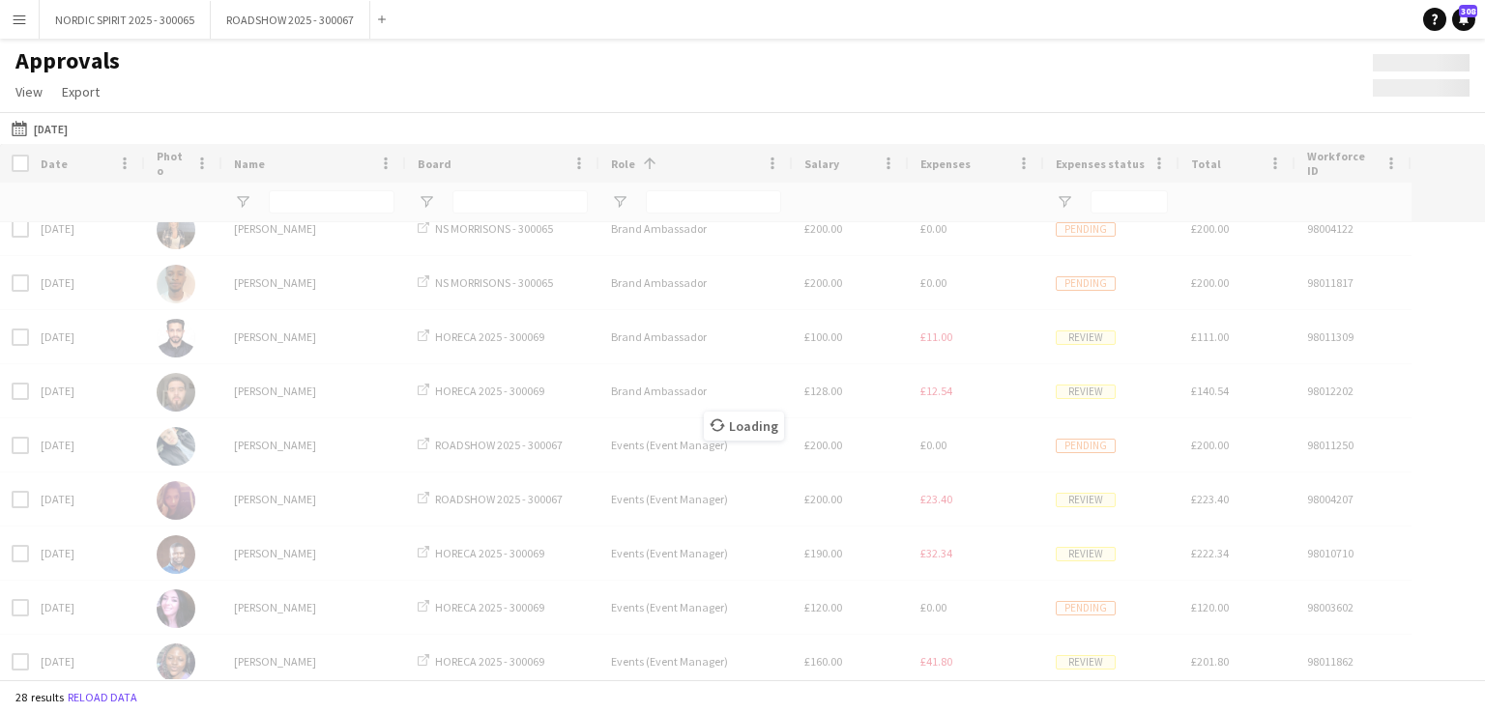
scroll to position [517, 0]
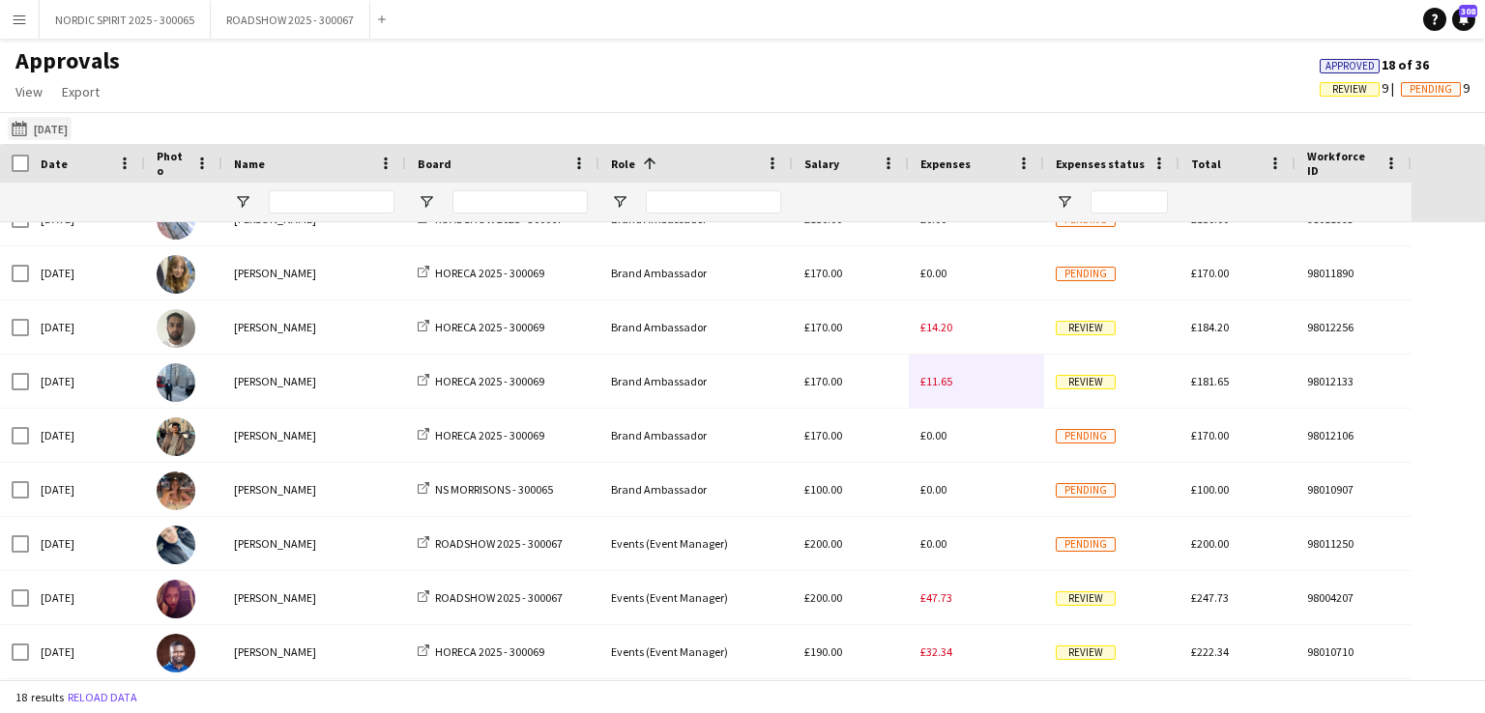
click at [48, 127] on button "[DATE] [DATE]" at bounding box center [40, 128] width 64 height 23
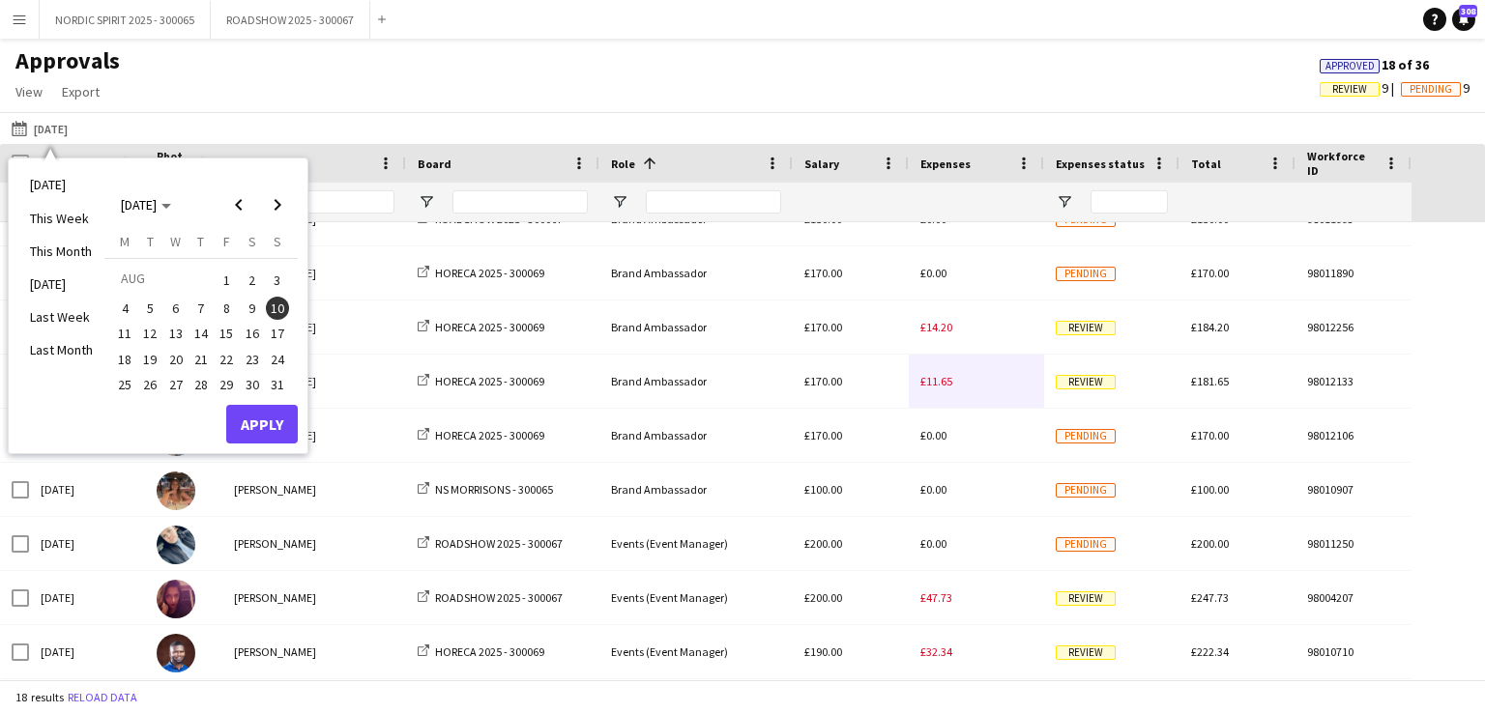
click at [252, 331] on span "16" at bounding box center [252, 334] width 23 height 23
click at [275, 423] on button "Apply" at bounding box center [262, 424] width 72 height 39
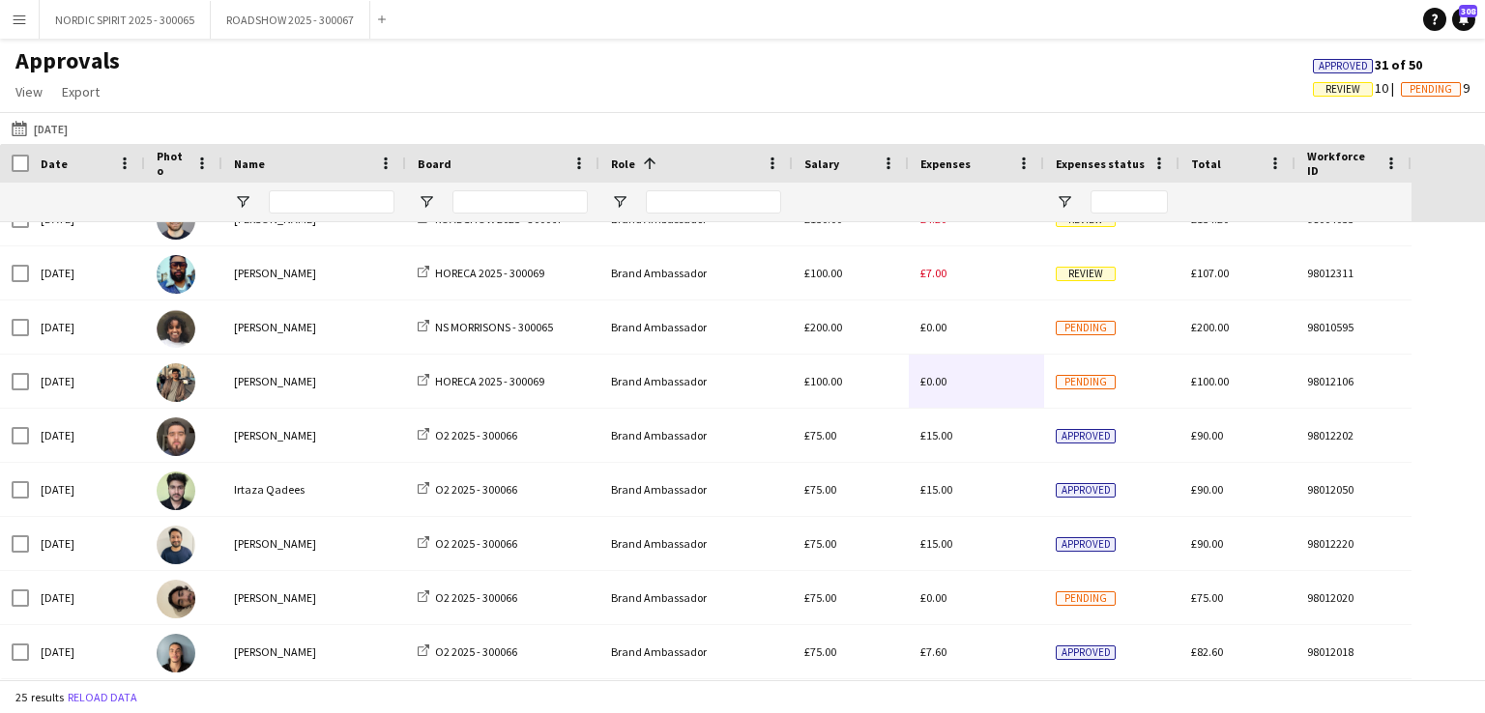
scroll to position [549, 0]
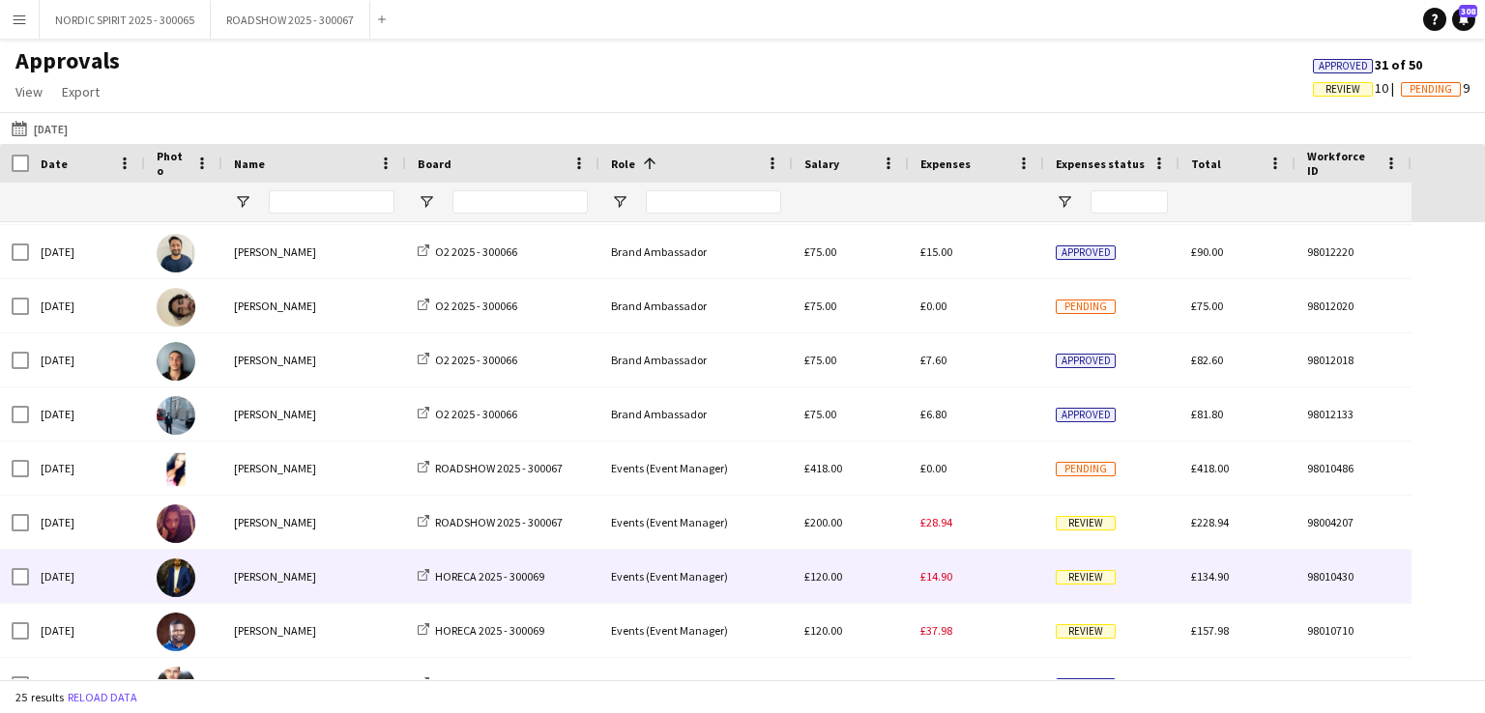
click at [940, 573] on span "£14.90" at bounding box center [936, 576] width 32 height 15
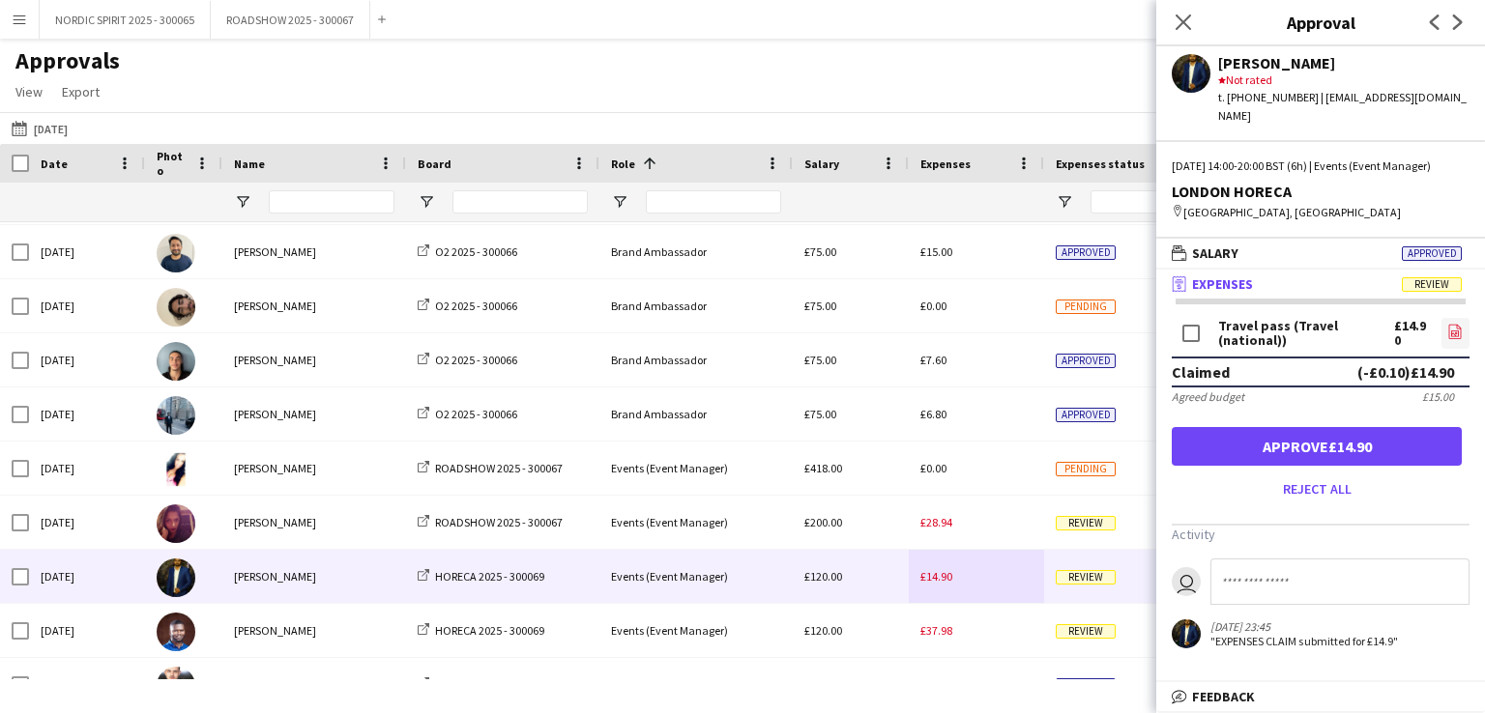
click at [1454, 327] on icon "file-image" at bounding box center [1454, 331] width 15 height 15
click at [48, 126] on button "[DATE] [DATE]" at bounding box center [40, 128] width 64 height 23
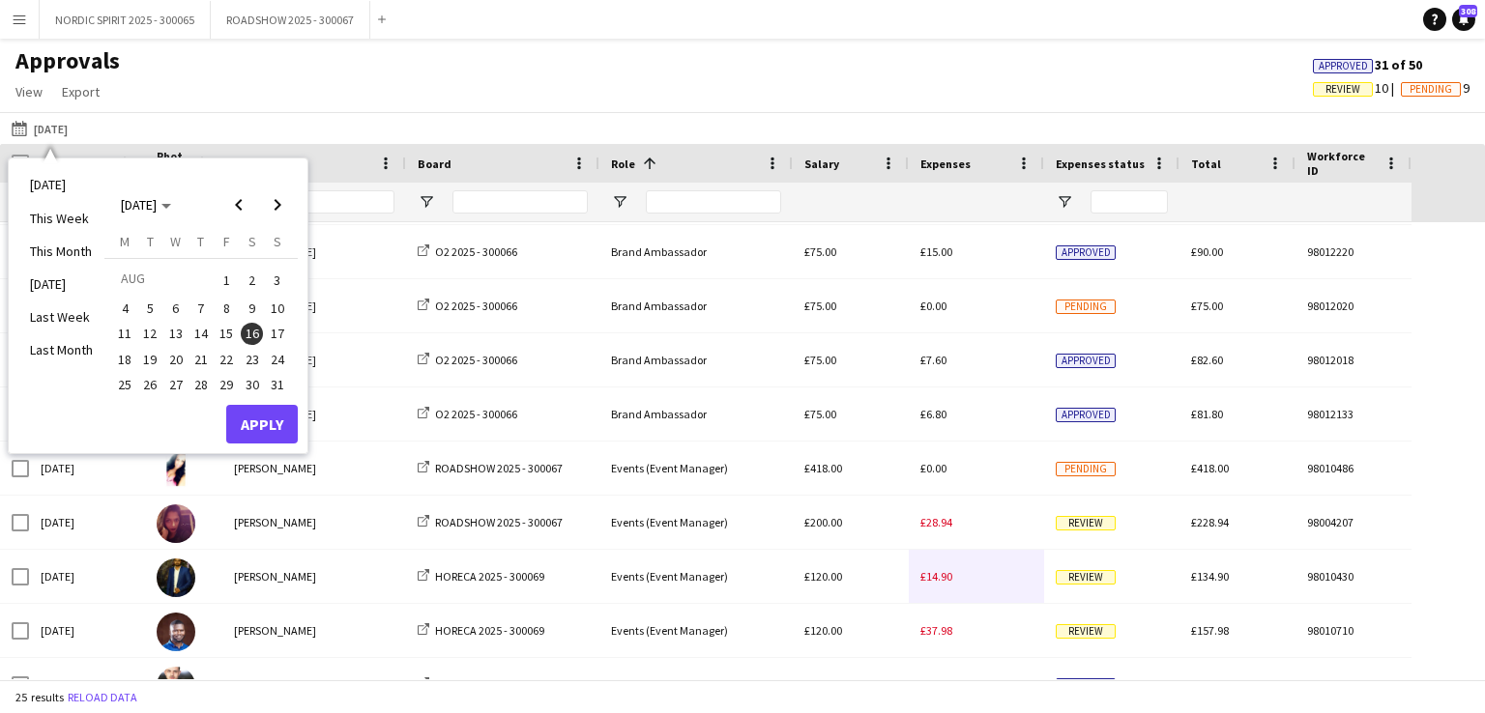
click at [283, 334] on span "17" at bounding box center [277, 334] width 23 height 23
click at [276, 419] on button "Apply" at bounding box center [262, 424] width 72 height 39
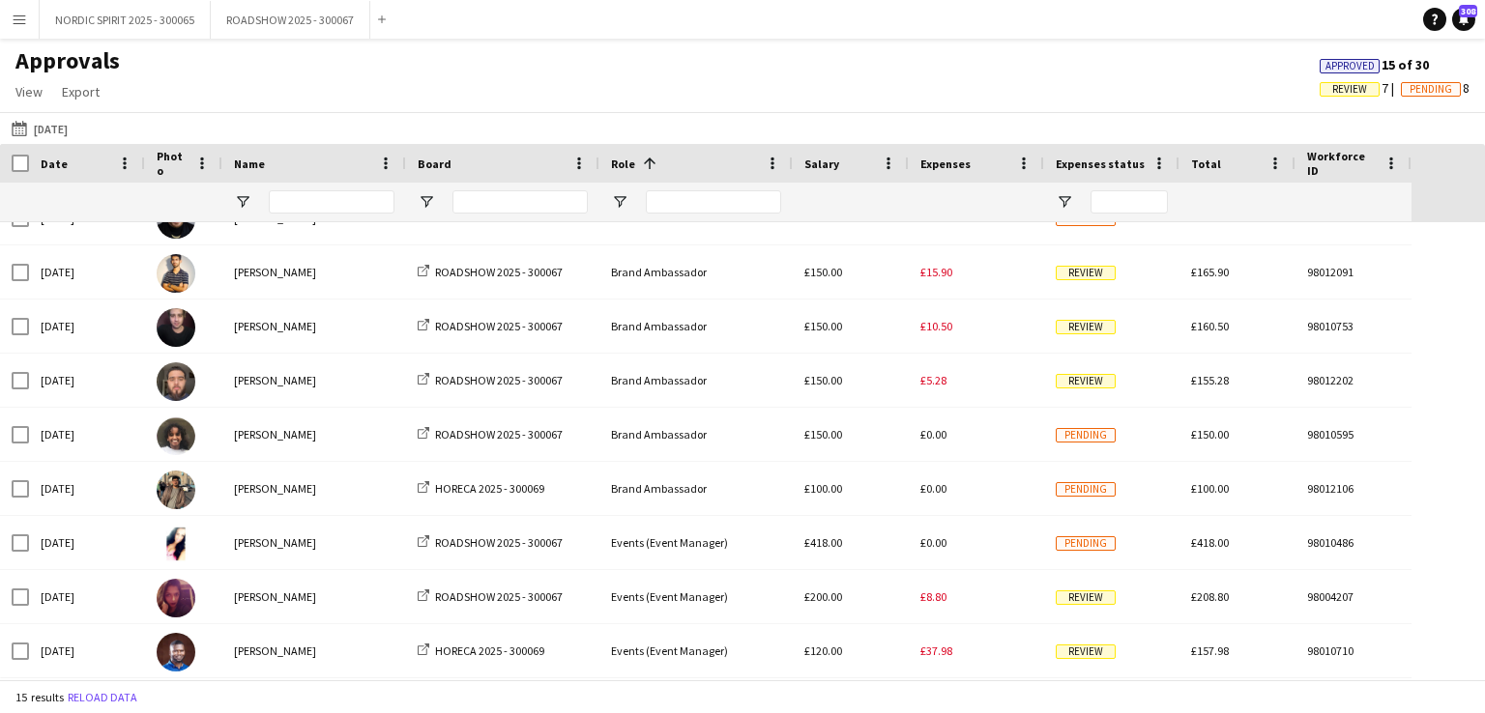
scroll to position [284, 0]
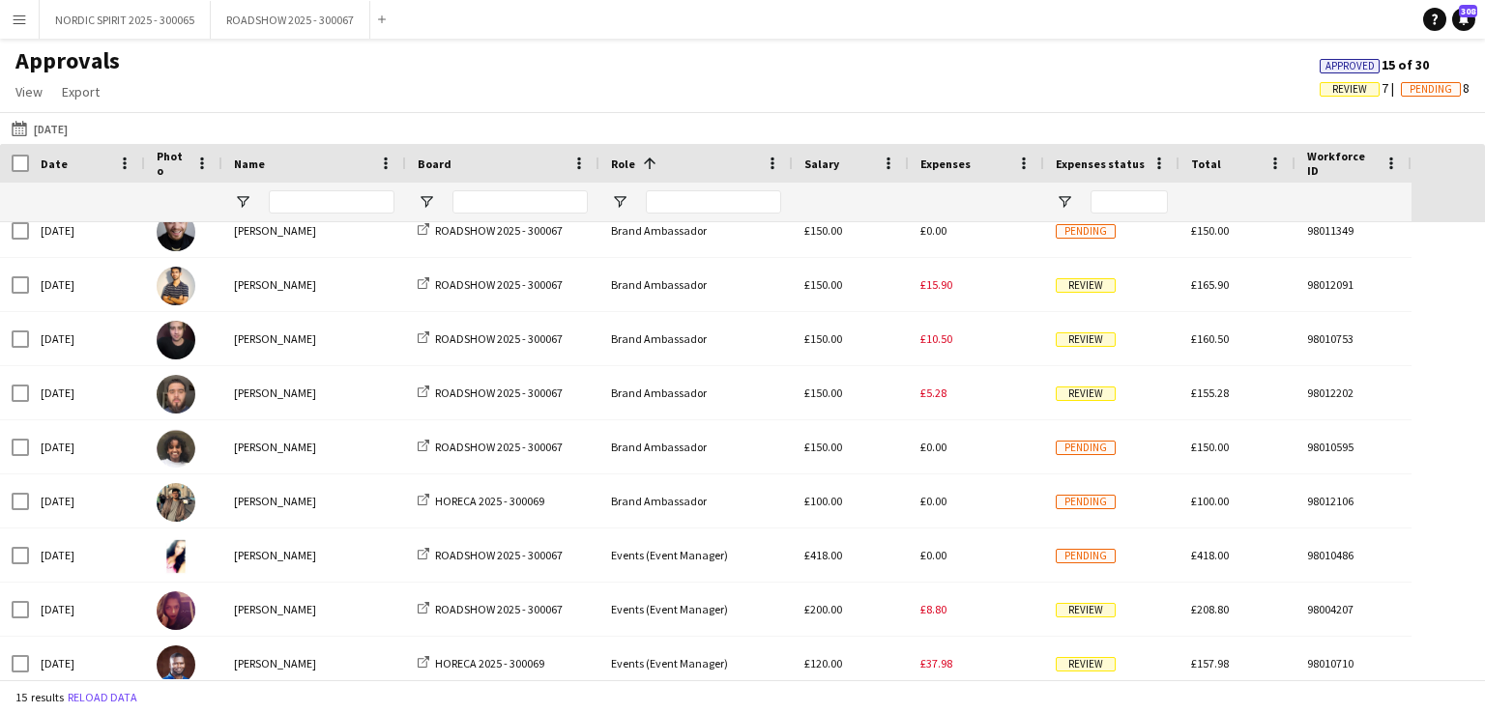
click at [53, 128] on button "[DATE] [DATE]" at bounding box center [40, 128] width 64 height 23
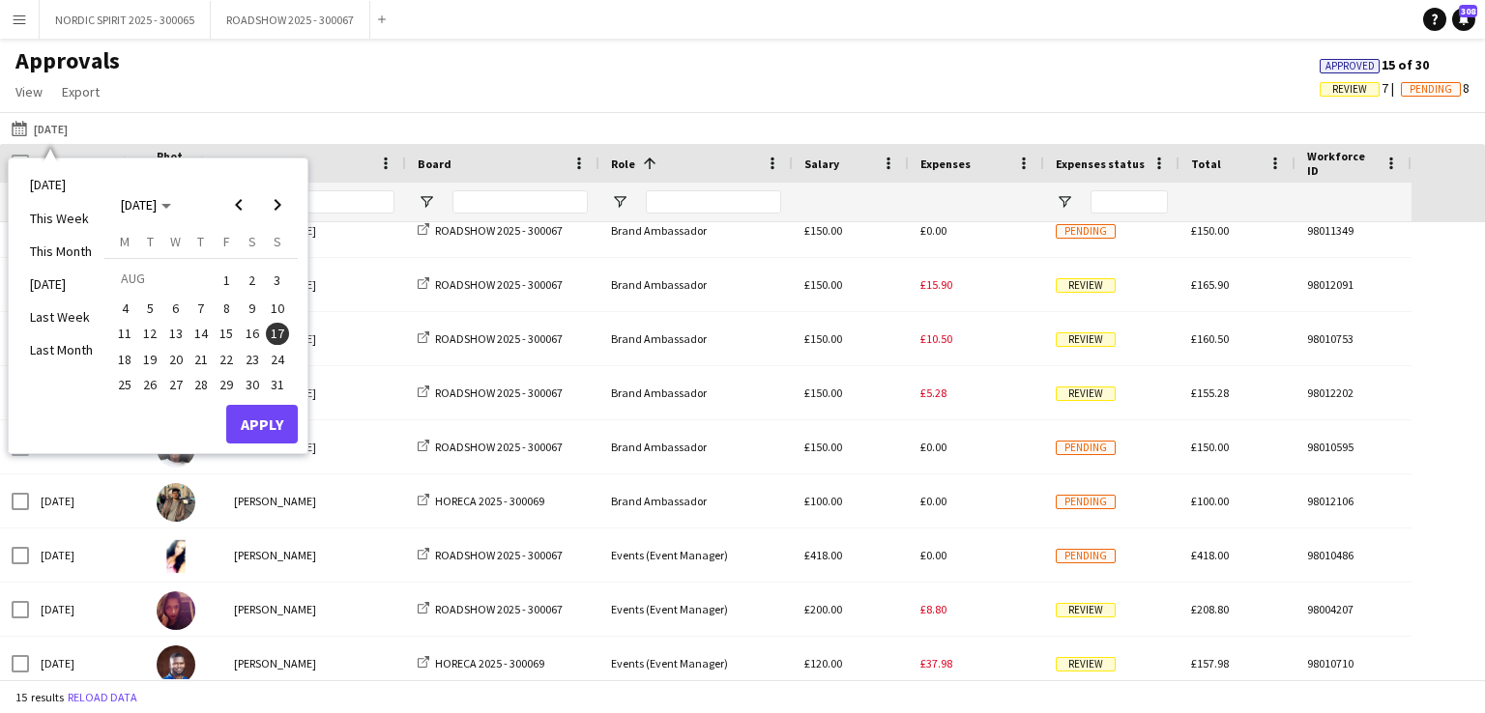
click at [284, 380] on span "31" at bounding box center [277, 384] width 23 height 23
click at [279, 422] on button "Apply" at bounding box center [262, 424] width 72 height 39
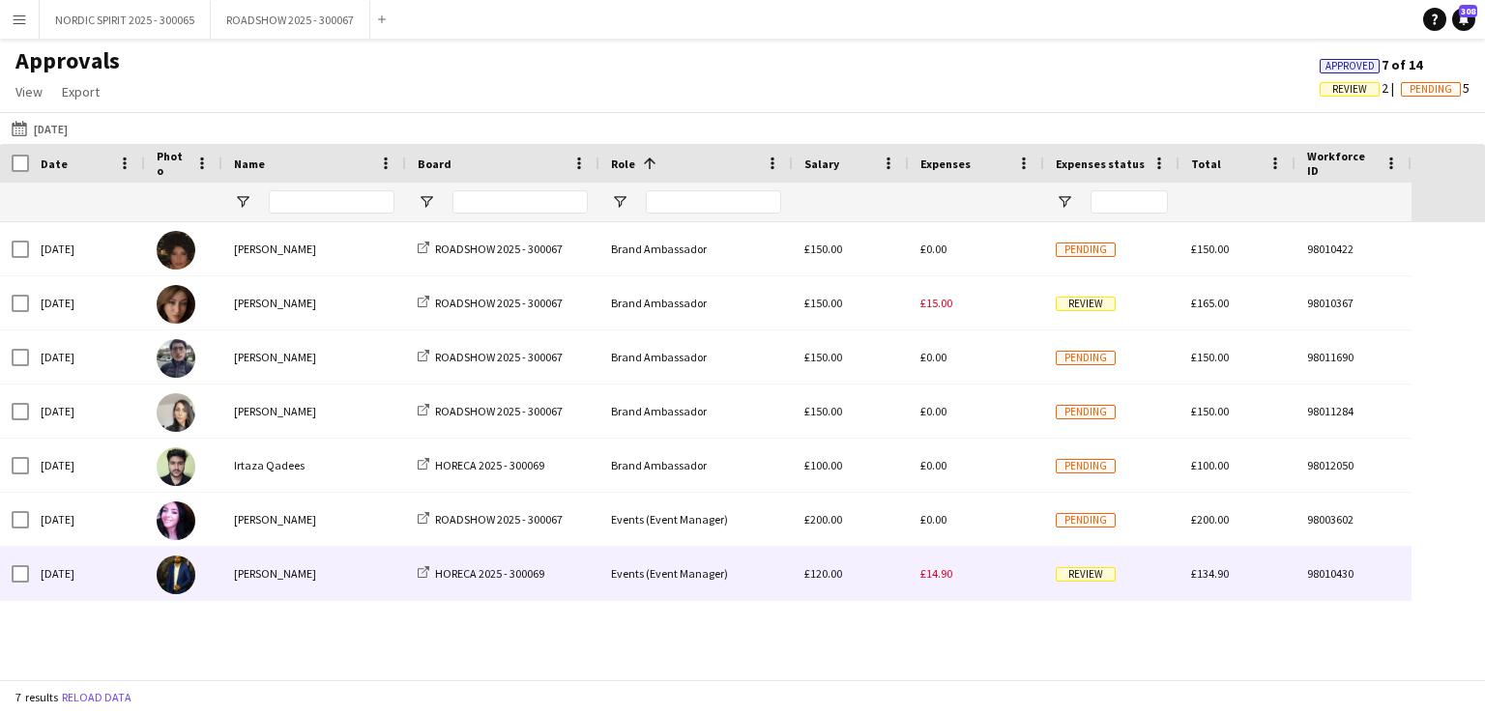
click at [945, 576] on span "£14.90" at bounding box center [936, 574] width 32 height 15
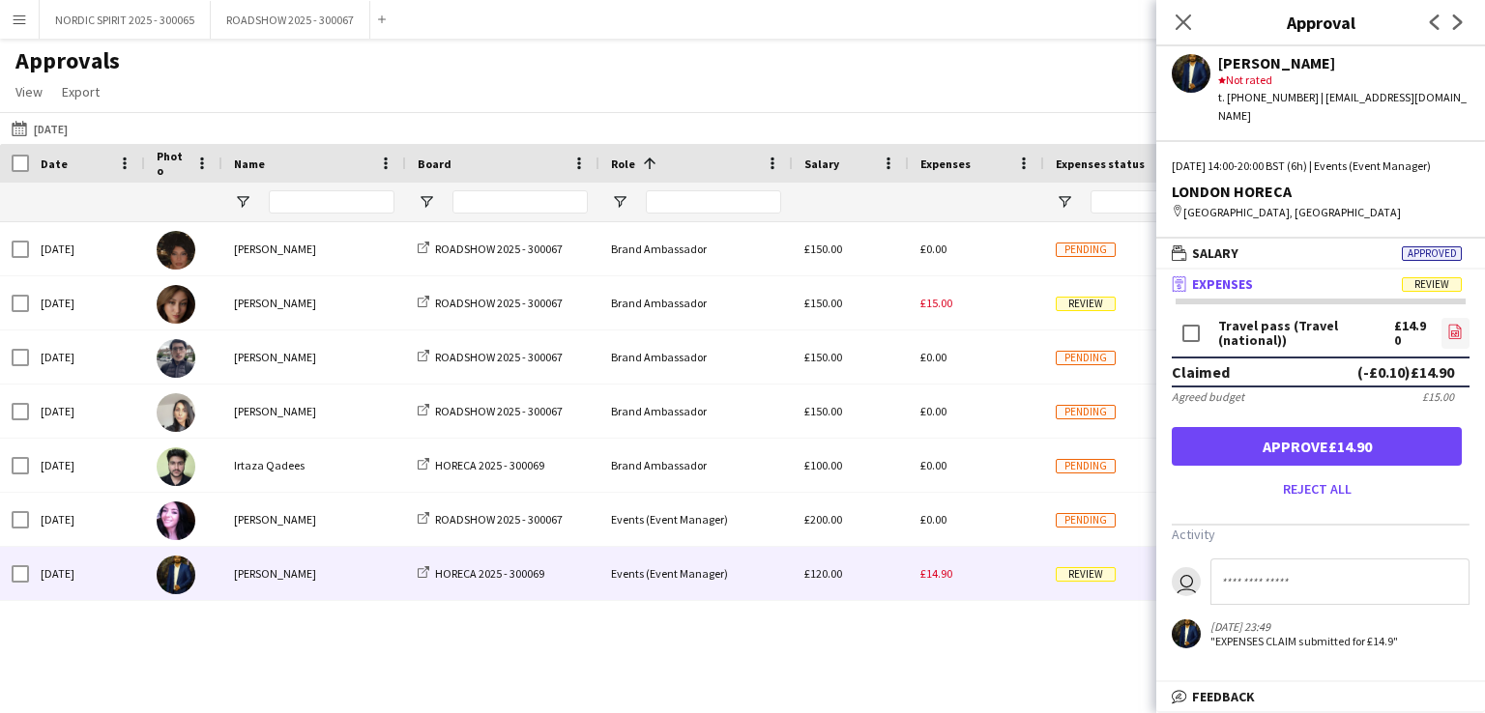
click at [1454, 332] on icon "file-image" at bounding box center [1454, 331] width 15 height 15
click at [57, 126] on button "[DATE] [DATE]" at bounding box center [40, 128] width 64 height 23
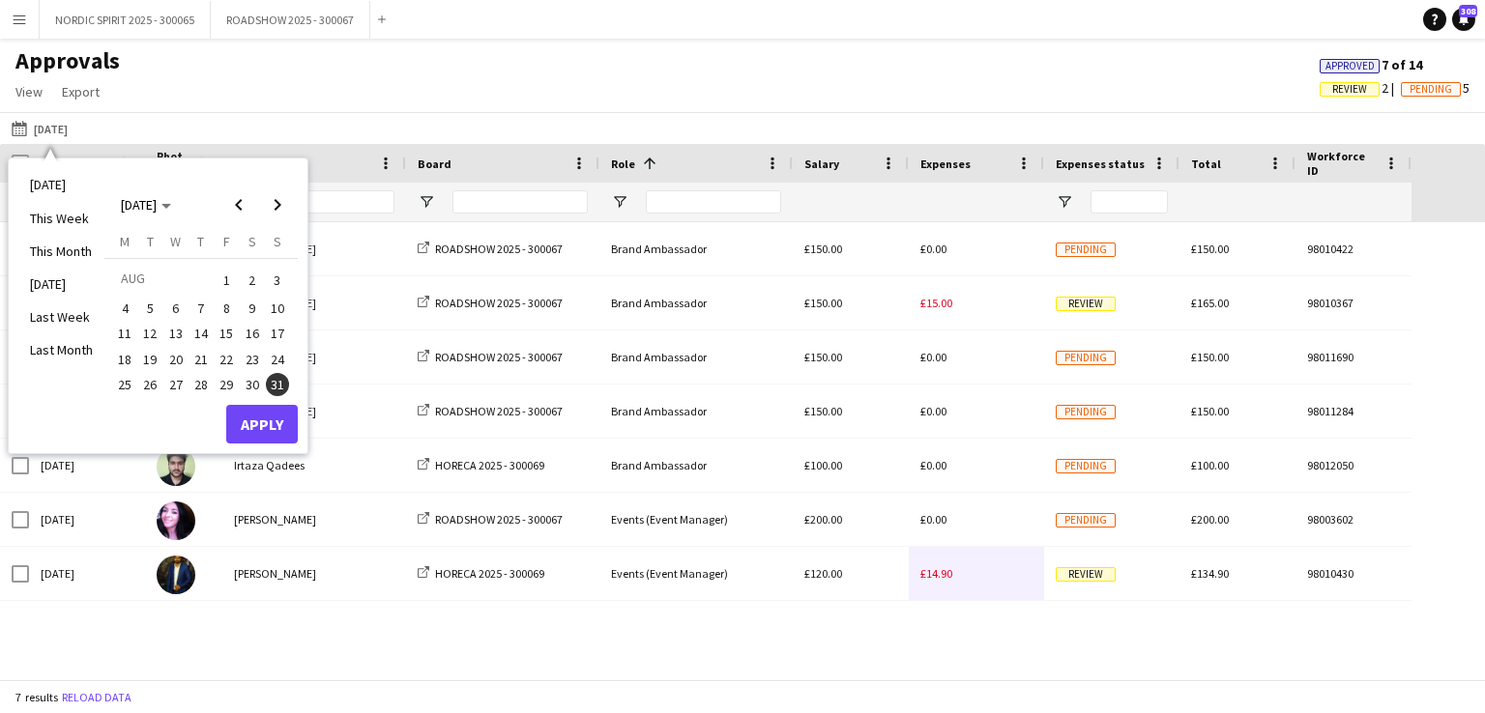
click at [176, 357] on span "20" at bounding box center [175, 359] width 23 height 23
click at [258, 422] on button "Apply" at bounding box center [262, 424] width 72 height 39
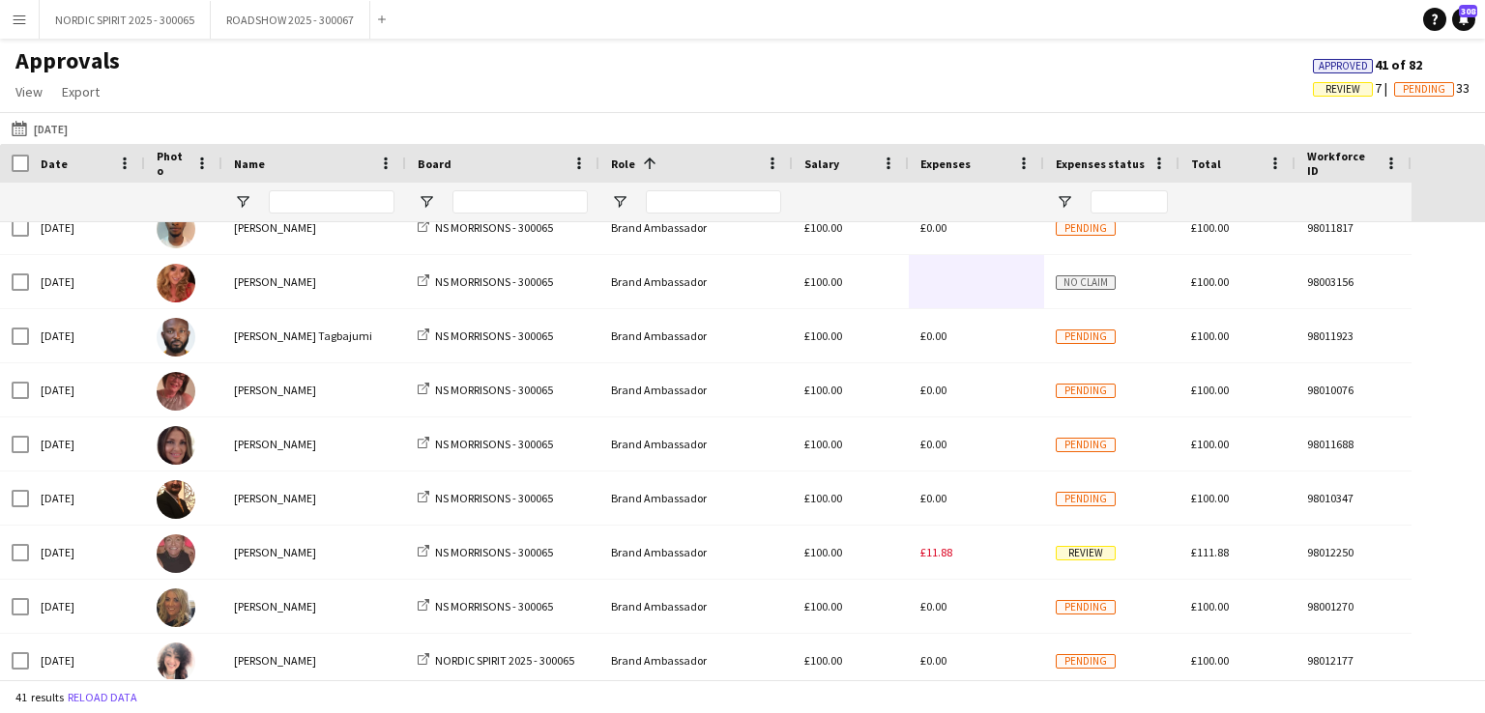
scroll to position [333, 0]
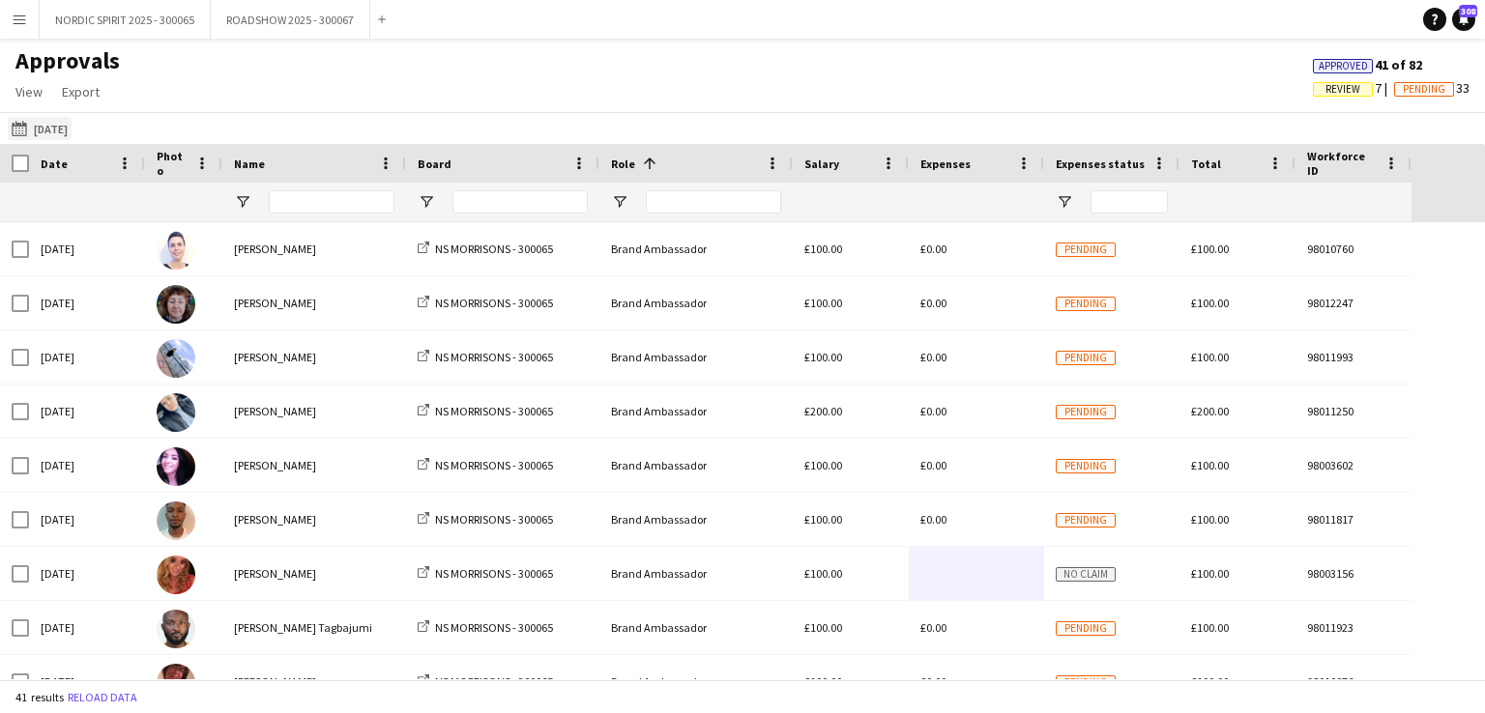
click at [71, 129] on button "[DATE] [DATE]" at bounding box center [40, 128] width 64 height 23
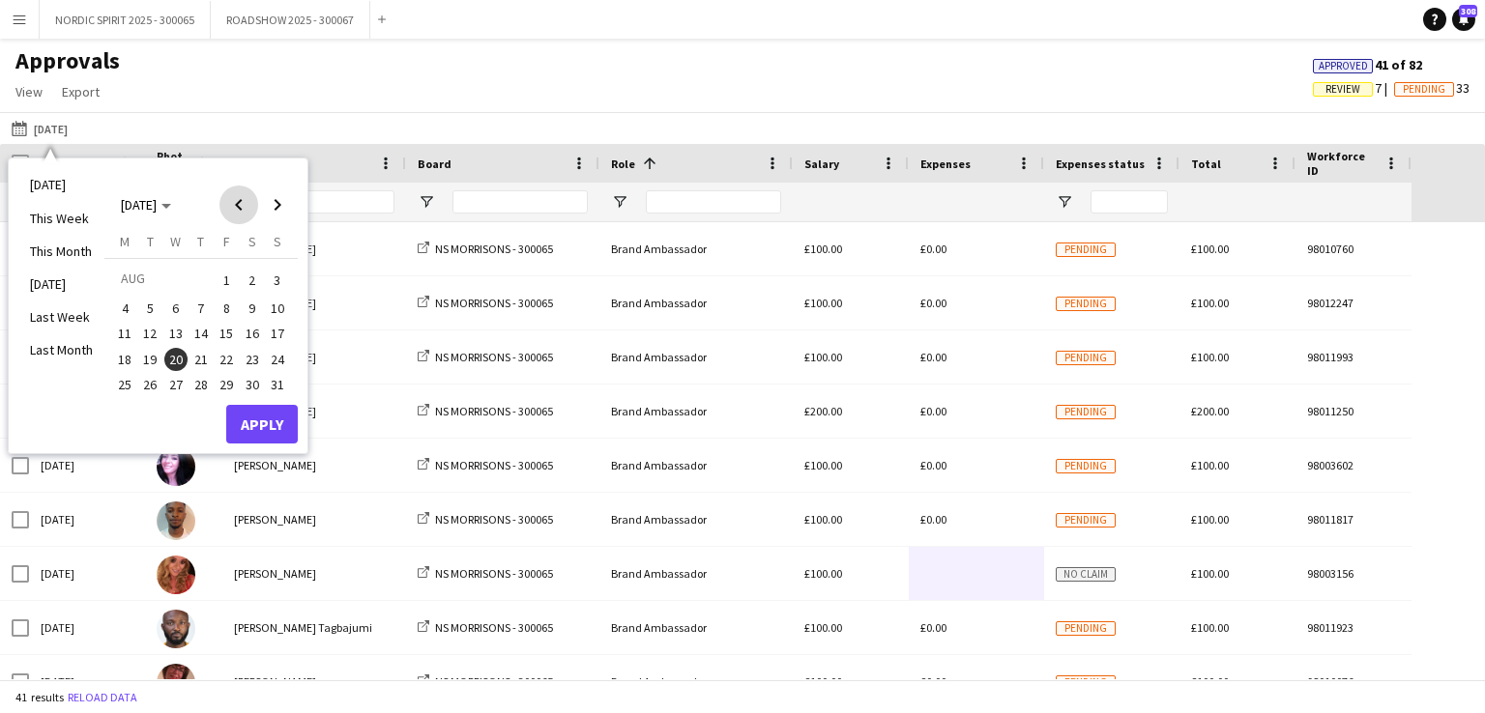
click at [240, 203] on span "Previous month" at bounding box center [238, 205] width 39 height 39
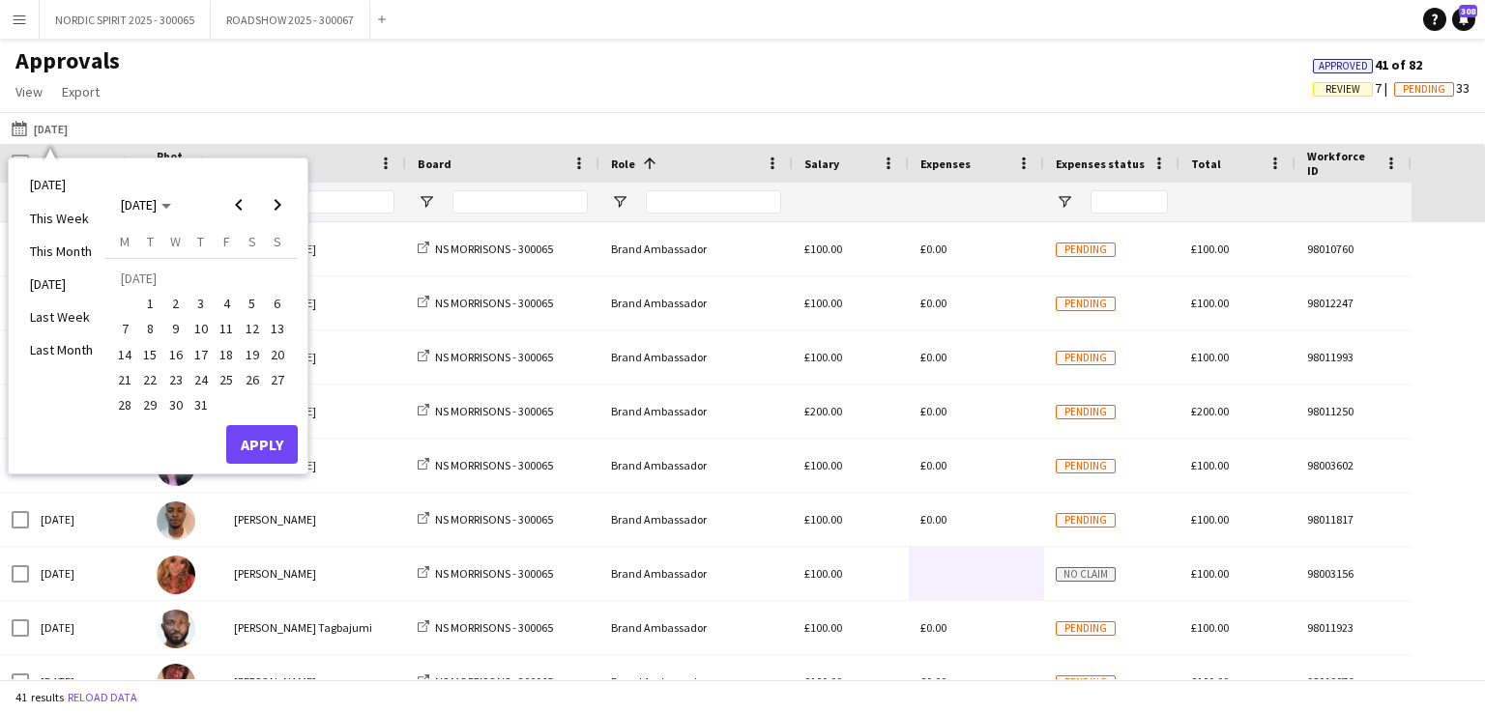
click at [275, 353] on span "20" at bounding box center [277, 354] width 23 height 23
click at [259, 440] on button "Apply" at bounding box center [262, 444] width 72 height 39
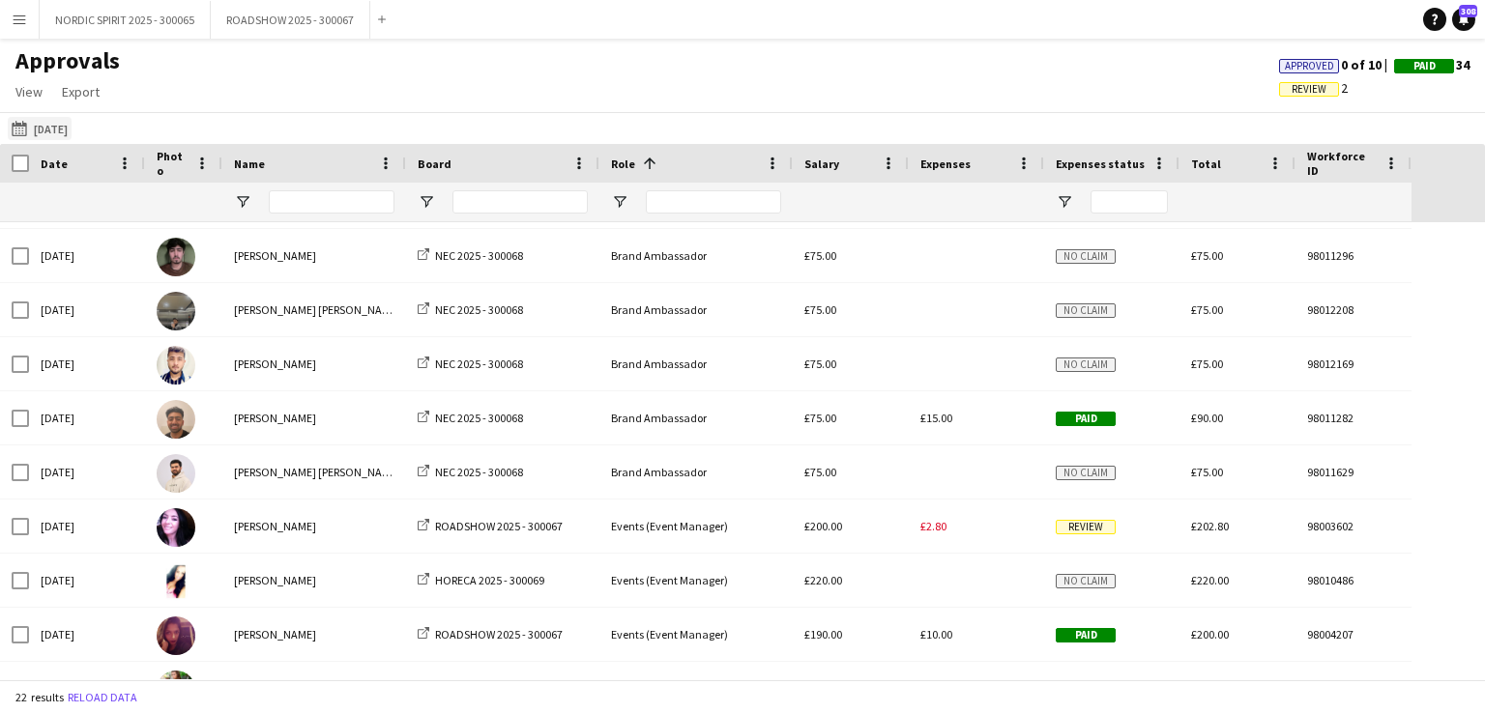
click at [58, 127] on button "[DATE] [DATE]" at bounding box center [40, 128] width 64 height 23
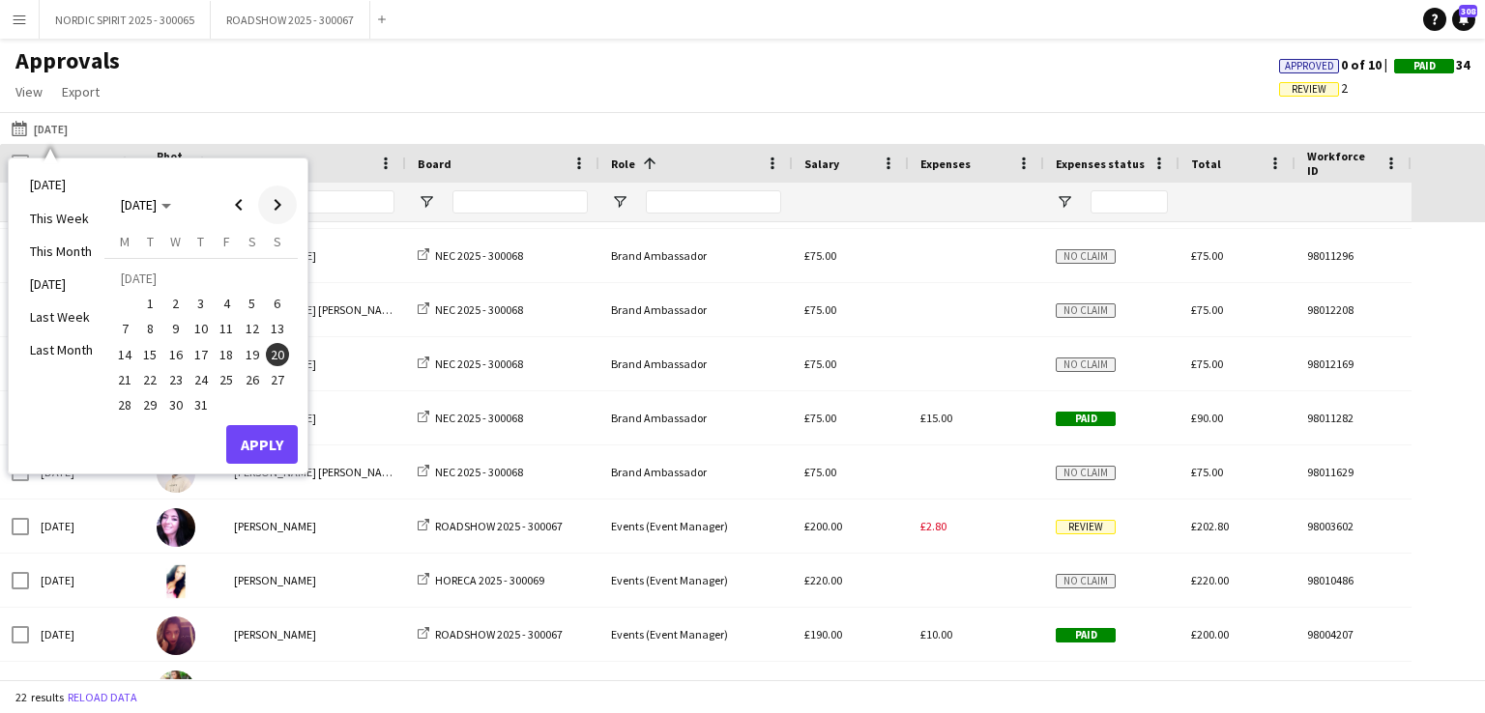
click at [278, 204] on span "Next month" at bounding box center [277, 205] width 39 height 39
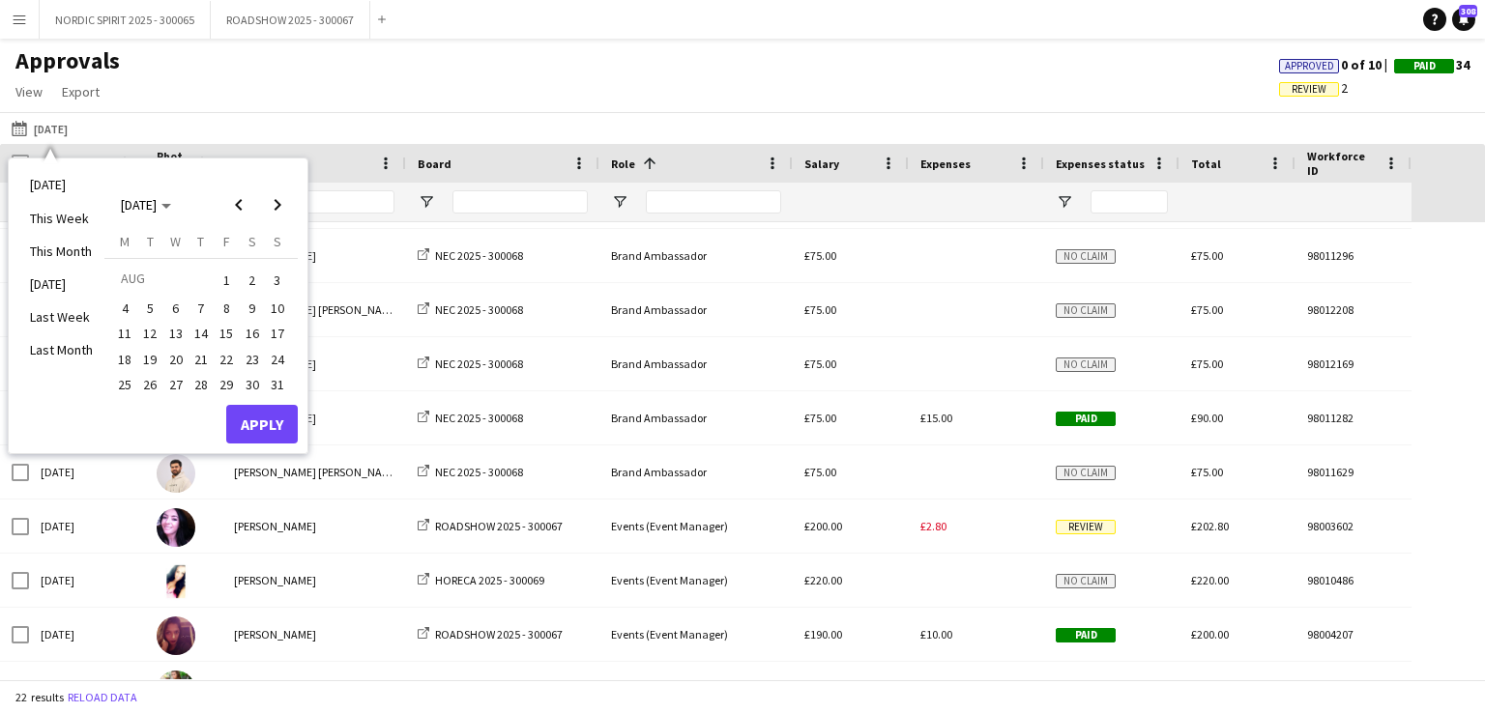
click at [120, 378] on span "25" at bounding box center [124, 384] width 23 height 23
click at [255, 413] on button "Apply" at bounding box center [262, 424] width 72 height 39
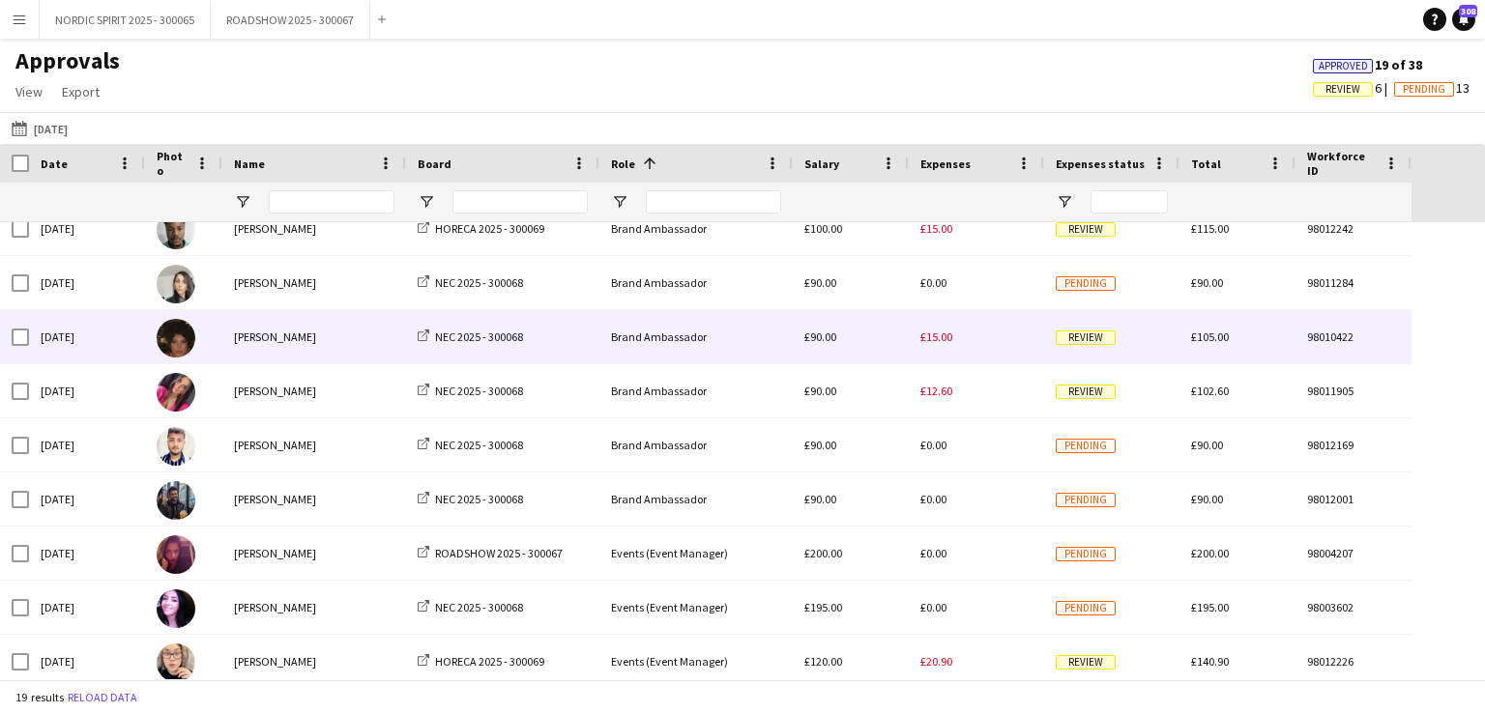
click at [936, 336] on span "£15.00" at bounding box center [936, 337] width 32 height 15
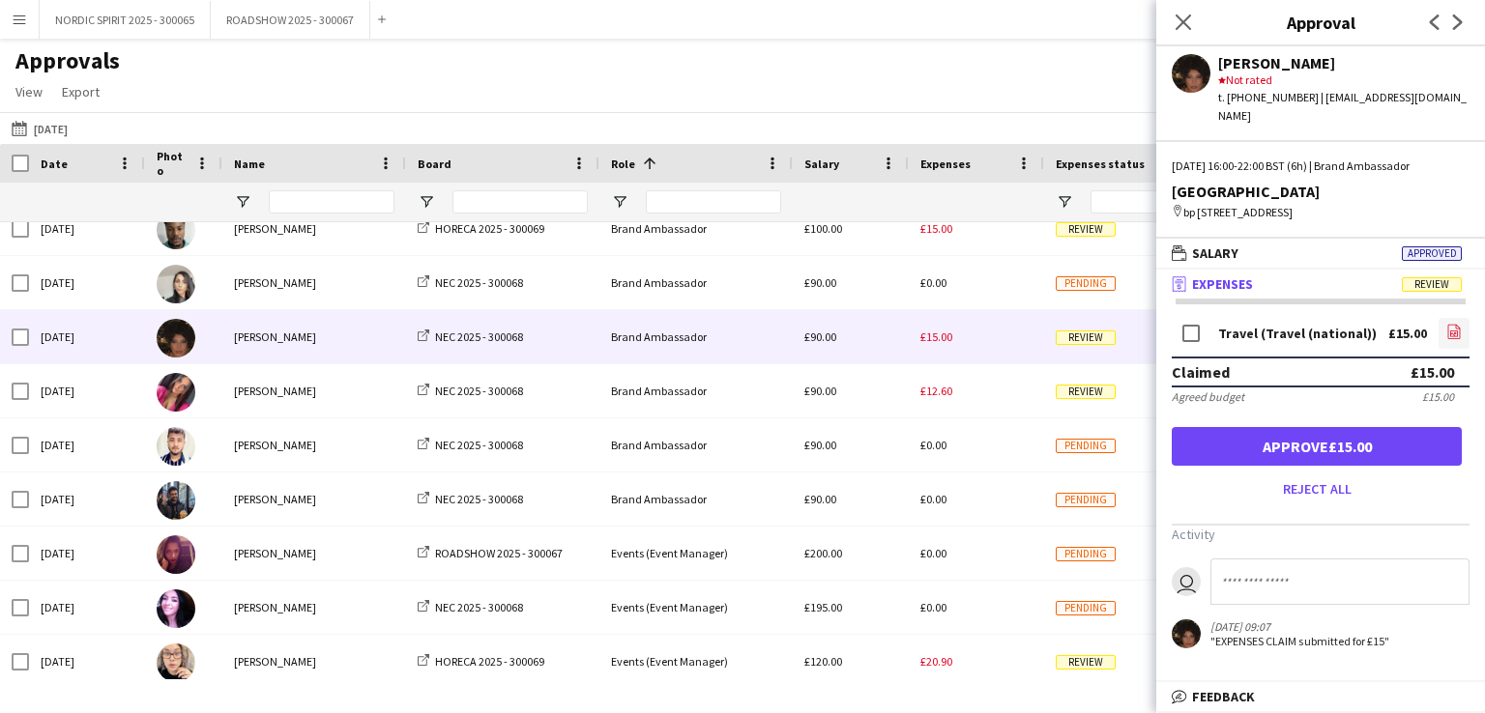
click at [1455, 328] on icon "file-image" at bounding box center [1453, 331] width 15 height 15
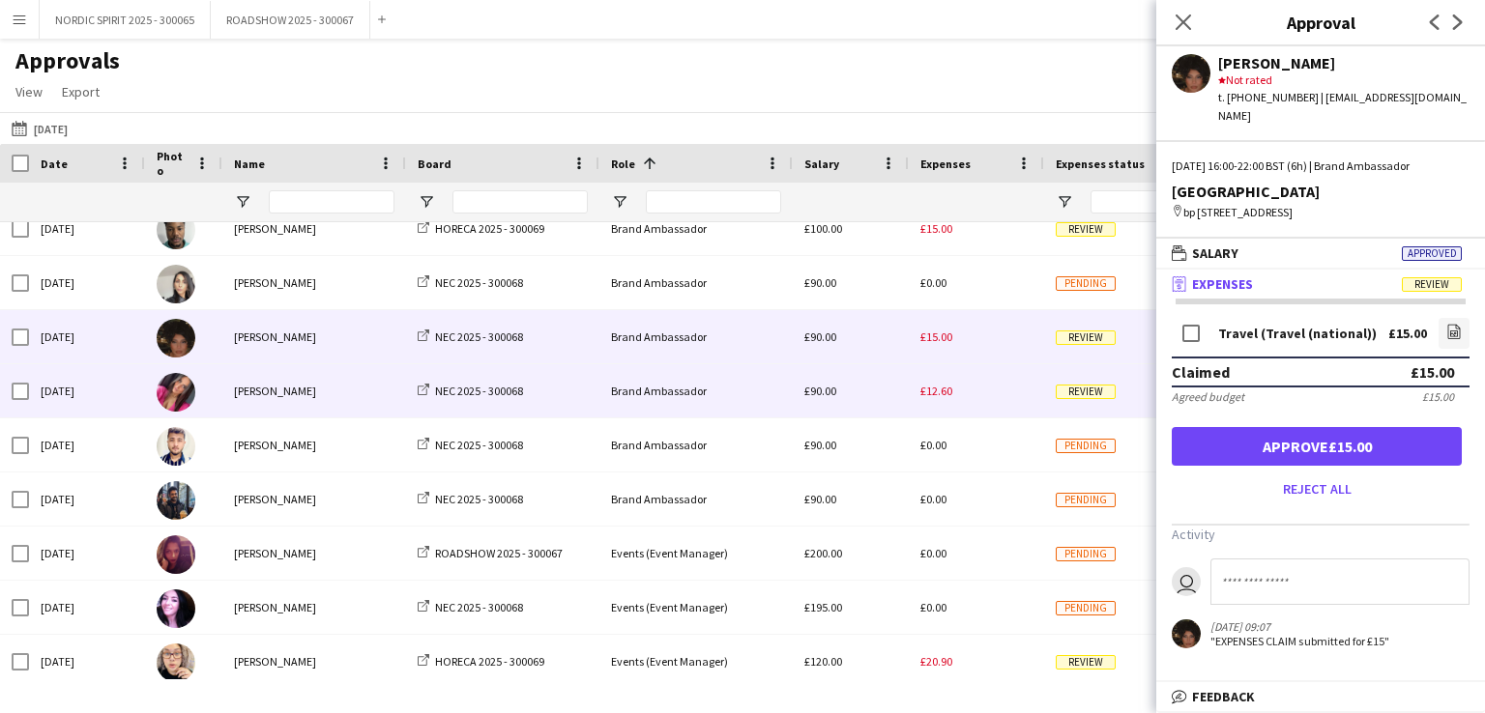
click at [930, 393] on span "£12.60" at bounding box center [936, 391] width 32 height 15
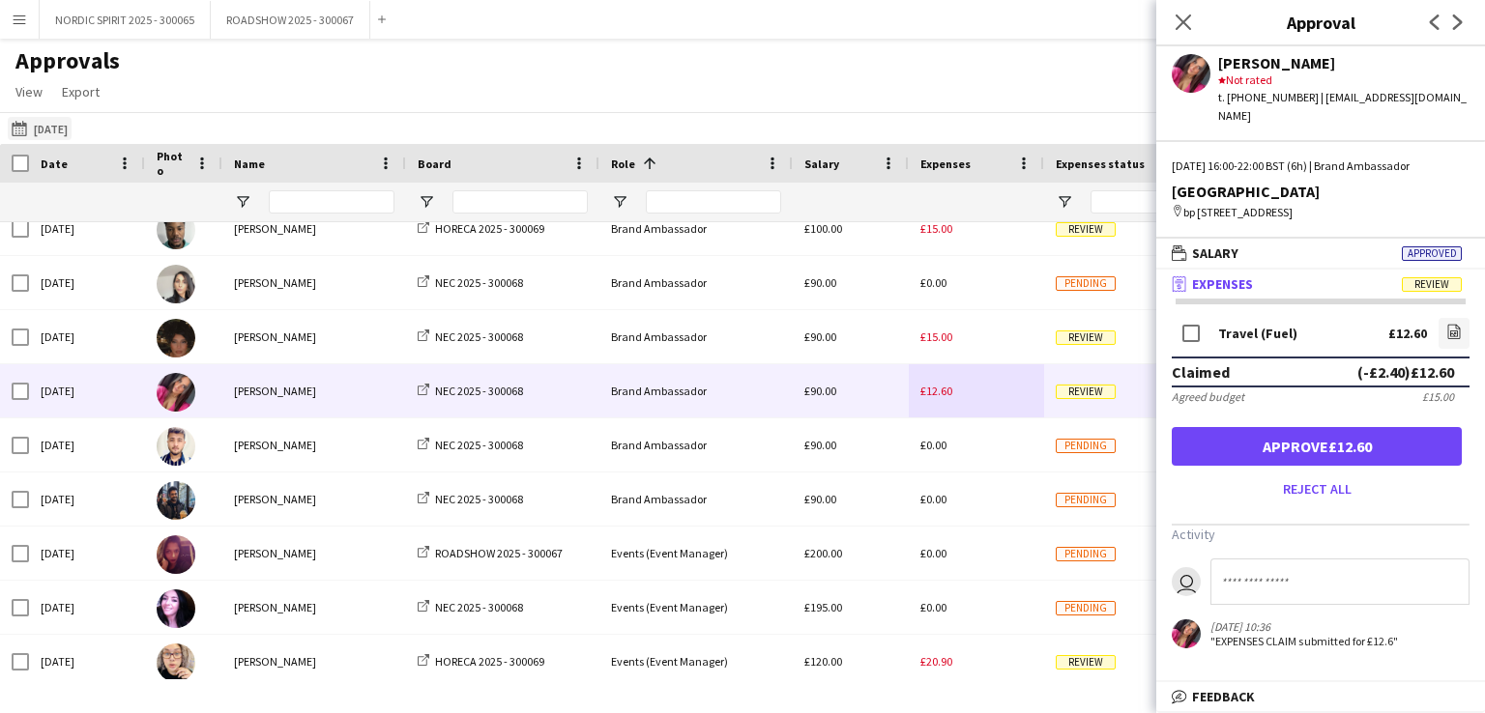
click at [57, 132] on button "[DATE] [DATE]" at bounding box center [40, 128] width 64 height 23
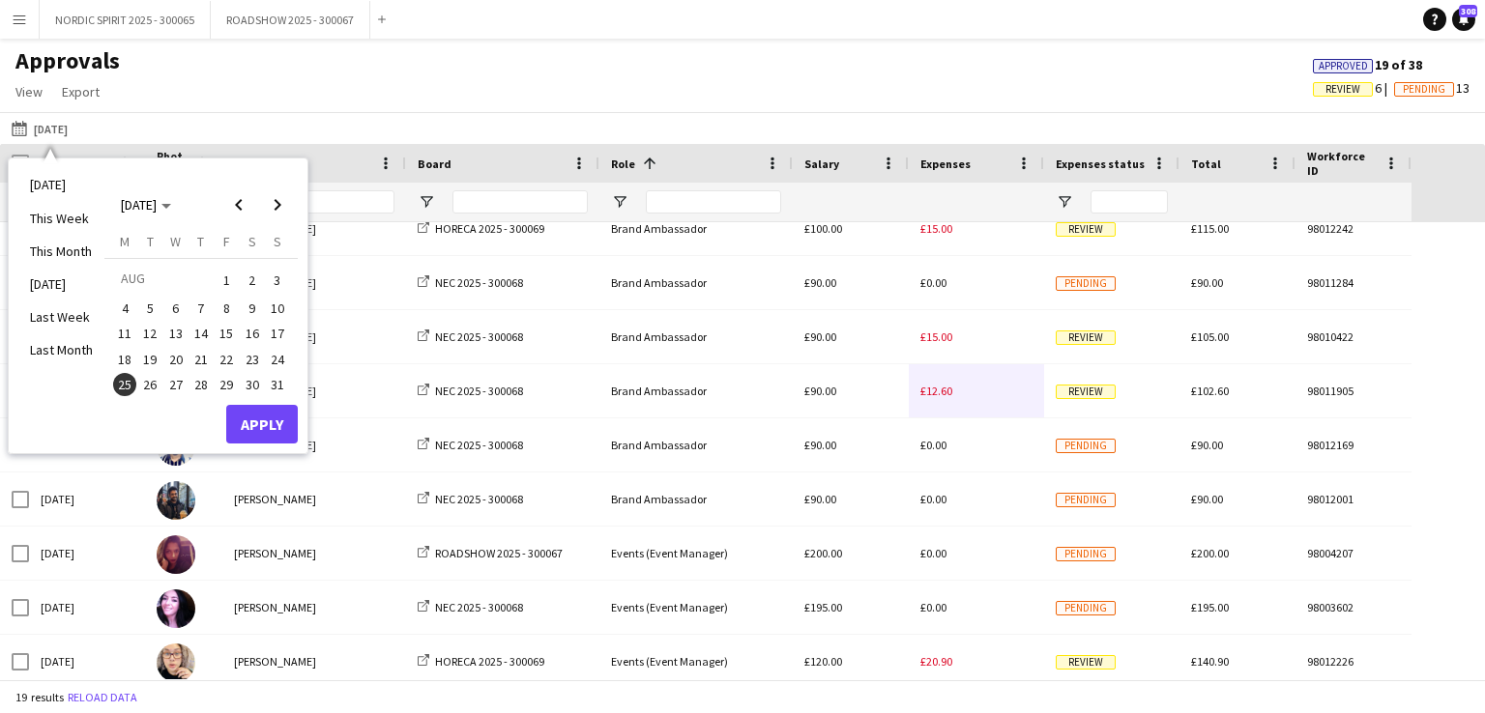
click at [228, 357] on span "22" at bounding box center [226, 359] width 23 height 23
click at [255, 419] on button "Apply" at bounding box center [262, 424] width 72 height 39
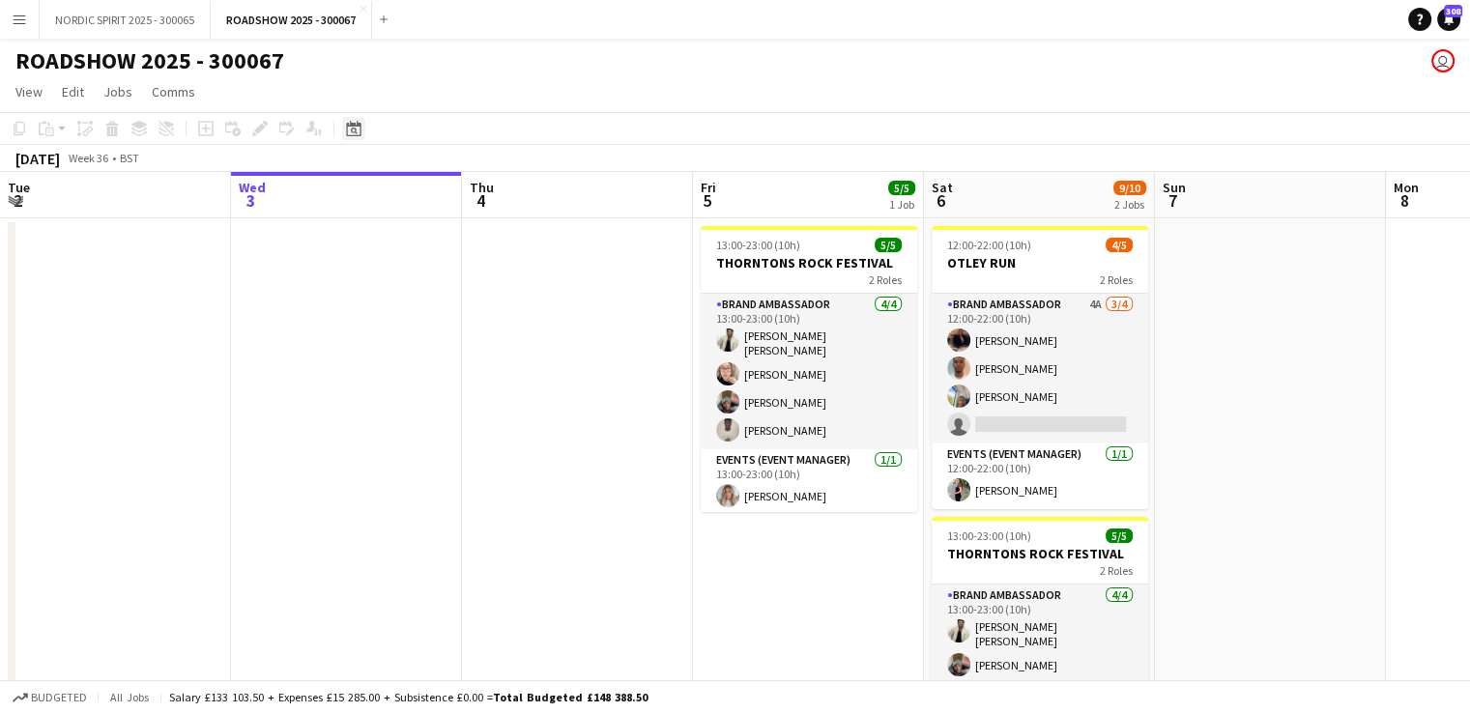
click at [359, 129] on icon "Date picker" at bounding box center [353, 128] width 15 height 15
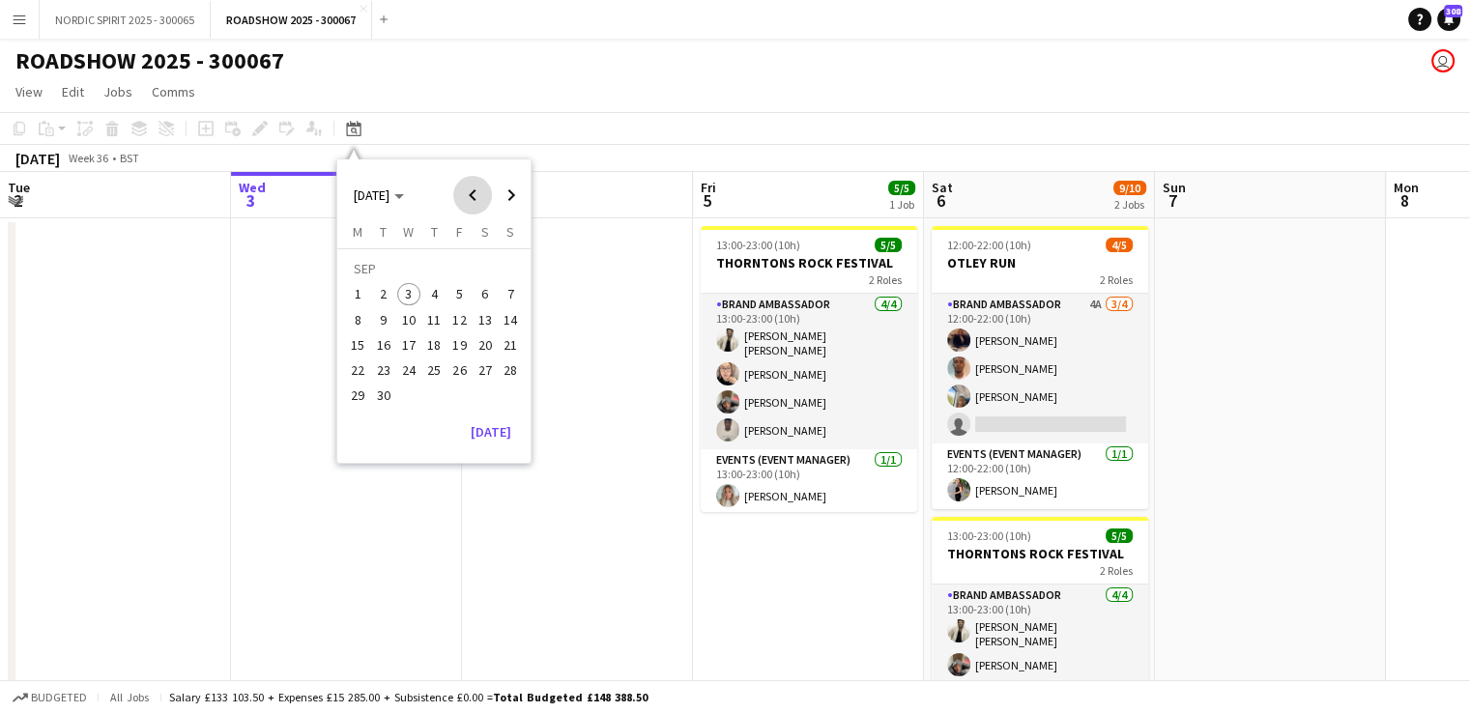
click at [474, 201] on span "Previous month" at bounding box center [472, 195] width 39 height 39
click at [355, 368] on span "25" at bounding box center [358, 374] width 23 height 23
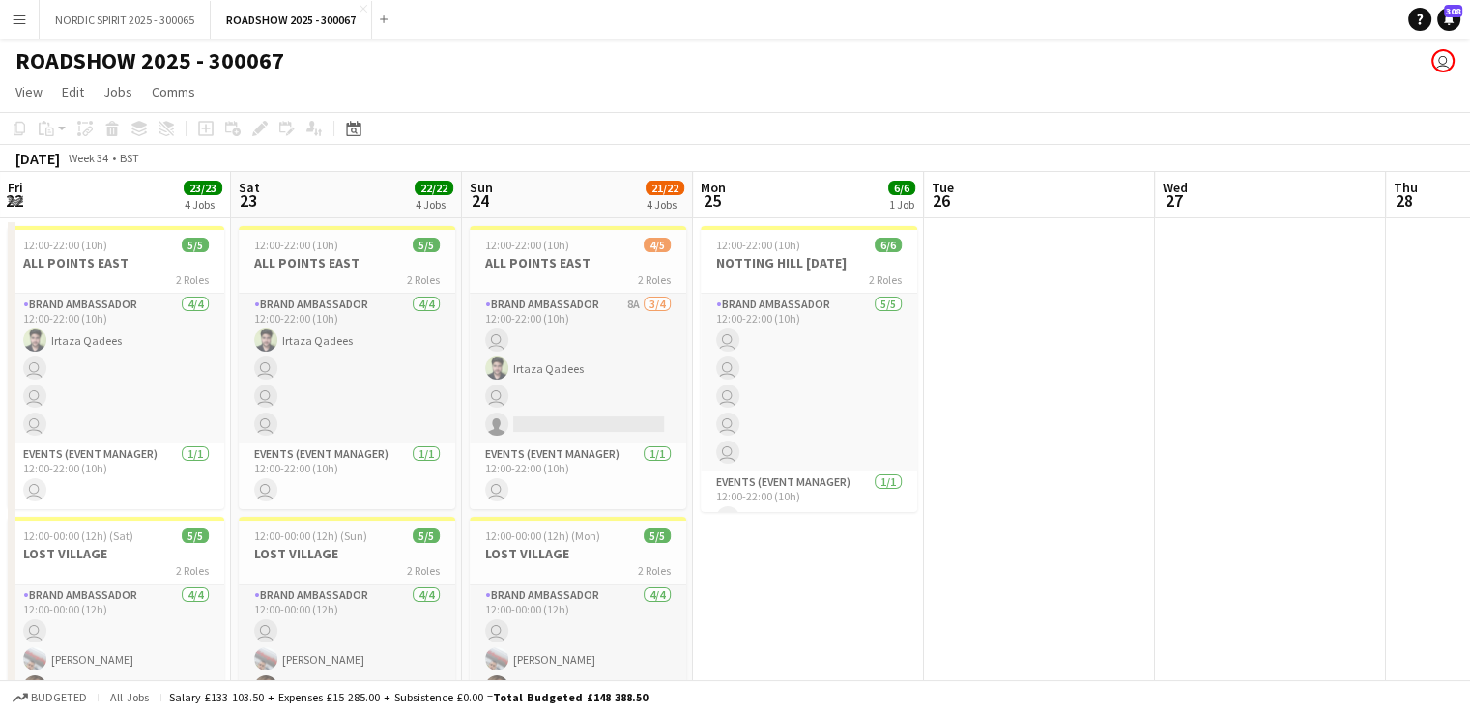
scroll to position [0, 665]
